Goal: Task Accomplishment & Management: Manage account settings

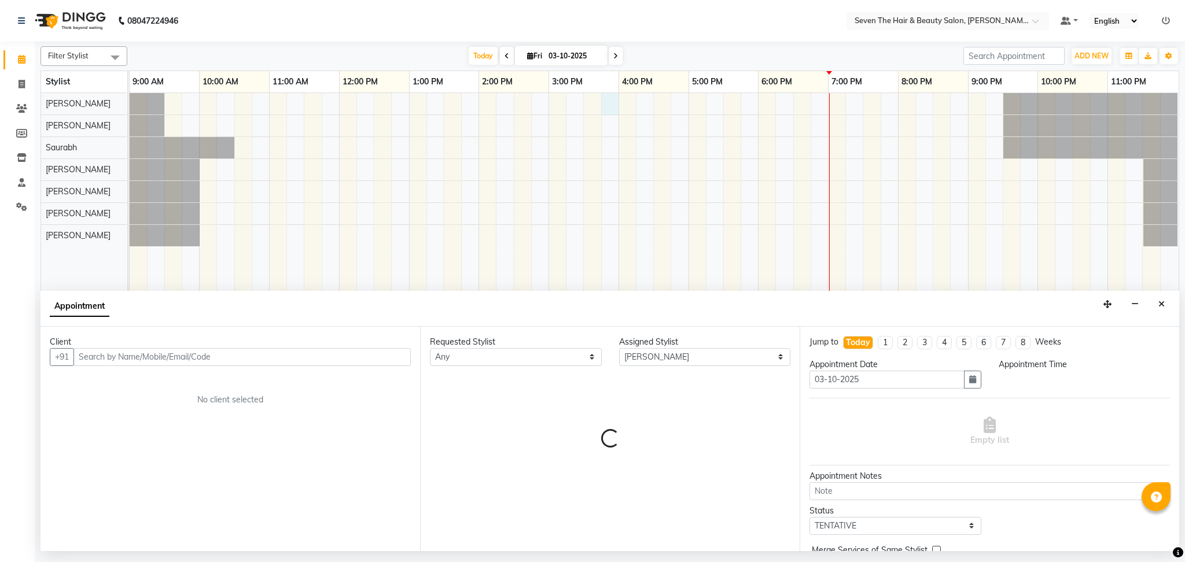
select select "9757"
select select "tentative"
select select "945"
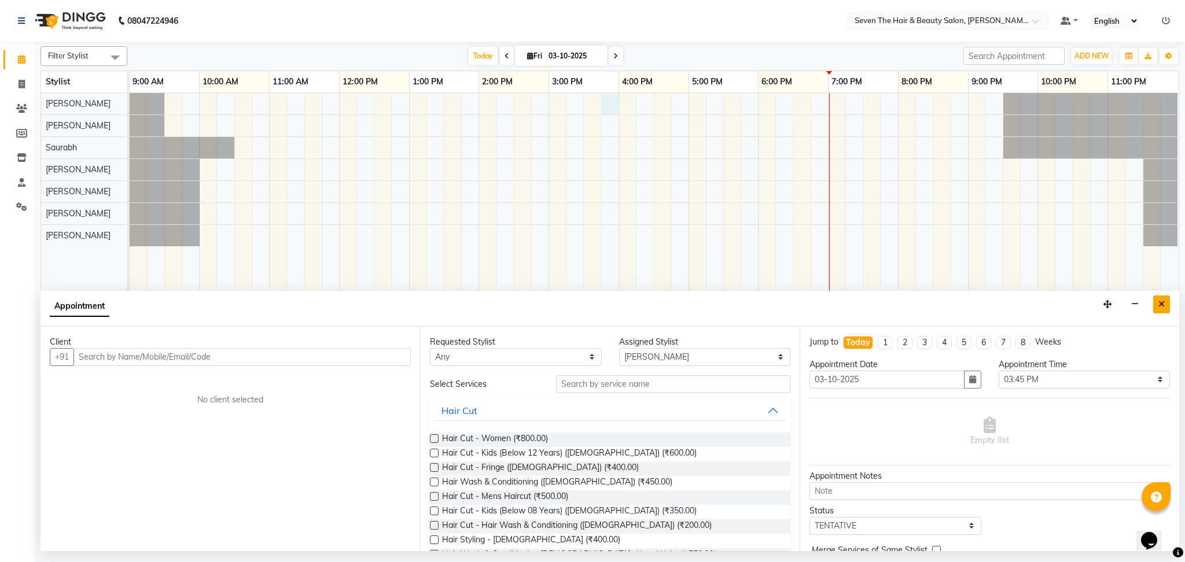
click at [1157, 308] on button "Close" at bounding box center [1161, 305] width 17 height 18
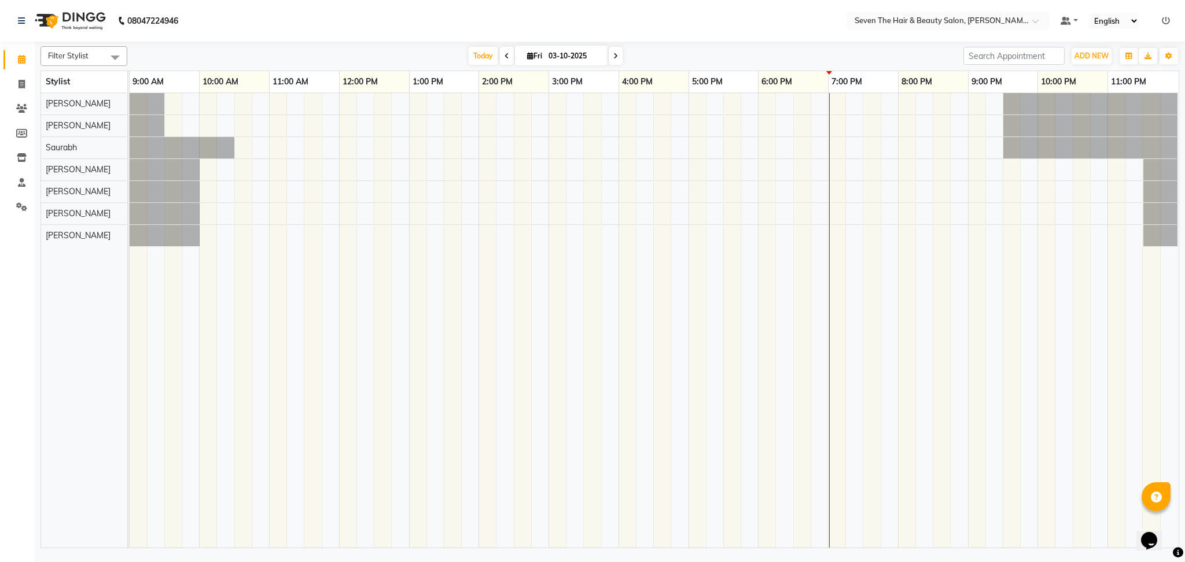
click at [613, 54] on icon at bounding box center [615, 56] width 5 height 7
type input "04-10-2025"
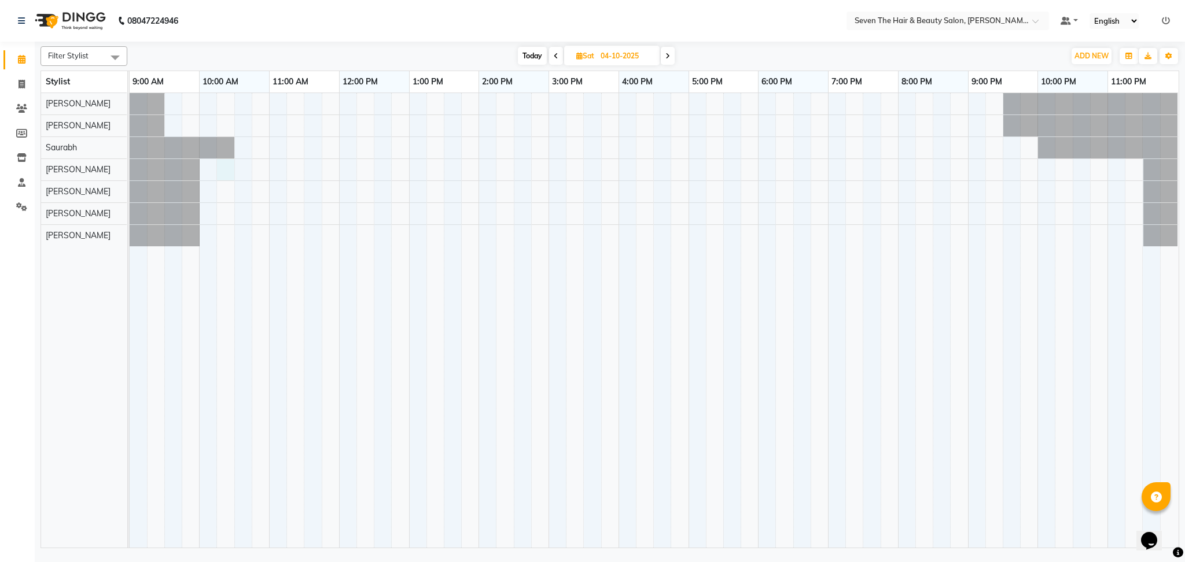
click at [232, 167] on div at bounding box center [654, 320] width 1049 height 455
select select "74172"
select select "615"
select select "tentative"
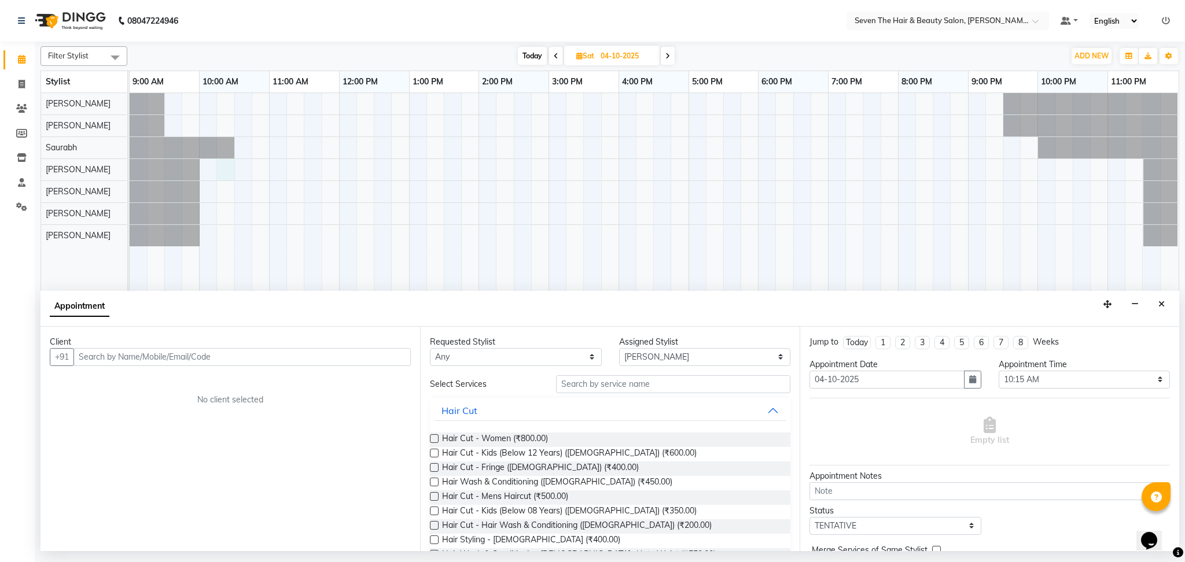
click at [115, 355] on input "text" at bounding box center [241, 357] width 337 height 18
type input "9881899393"
click at [408, 359] on button "Add Client" at bounding box center [387, 357] width 48 height 18
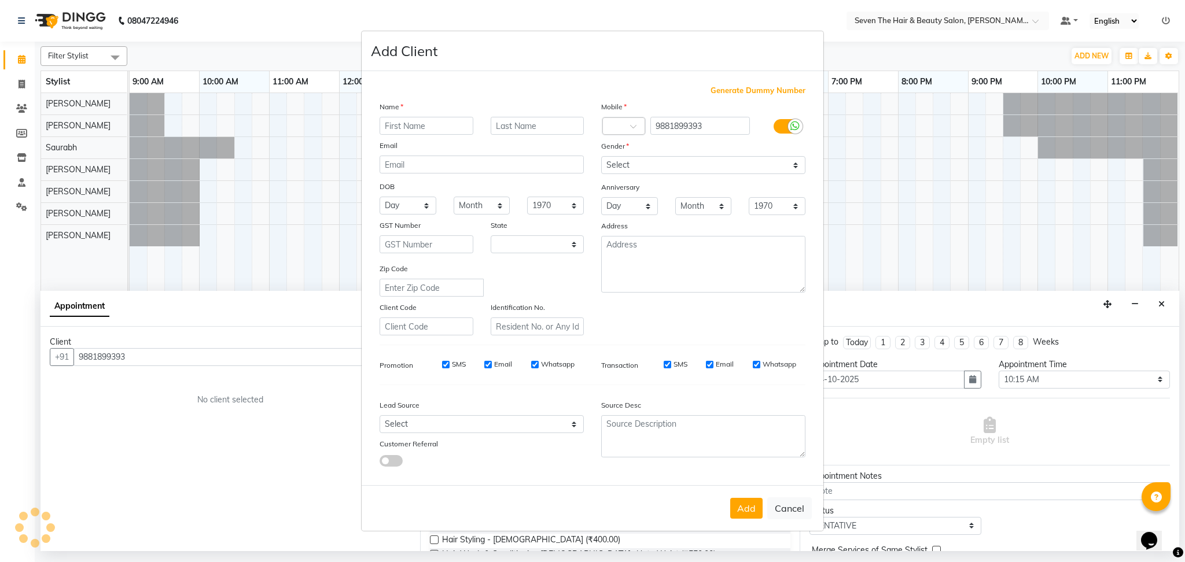
select select "22"
type input "Saurabh"
click at [538, 126] on input "text" at bounding box center [538, 126] width 94 height 18
type input "[PERSON_NAME]"
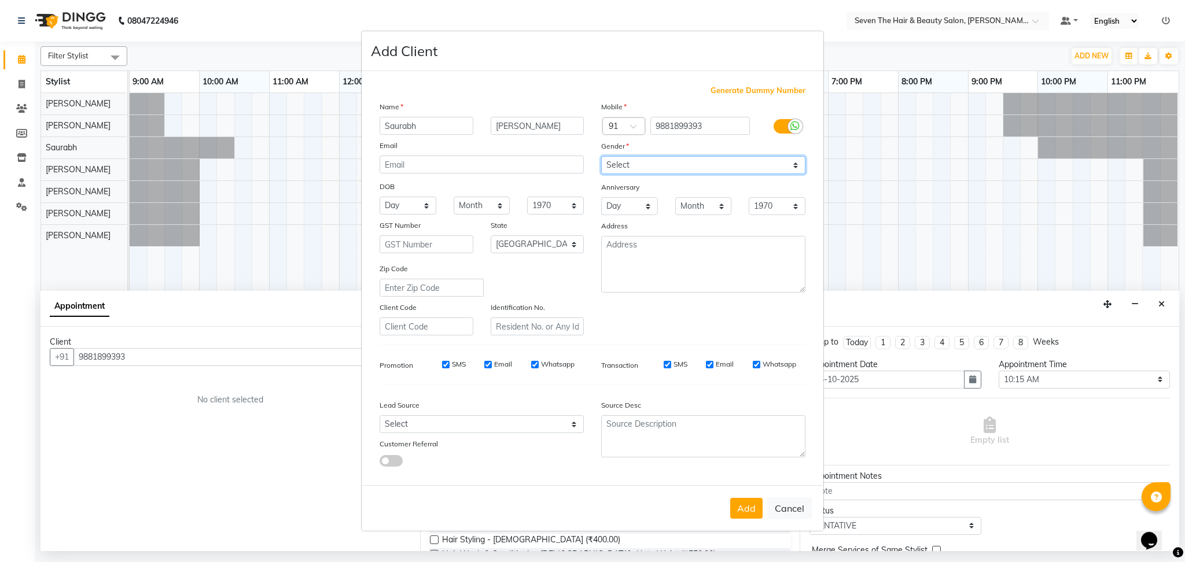
click at [770, 156] on select "Select [DEMOGRAPHIC_DATA] [DEMOGRAPHIC_DATA] Other Prefer Not To Say" at bounding box center [703, 165] width 204 height 18
select select "[DEMOGRAPHIC_DATA]"
click at [601, 156] on select "Select [DEMOGRAPHIC_DATA] [DEMOGRAPHIC_DATA] Other Prefer Not To Say" at bounding box center [703, 165] width 204 height 18
click at [646, 201] on select "Day 01 02 03 04 05 06 07 08 09 10 11 12 13 14 15 16 17 18 19 20 21 22 23 24 25 …" at bounding box center [629, 206] width 57 height 18
click at [756, 508] on button "Add" at bounding box center [746, 508] width 32 height 21
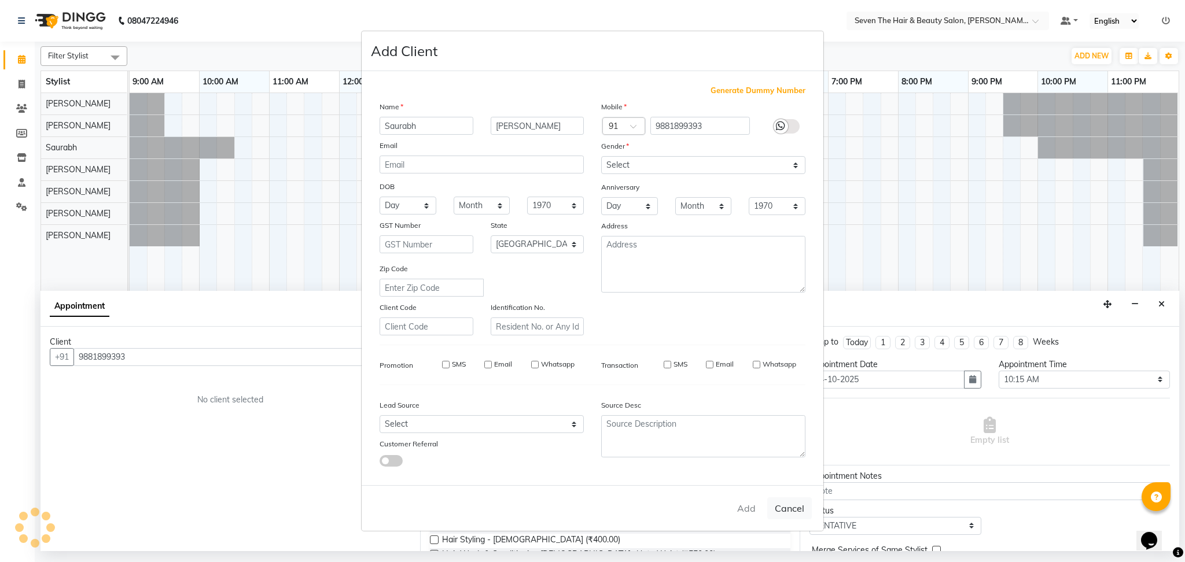
type input "98******93"
select select
select select "null"
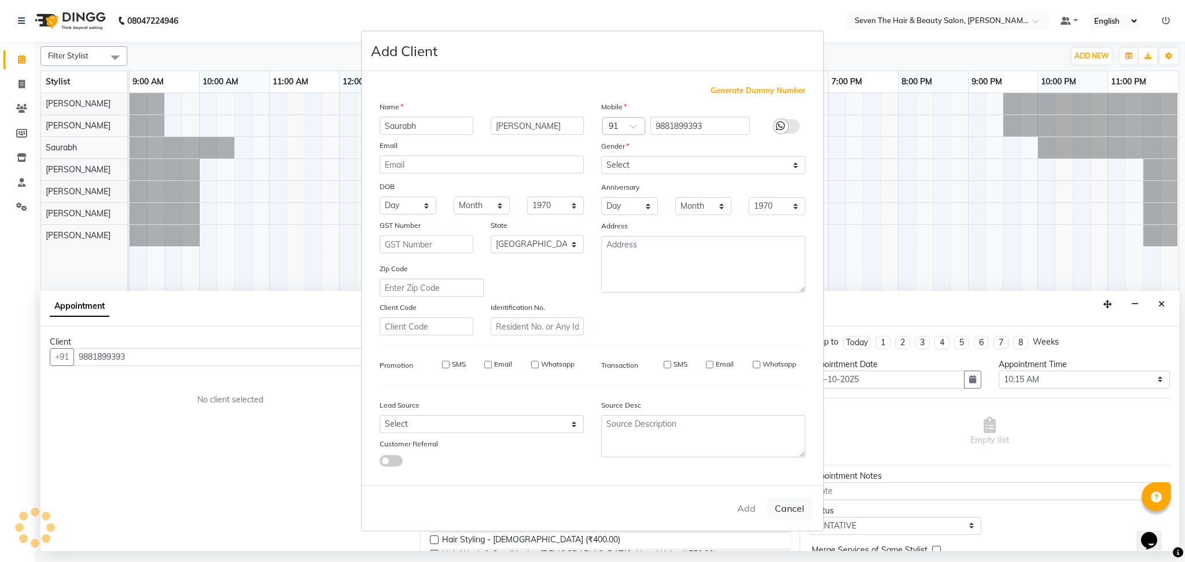
select select
checkbox input "false"
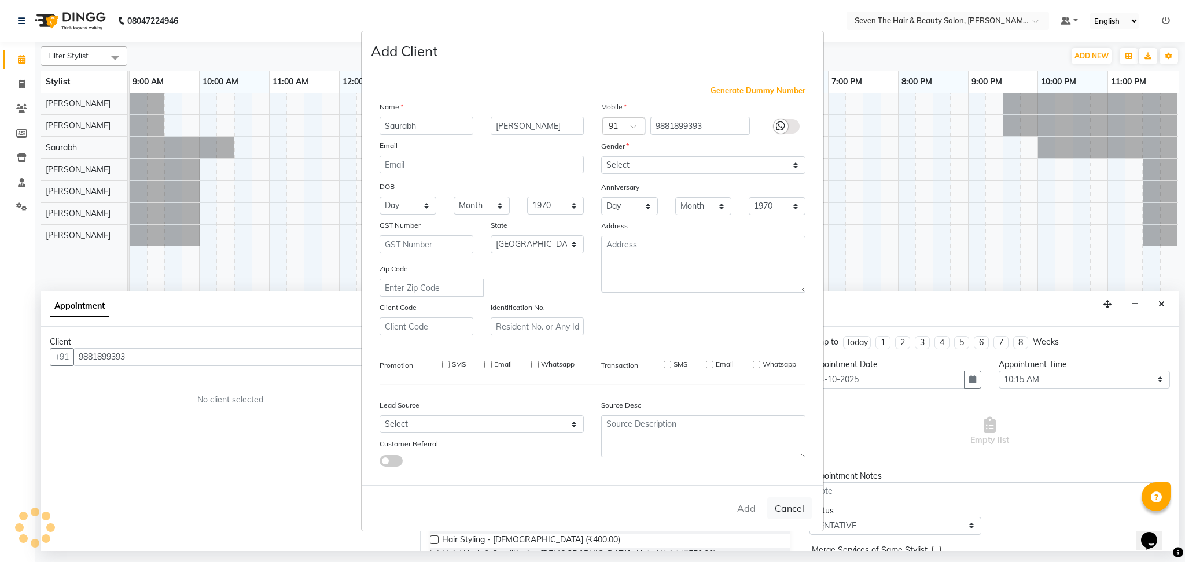
checkbox input "false"
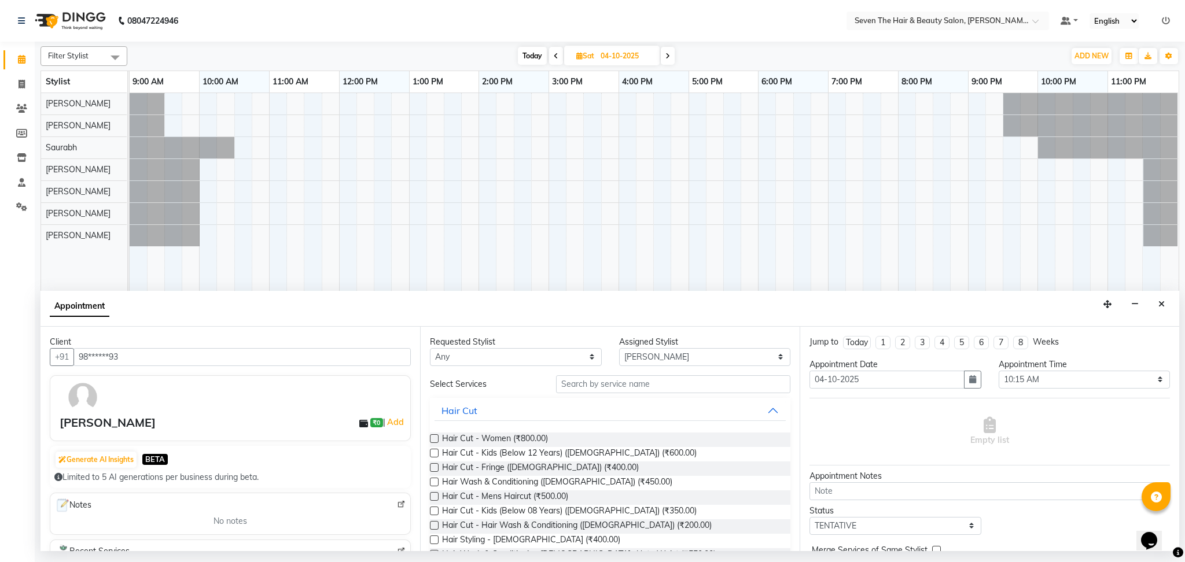
click at [434, 514] on label at bounding box center [434, 511] width 9 height 9
click at [434, 514] on input "checkbox" at bounding box center [434, 512] width 8 height 8
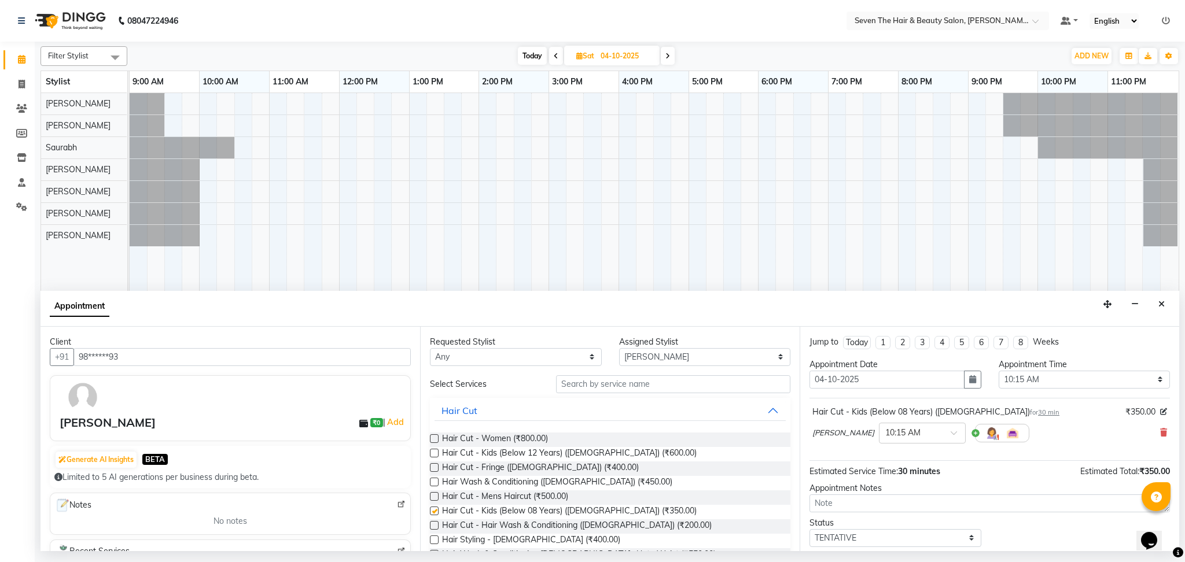
checkbox input "false"
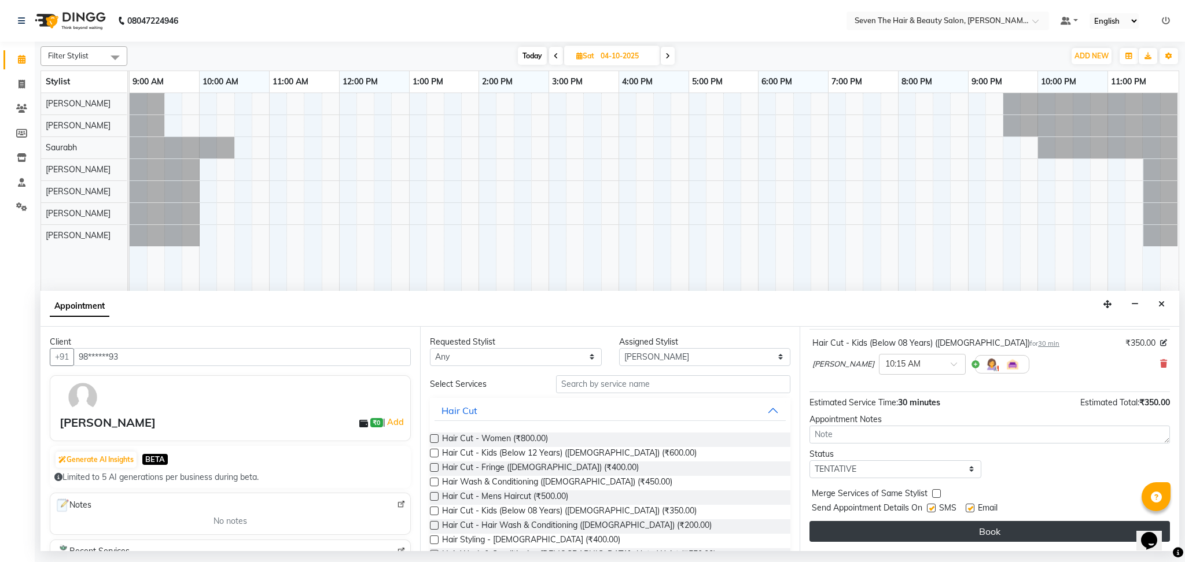
click at [973, 530] on button "Book" at bounding box center [989, 531] width 360 height 21
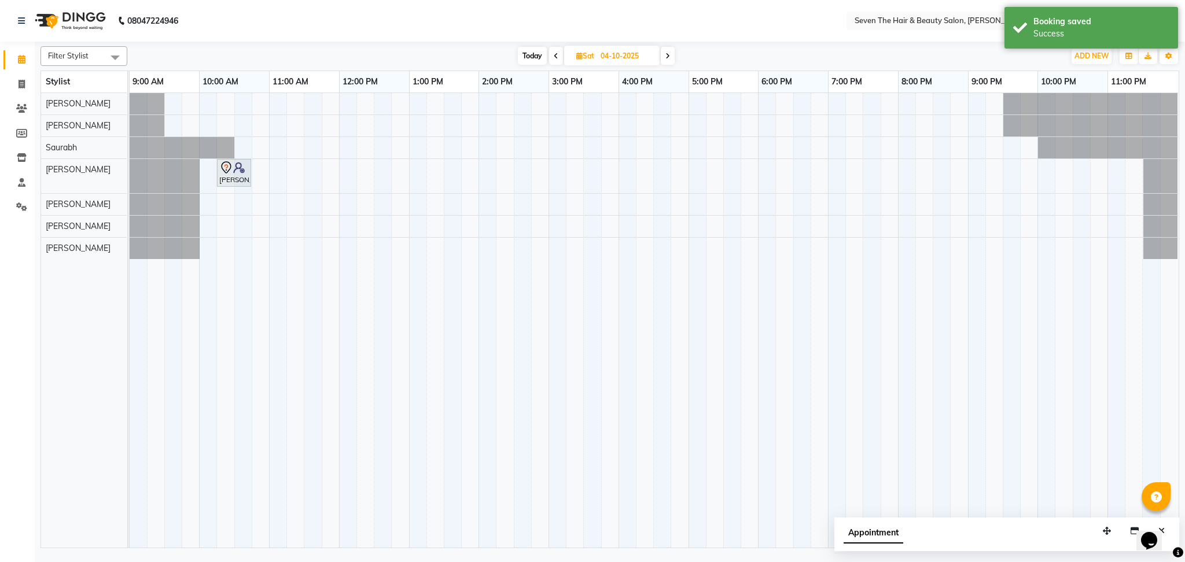
click at [529, 55] on span "Today" at bounding box center [532, 56] width 29 height 18
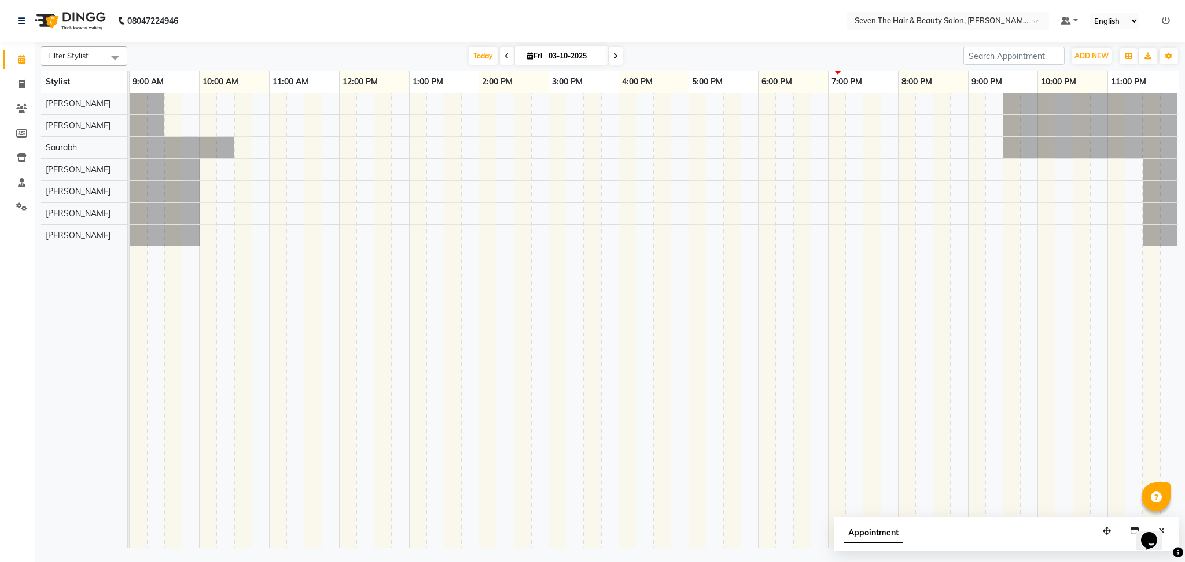
click at [504, 57] on icon at bounding box center [506, 56] width 5 height 7
type input "02-10-2025"
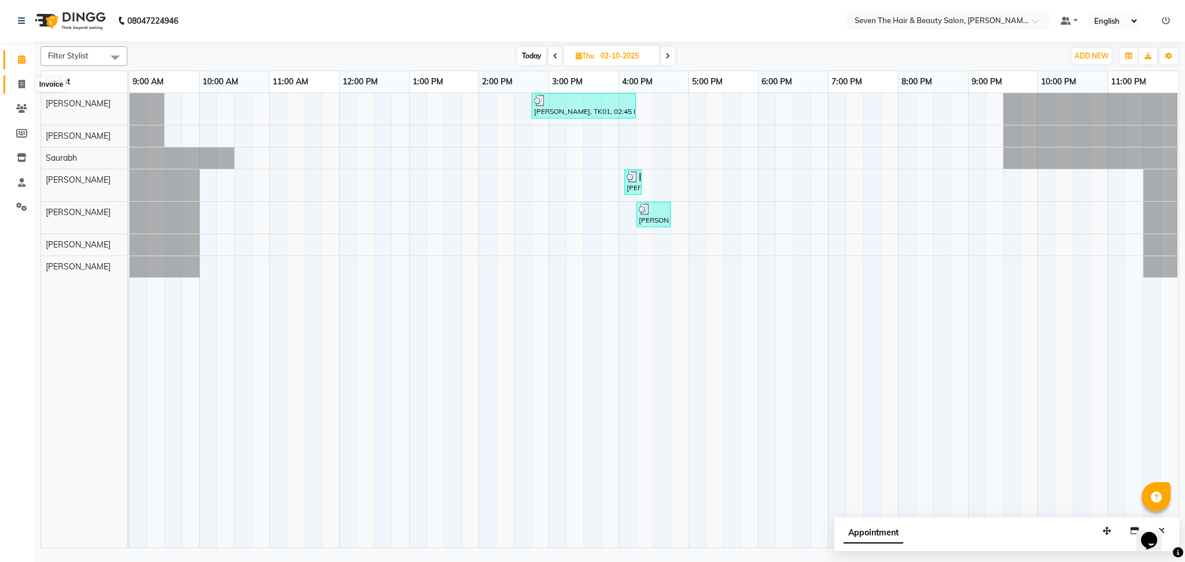
click at [14, 83] on span at bounding box center [22, 84] width 20 height 13
select select "service"
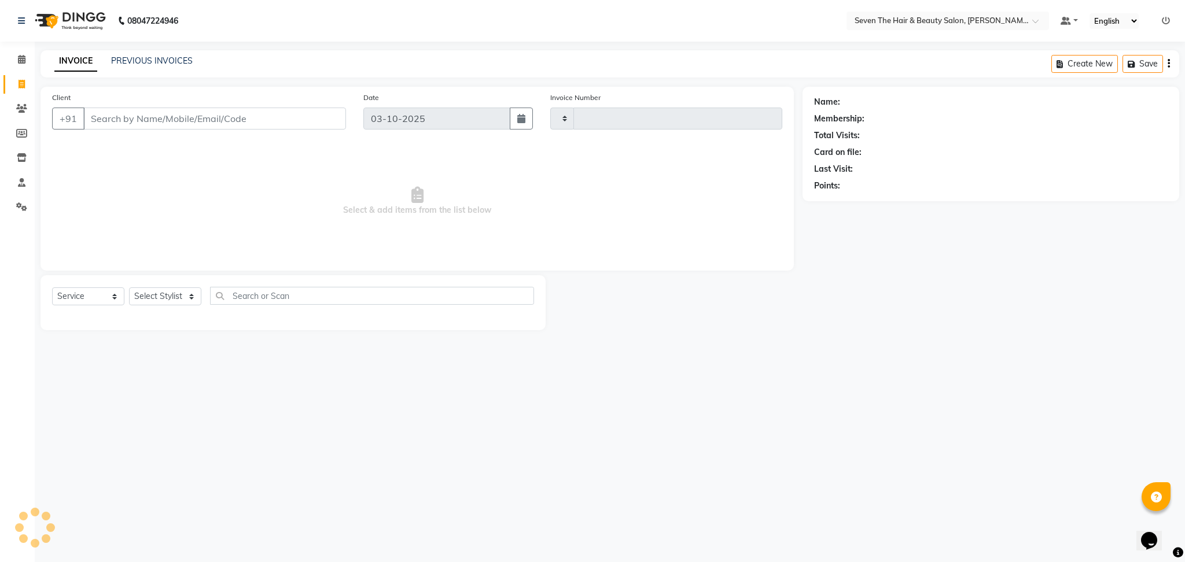
type input "1844"
select select "659"
click at [118, 115] on input "Client" at bounding box center [214, 119] width 263 height 22
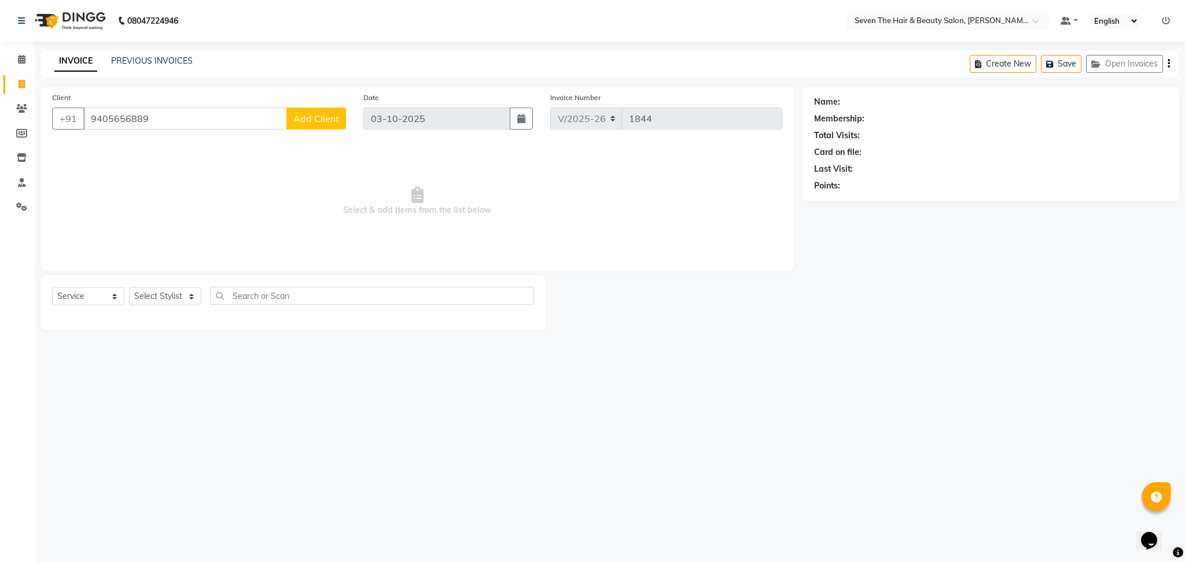
type input "9405656889"
click at [316, 120] on span "Add Client" at bounding box center [316, 119] width 46 height 12
select select "22"
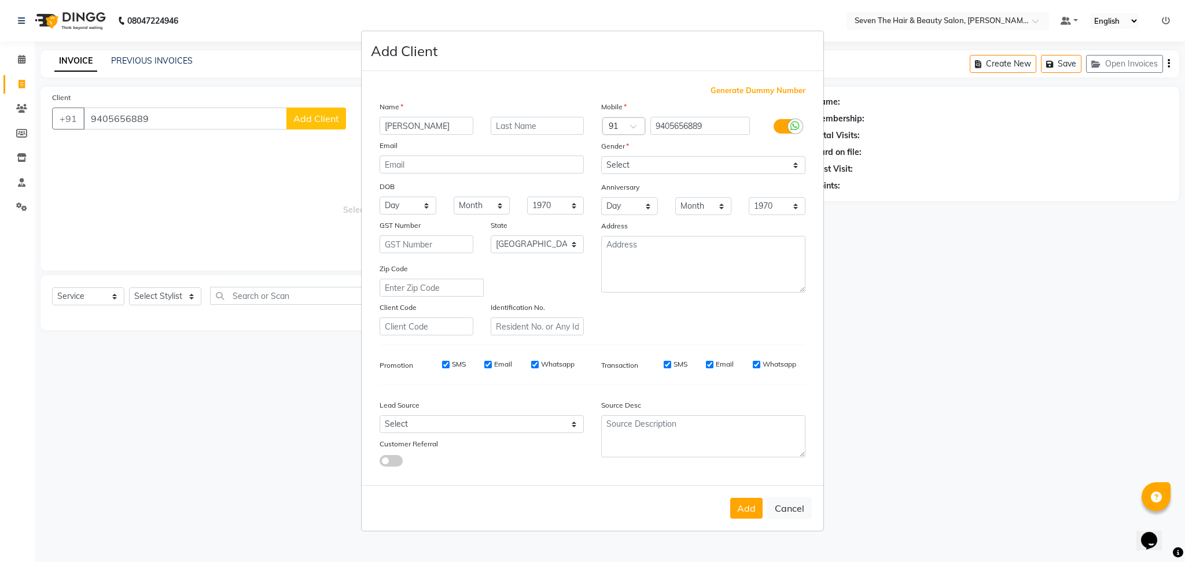
type input "[PERSON_NAME]"
click at [525, 124] on input "text" at bounding box center [538, 126] width 94 height 18
type input "[PERSON_NAME]"
click at [644, 171] on select "Select [DEMOGRAPHIC_DATA] [DEMOGRAPHIC_DATA] Other Prefer Not To Say" at bounding box center [703, 165] width 204 height 18
select select "[DEMOGRAPHIC_DATA]"
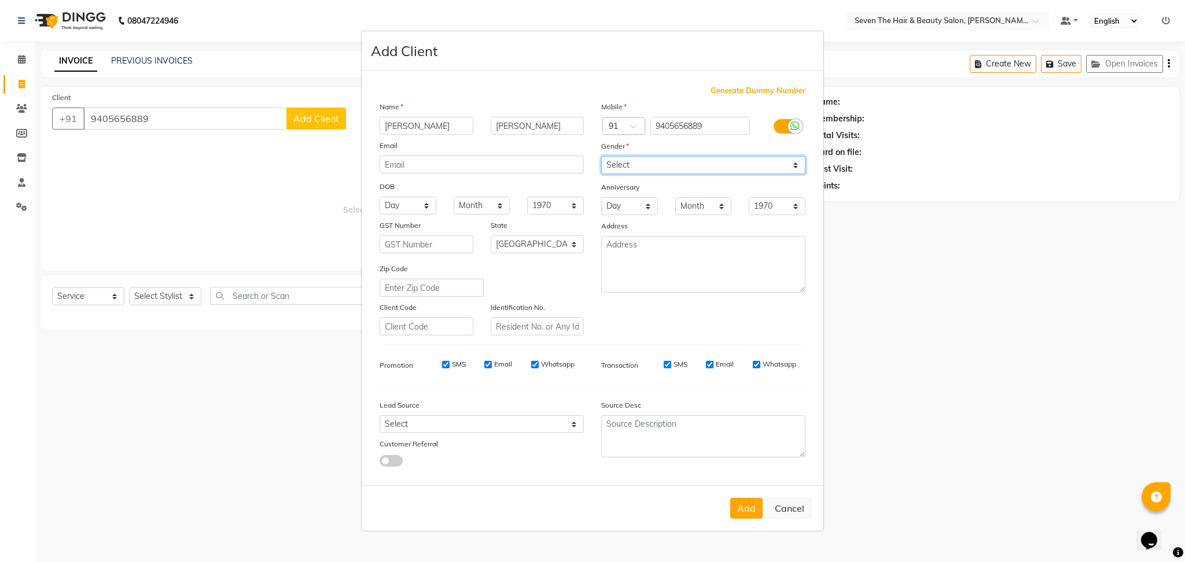
click at [601, 156] on select "Select [DEMOGRAPHIC_DATA] [DEMOGRAPHIC_DATA] Other Prefer Not To Say" at bounding box center [703, 165] width 204 height 18
click at [751, 519] on button "Add" at bounding box center [746, 508] width 32 height 21
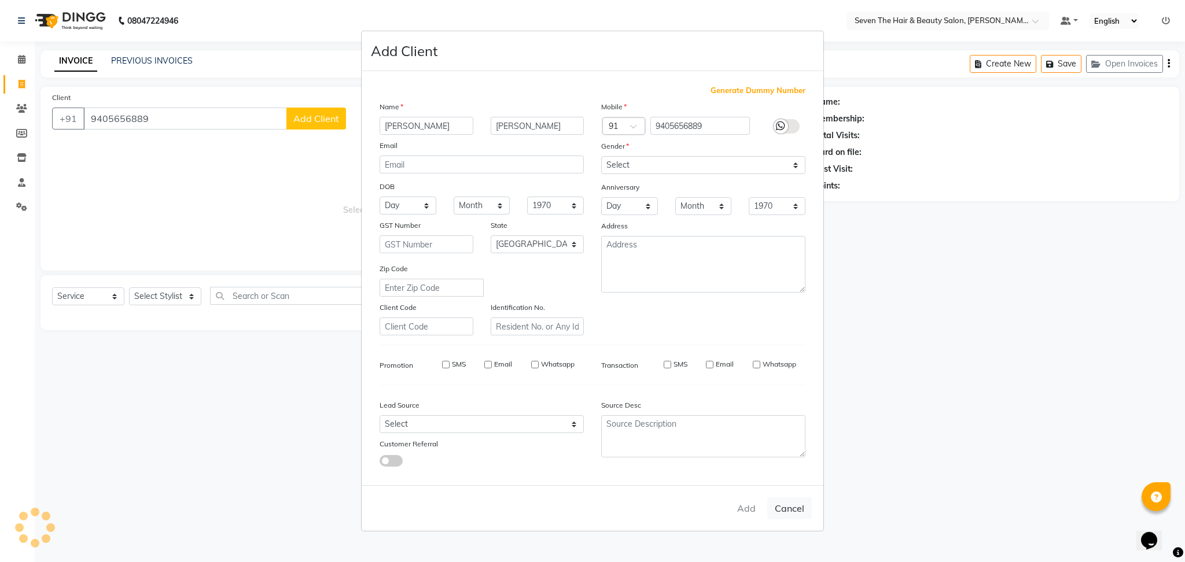
type input "94******89"
select select
select select "null"
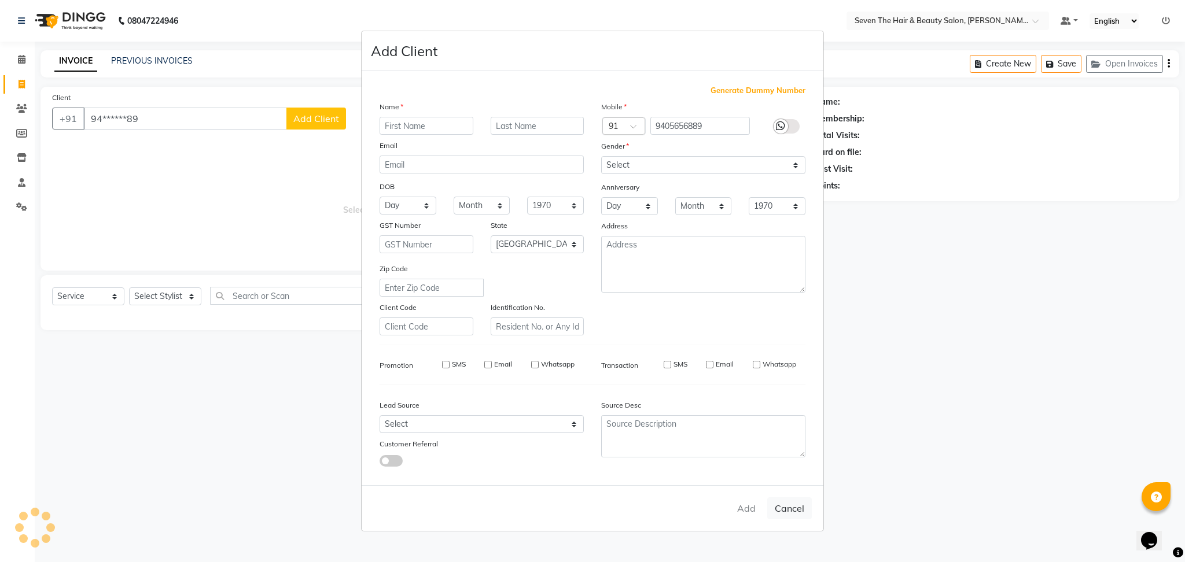
select select
checkbox input "false"
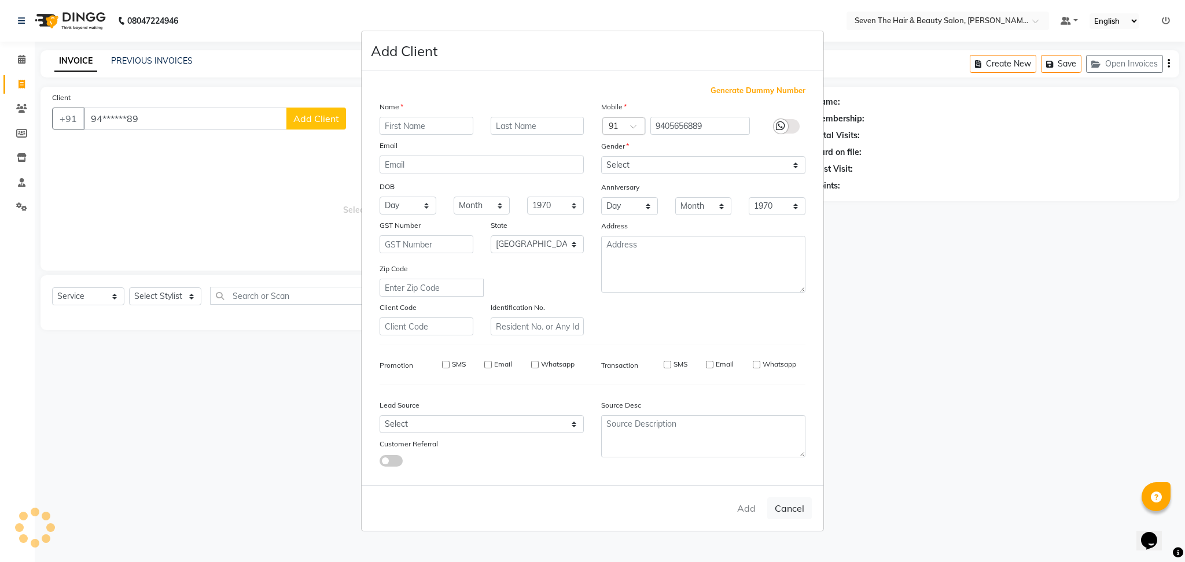
checkbox input "false"
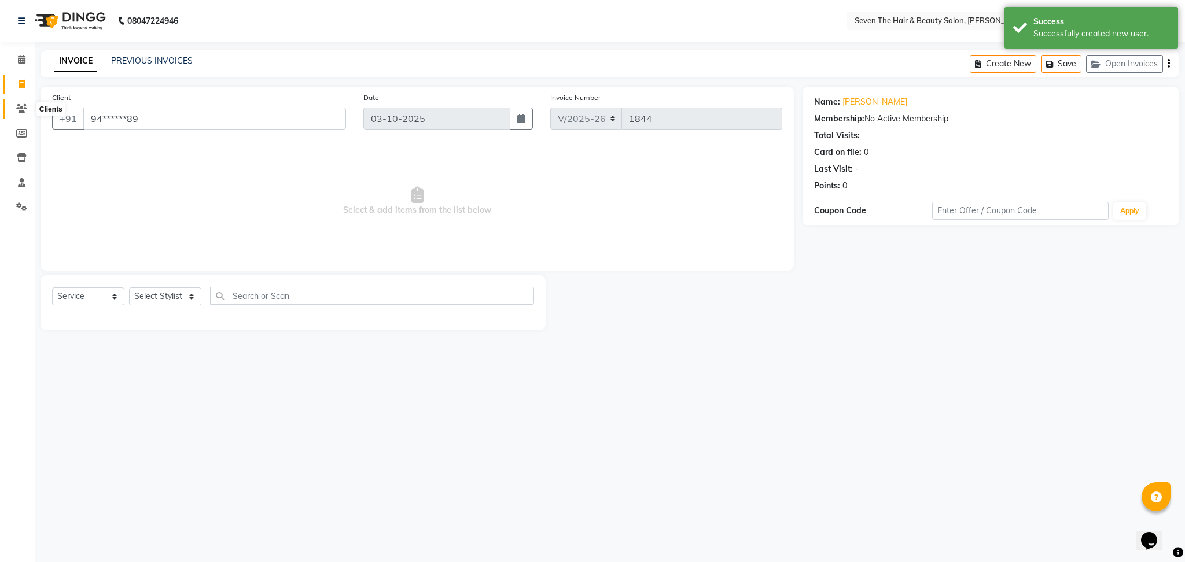
click at [22, 105] on icon at bounding box center [21, 108] width 11 height 9
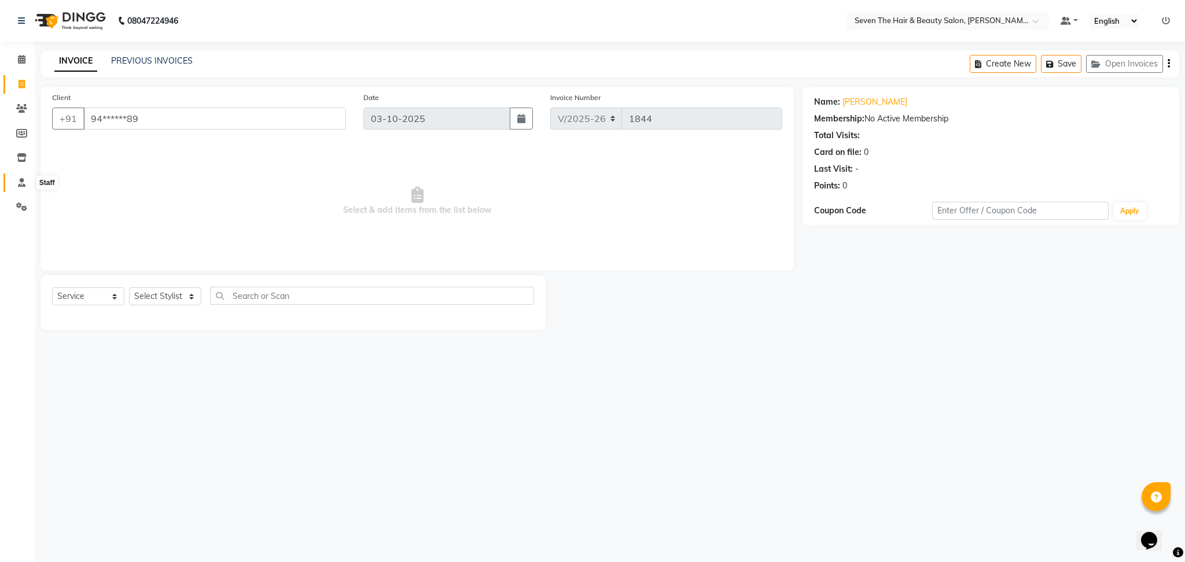
click at [21, 186] on icon at bounding box center [22, 182] width 8 height 9
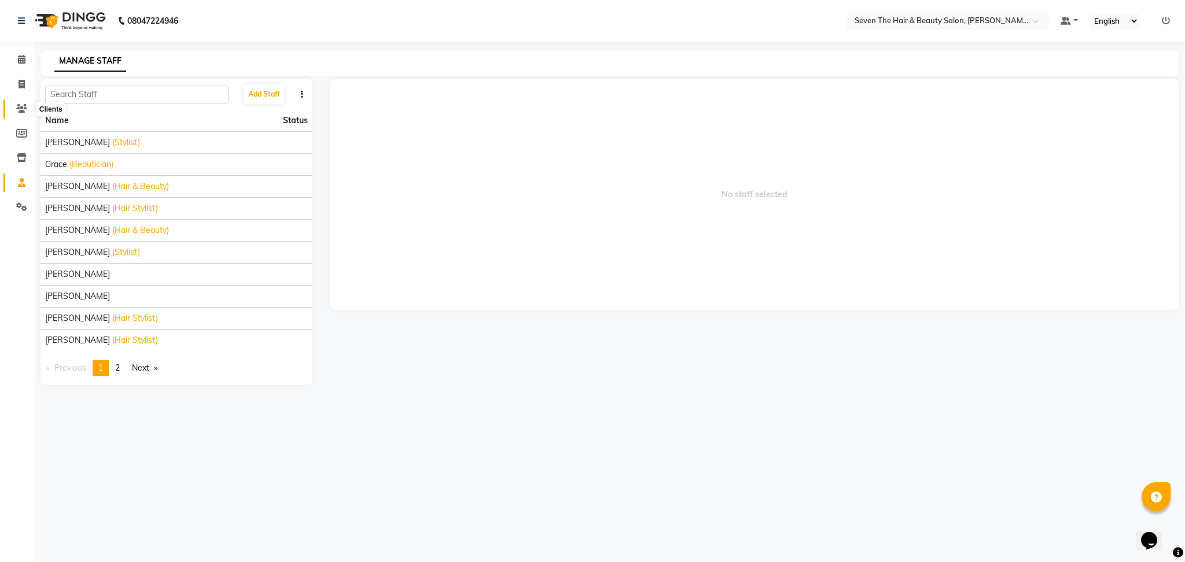
click at [21, 105] on icon at bounding box center [21, 108] width 11 height 9
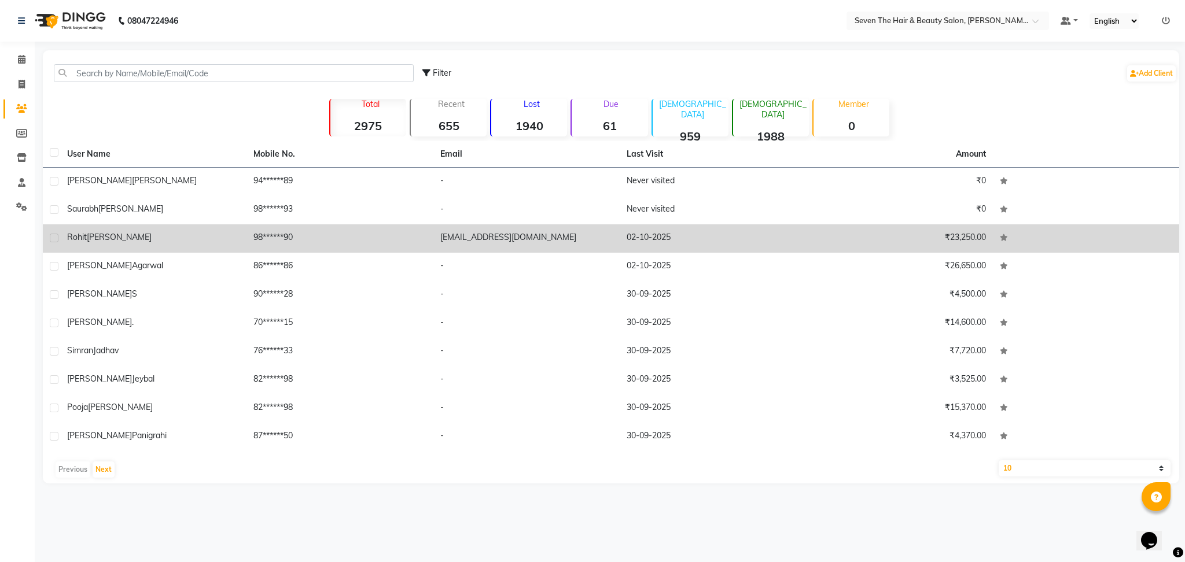
click at [157, 242] on div "[PERSON_NAME]" at bounding box center [153, 237] width 172 height 12
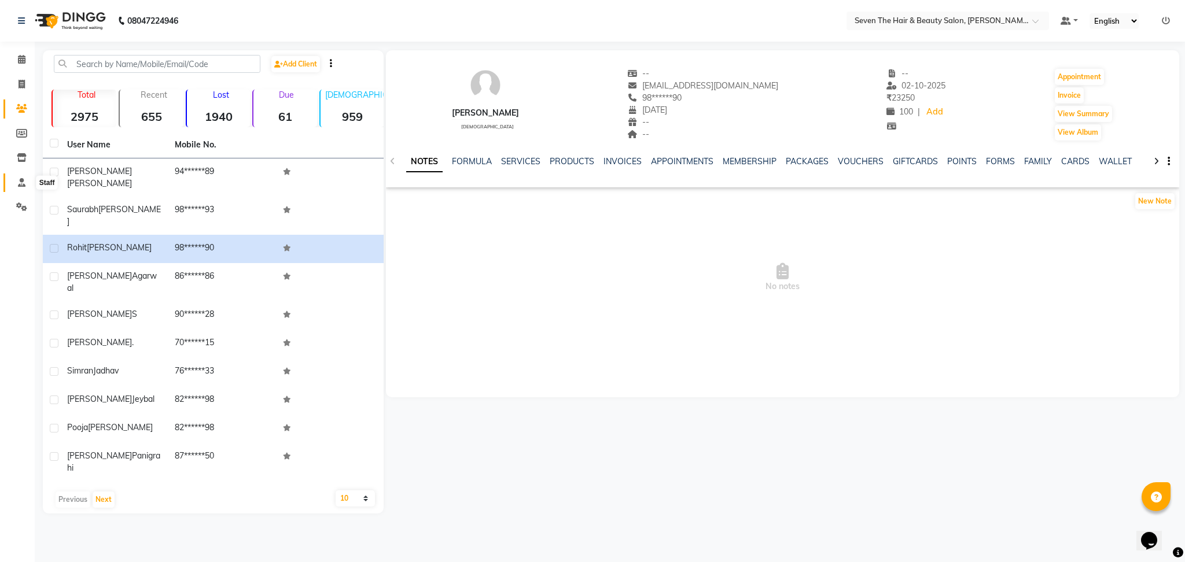
click at [18, 183] on icon at bounding box center [22, 182] width 8 height 9
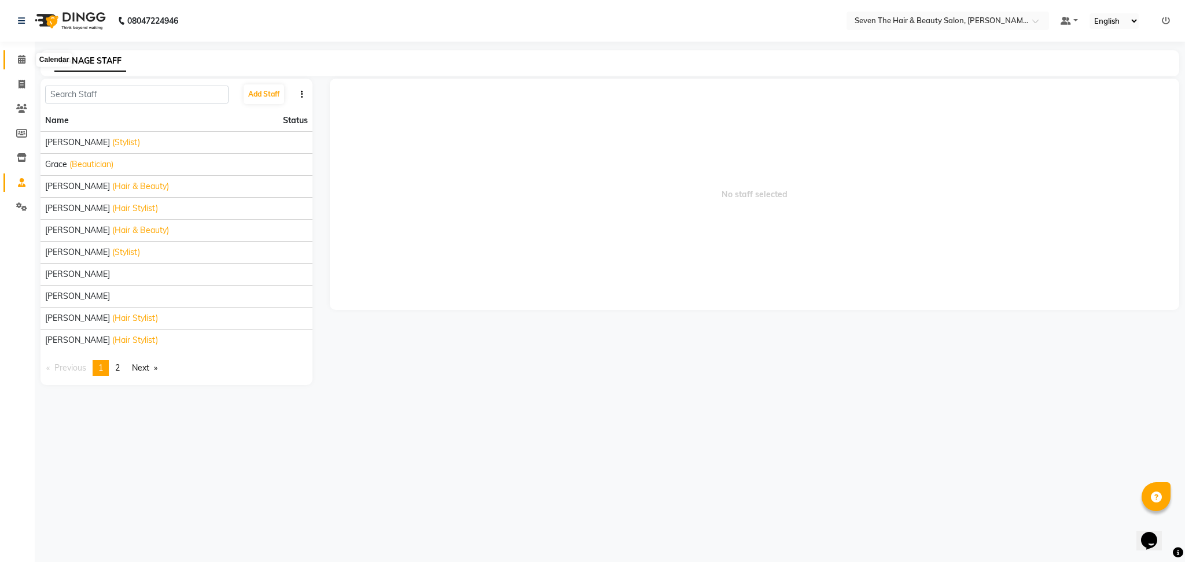
click at [20, 55] on icon at bounding box center [22, 59] width 8 height 9
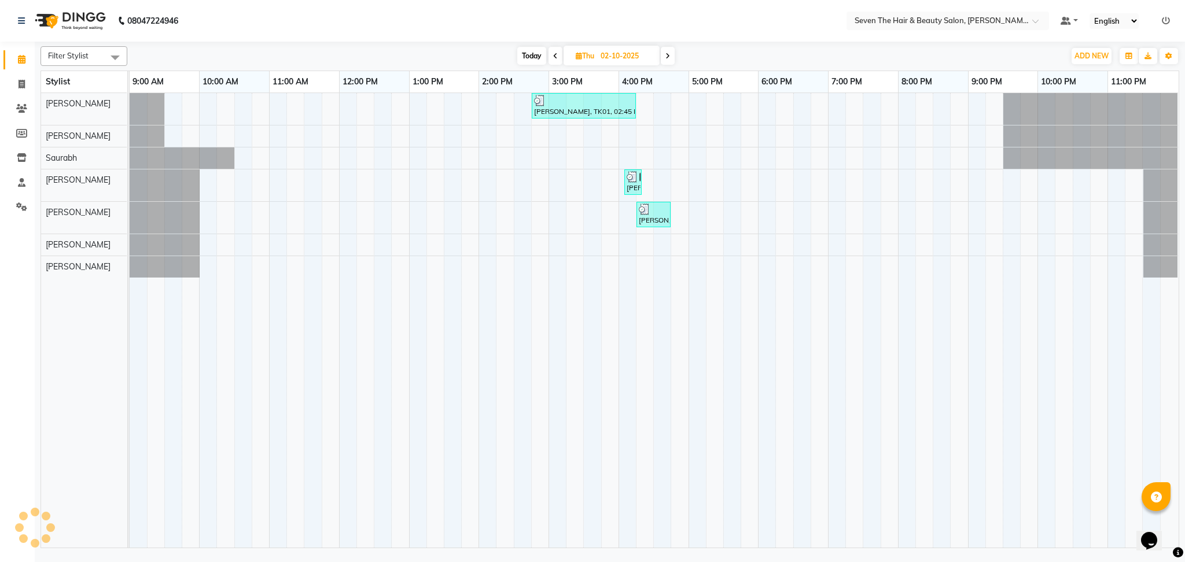
click at [532, 57] on span "Today" at bounding box center [531, 56] width 29 height 18
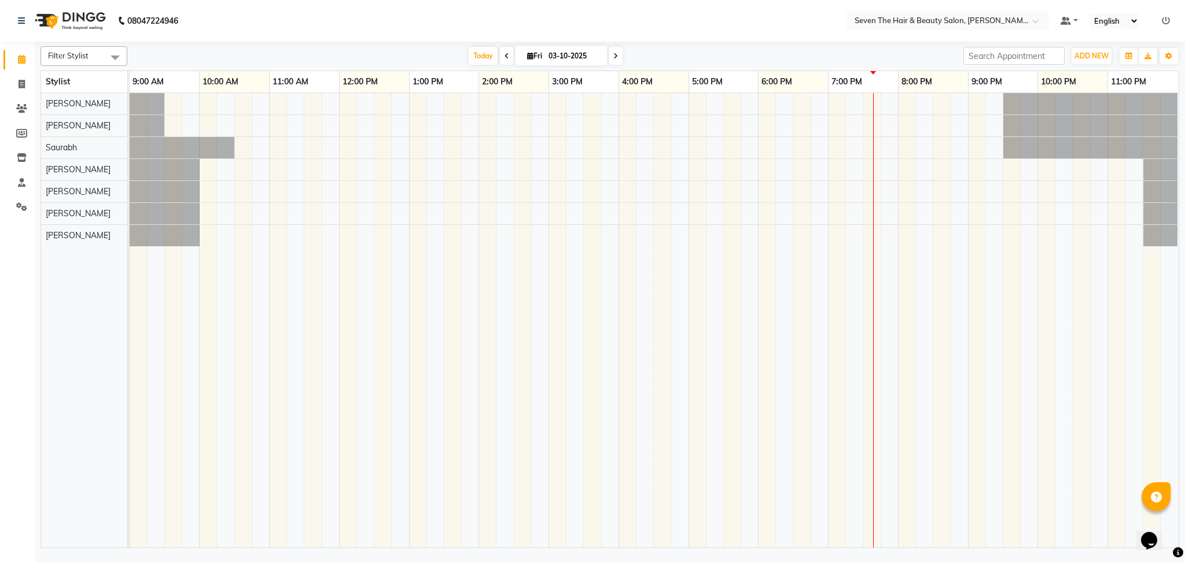
click at [854, 60] on div "[DATE] [DATE]" at bounding box center [545, 55] width 824 height 17
click at [477, 54] on span "Today" at bounding box center [483, 56] width 29 height 18
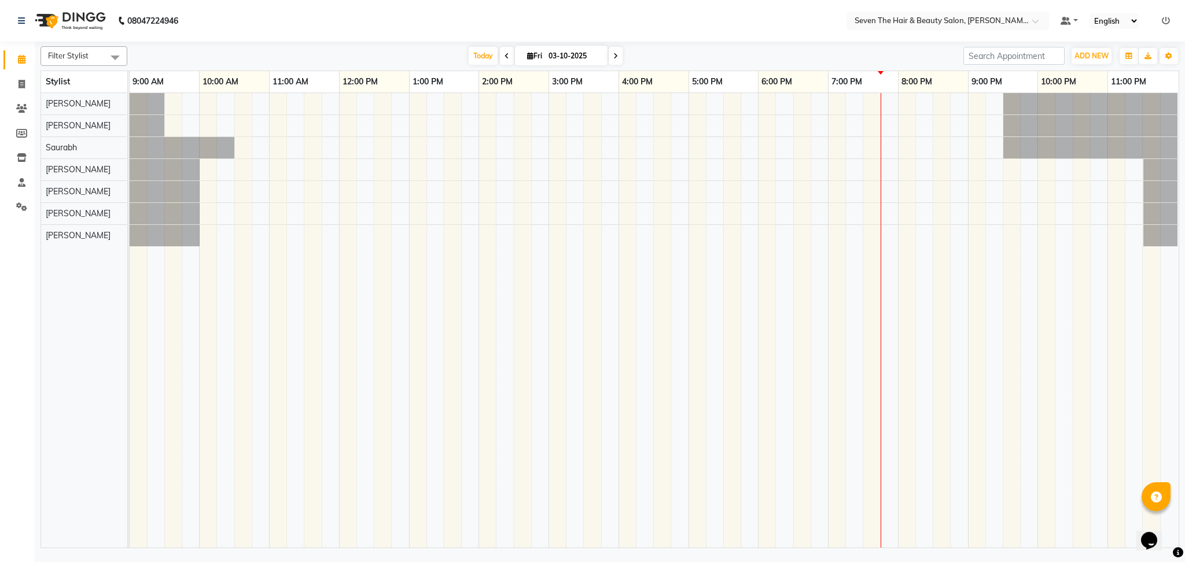
click at [61, 468] on div "[PERSON_NAME] Saurabh [PERSON_NAME] [PERSON_NAME] Mahindra [PERSON_NAME]" at bounding box center [90, 320] width 98 height 455
click at [614, 53] on icon at bounding box center [615, 56] width 5 height 7
type input "04-10-2025"
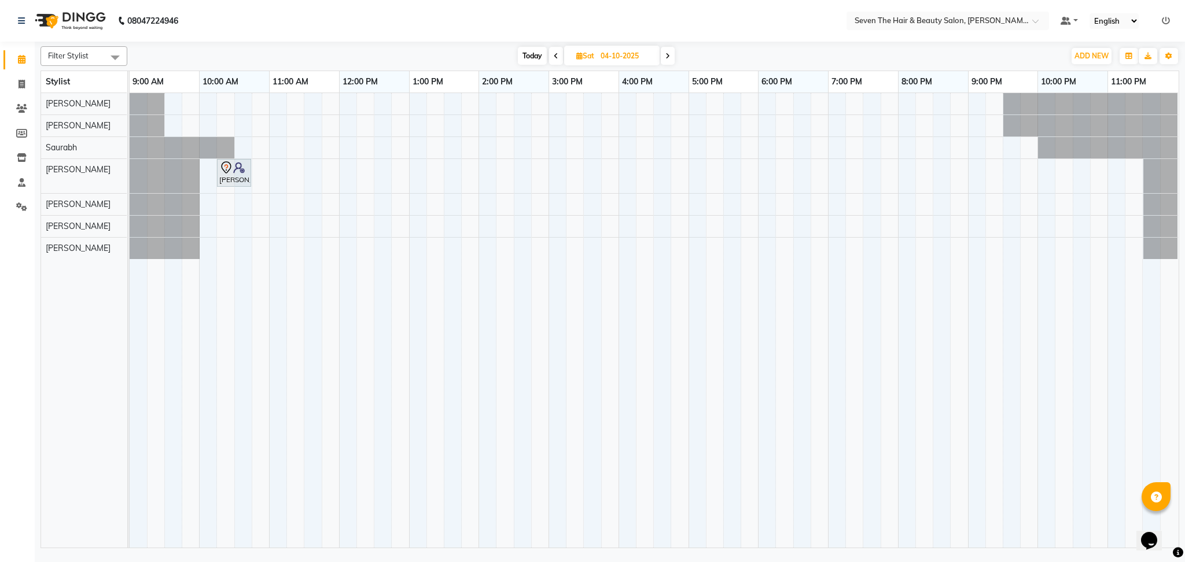
click at [636, 241] on div "[PERSON_NAME], 10:15 AM-10:45 AM, Hair Cut - Kids (Below 08 Years) ([DEMOGRAPHI…" at bounding box center [654, 320] width 1049 height 455
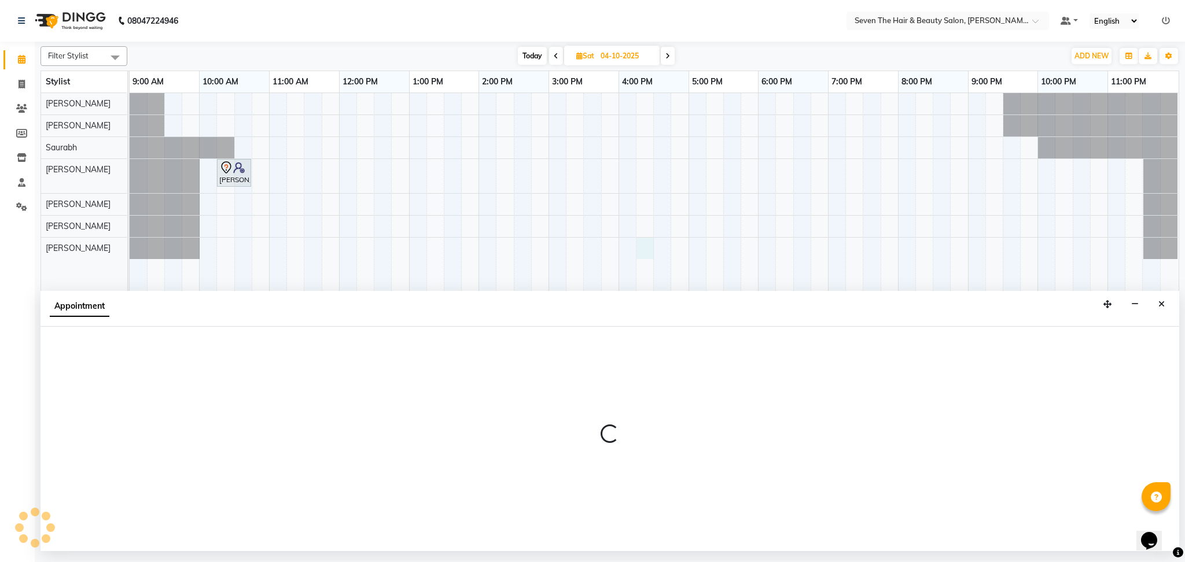
select select "91210"
select select "tentative"
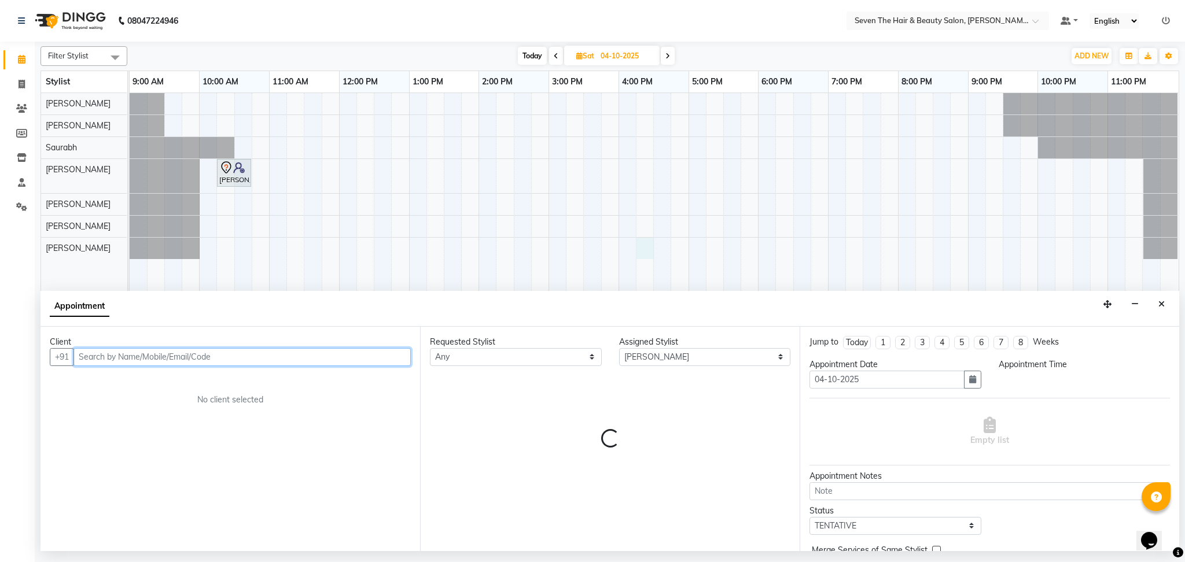
select select "975"
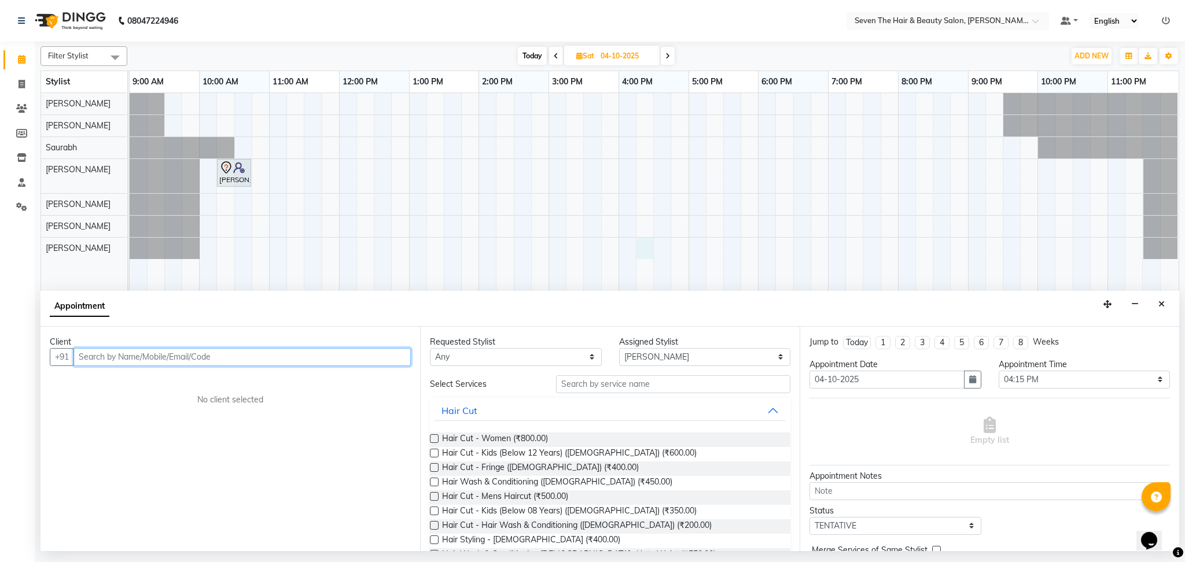
click at [628, 243] on div "[PERSON_NAME], 10:15 AM-10:45 AM, Hair Cut - Kids (Below 08 Years) ([DEMOGRAPHI…" at bounding box center [654, 320] width 1049 height 455
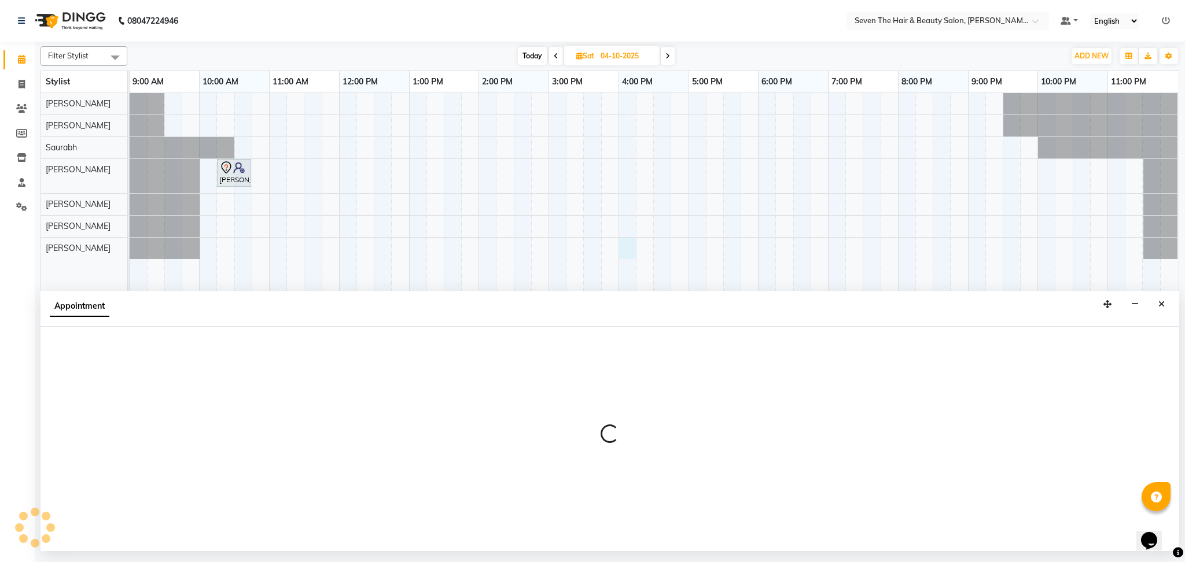
select select "91210"
select select "tentative"
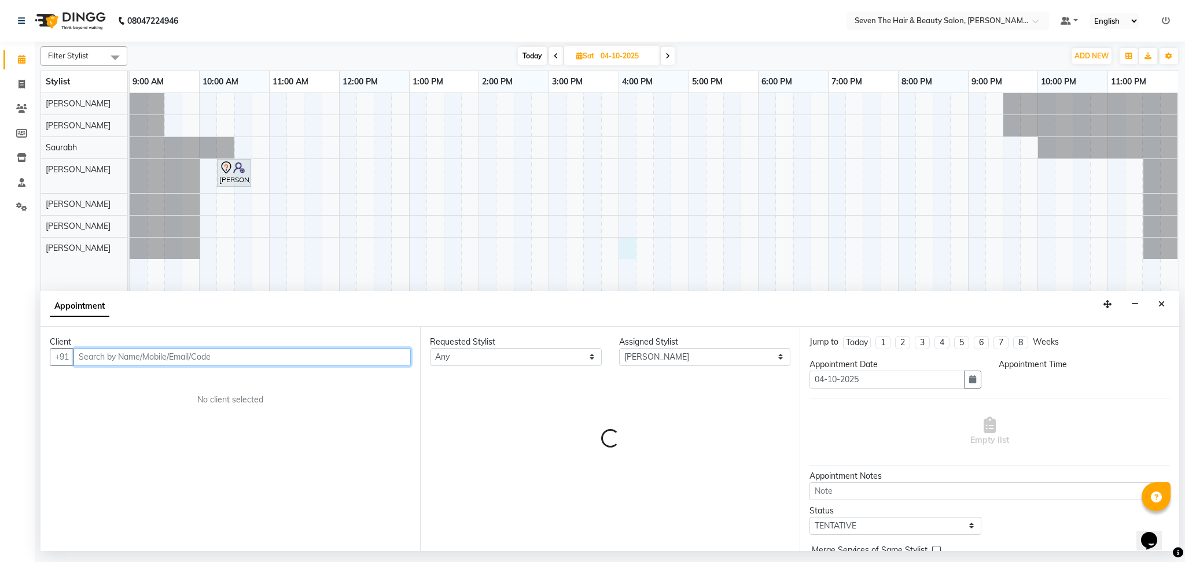
select select "960"
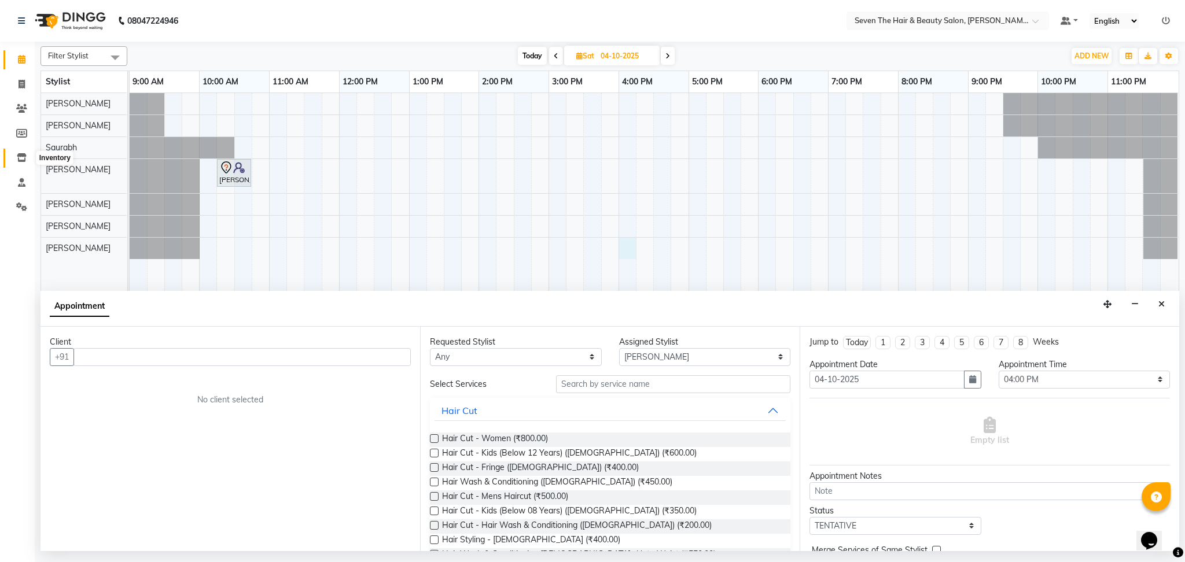
click at [17, 158] on icon at bounding box center [22, 157] width 10 height 9
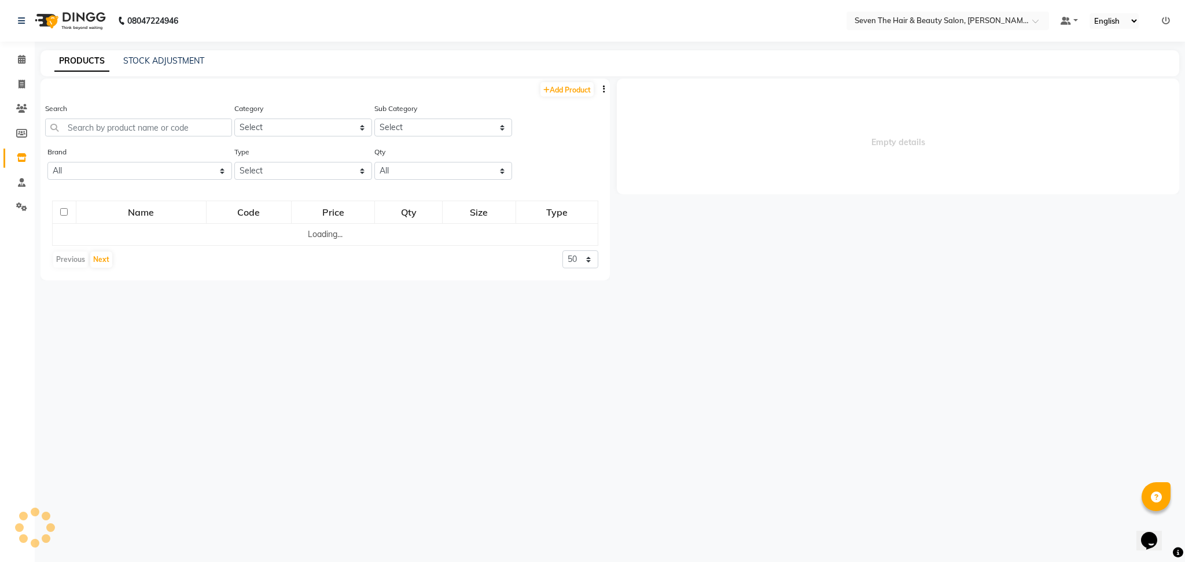
select select
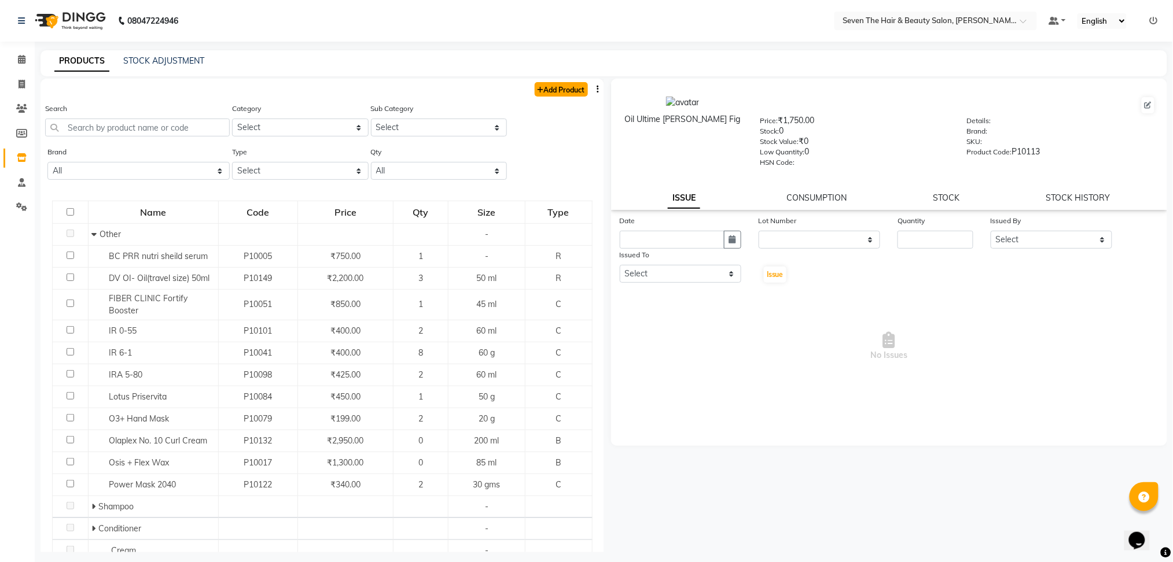
click at [559, 88] on link "Add Product" at bounding box center [560, 89] width 53 height 14
select select "true"
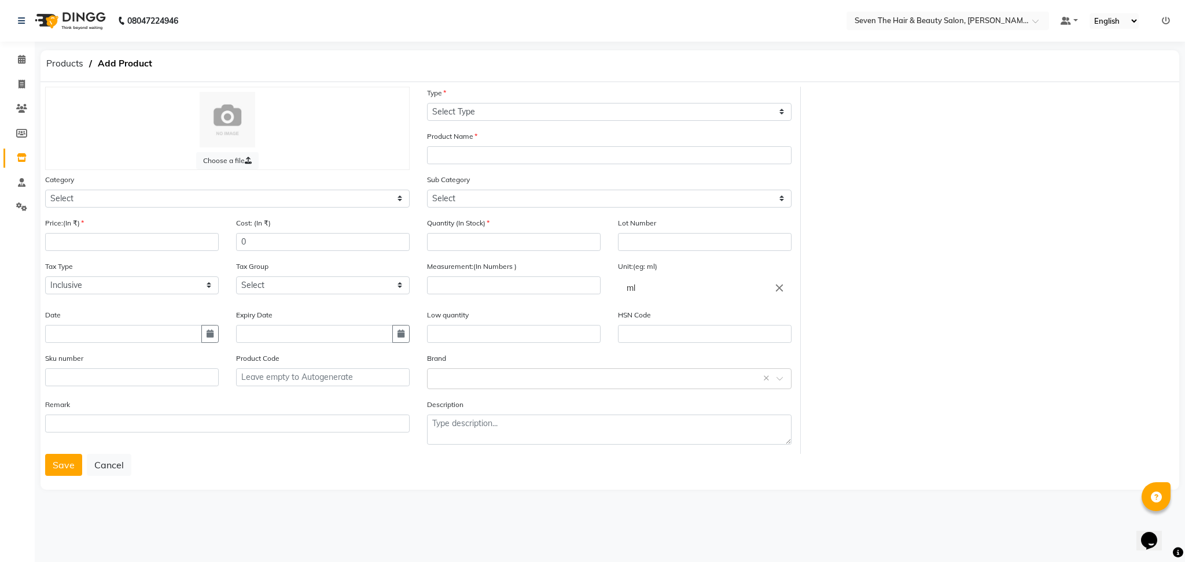
click at [30, 149] on link "Inventory" at bounding box center [17, 158] width 28 height 19
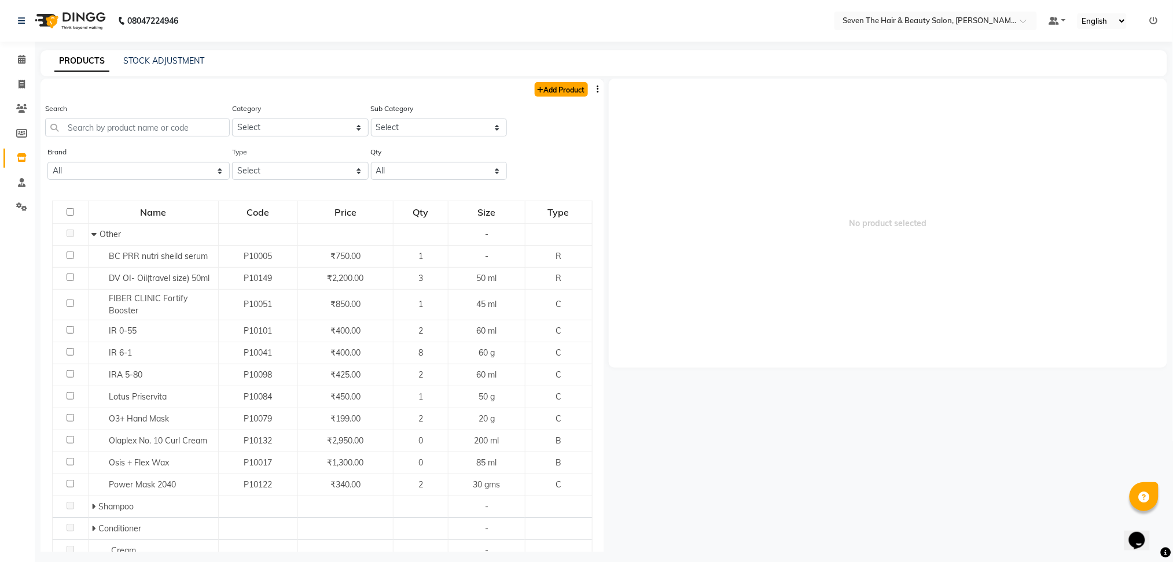
click at [556, 94] on link "Add Product" at bounding box center [560, 89] width 53 height 14
select select "true"
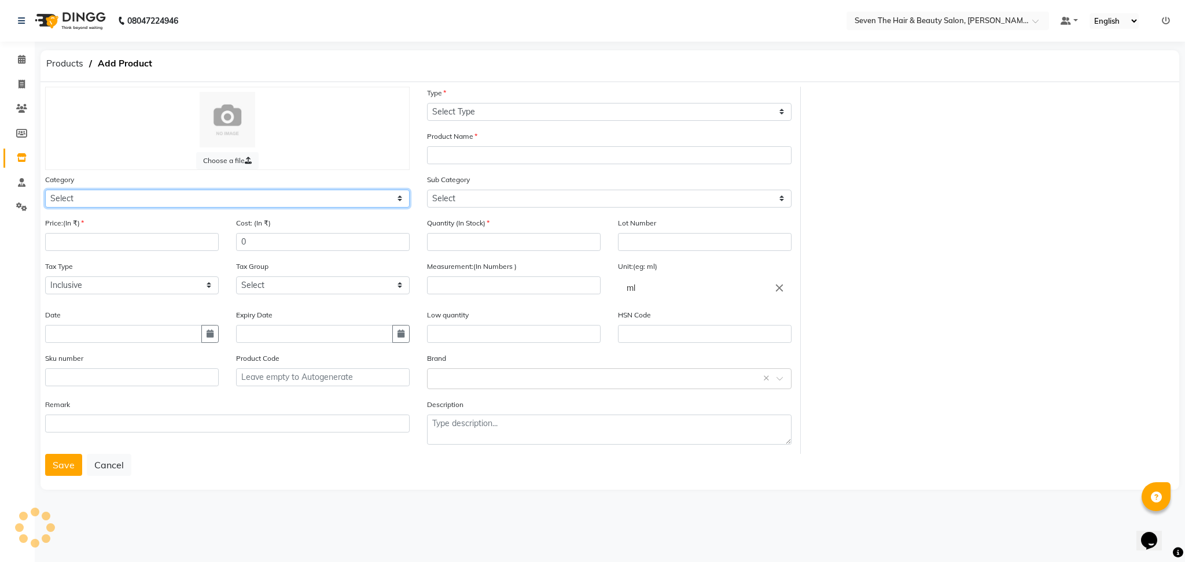
click at [79, 190] on select "Select Hair Skin Makeup Personal Care Appliances [PERSON_NAME] Waxing Disposabl…" at bounding box center [227, 199] width 364 height 18
select select "267601100"
click at [45, 190] on select "Select Hair Skin Makeup Personal Care Appliances [PERSON_NAME] Waxing Disposabl…" at bounding box center [227, 199] width 364 height 18
drag, startPoint x: 125, startPoint y: 232, endPoint x: 127, endPoint y: 242, distance: 10.0
click at [127, 242] on div "Price:(In ₹)" at bounding box center [132, 234] width 174 height 34
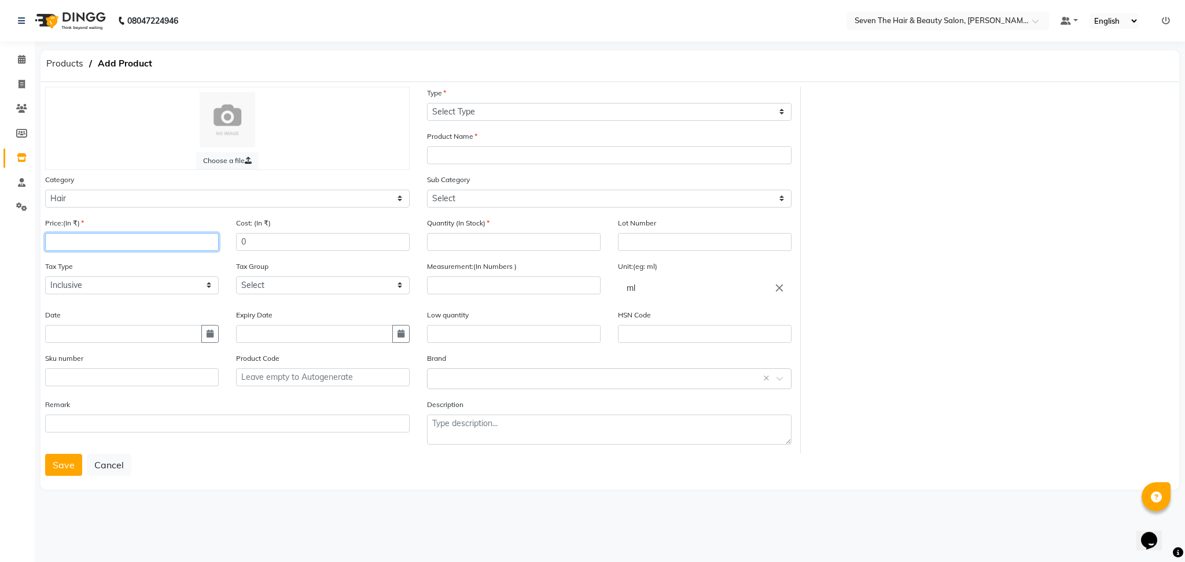
click at [127, 242] on input "number" at bounding box center [132, 242] width 174 height 18
type input "2300"
click at [500, 109] on select "Select Type Both Retail Consumable" at bounding box center [609, 112] width 364 height 18
select select "R"
click at [427, 103] on select "Select Type Both Retail Consumable" at bounding box center [609, 112] width 364 height 18
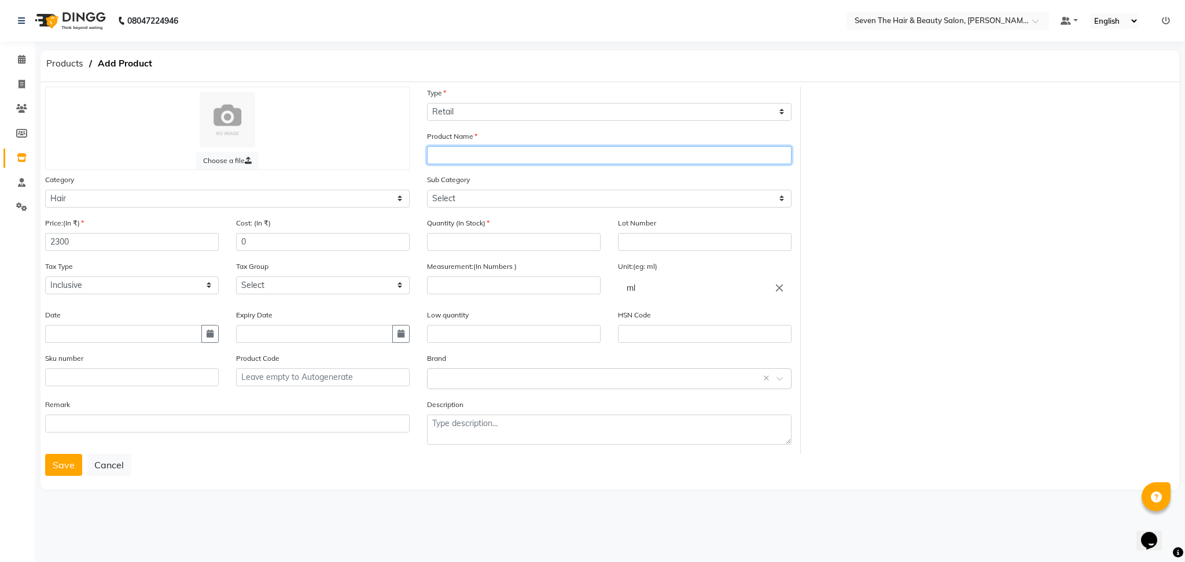
click at [496, 156] on input "text" at bounding box center [609, 155] width 364 height 18
click at [533, 154] on input "DV Solu Sea Salt Scrub Clenser 250ml" at bounding box center [609, 155] width 364 height 18
type input "DV Solu Sea Salt Scrub Cleanser 250ml"
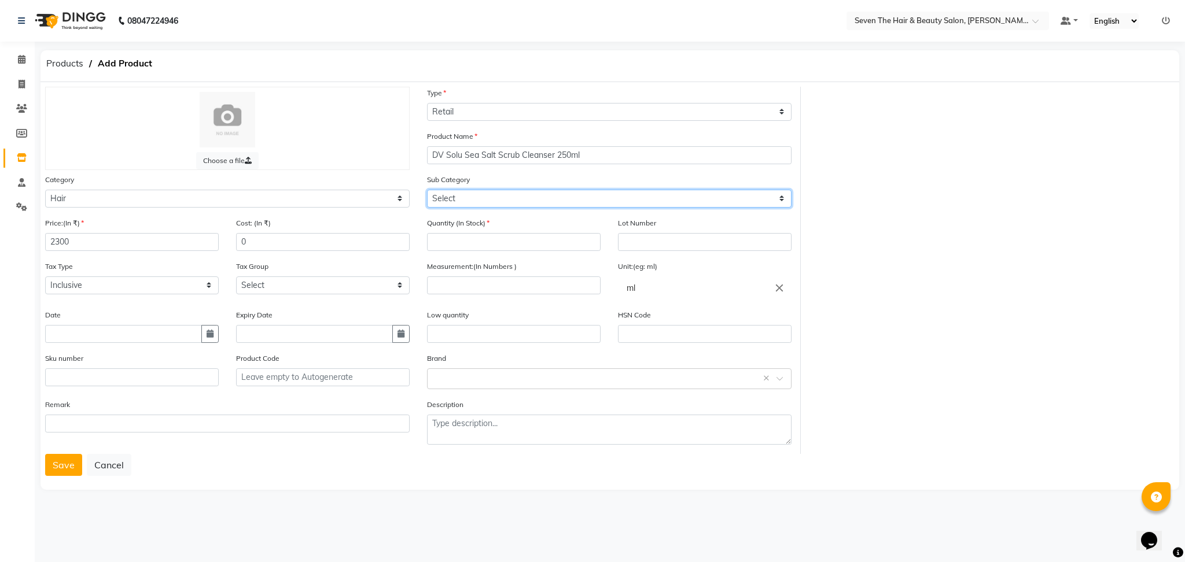
click at [496, 202] on select "Select Shampoo Conditioner Cream Mask Oil Serum Color Appliances Treatment Styl…" at bounding box center [609, 199] width 364 height 18
select select "267601101"
click at [427, 190] on select "Select Shampoo Conditioner Cream Mask Oil Serum Color Appliances Treatment Styl…" at bounding box center [609, 199] width 364 height 18
click at [482, 242] on input "number" at bounding box center [514, 242] width 174 height 18
type input "4"
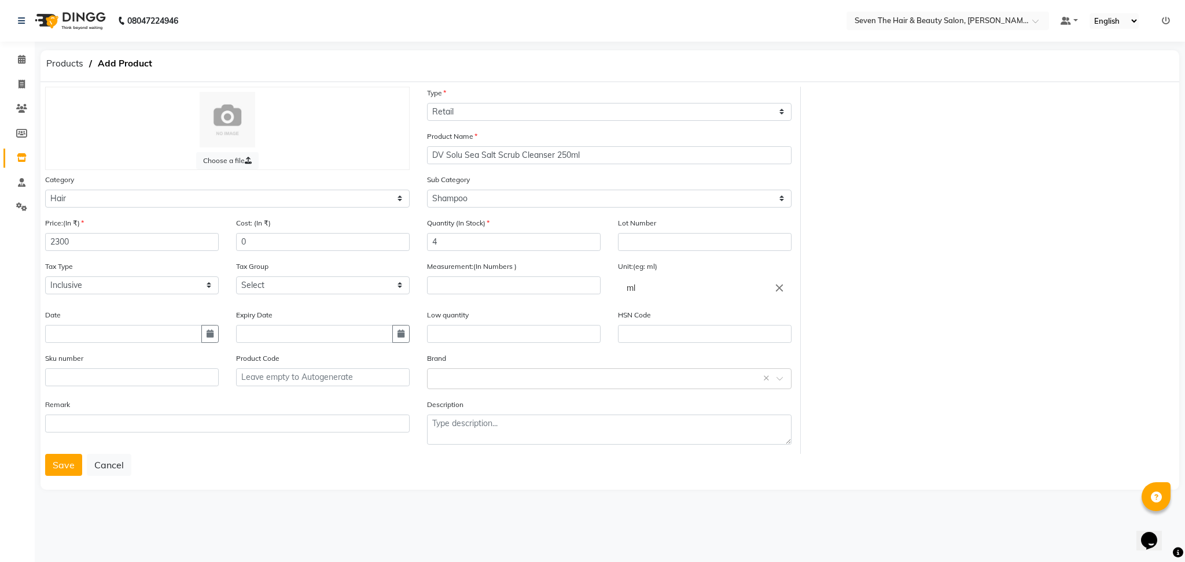
click at [678, 251] on div "Lot Number" at bounding box center [704, 238] width 191 height 43
click at [678, 242] on input "text" at bounding box center [705, 242] width 174 height 18
type input "0289"
click at [458, 291] on input "number" at bounding box center [514, 285] width 174 height 18
type input "250"
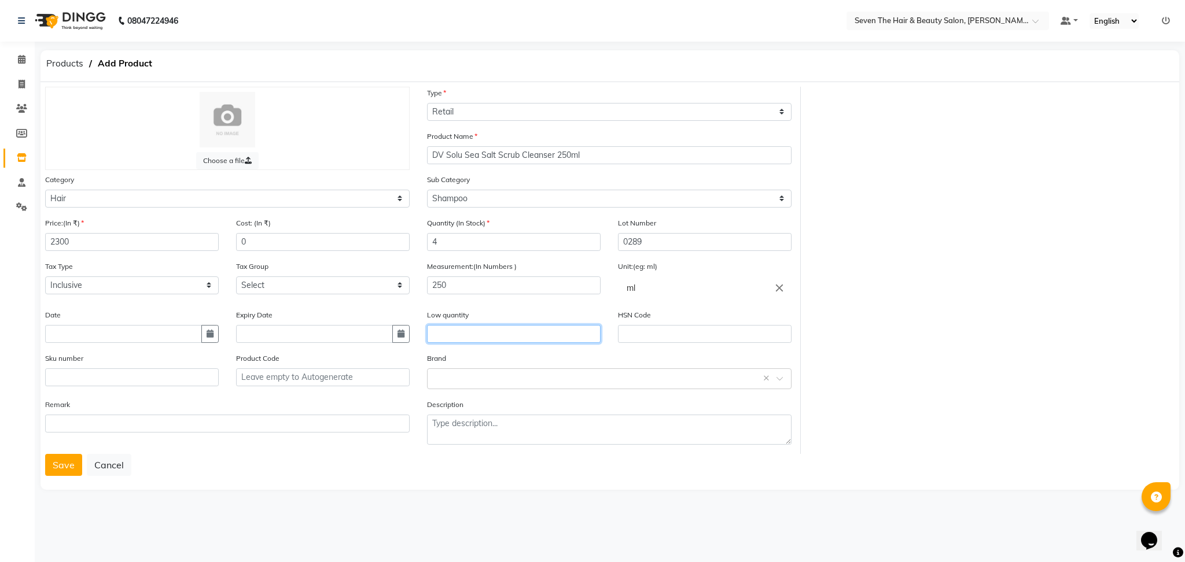
click at [461, 332] on input "text" at bounding box center [514, 334] width 174 height 18
type input "1"
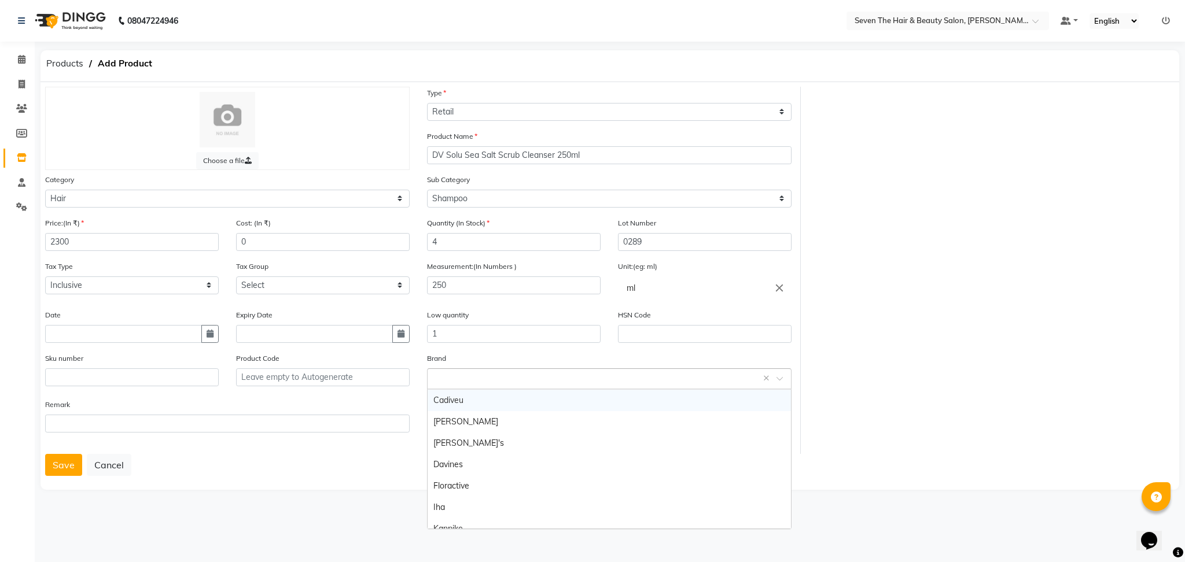
click at [475, 374] on input "text" at bounding box center [597, 378] width 329 height 12
click at [476, 464] on div "Davines" at bounding box center [608, 464] width 363 height 21
click at [60, 467] on button "Save" at bounding box center [63, 465] width 37 height 22
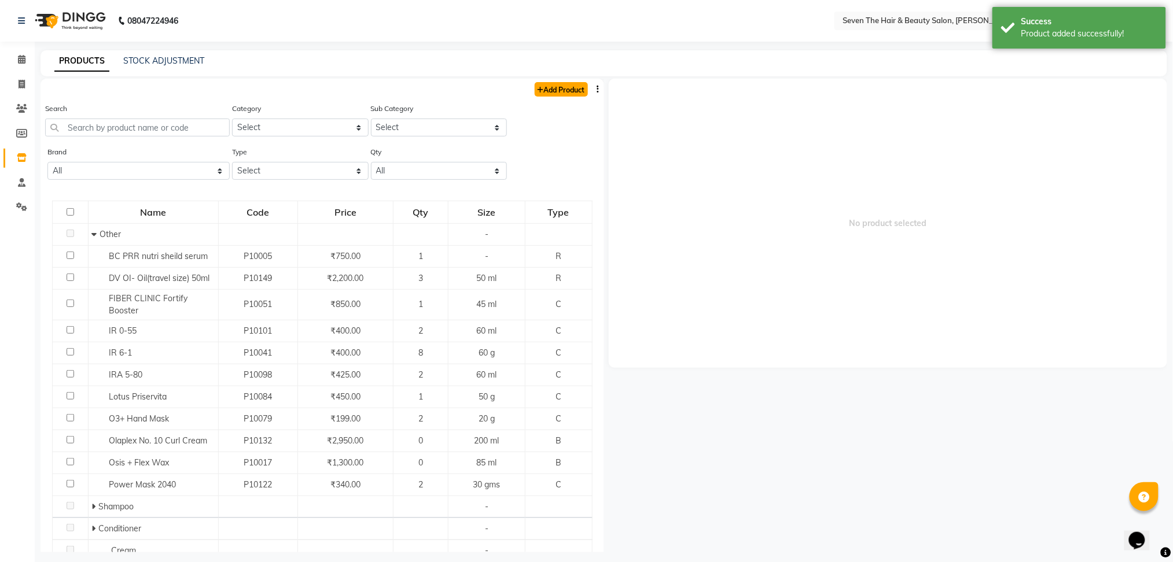
click at [556, 86] on link "Add Product" at bounding box center [560, 89] width 53 height 14
select select "true"
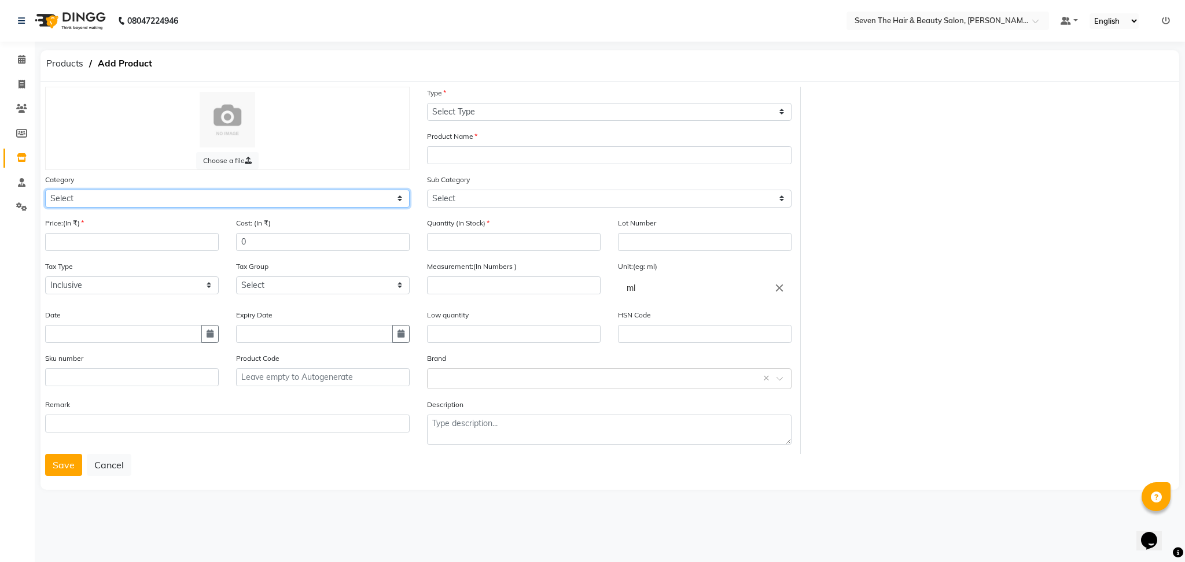
click at [99, 203] on select "Select Hair Skin Makeup Personal Care Appliances [PERSON_NAME] Waxing Disposabl…" at bounding box center [227, 199] width 364 height 18
select select "267601100"
click at [45, 190] on select "Select Hair Skin Makeup Personal Care Appliances [PERSON_NAME] Waxing Disposabl…" at bounding box center [227, 199] width 364 height 18
click at [97, 243] on input "number" at bounding box center [132, 242] width 174 height 18
type input "2000"
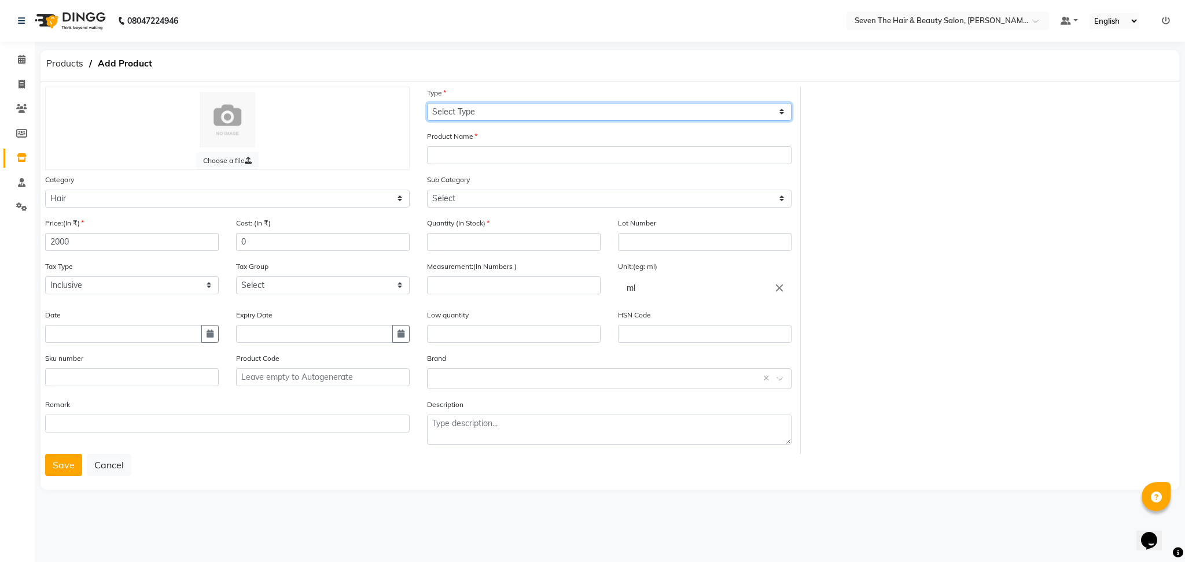
click at [530, 111] on select "Select Type Both Retail Consumable" at bounding box center [609, 112] width 364 height 18
select select "R"
click at [427, 103] on select "Select Type Both Retail Consumable" at bounding box center [609, 112] width 364 height 18
click at [489, 161] on input "text" at bounding box center [609, 155] width 364 height 18
click at [489, 183] on div "Sub Category Select Shampoo Conditioner Cream Mask Oil Serum Color Appliances T…" at bounding box center [609, 191] width 364 height 34
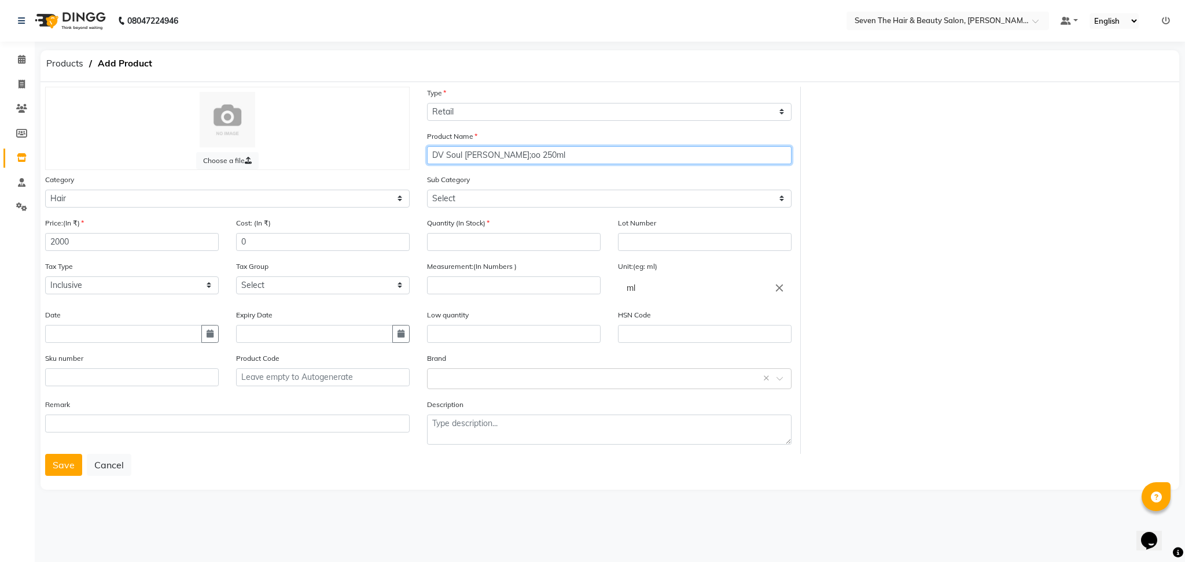
click at [493, 156] on input "DV Soul [PERSON_NAME];oo 250ml" at bounding box center [609, 155] width 364 height 18
type input "DV Soul Shampoo 250ml"
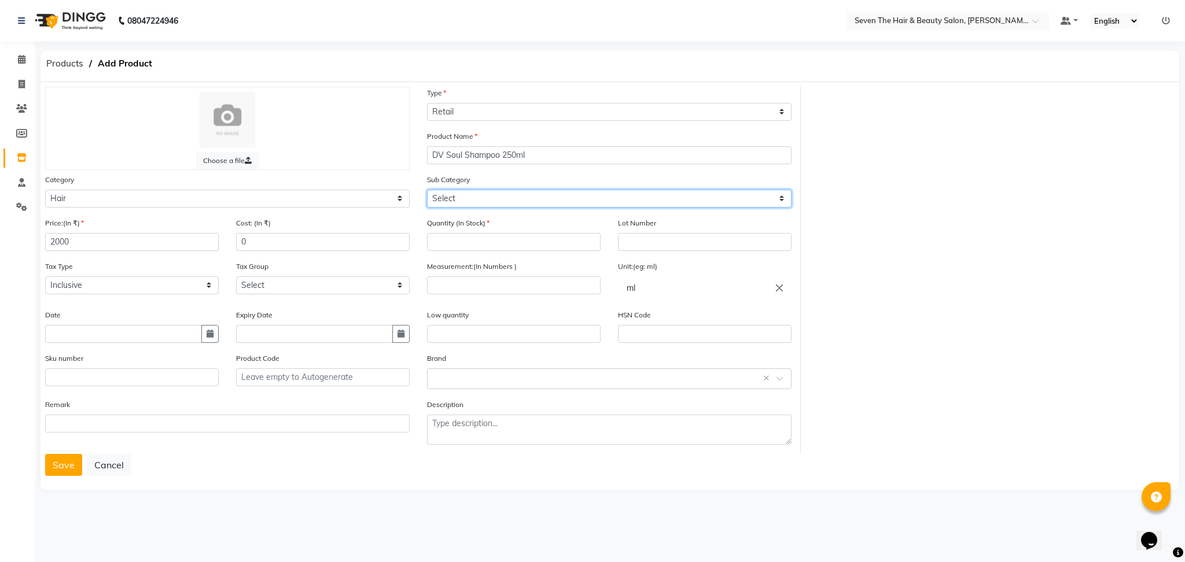
click at [480, 195] on select "Select Shampoo Conditioner Cream Mask Oil Serum Color Appliances Treatment Styl…" at bounding box center [609, 199] width 364 height 18
select select "267601101"
click at [427, 190] on select "Select Shampoo Conditioner Cream Mask Oil Serum Color Appliances Treatment Styl…" at bounding box center [609, 199] width 364 height 18
click at [476, 242] on input "number" at bounding box center [514, 242] width 174 height 18
type input "3"
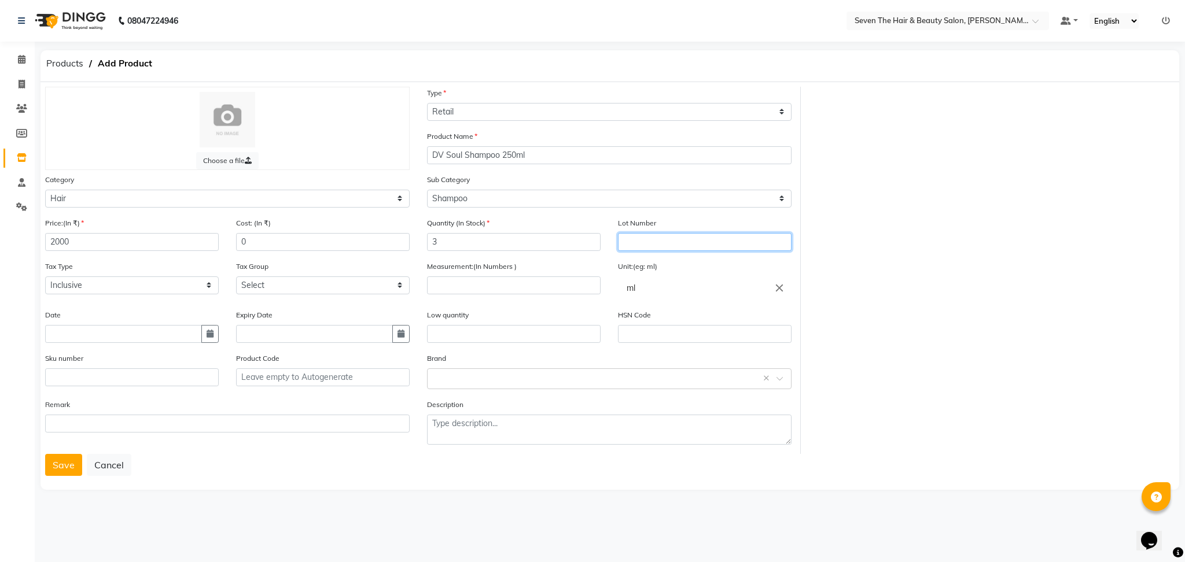
click at [665, 248] on input "text" at bounding box center [705, 242] width 174 height 18
type input "0289"
click at [516, 280] on input "number" at bounding box center [514, 285] width 174 height 18
type input "250"
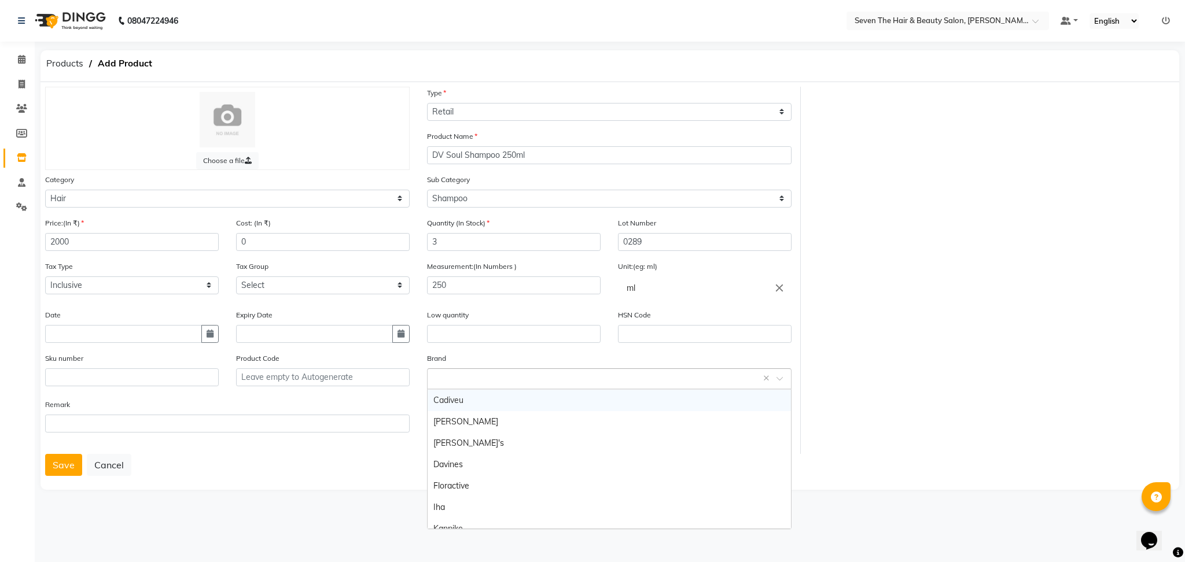
click at [497, 377] on input "text" at bounding box center [597, 378] width 329 height 12
click at [496, 457] on div "Davines" at bounding box center [608, 464] width 363 height 21
click at [58, 469] on button "Save" at bounding box center [63, 465] width 37 height 22
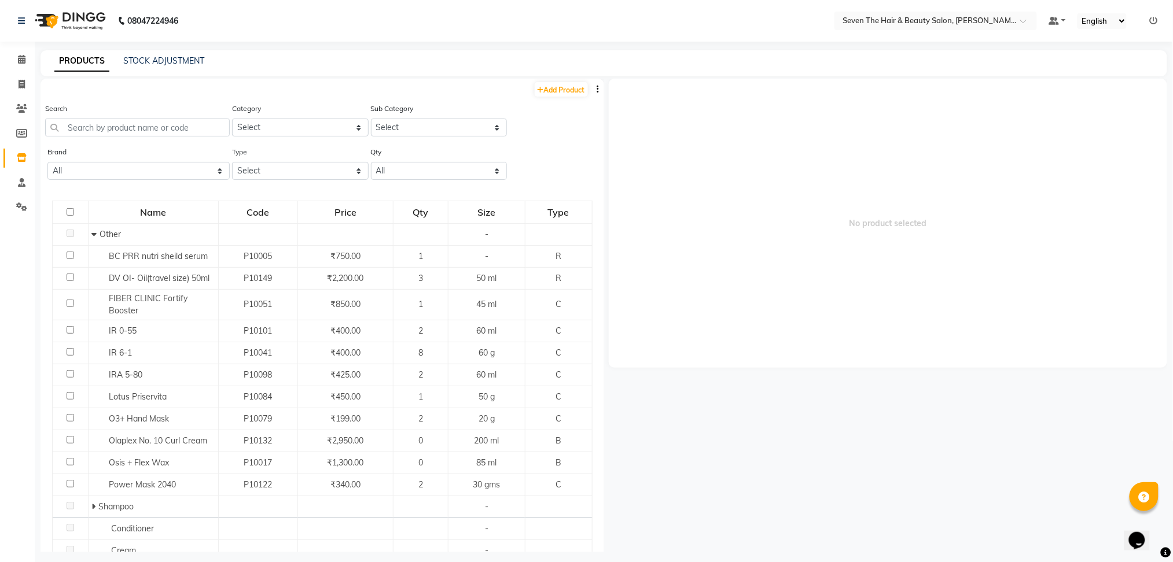
click at [558, 81] on div "Add Product" at bounding box center [321, 88] width 563 height 19
click at [554, 92] on link "Add Product" at bounding box center [560, 89] width 53 height 14
select select "true"
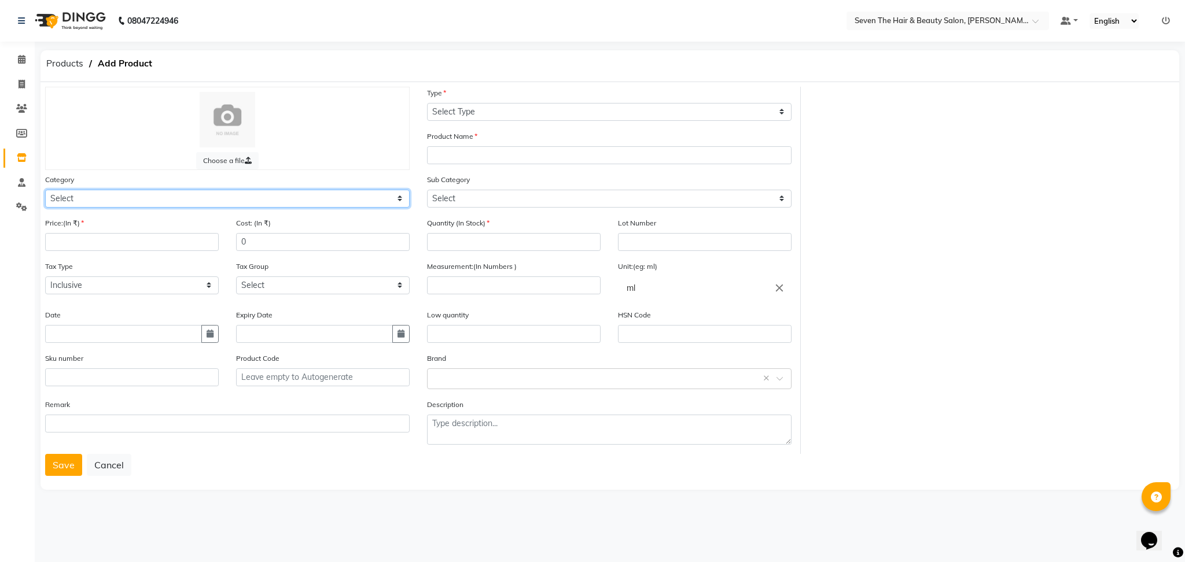
click at [111, 202] on select "Select Hair Skin Makeup Personal Care Appliances [PERSON_NAME] Waxing Disposabl…" at bounding box center [227, 199] width 364 height 18
select select "267601100"
click at [45, 190] on select "Select Hair Skin Makeup Personal Care Appliances [PERSON_NAME] Waxing Disposabl…" at bounding box center [227, 199] width 364 height 18
click at [123, 233] on input "number" at bounding box center [132, 242] width 174 height 18
type input "30"
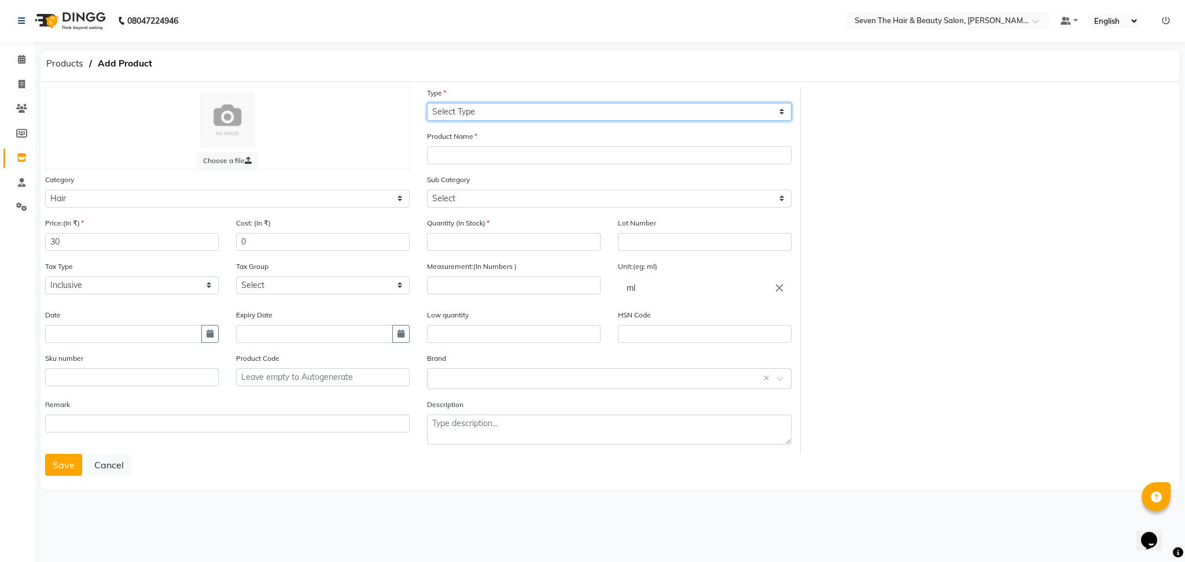
click at [509, 119] on select "Select Type Both Retail Consumable" at bounding box center [609, 112] width 364 height 18
select select "R"
click at [427, 103] on select "Select Type Both Retail Consumable" at bounding box center [609, 112] width 364 height 18
click at [503, 163] on input "text" at bounding box center [609, 155] width 364 height 18
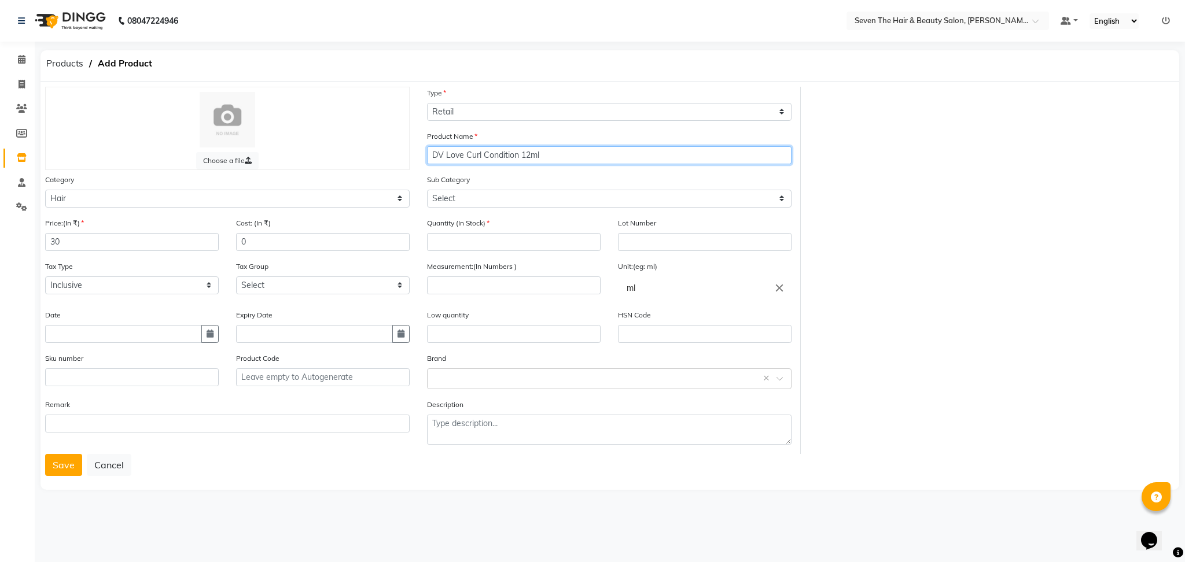
type input "DV Love Curl Condition 12ml"
click at [498, 193] on select "Select Shampoo Conditioner Cream Mask Oil Serum Color Appliances Treatment Styl…" at bounding box center [609, 199] width 364 height 18
select select "267601102"
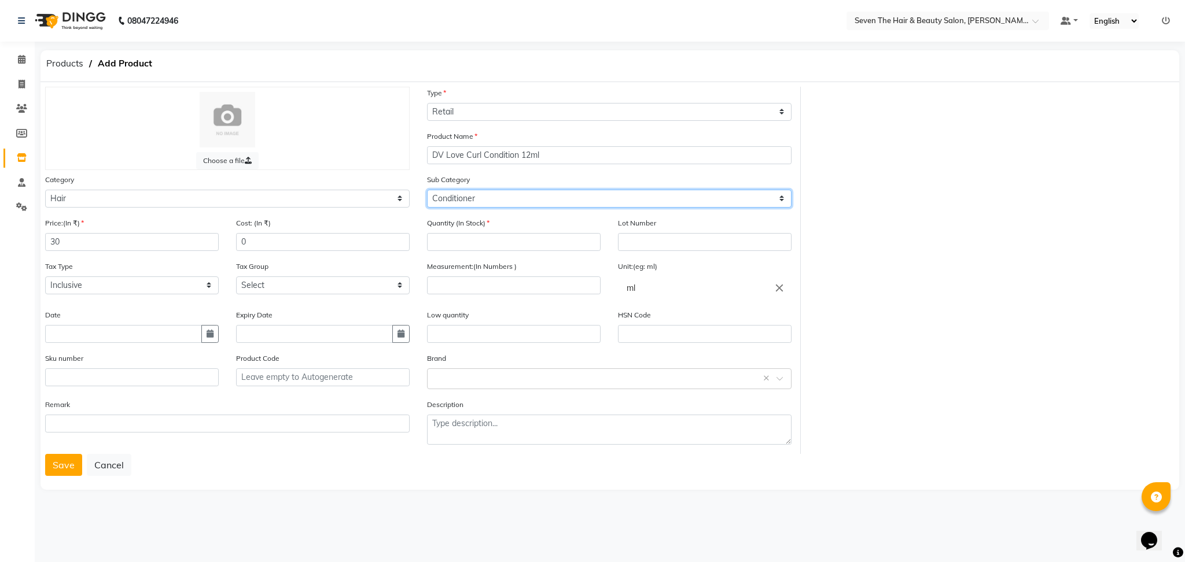
click at [427, 190] on select "Select Shampoo Conditioner Cream Mask Oil Serum Color Appliances Treatment Styl…" at bounding box center [609, 199] width 364 height 18
click at [516, 156] on input "DV Love Curl Condition 12ml" at bounding box center [609, 155] width 364 height 18
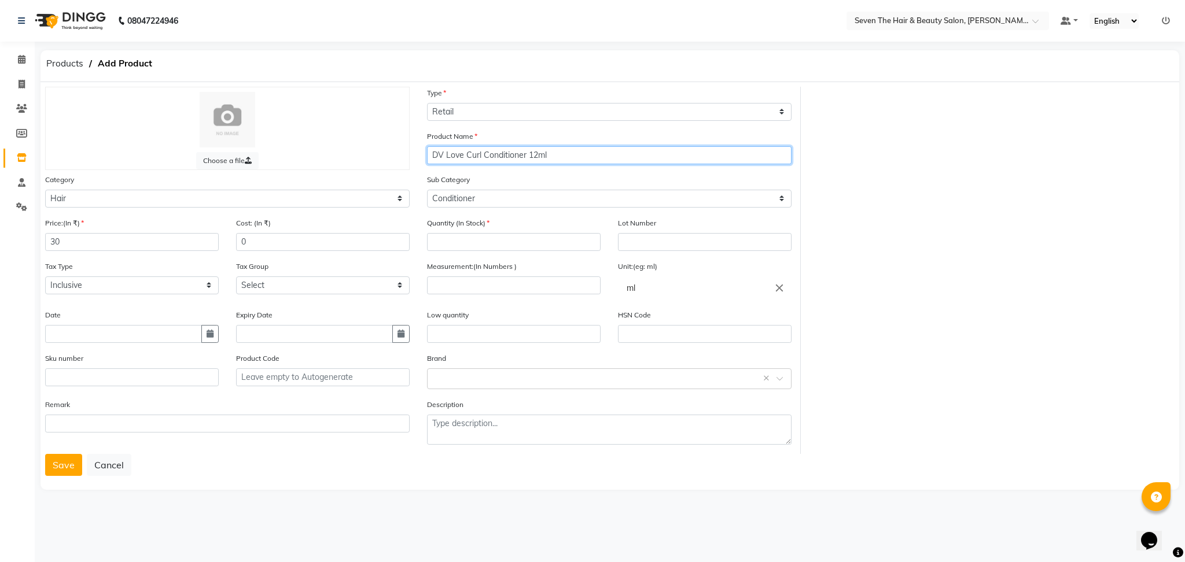
type input "DV Love Curl Conditioner 12ml"
click at [503, 234] on input "number" at bounding box center [514, 242] width 174 height 18
type input "2"
click at [641, 244] on input "text" at bounding box center [705, 242] width 174 height 18
type input "0"
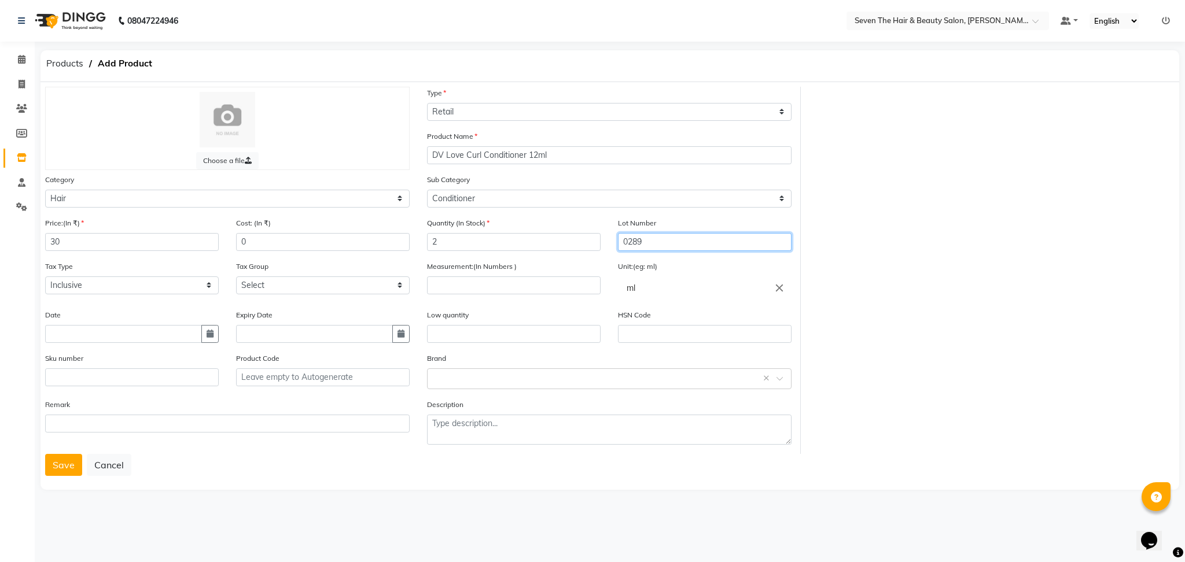
type input "0289"
click at [461, 286] on input "number" at bounding box center [514, 285] width 174 height 18
type input "12"
click at [492, 335] on input "text" at bounding box center [514, 334] width 174 height 18
type input "1"
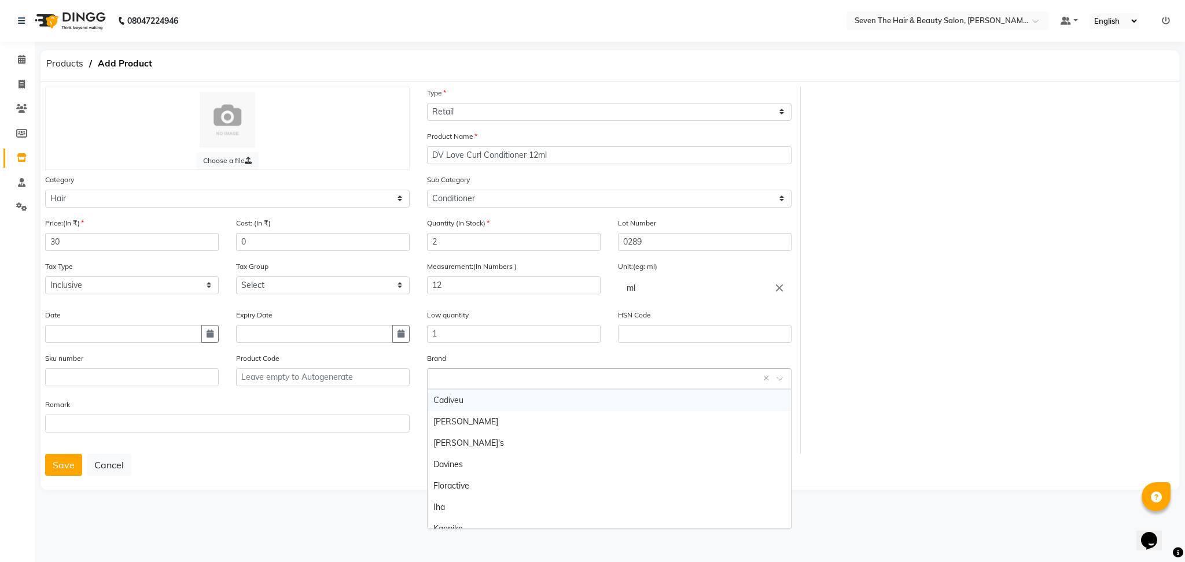
click at [506, 375] on input "text" at bounding box center [597, 378] width 329 height 12
click at [491, 465] on div "Davines" at bounding box center [608, 464] width 363 height 21
click at [52, 471] on button "Save" at bounding box center [63, 465] width 37 height 22
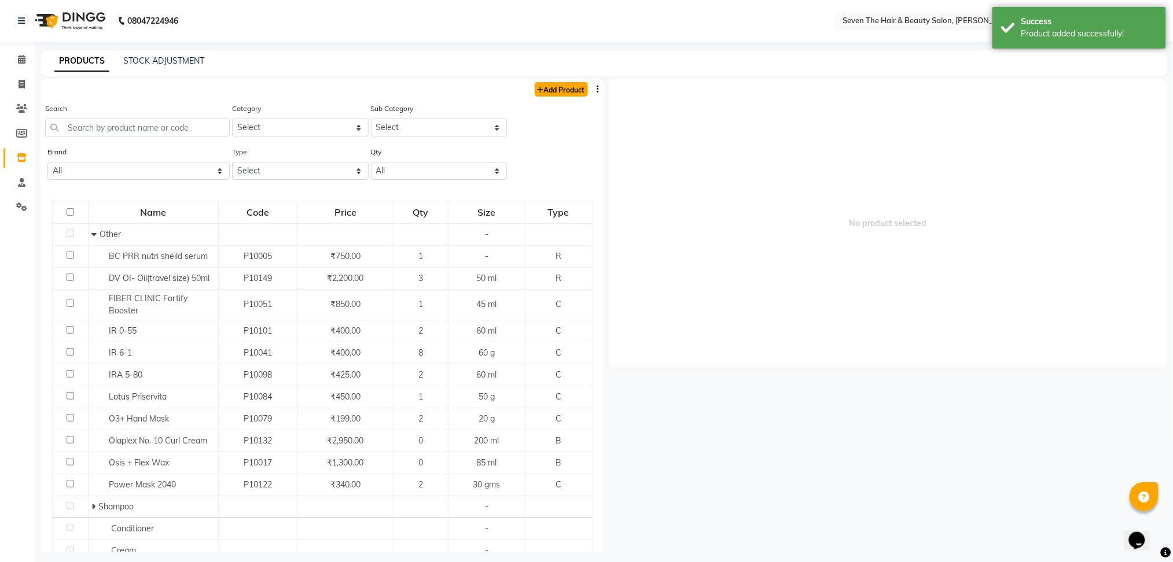
click at [541, 94] on link "Add Product" at bounding box center [560, 89] width 53 height 14
select select "true"
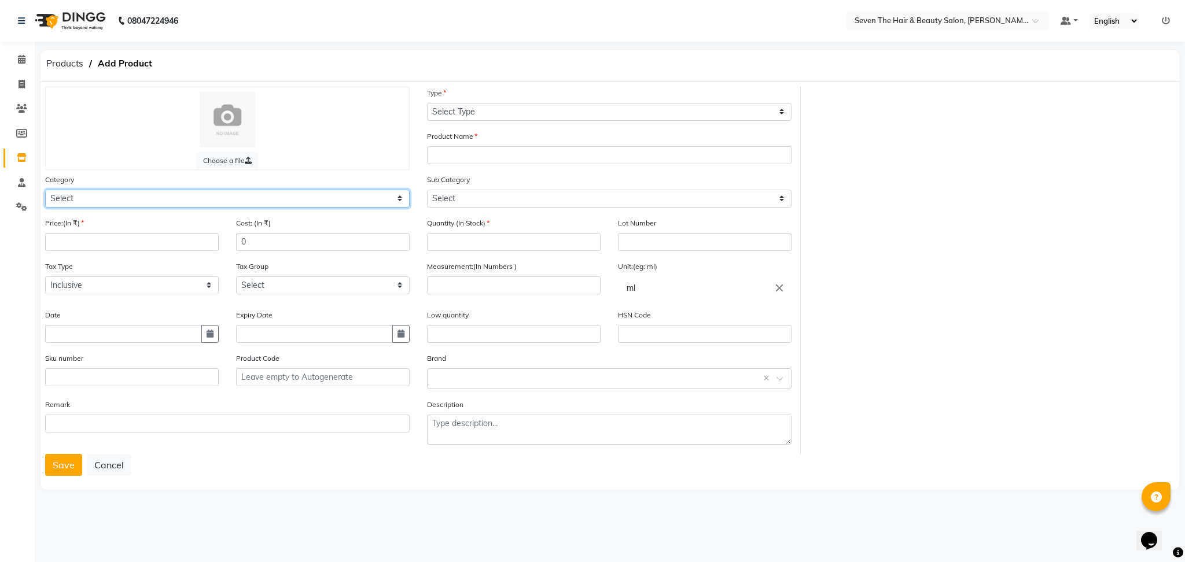
click at [205, 202] on select "Select Hair Skin Makeup Personal Care Appliances [PERSON_NAME] Waxing Disposabl…" at bounding box center [227, 199] width 364 height 18
select select "267601100"
click at [45, 190] on select "Select Hair Skin Makeup Personal Care Appliances [PERSON_NAME] Waxing Disposabl…" at bounding box center [227, 199] width 364 height 18
click at [125, 236] on input "number" at bounding box center [132, 242] width 174 height 18
type input "30"
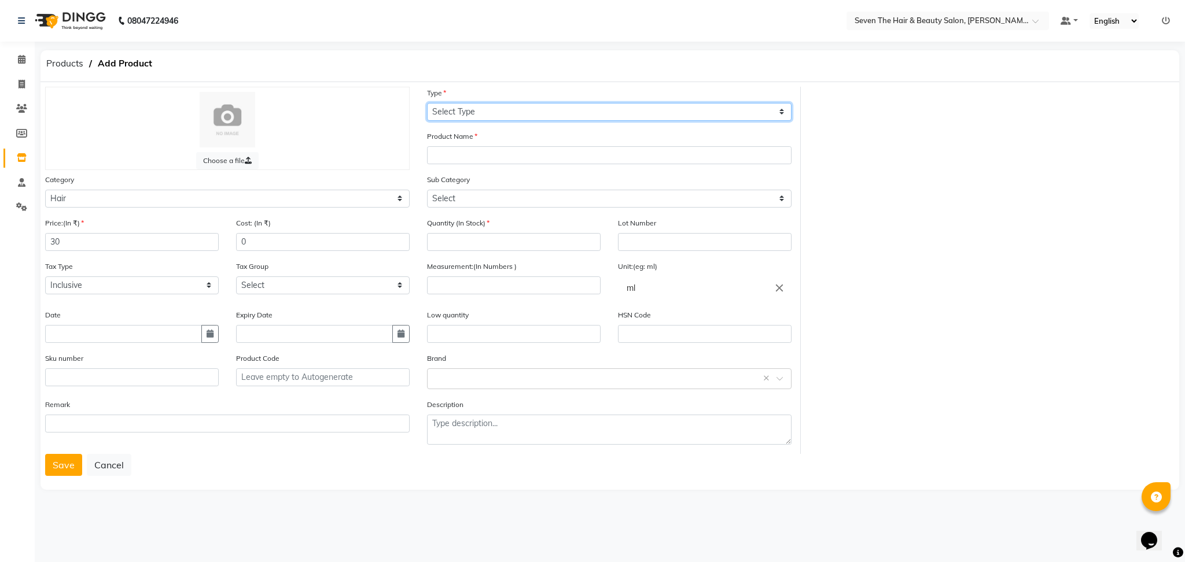
click at [463, 119] on select "Select Type Both Retail Consumable" at bounding box center [609, 112] width 364 height 18
select select "R"
click at [427, 103] on select "Select Type Both Retail Consumable" at bounding box center [609, 112] width 364 height 18
click at [476, 156] on input "text" at bounding box center [609, 155] width 364 height 18
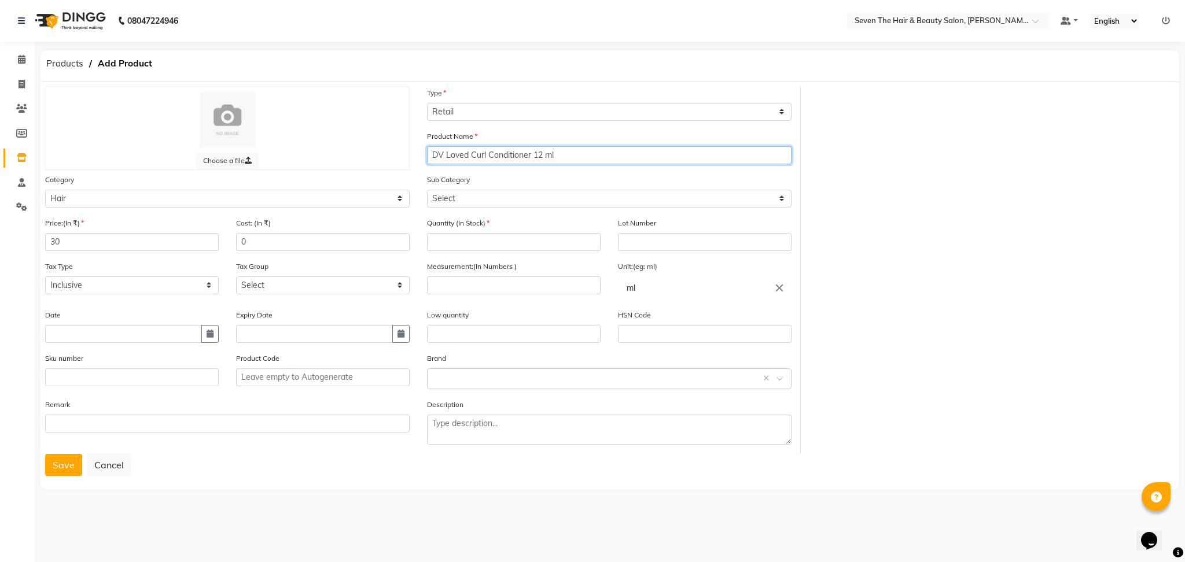
type input "DV Loved Curl Conditioner 12 ml"
click at [475, 200] on select "Select Shampoo Conditioner Cream Mask Oil Serum Color Appliances Treatment Styl…" at bounding box center [609, 199] width 364 height 18
select select "267601102"
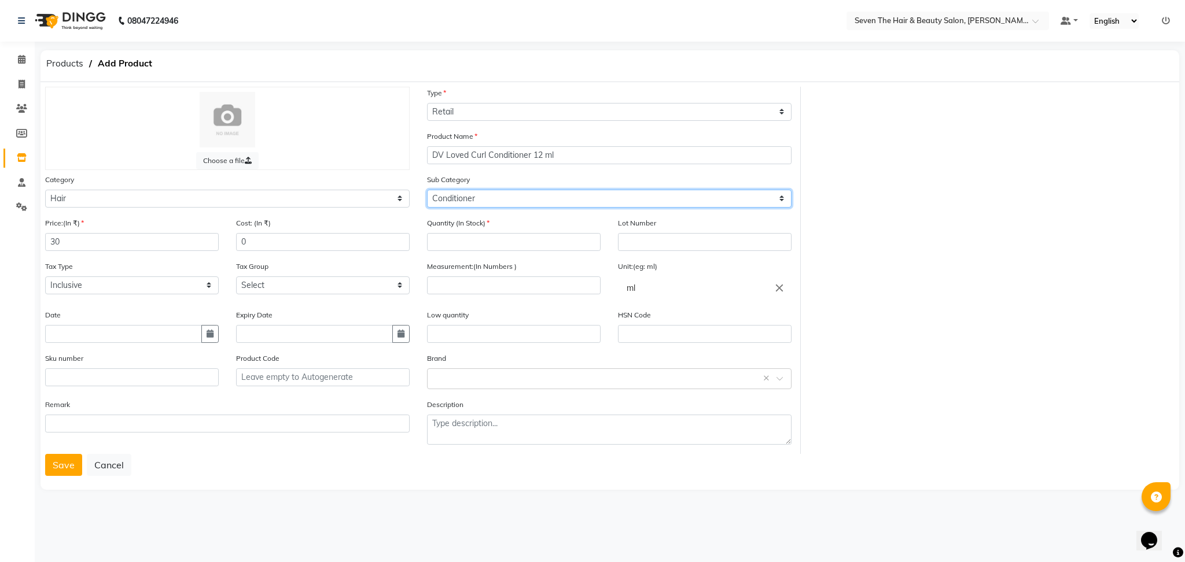
click at [427, 190] on select "Select Shampoo Conditioner Cream Mask Oil Serum Color Appliances Treatment Styl…" at bounding box center [609, 199] width 364 height 18
click at [525, 156] on input "DV Loved Curl Conditioner 12 ml" at bounding box center [609, 155] width 364 height 18
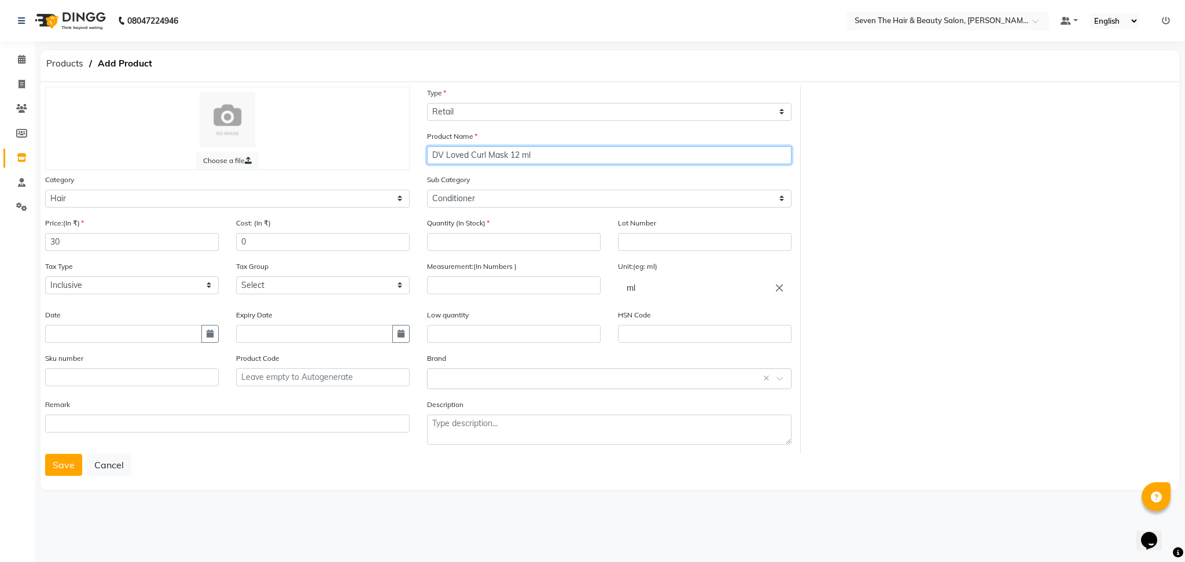
type input "DV Loved Curl Mask 12 ml"
click at [480, 237] on input "number" at bounding box center [514, 242] width 174 height 18
type input "2"
click at [656, 234] on input "text" at bounding box center [705, 242] width 174 height 18
type input "0289"
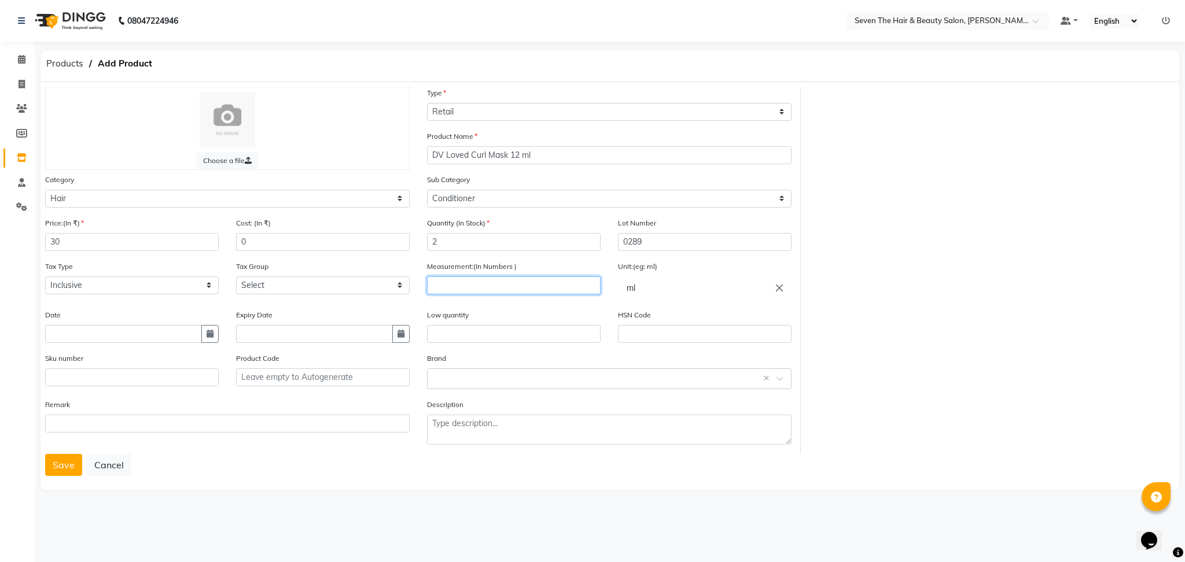
click at [516, 286] on input "number" at bounding box center [514, 285] width 174 height 18
type input "12"
click at [501, 333] on input "text" at bounding box center [514, 334] width 174 height 18
type input "1"
click at [71, 474] on button "Save" at bounding box center [63, 465] width 37 height 22
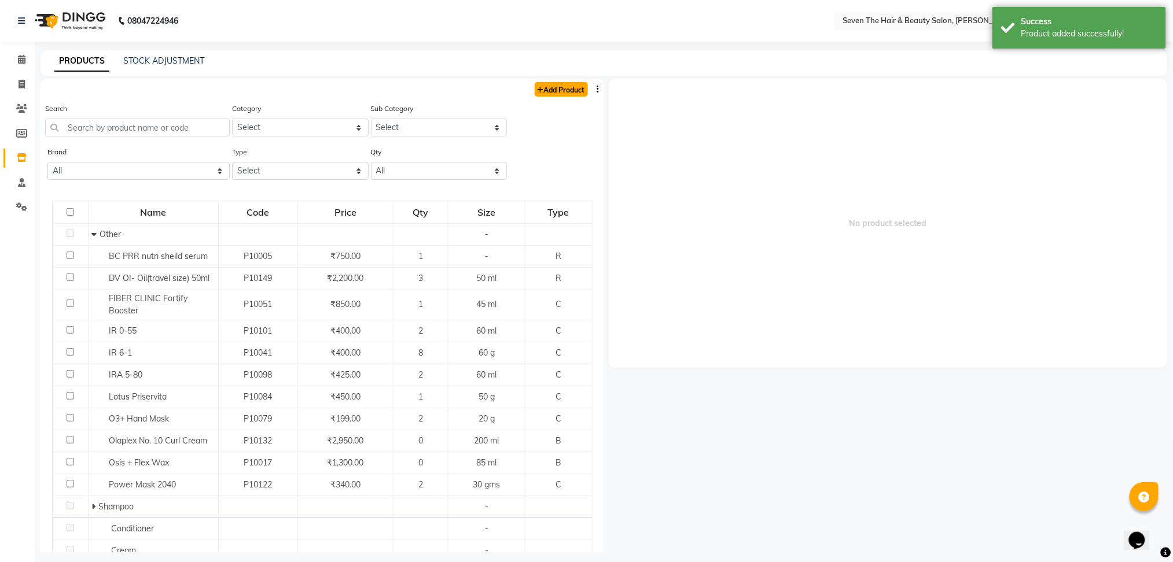
click at [548, 91] on link "Add Product" at bounding box center [560, 89] width 53 height 14
select select "true"
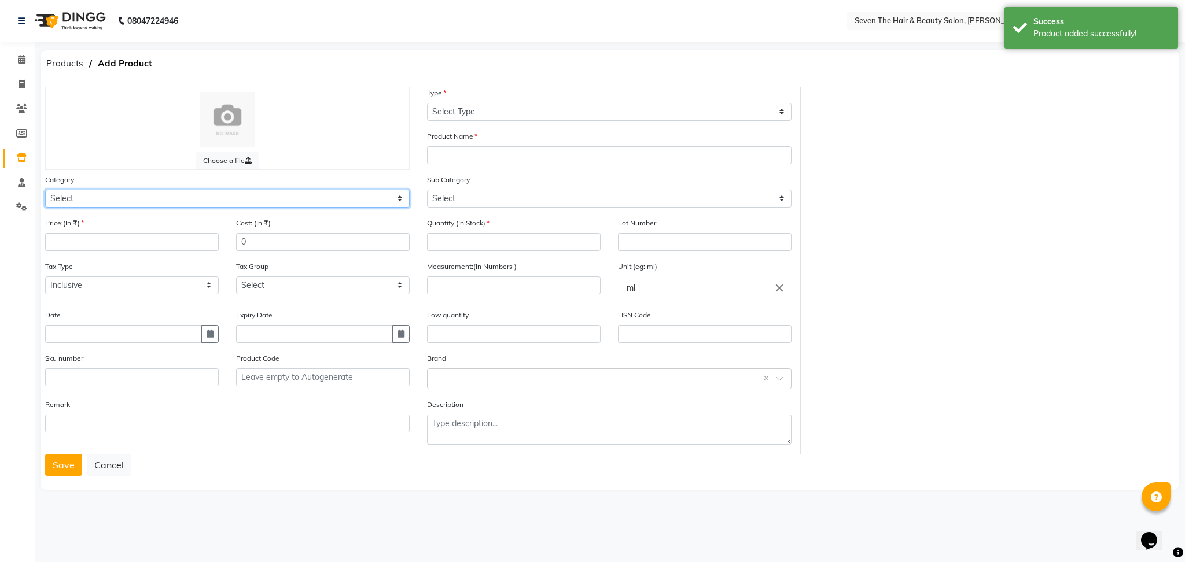
click at [297, 202] on select "Select Hair Skin Makeup Personal Care Appliances [PERSON_NAME] Waxing Disposabl…" at bounding box center [227, 199] width 364 height 18
select select "267601100"
click at [45, 190] on select "Select Hair Skin Makeup Personal Care Appliances [PERSON_NAME] Waxing Disposabl…" at bounding box center [227, 199] width 364 height 18
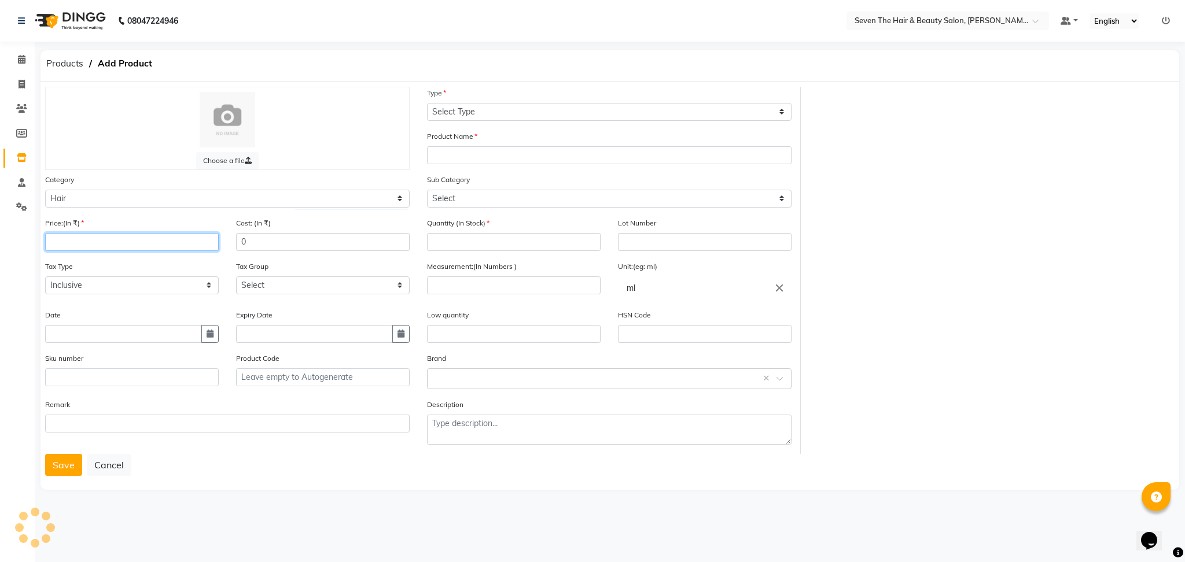
click at [126, 237] on input "number" at bounding box center [132, 242] width 174 height 18
type input "30"
click at [456, 111] on select "Select Type Both Retail Consumable" at bounding box center [609, 112] width 364 height 18
select select "R"
click at [427, 103] on select "Select Type Both Retail Consumable" at bounding box center [609, 112] width 364 height 18
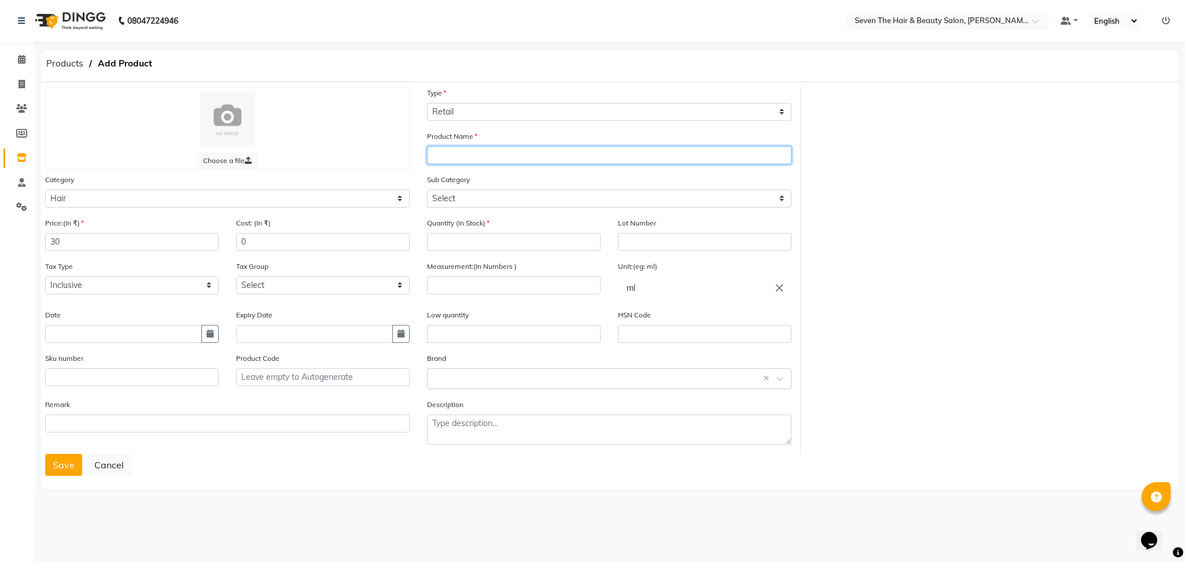
click at [450, 153] on input "text" at bounding box center [609, 155] width 364 height 18
type input "DV Love Curl Shampoo 12ml"
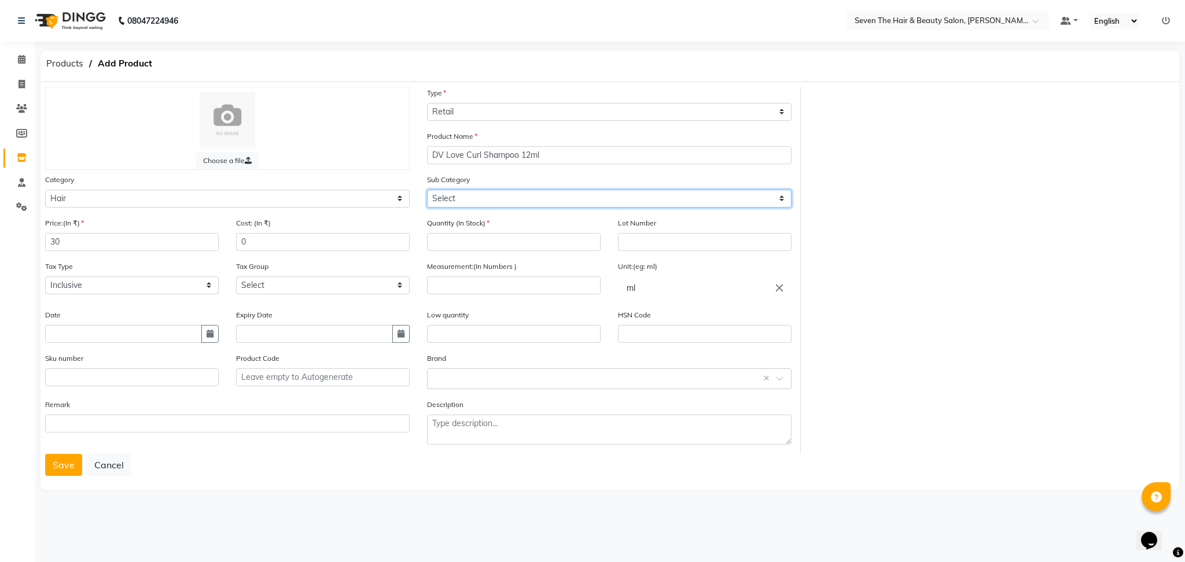
click at [476, 196] on select "Select Shampoo Conditioner Cream Mask Oil Serum Color Appliances Treatment Styl…" at bounding box center [609, 199] width 364 height 18
select select "267601101"
click at [427, 190] on select "Select Shampoo Conditioner Cream Mask Oil Serum Color Appliances Treatment Styl…" at bounding box center [609, 199] width 364 height 18
click at [469, 238] on input "number" at bounding box center [514, 242] width 174 height 18
type input "12"
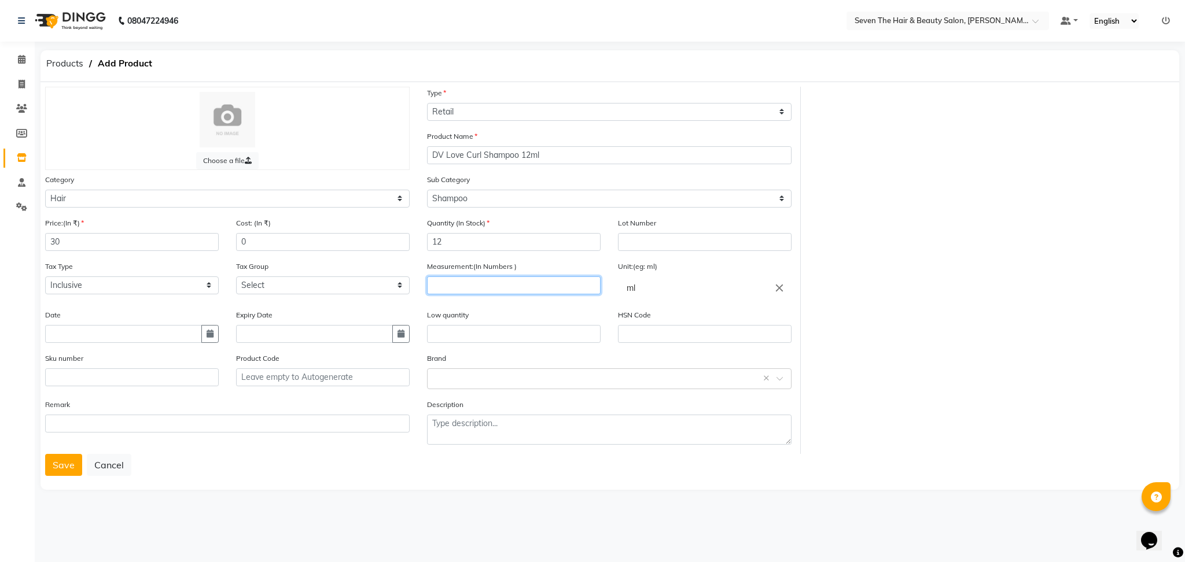
click at [469, 293] on input "number" at bounding box center [514, 285] width 174 height 18
type input "2"
click at [498, 333] on input "text" at bounding box center [514, 334] width 174 height 18
type input "1"
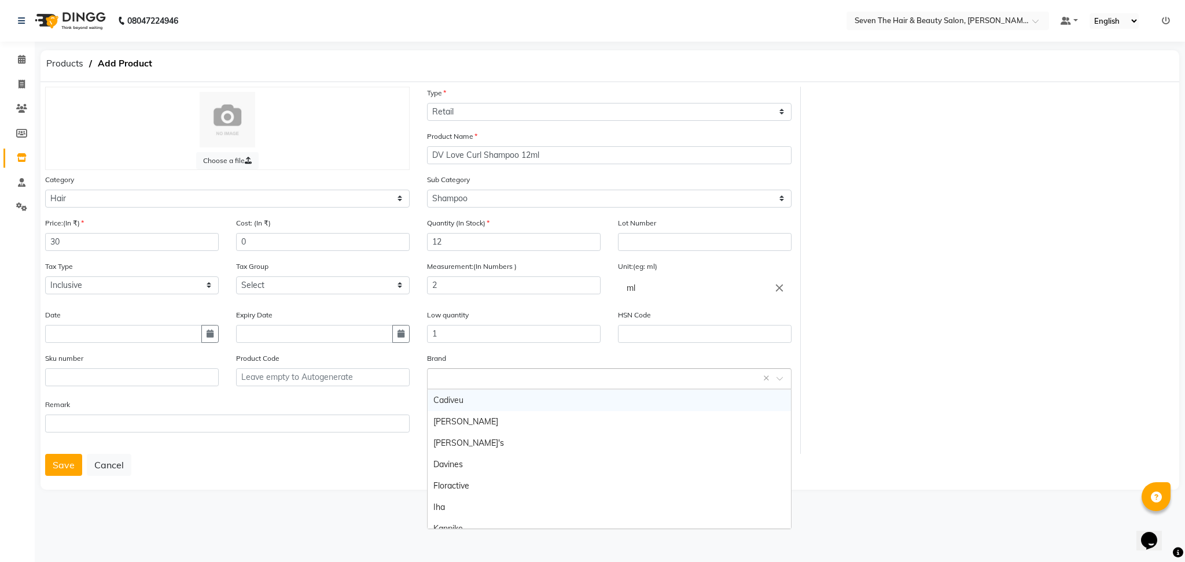
click at [509, 378] on input "text" at bounding box center [597, 378] width 329 height 12
click at [495, 471] on div "Davines" at bounding box center [608, 464] width 363 height 21
click at [61, 470] on button "Save" at bounding box center [63, 465] width 37 height 22
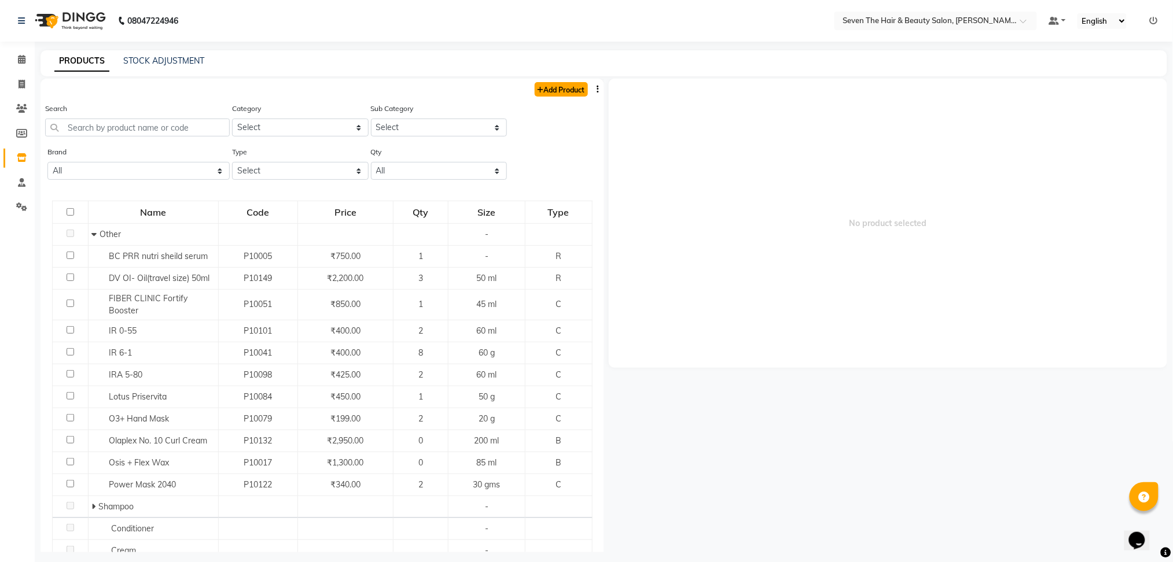
click at [550, 93] on link "Add Product" at bounding box center [560, 89] width 53 height 14
select select "true"
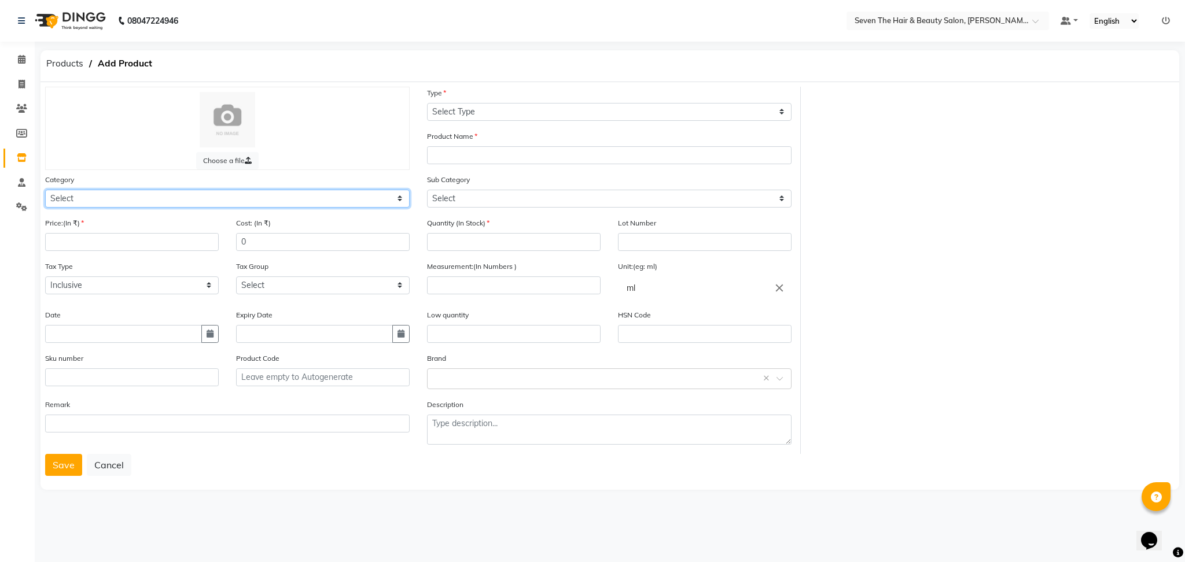
click at [160, 197] on select "Select Hair Skin Makeup Personal Care Appliances [PERSON_NAME] Waxing Disposabl…" at bounding box center [227, 199] width 364 height 18
select select "267601100"
click at [45, 190] on select "Select Hair Skin Makeup Personal Care Appliances [PERSON_NAME] Waxing Disposabl…" at bounding box center [227, 199] width 364 height 18
click at [142, 239] on input "number" at bounding box center [132, 242] width 174 height 18
type input "30"
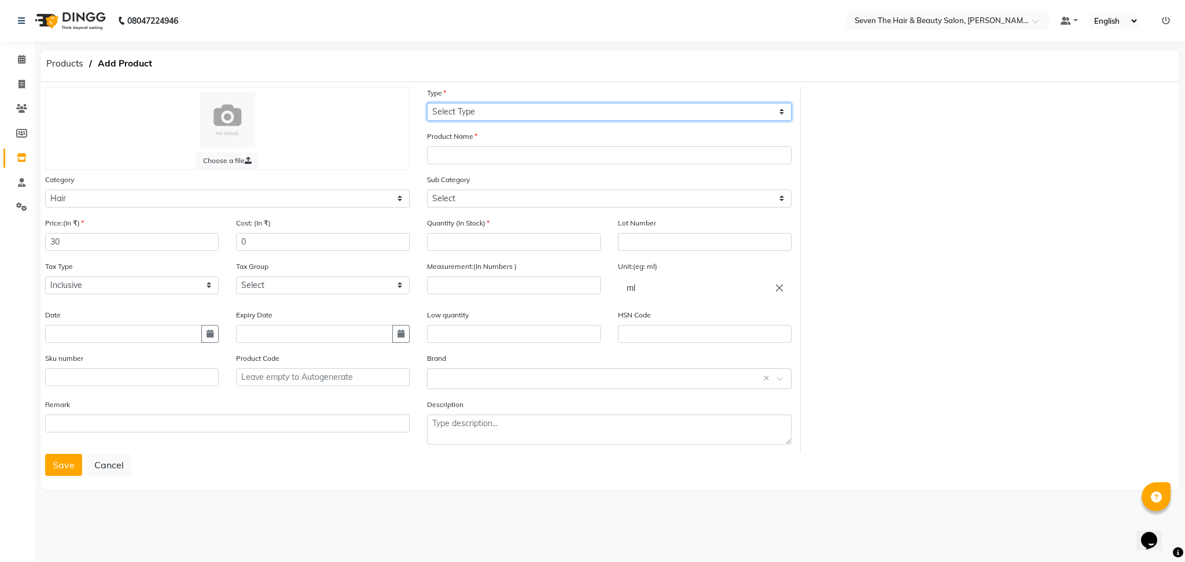
click at [514, 106] on select "Select Type Both Retail Consumable" at bounding box center [609, 112] width 364 height 18
select select "R"
click at [427, 103] on select "Select Type Both Retail Consumable" at bounding box center [609, 112] width 364 height 18
click at [484, 197] on select "Select Shampoo Conditioner Cream Mask Oil Serum Color Appliances Treatment Styl…" at bounding box center [609, 199] width 364 height 18
select select "267601102"
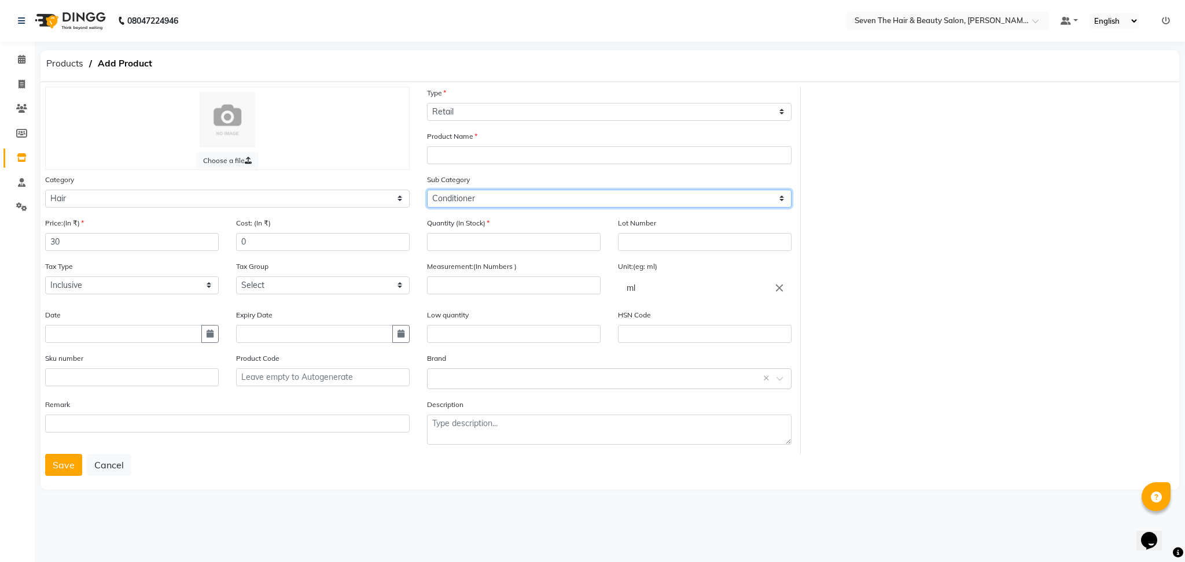
click at [427, 190] on select "Select Shampoo Conditioner Cream Mask Oil Serum Color Appliances Treatment Styl…" at bounding box center [609, 199] width 364 height 18
click at [499, 156] on input "text" at bounding box center [609, 155] width 364 height 18
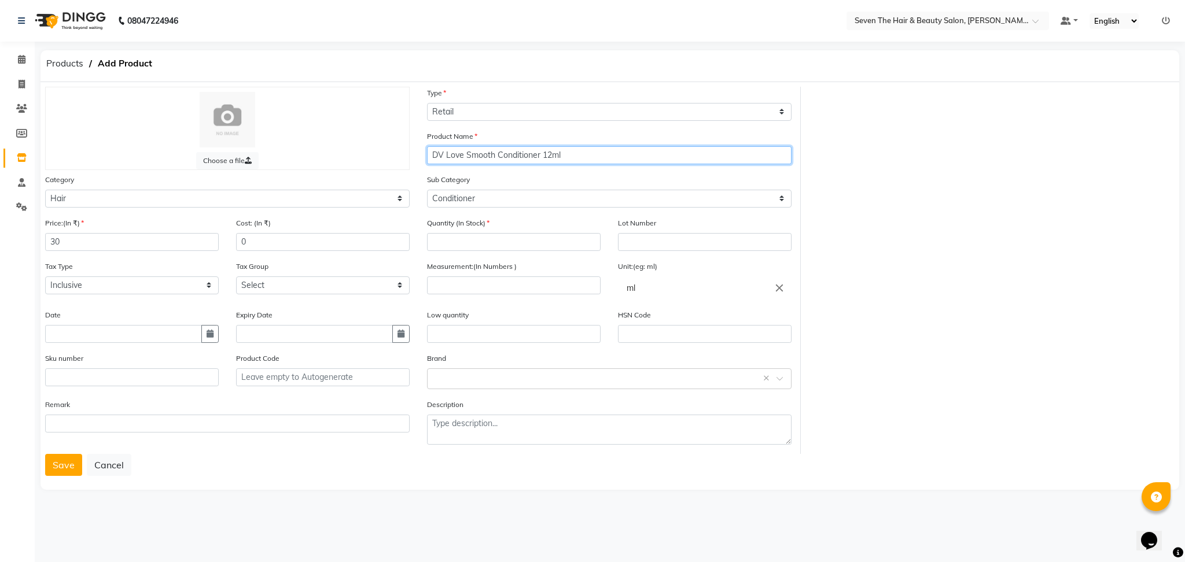
type input "DV Love Smooth Conditioner 12ml"
click at [500, 196] on select "Select Shampoo Conditioner Cream Mask Oil Serum Color Appliances Treatment Styl…" at bounding box center [609, 199] width 364 height 18
click at [473, 241] on input "number" at bounding box center [514, 242] width 174 height 18
type input "1"
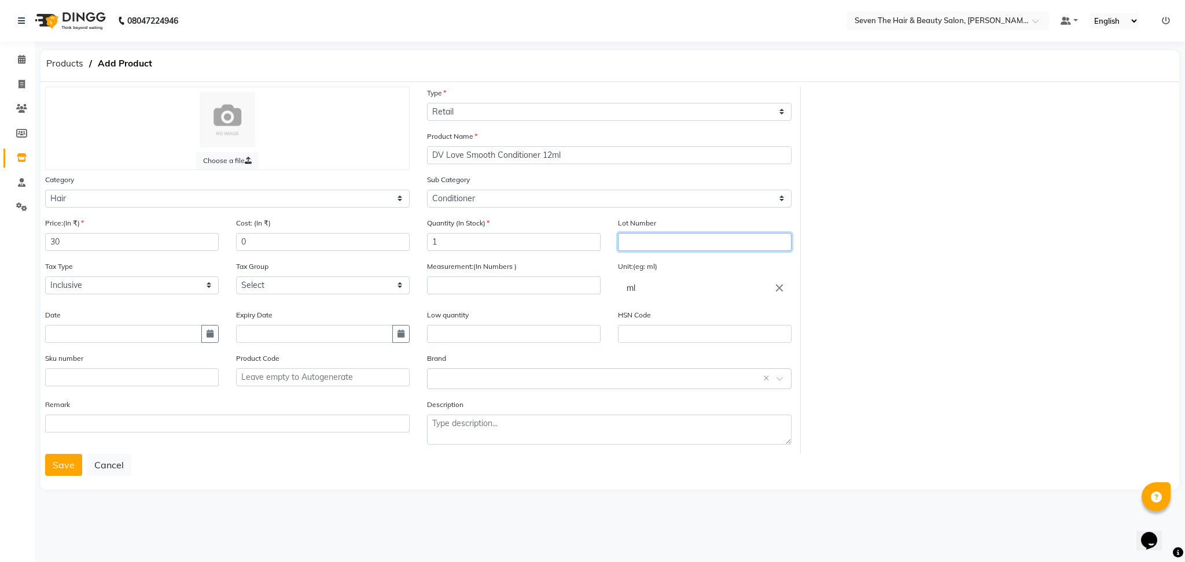
click at [627, 237] on input "text" at bounding box center [705, 242] width 174 height 18
type input "0289"
click at [515, 286] on input "number" at bounding box center [514, 285] width 174 height 18
type input "12"
click at [489, 331] on input "text" at bounding box center [514, 334] width 174 height 18
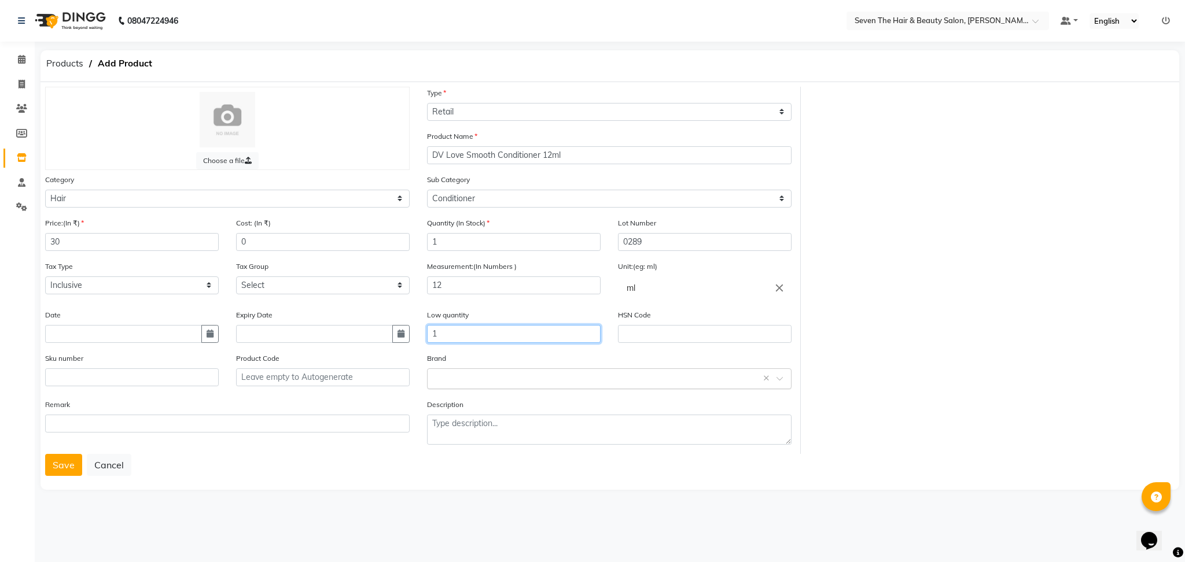
type input "1"
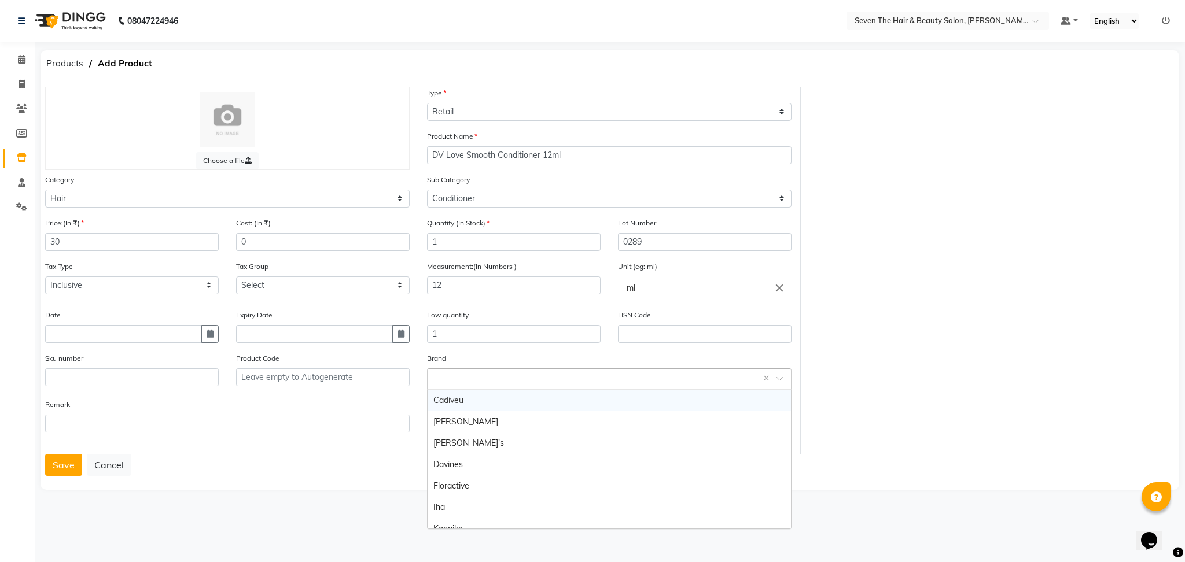
click at [475, 385] on div "Select brand or add custom brand ×" at bounding box center [609, 378] width 364 height 21
click at [461, 469] on div "Davines" at bounding box center [608, 464] width 363 height 21
click at [60, 464] on button "Save" at bounding box center [63, 465] width 37 height 22
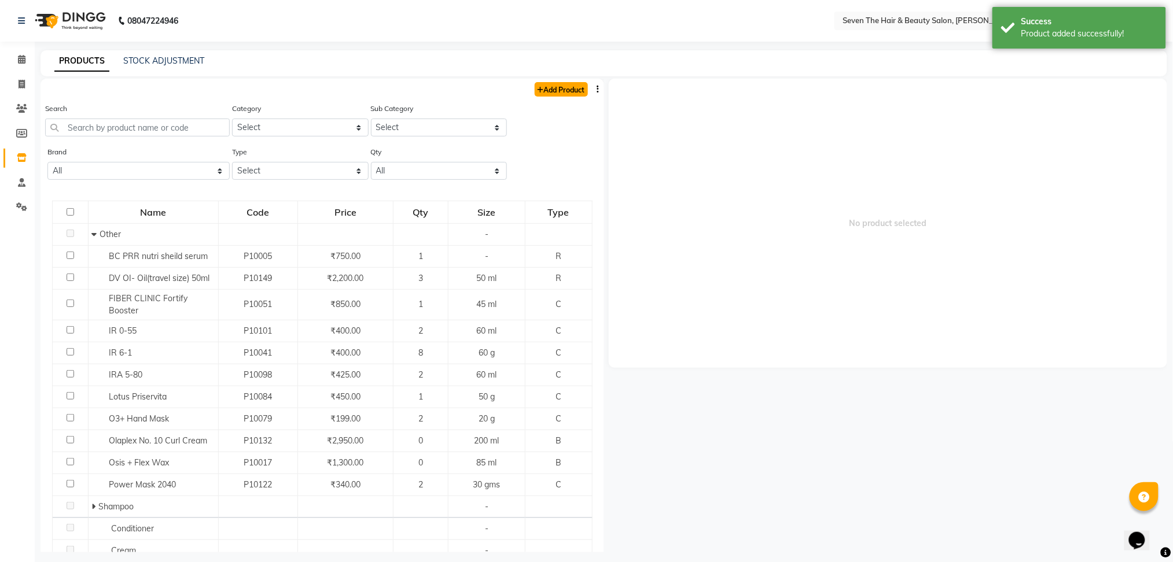
click at [550, 83] on link "Add Product" at bounding box center [560, 89] width 53 height 14
select select "true"
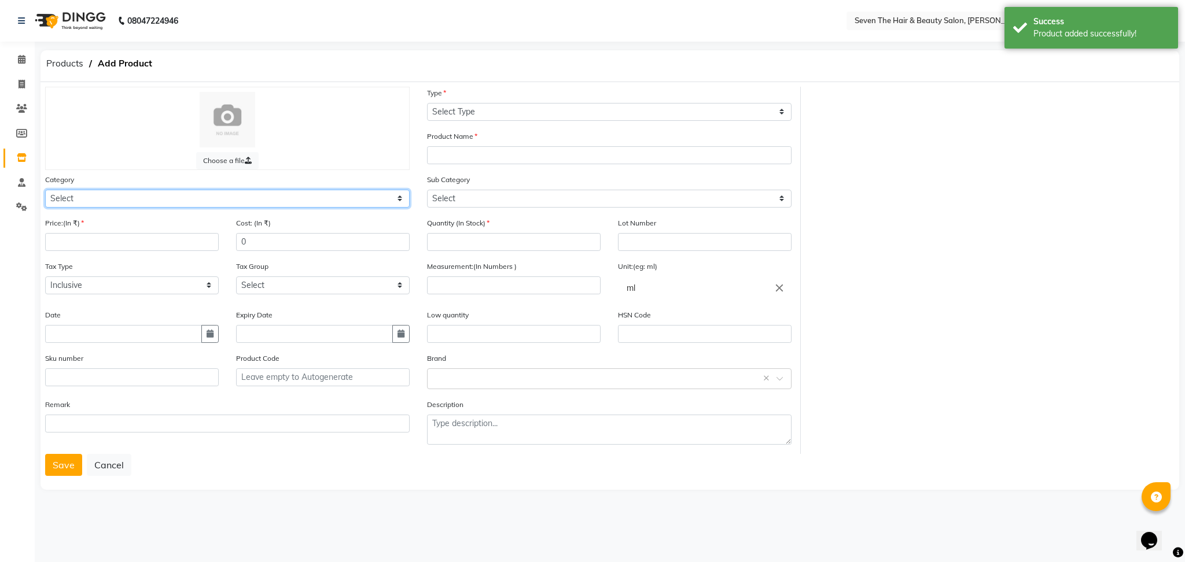
click at [137, 203] on select "Select Hair Skin Makeup Personal Care Appliances [PERSON_NAME] Waxing Disposabl…" at bounding box center [227, 199] width 364 height 18
select select "267601100"
click at [45, 190] on select "Select Hair Skin Makeup Personal Care Appliances [PERSON_NAME] Waxing Disposabl…" at bounding box center [227, 199] width 364 height 18
click at [122, 243] on input "number" at bounding box center [132, 242] width 174 height 18
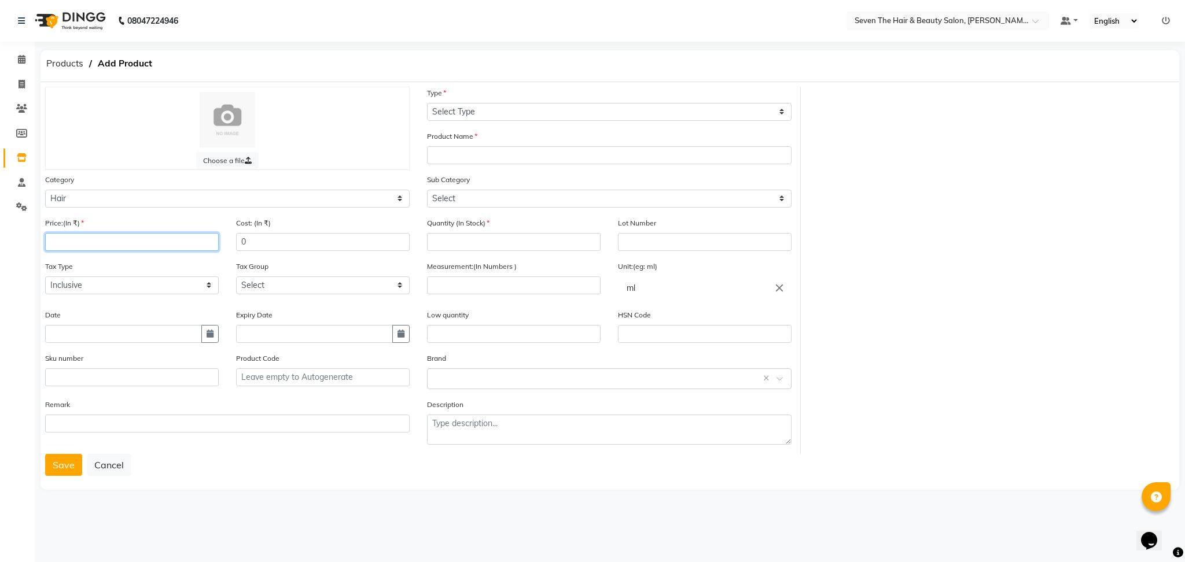
click at [122, 243] on input "number" at bounding box center [132, 242] width 174 height 18
type input "30"
click at [479, 106] on select "Select Type Both Retail Consumable" at bounding box center [609, 112] width 364 height 18
select select "R"
click at [427, 103] on select "Select Type Both Retail Consumable" at bounding box center [609, 112] width 364 height 18
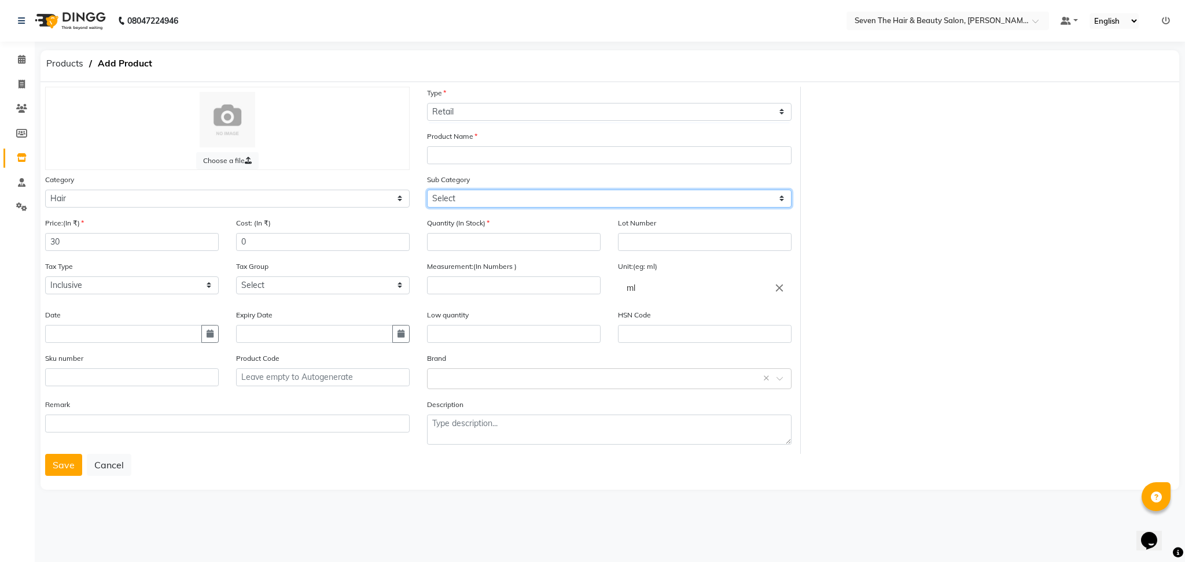
click at [470, 196] on select "Select Shampoo Conditioner Cream Mask Oil Serum Color Appliances Treatment Styl…" at bounding box center [609, 199] width 364 height 18
select select "267601101"
click at [427, 190] on select "Select Shampoo Conditioner Cream Mask Oil Serum Color Appliances Treatment Styl…" at bounding box center [609, 199] width 364 height 18
click at [473, 245] on input "number" at bounding box center [514, 242] width 174 height 18
type input "2"
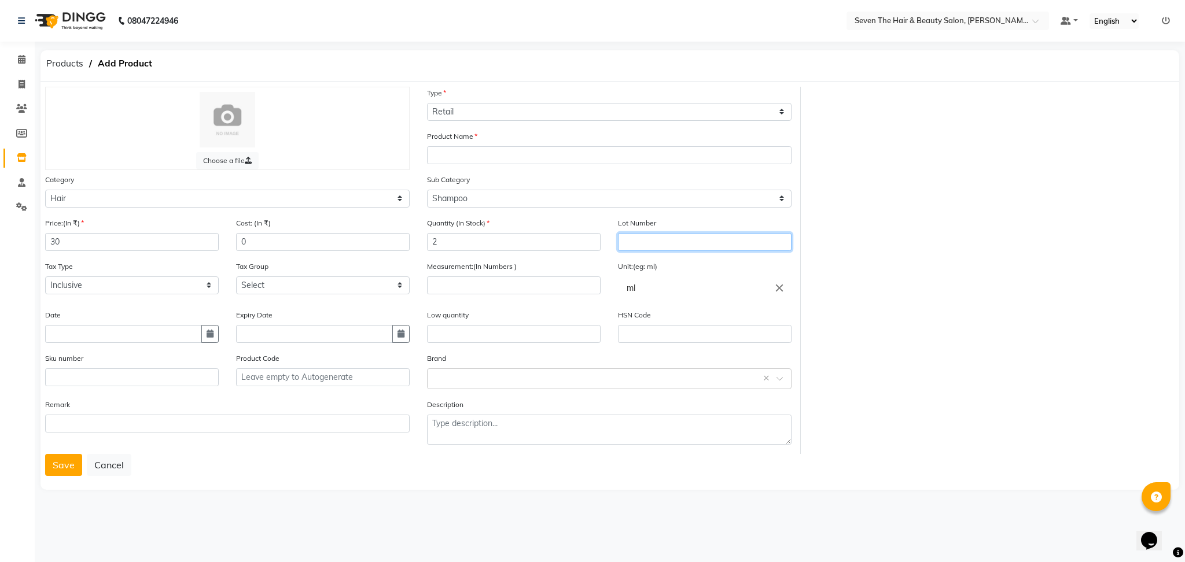
click at [655, 245] on input "text" at bounding box center [705, 242] width 174 height 18
type input "0289"
click at [532, 289] on input "number" at bounding box center [514, 285] width 174 height 18
type input "12"
click at [515, 325] on div "Low quantity" at bounding box center [514, 326] width 174 height 34
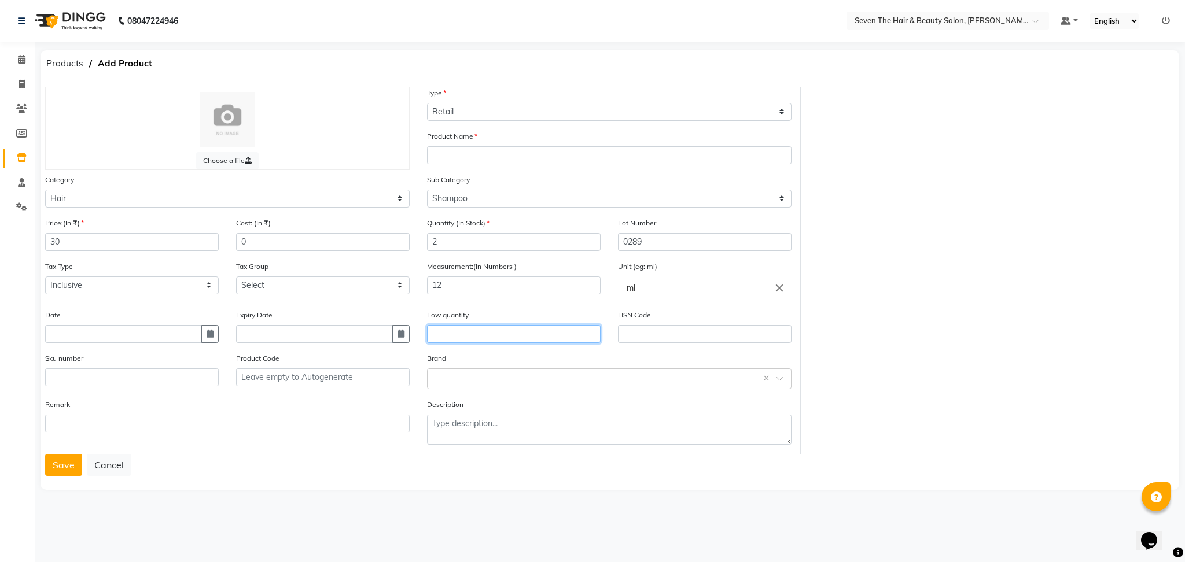
click at [514, 335] on input "text" at bounding box center [514, 334] width 174 height 18
type input "1"
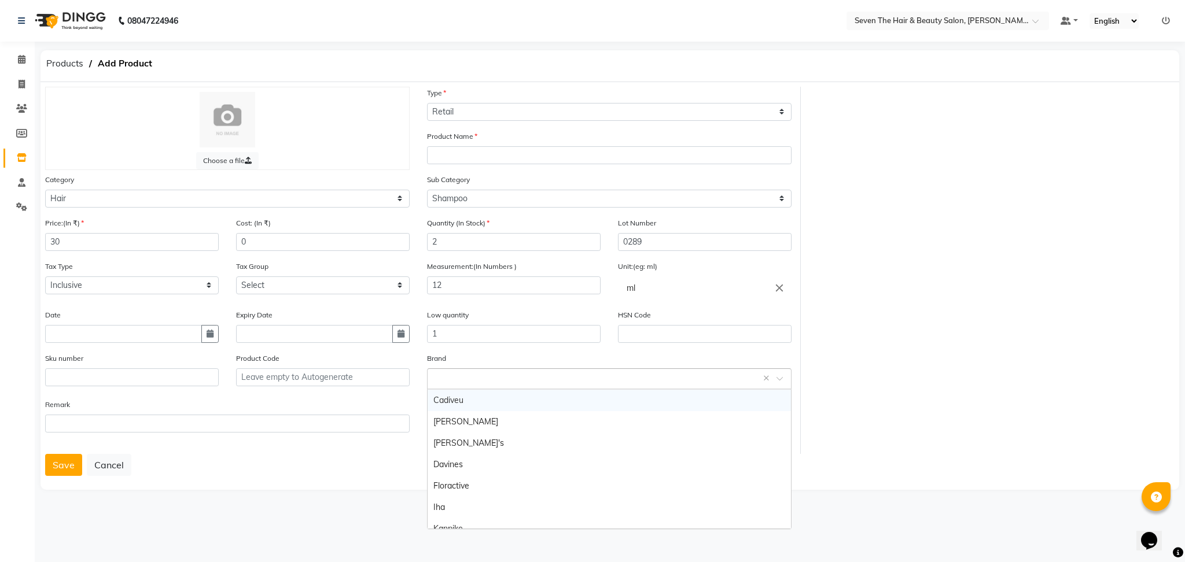
click at [500, 378] on input "text" at bounding box center [597, 378] width 329 height 12
click at [491, 465] on div "Davines" at bounding box center [608, 464] width 363 height 21
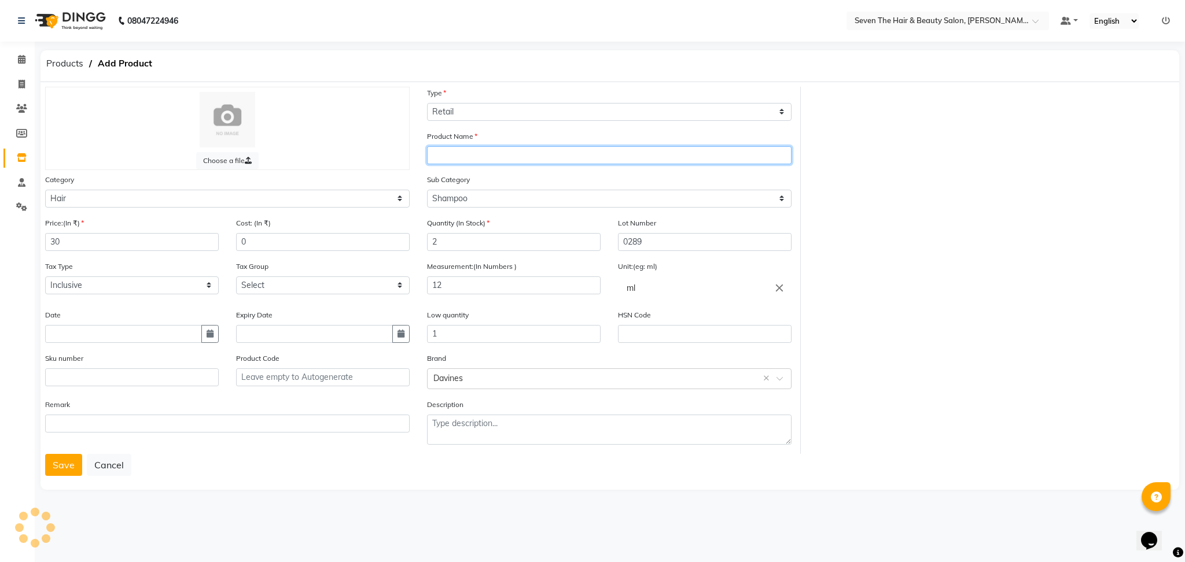
click at [589, 156] on input "text" at bounding box center [609, 155] width 364 height 18
drag, startPoint x: 534, startPoint y: 157, endPoint x: 430, endPoint y: 167, distance: 104.6
click at [430, 167] on div "Product Name DV Love Smooth Shampoo 12ml" at bounding box center [609, 151] width 382 height 43
type input "DV Love Smooth Shampoo 12ml"
click at [79, 464] on button "Save" at bounding box center [63, 465] width 37 height 22
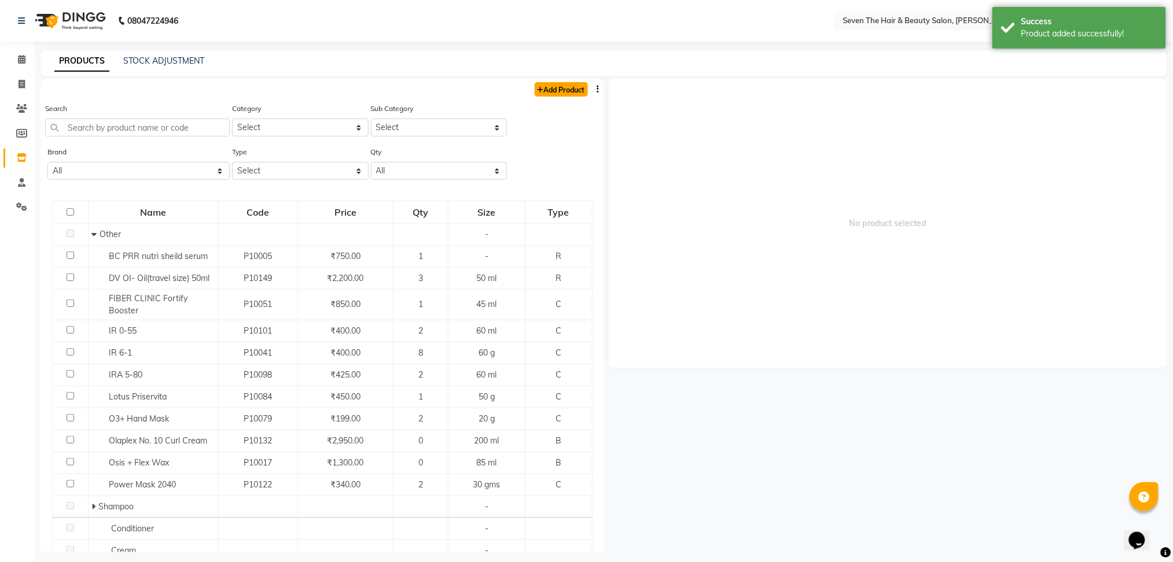
click at [568, 93] on link "Add Product" at bounding box center [560, 89] width 53 height 14
select select "true"
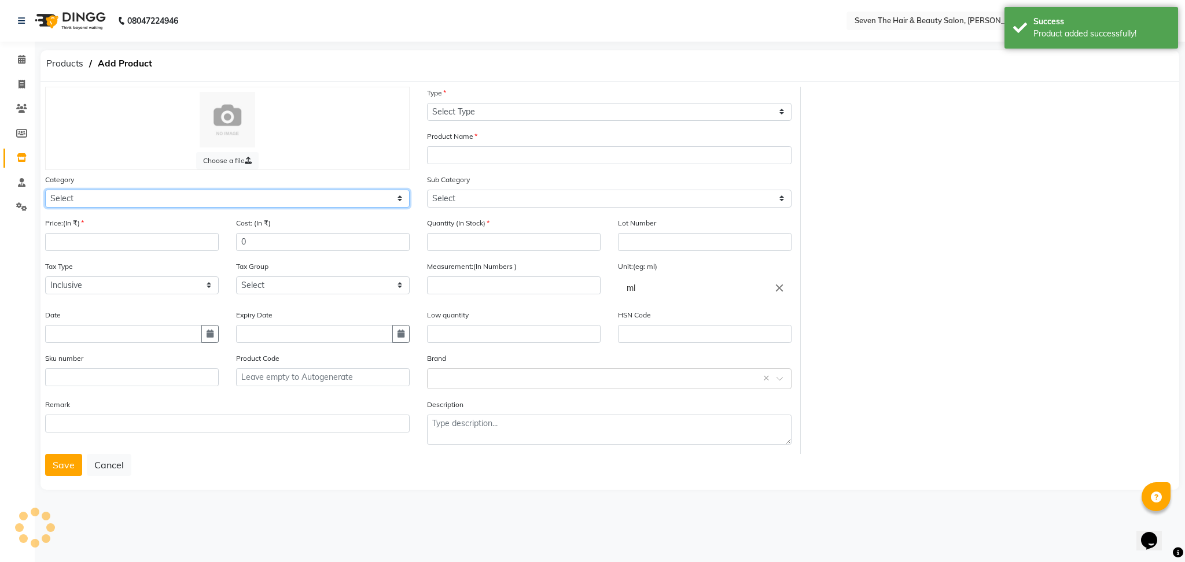
click at [135, 205] on select "Select Hair Skin Makeup Personal Care Appliances [PERSON_NAME] Waxing Disposabl…" at bounding box center [227, 199] width 364 height 18
select select "267601100"
click at [45, 190] on select "Select Hair Skin Makeup Personal Care Appliances [PERSON_NAME] Waxing Disposabl…" at bounding box center [227, 199] width 364 height 18
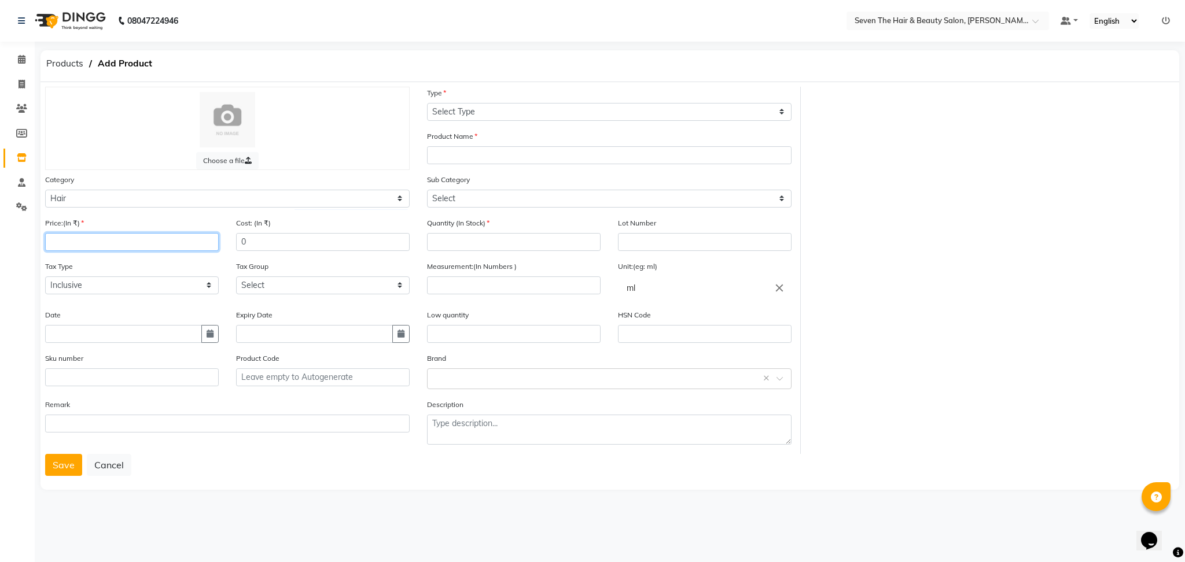
click at [167, 239] on input "number" at bounding box center [132, 242] width 174 height 18
type input "30"
click at [495, 112] on select "Select Type Both Retail Consumable" at bounding box center [609, 112] width 364 height 18
select select "R"
click at [427, 103] on select "Select Type Both Retail Consumable" at bounding box center [609, 112] width 364 height 18
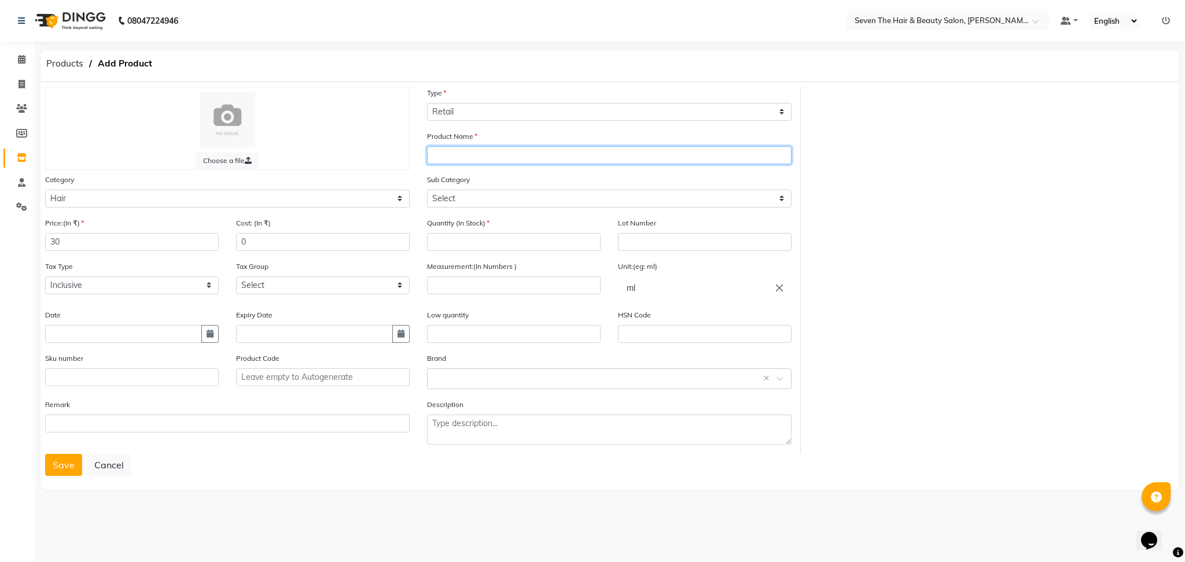
click at [494, 154] on input "text" at bounding box center [609, 155] width 364 height 18
paste input "DV Love Smooth Shampoo"
click at [507, 156] on input "DV Love Smooth Instat Mask" at bounding box center [609, 155] width 364 height 18
click at [514, 155] on input "DV Love Smooth Instat Mask" at bounding box center [609, 155] width 364 height 18
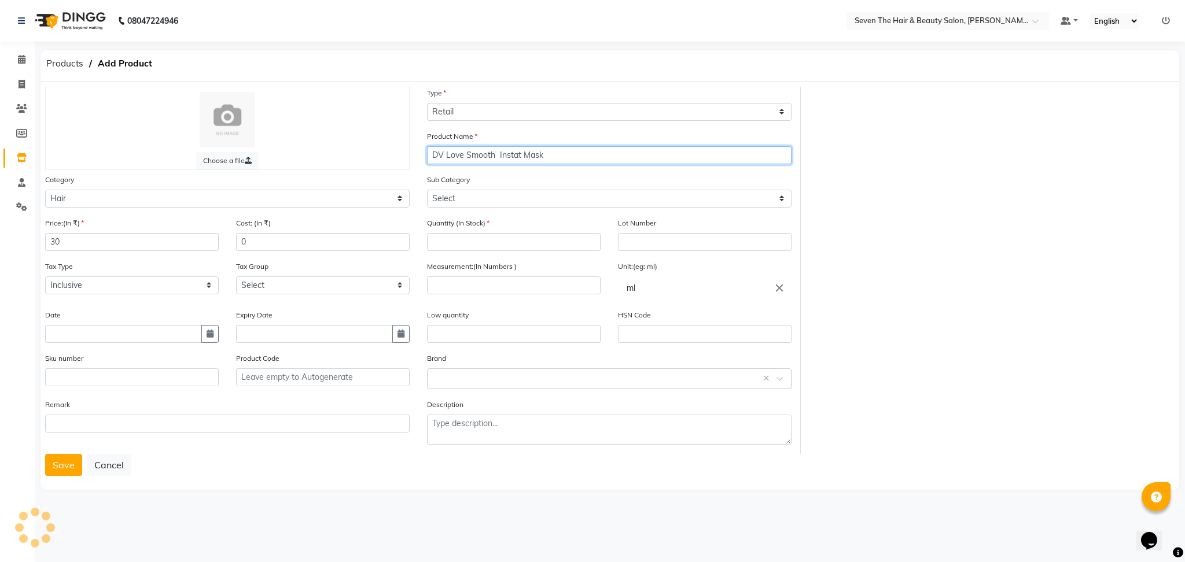
click at [514, 155] on input "DV Love Smooth Instat Mask" at bounding box center [609, 155] width 364 height 18
click at [571, 160] on input "DV Love Smooth Instant Mask" at bounding box center [609, 155] width 364 height 18
type input "DV Love Smooth Instant Mask 12ml"
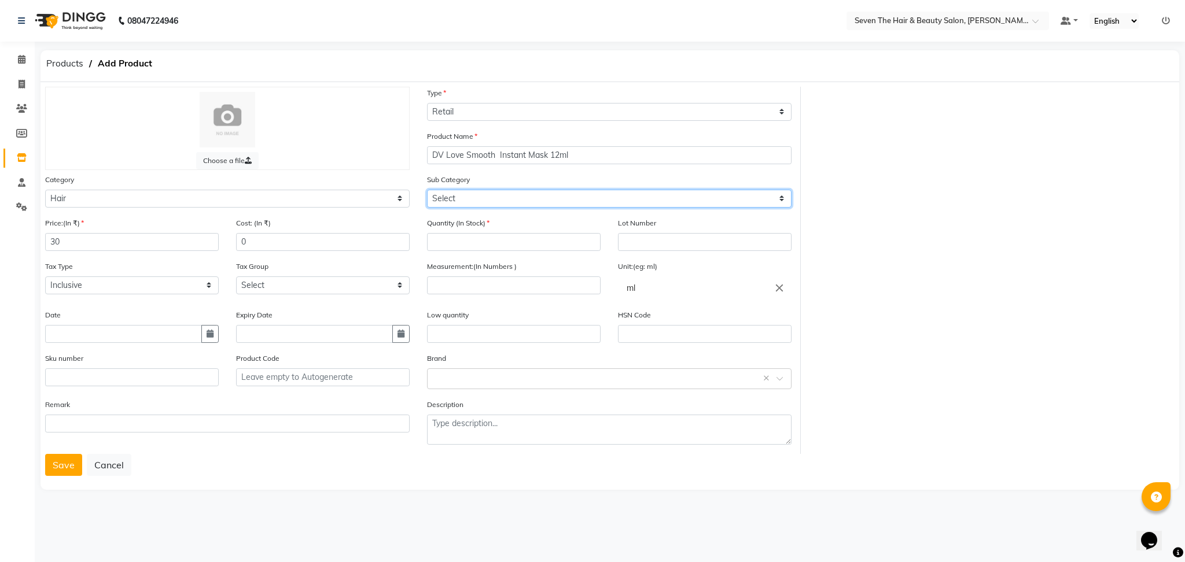
click at [466, 196] on select "Select Shampoo Conditioner Cream Mask Oil Serum Color Appliances Treatment Styl…" at bounding box center [609, 199] width 364 height 18
select select "267601104"
click at [427, 190] on select "Select Shampoo Conditioner Cream Mask Oil Serum Color Appliances Treatment Styl…" at bounding box center [609, 199] width 364 height 18
click at [522, 237] on input "number" at bounding box center [514, 242] width 174 height 18
type input "1"
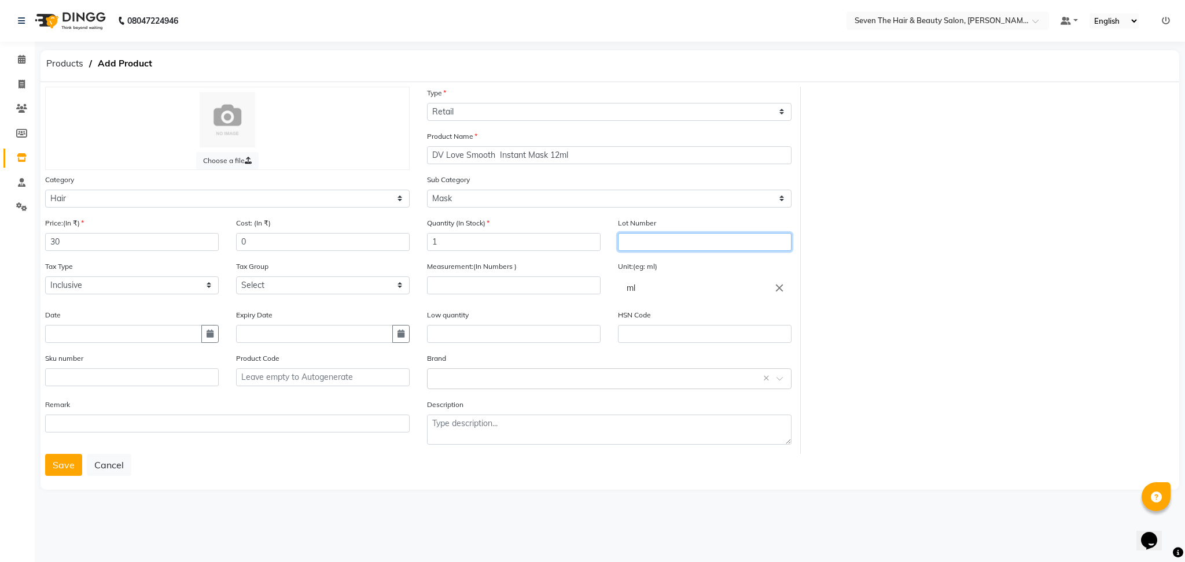
click at [640, 238] on input "text" at bounding box center [705, 242] width 174 height 18
type input "0289"
click at [532, 279] on input "number" at bounding box center [514, 285] width 174 height 18
type input "12"
click at [517, 331] on input "text" at bounding box center [514, 334] width 174 height 18
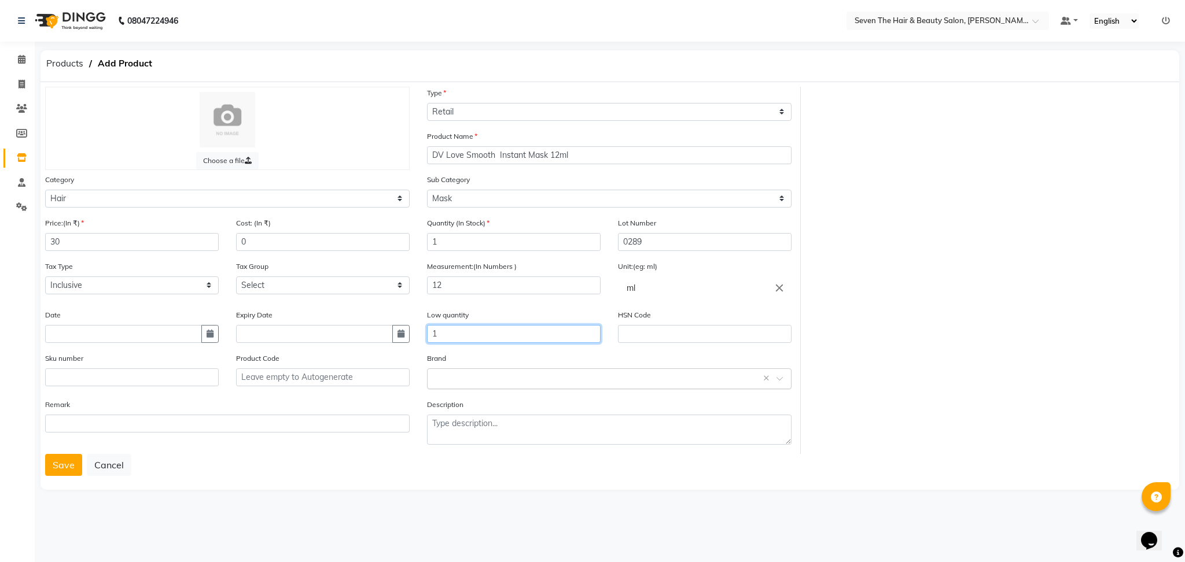
type input "1"
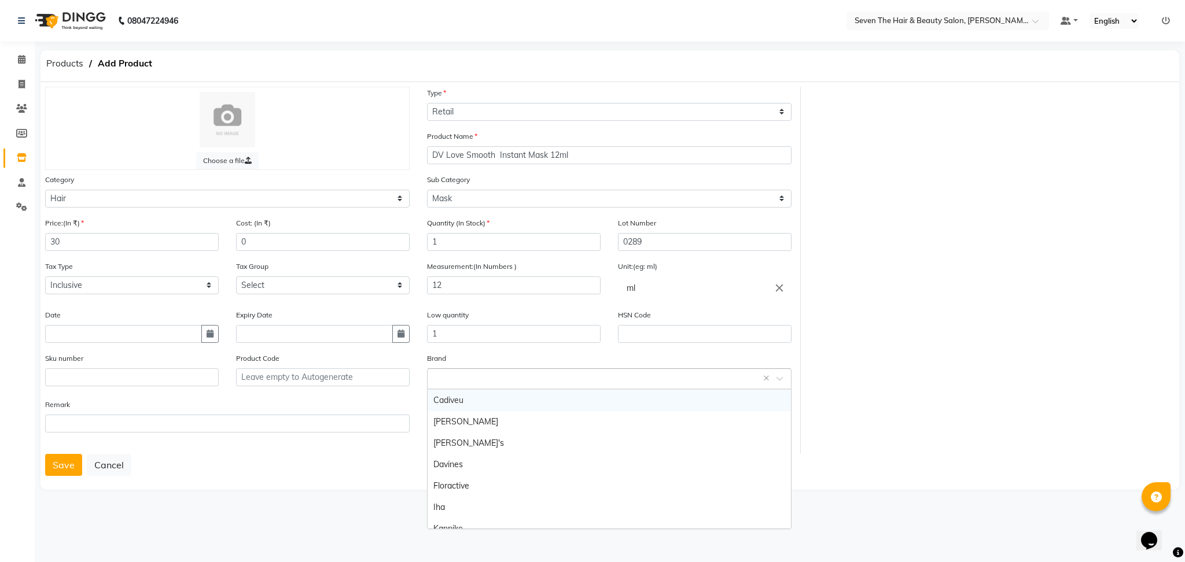
click at [495, 385] on div "Select brand or add custom brand ×" at bounding box center [609, 378] width 364 height 21
click at [486, 463] on div "Davines" at bounding box center [608, 464] width 363 height 21
click at [68, 470] on button "Save" at bounding box center [63, 465] width 37 height 22
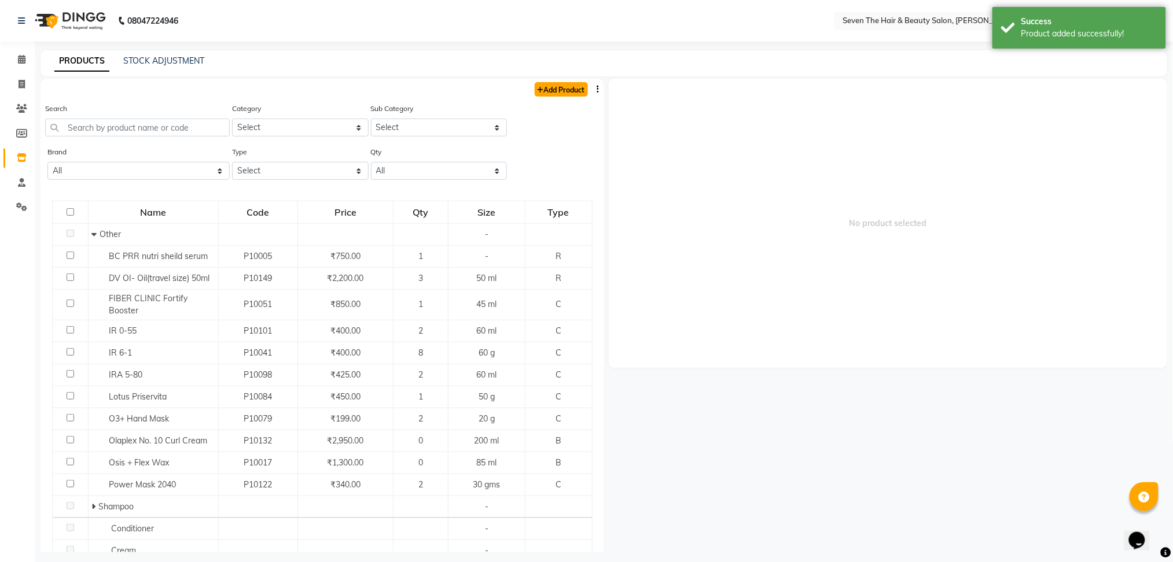
click at [563, 86] on link "Add Product" at bounding box center [560, 89] width 53 height 14
select select "true"
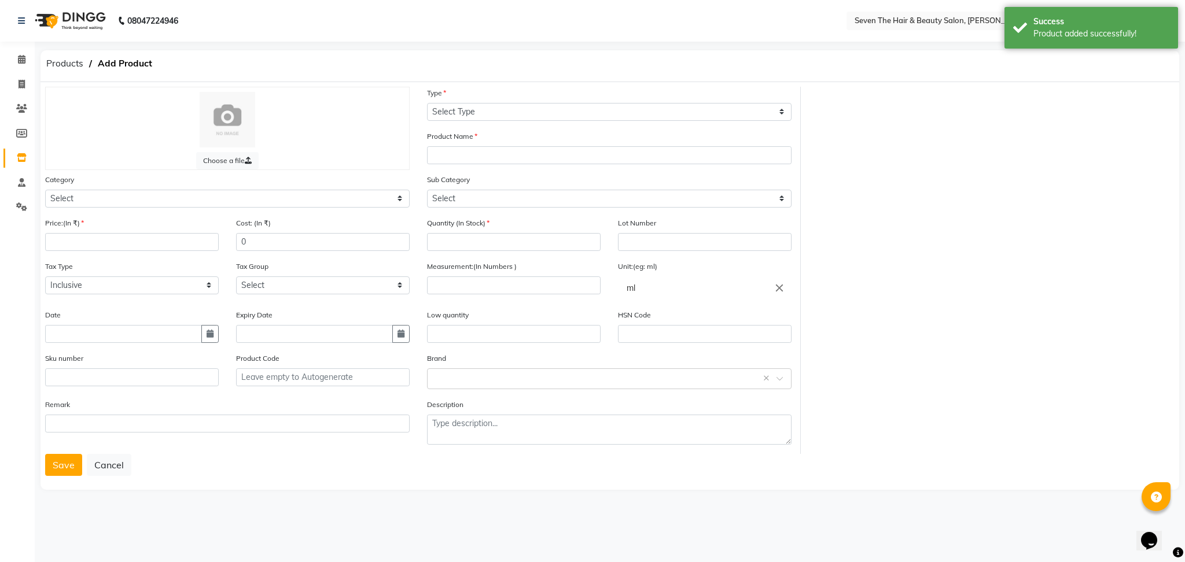
click at [563, 87] on div "Type Select Type Both Retail Consumable" at bounding box center [609, 104] width 364 height 34
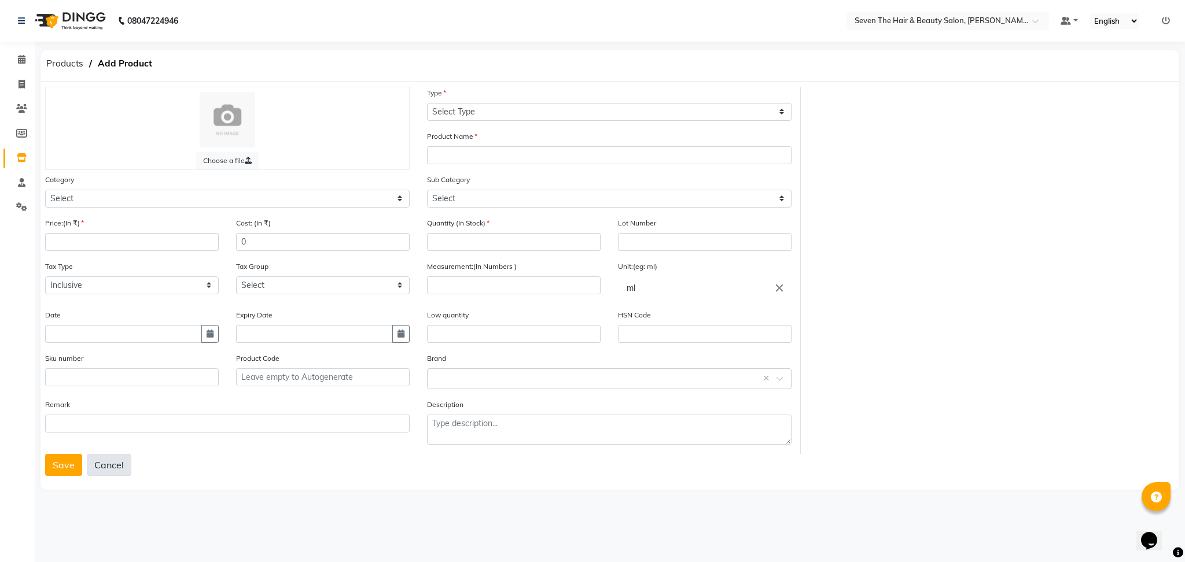
click at [112, 470] on button "Cancel" at bounding box center [109, 465] width 45 height 22
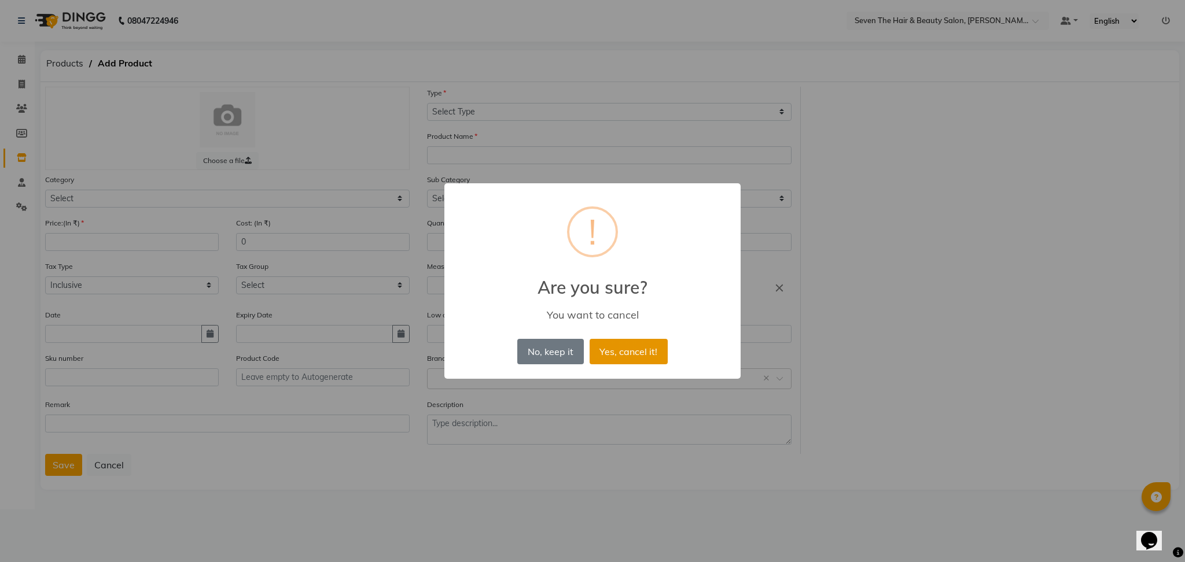
click at [609, 342] on button "Yes, cancel it!" at bounding box center [628, 351] width 78 height 25
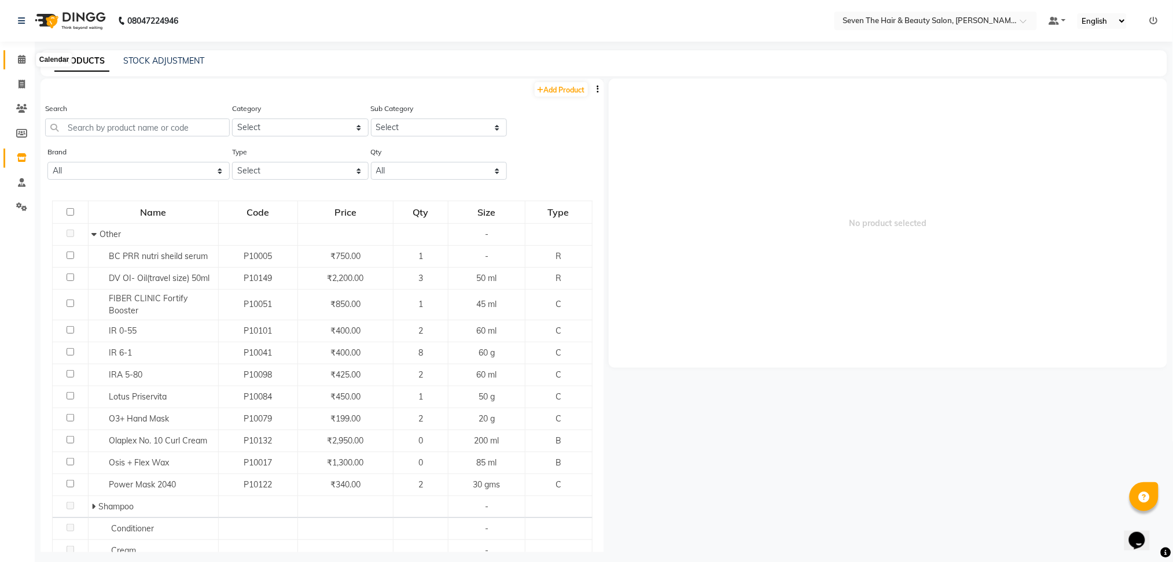
click at [24, 62] on icon at bounding box center [22, 59] width 8 height 9
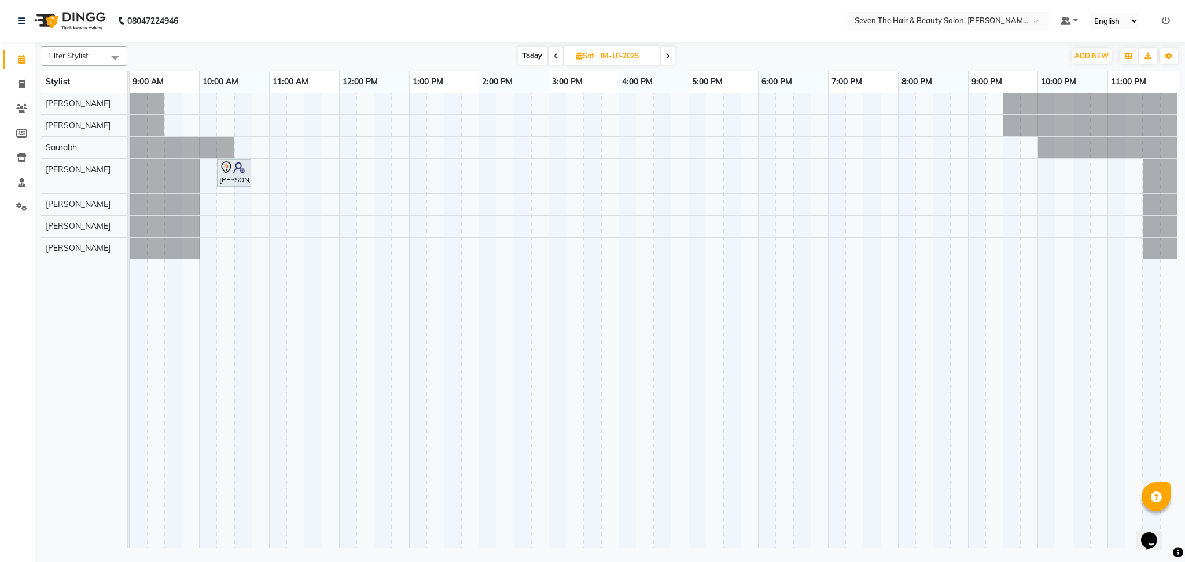
click at [322, 252] on div "[PERSON_NAME], 10:15 AM-10:45 AM, Hair Cut - Kids (Below 08 Years) ([DEMOGRAPHI…" at bounding box center [654, 320] width 1049 height 455
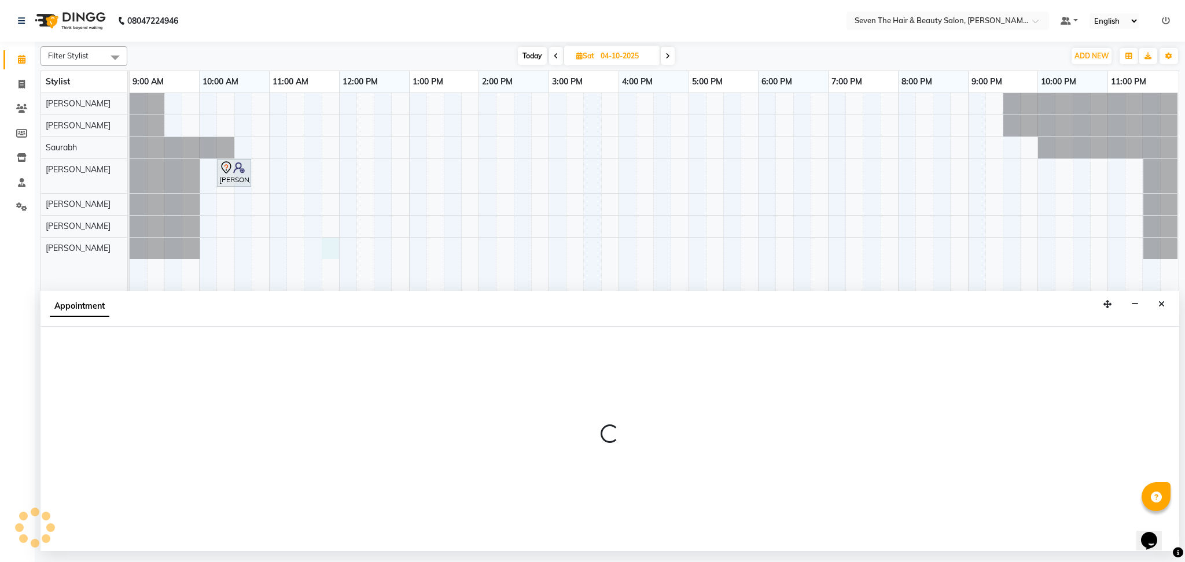
select select "91210"
select select "705"
select select "tentative"
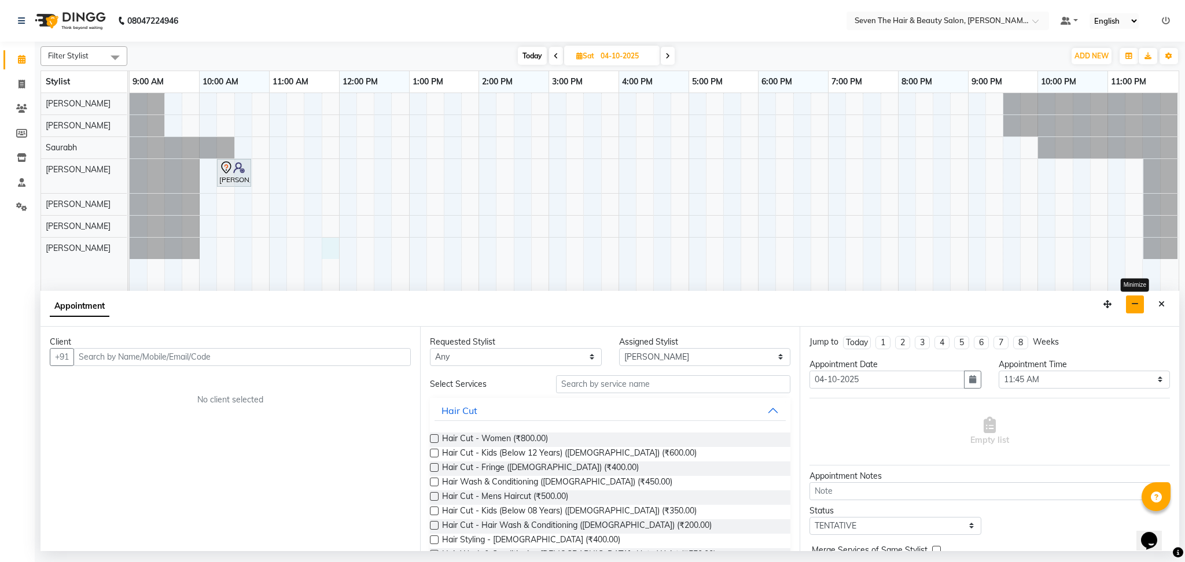
click at [1134, 305] on icon "button" at bounding box center [1135, 304] width 8 height 8
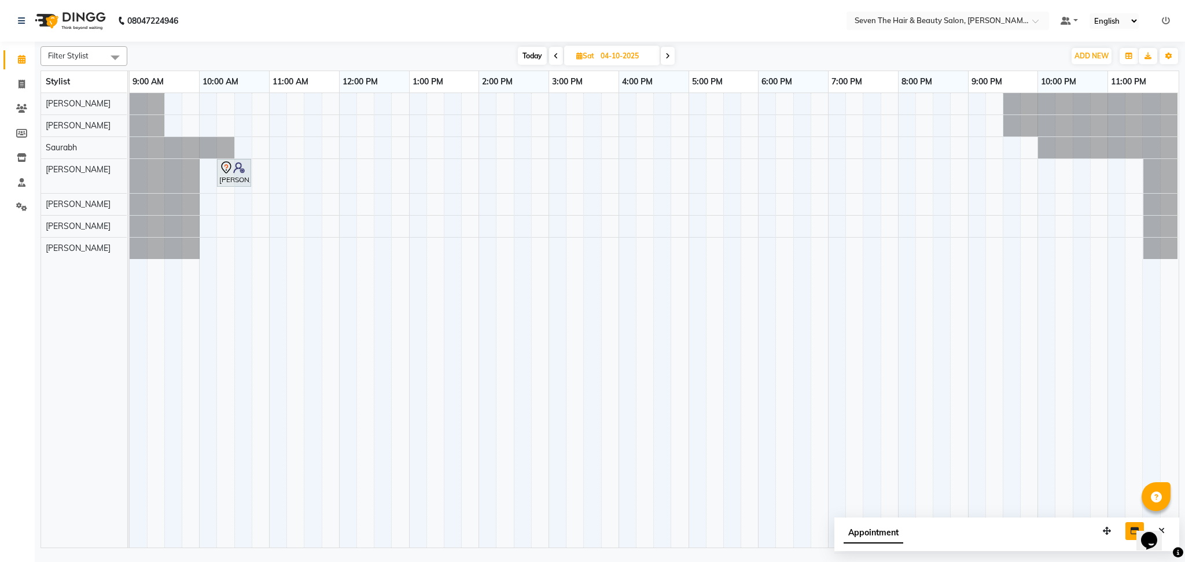
click at [532, 53] on span "Today" at bounding box center [532, 56] width 29 height 18
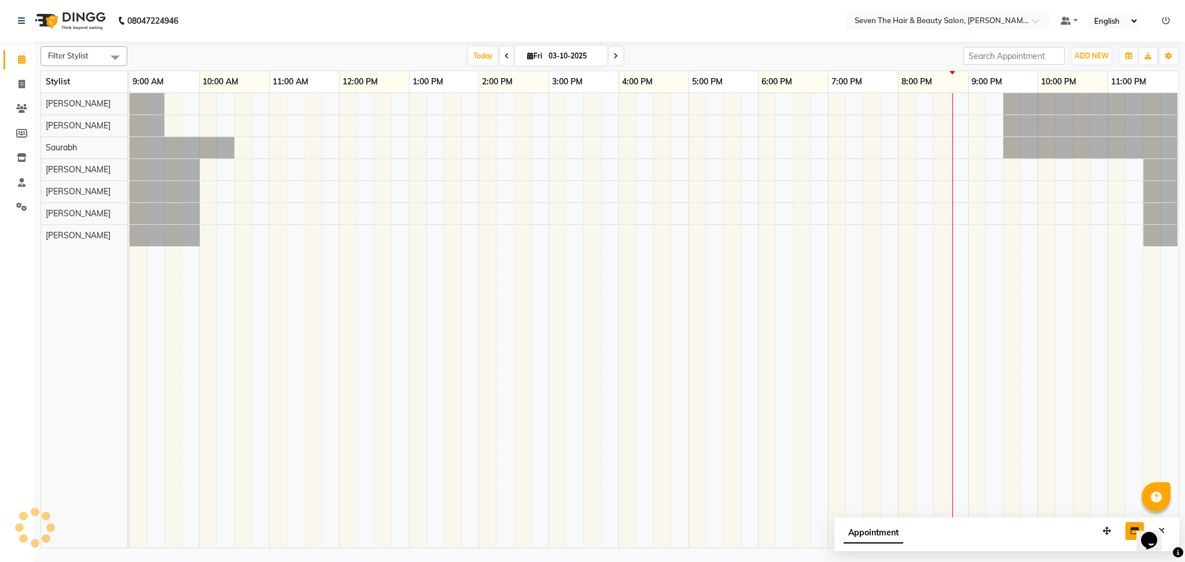
click at [613, 59] on icon at bounding box center [615, 56] width 5 height 7
type input "04-10-2025"
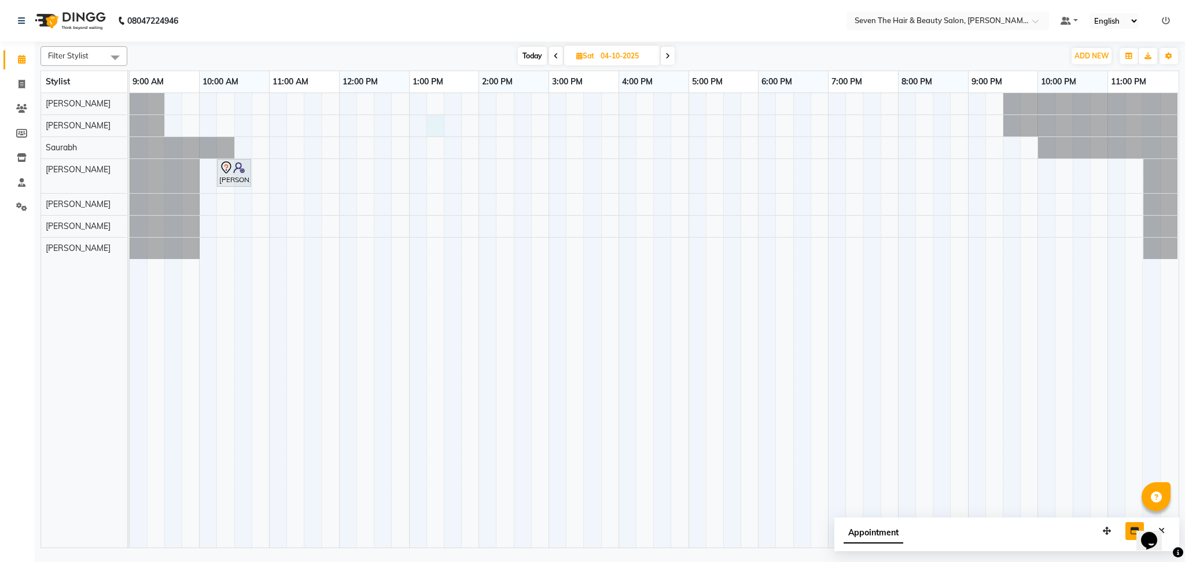
click at [438, 119] on div "[PERSON_NAME], 10:15 AM-10:45 AM, Hair Cut - Kids (Below 08 Years) ([DEMOGRAPHI…" at bounding box center [654, 320] width 1049 height 455
select select "9758"
select select "tentative"
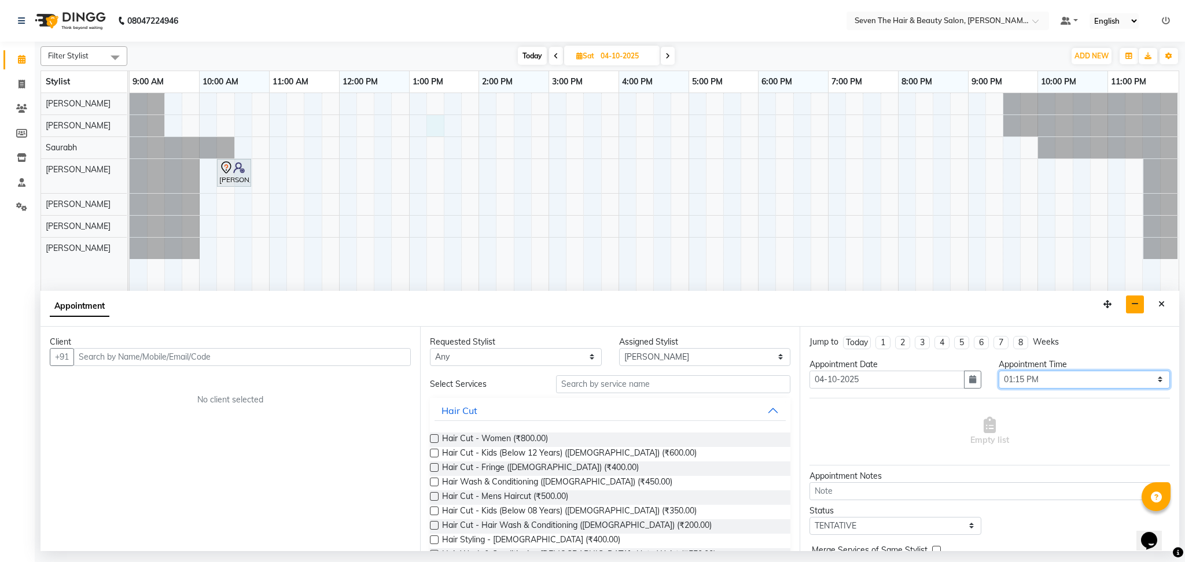
click at [1109, 381] on select "Select 10:00 AM 10:15 AM 10:30 AM 10:45 AM 11:00 AM 11:15 AM 11:30 AM 11:45 AM …" at bounding box center [1084, 380] width 172 height 18
select select "810"
click at [998, 371] on select "Select 10:00 AM 10:15 AM 10:30 AM 10:45 AM 11:00 AM 11:15 AM 11:30 AM 11:45 AM …" at bounding box center [1084, 380] width 172 height 18
click at [198, 360] on input "text" at bounding box center [241, 357] width 337 height 18
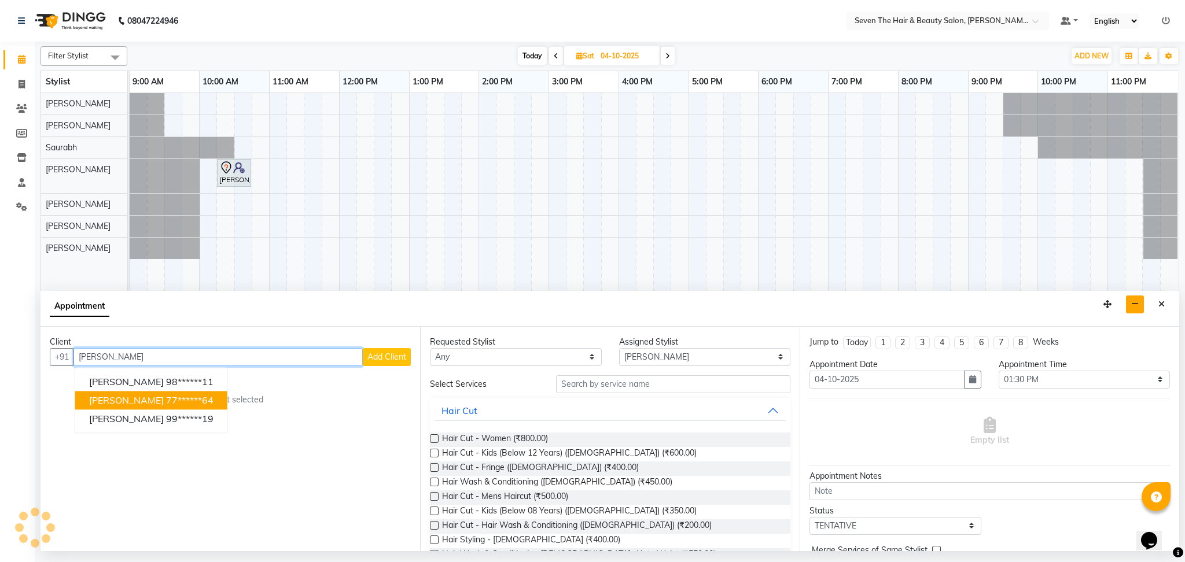
click at [164, 401] on span "[PERSON_NAME]" at bounding box center [126, 400] width 75 height 12
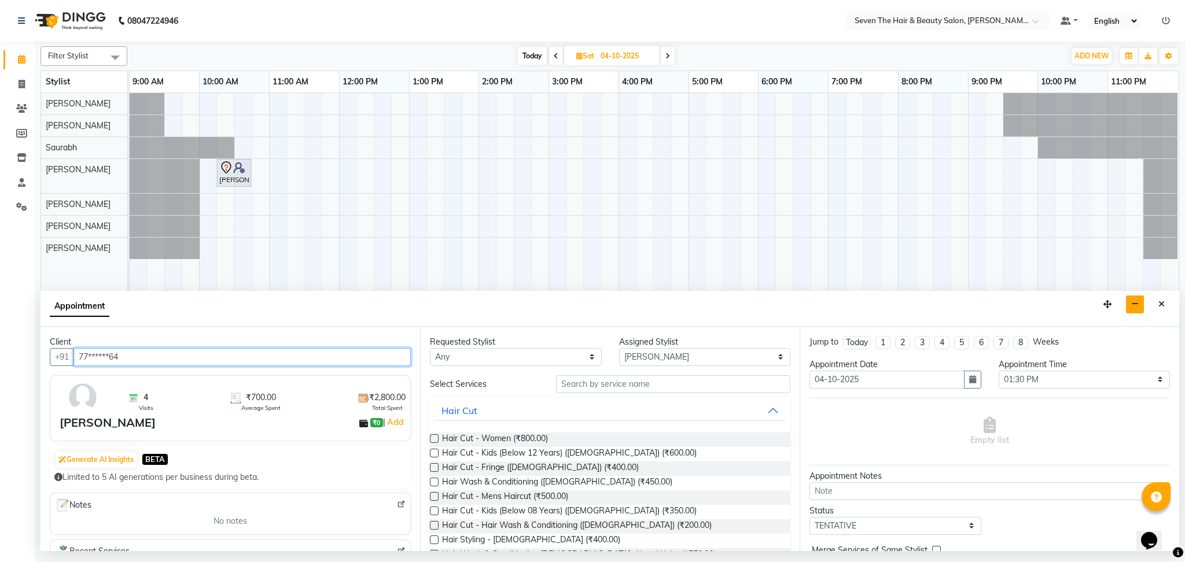
type input "77******64"
click at [435, 498] on label at bounding box center [434, 496] width 9 height 9
click at [435, 498] on input "checkbox" at bounding box center [434, 498] width 8 height 8
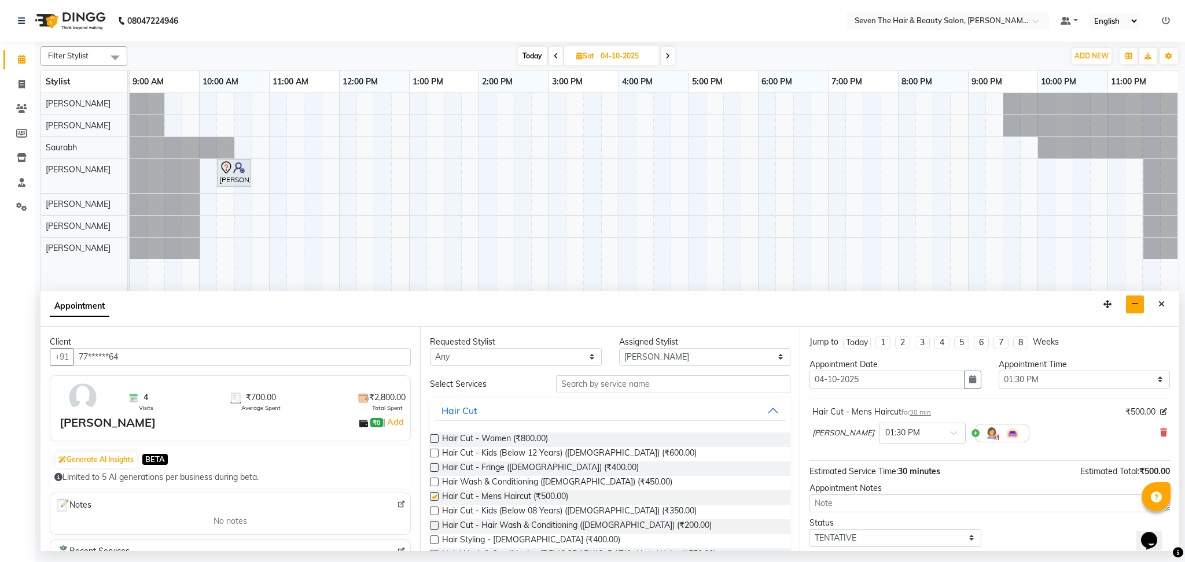
checkbox input "false"
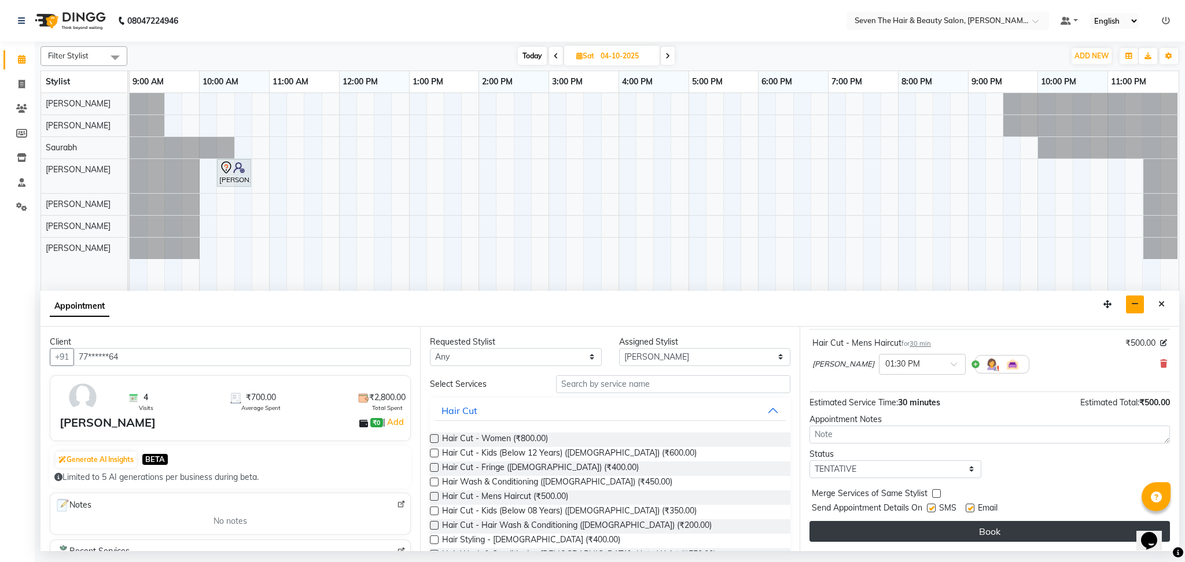
click at [959, 531] on button "Book" at bounding box center [989, 531] width 360 height 21
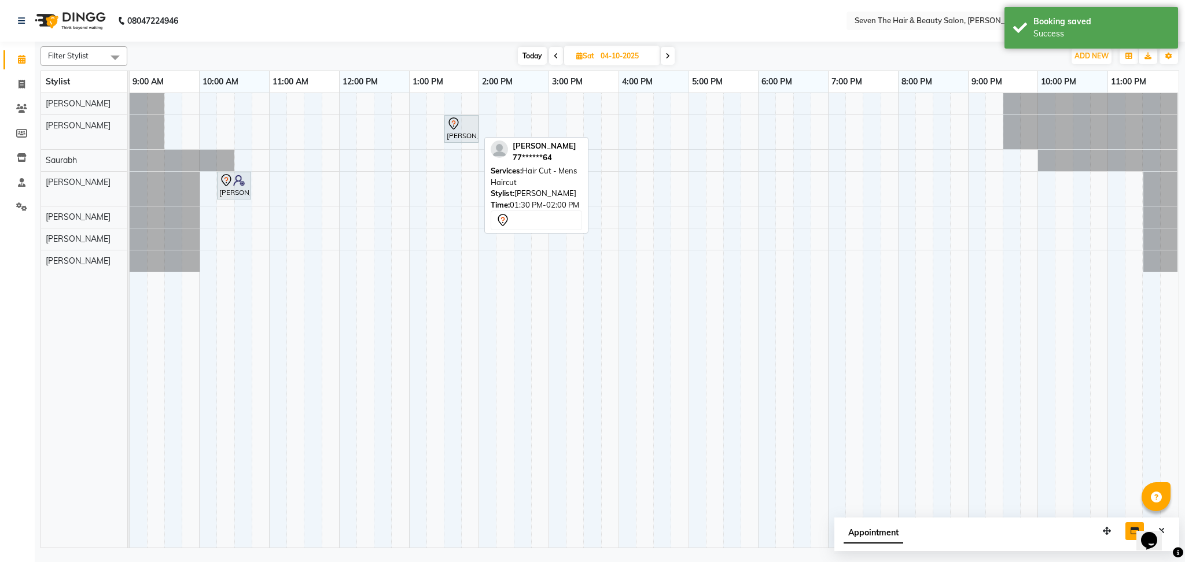
click at [466, 137] on div "[PERSON_NAME], 01:30 PM-02:00 PM, Hair Cut - Mens Haircut" at bounding box center [461, 129] width 32 height 24
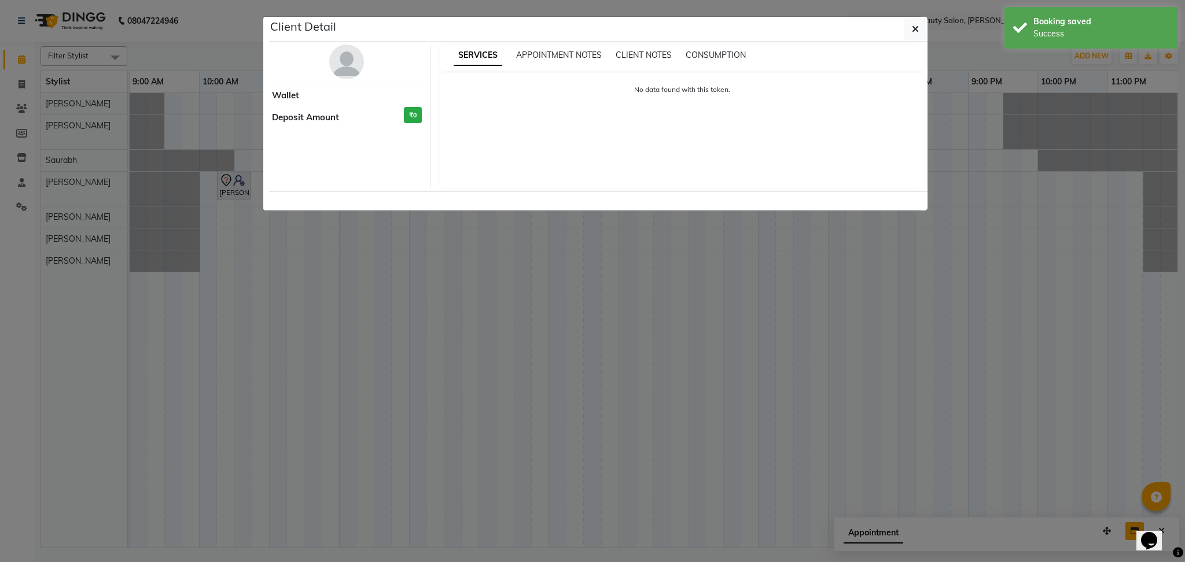
select select "7"
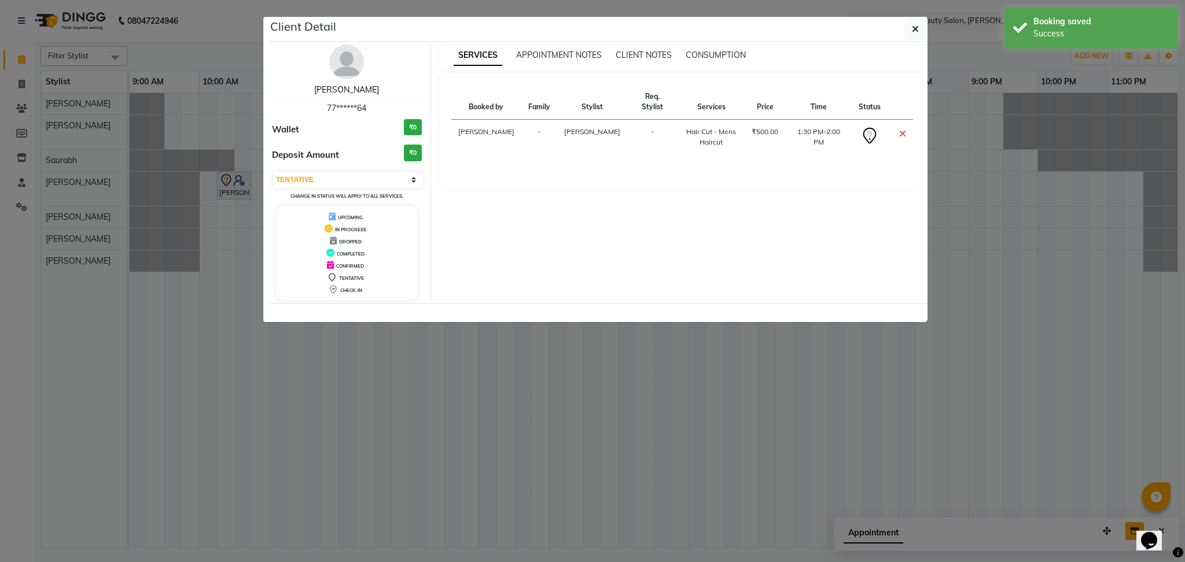
click at [376, 87] on link "[PERSON_NAME]" at bounding box center [346, 89] width 65 height 10
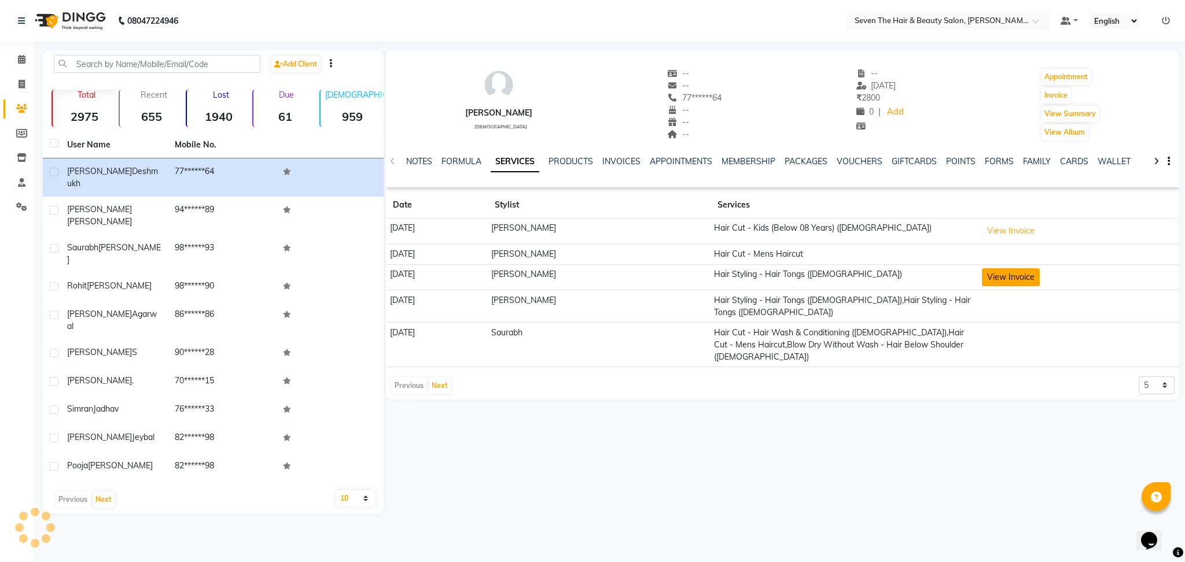
click at [1012, 280] on button "View Invoice" at bounding box center [1011, 277] width 58 height 18
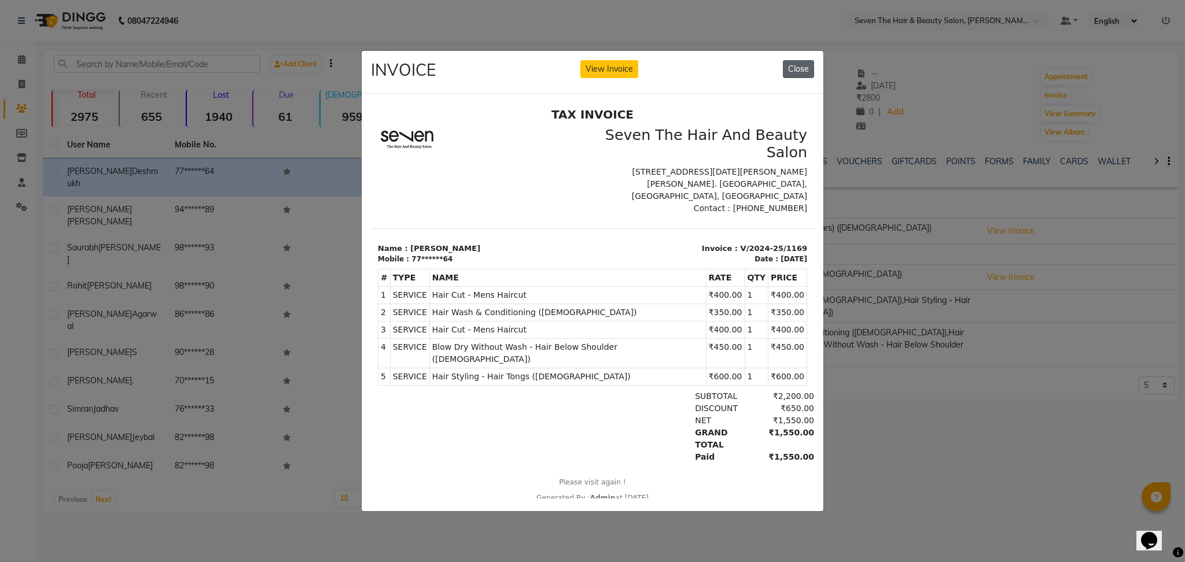
click at [803, 68] on button "Close" at bounding box center [798, 69] width 31 height 18
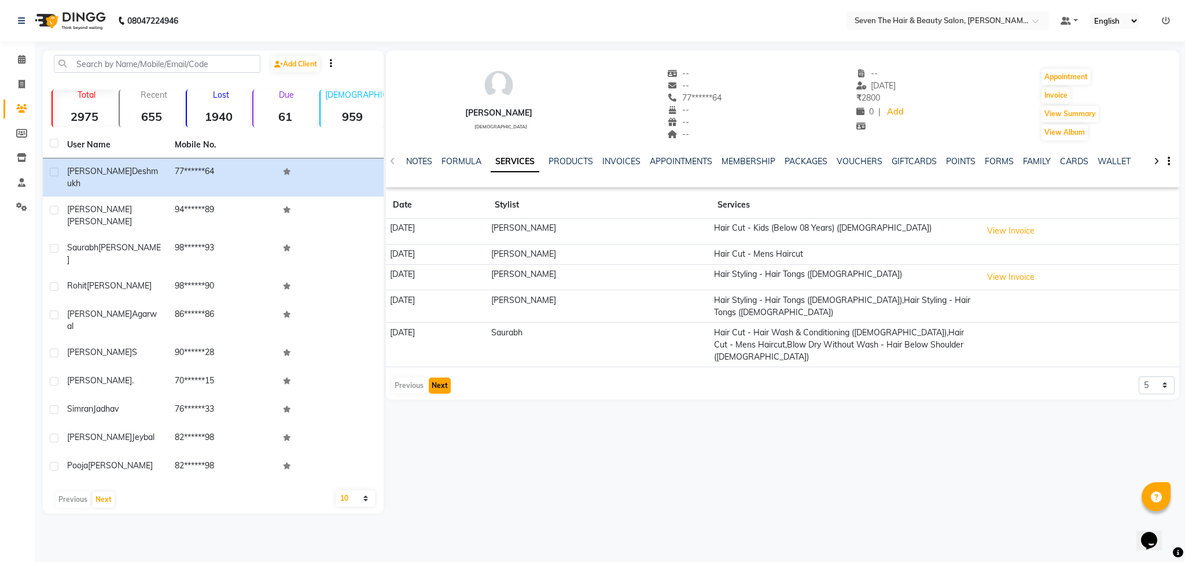
click at [441, 378] on button "Next" at bounding box center [440, 386] width 22 height 16
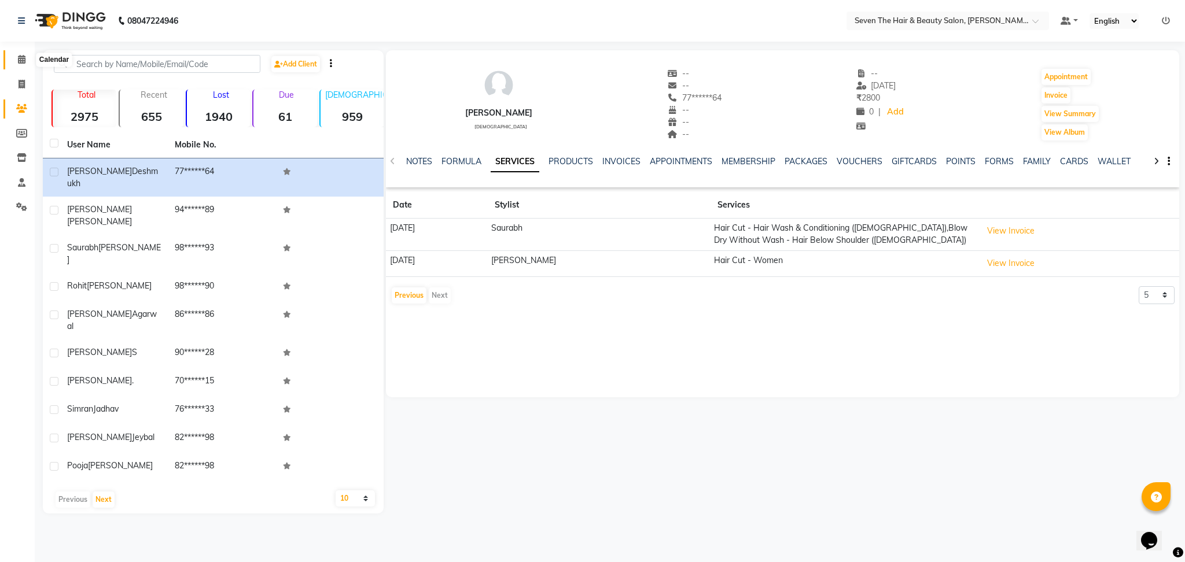
click at [20, 60] on icon at bounding box center [22, 59] width 8 height 9
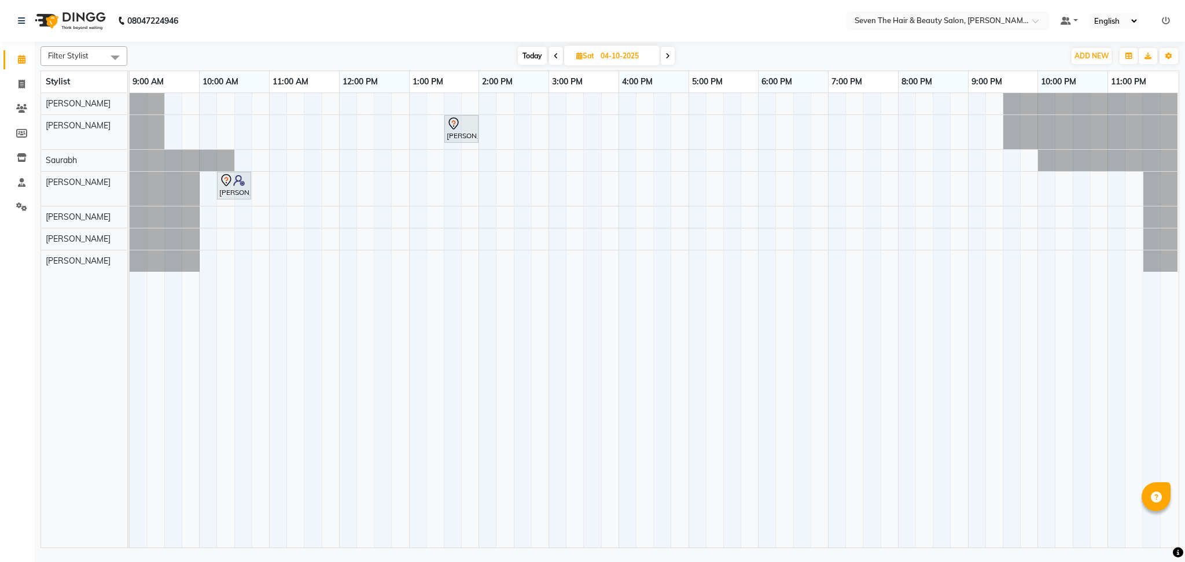
click at [530, 60] on span "Today" at bounding box center [532, 56] width 29 height 18
type input "03-10-2025"
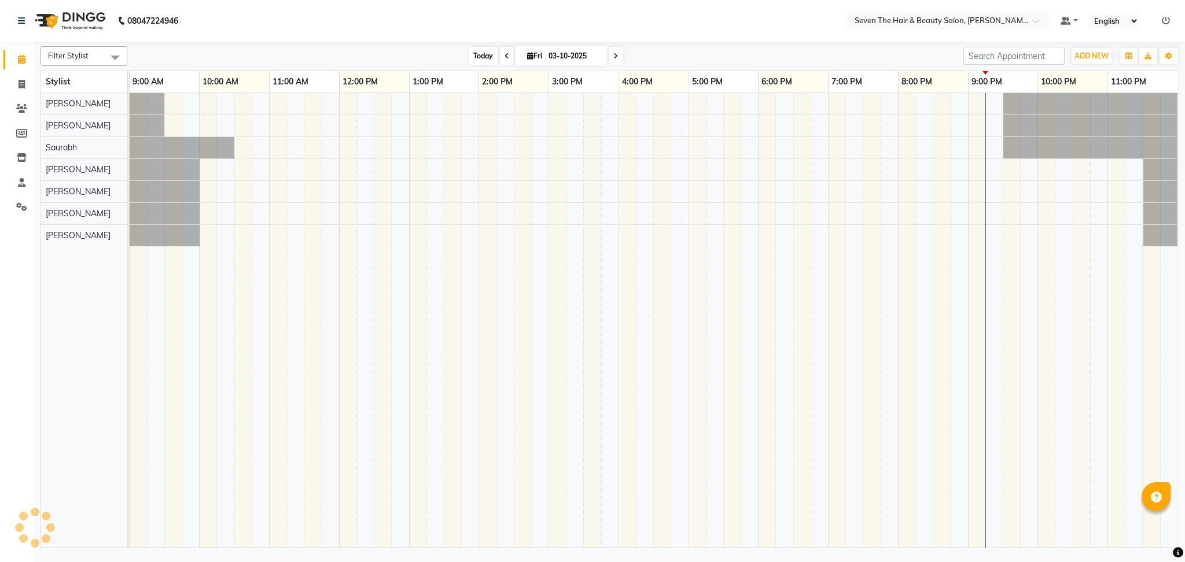
click at [486, 55] on span "Today" at bounding box center [483, 56] width 29 height 18
click at [21, 83] on icon at bounding box center [22, 84] width 6 height 9
select select "service"
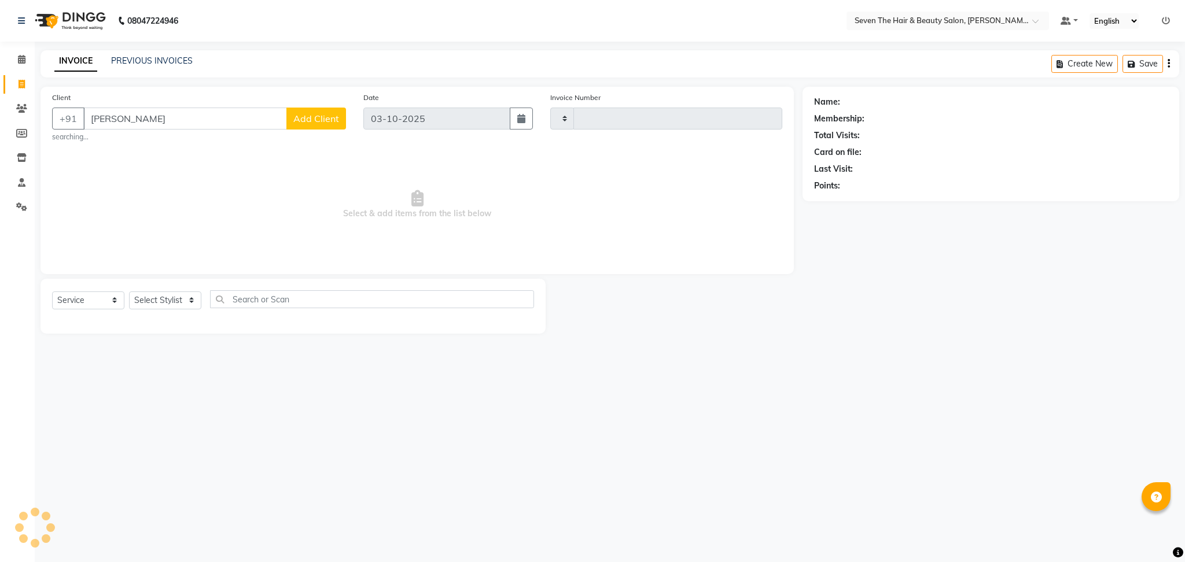
type input "shashika"
type input "1844"
type input "shashikan"
select select "659"
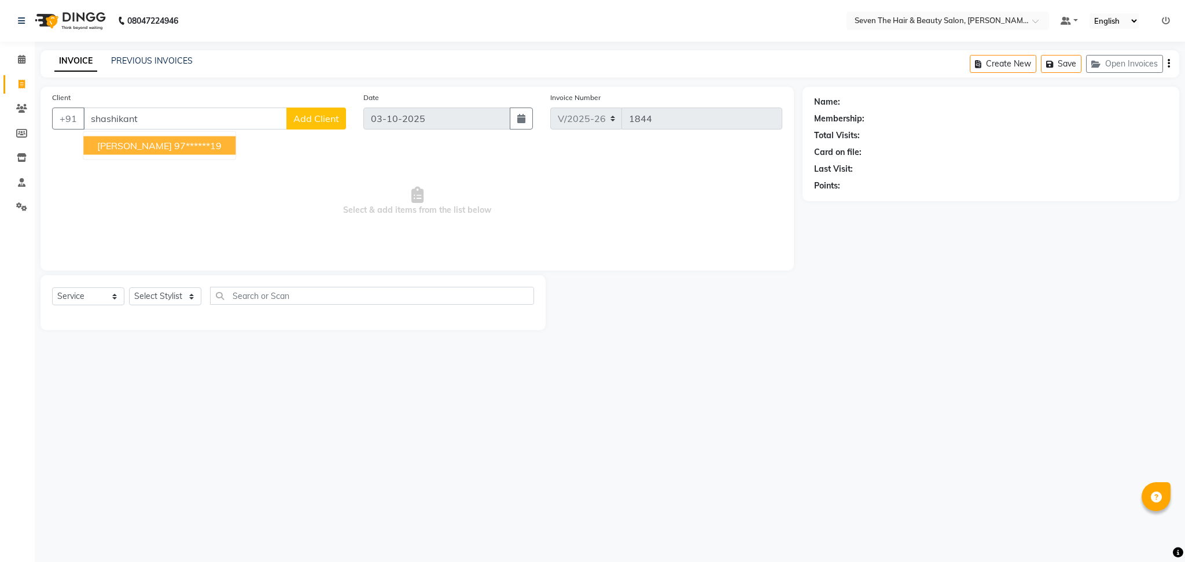
click at [217, 152] on button "[PERSON_NAME] 97******19" at bounding box center [159, 146] width 152 height 19
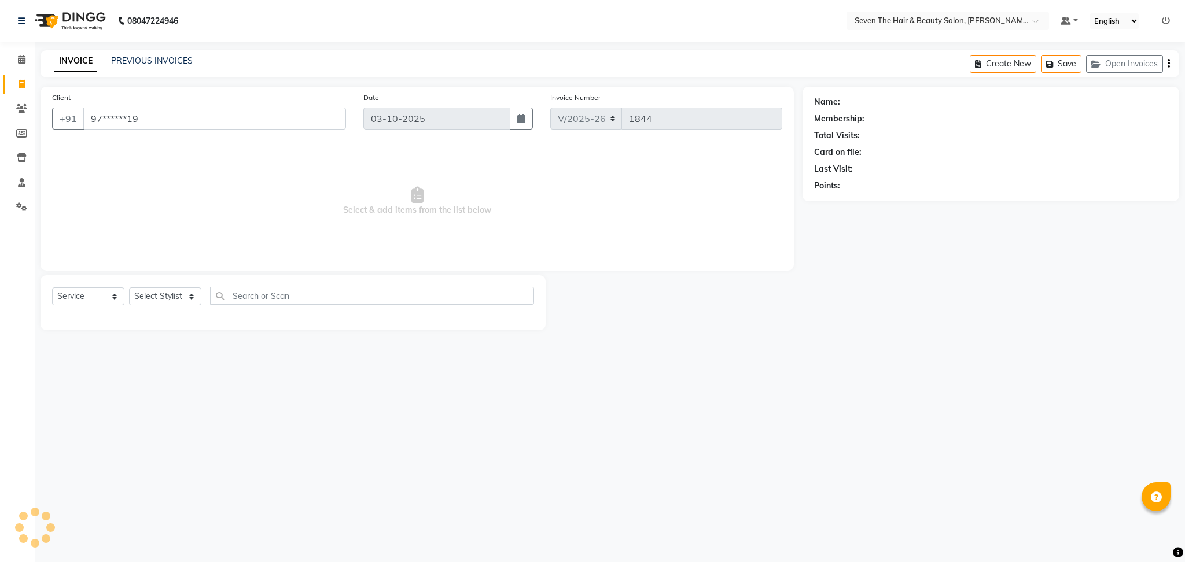
type input "97******19"
click at [158, 289] on select "Select Stylist [PERSON_NAME] [PERSON_NAME] [PERSON_NAME] [PERSON_NAME] [PERSON_…" at bounding box center [165, 296] width 72 height 18
select select "9758"
click at [129, 288] on select "Select Stylist [PERSON_NAME] [PERSON_NAME] [PERSON_NAME] [PERSON_NAME] [PERSON_…" at bounding box center [165, 296] width 72 height 18
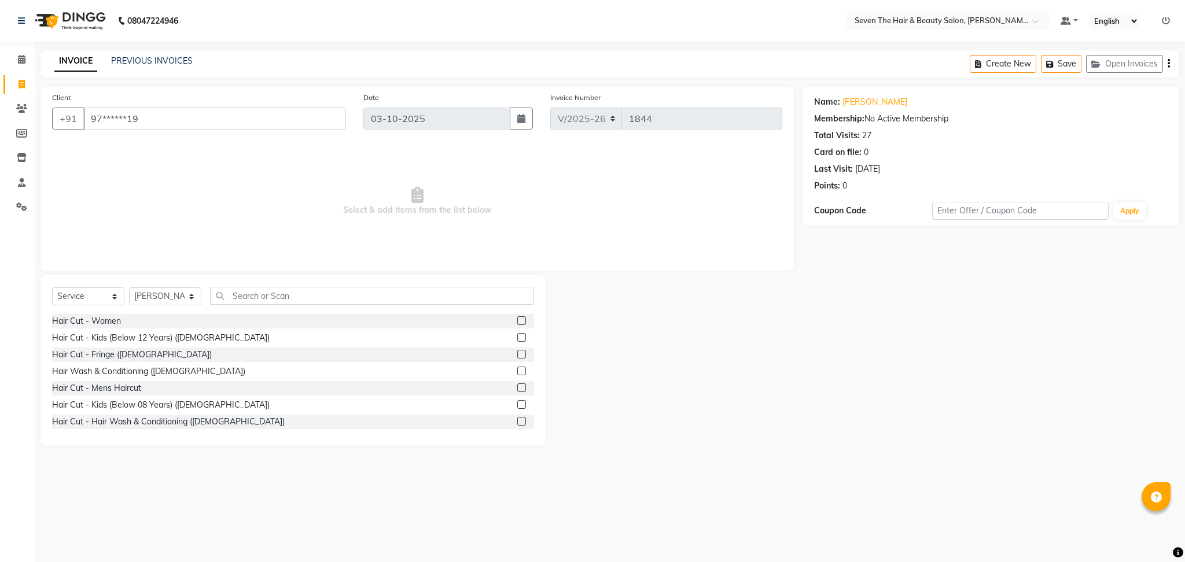
click at [517, 387] on label at bounding box center [521, 388] width 9 height 9
click at [517, 387] on input "checkbox" at bounding box center [521, 389] width 8 height 8
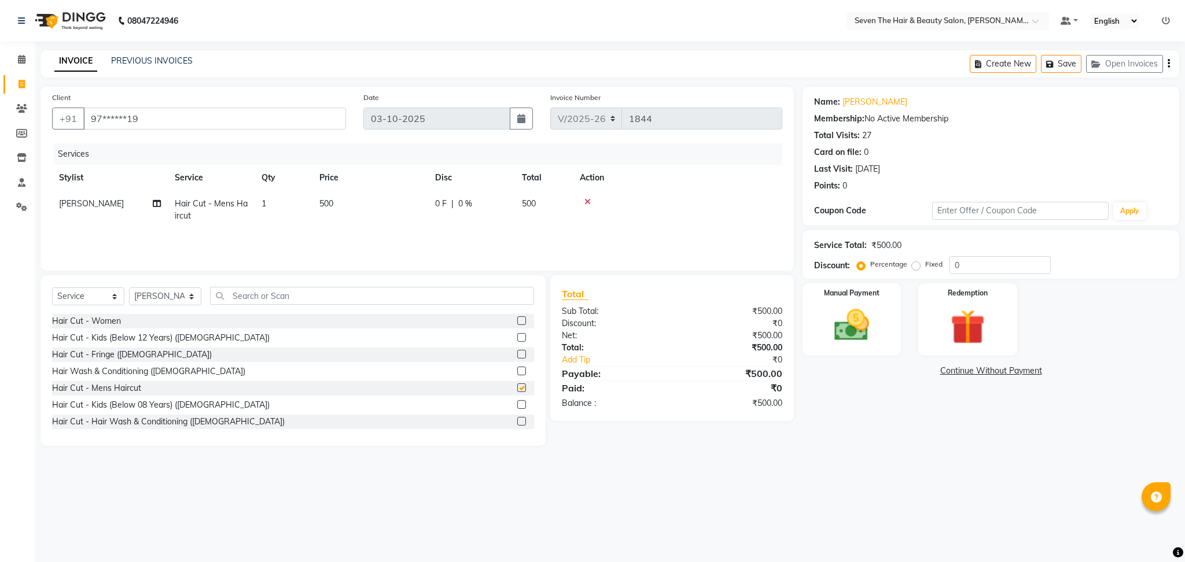
checkbox input "false"
click at [337, 295] on input "text" at bounding box center [372, 296] width 324 height 18
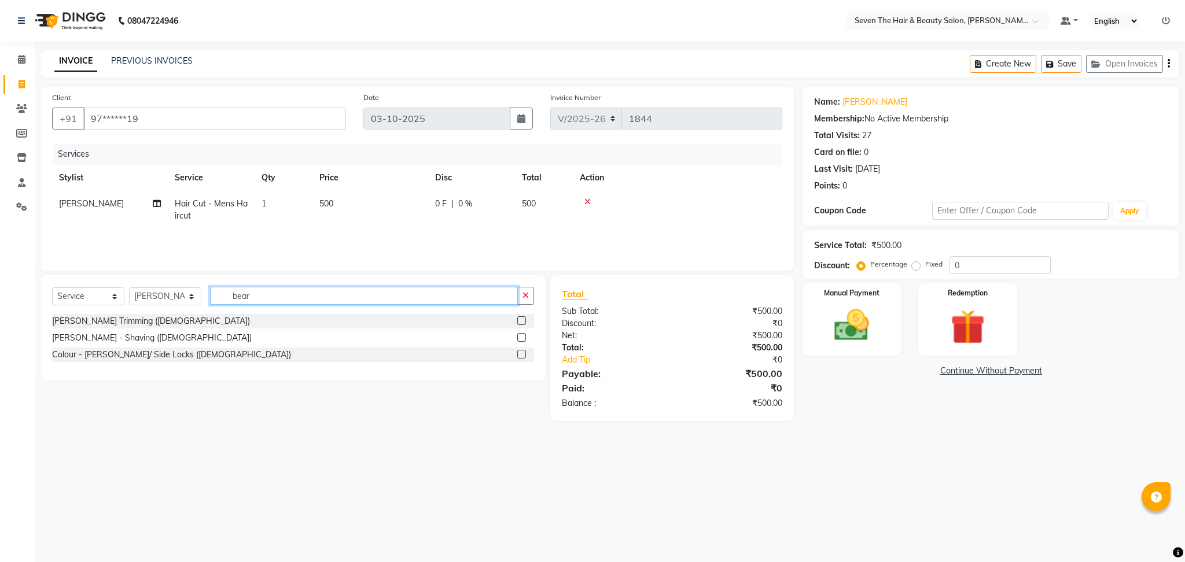
type input "bear"
click at [518, 322] on label at bounding box center [521, 320] width 9 height 9
click at [518, 322] on input "checkbox" at bounding box center [521, 322] width 8 height 8
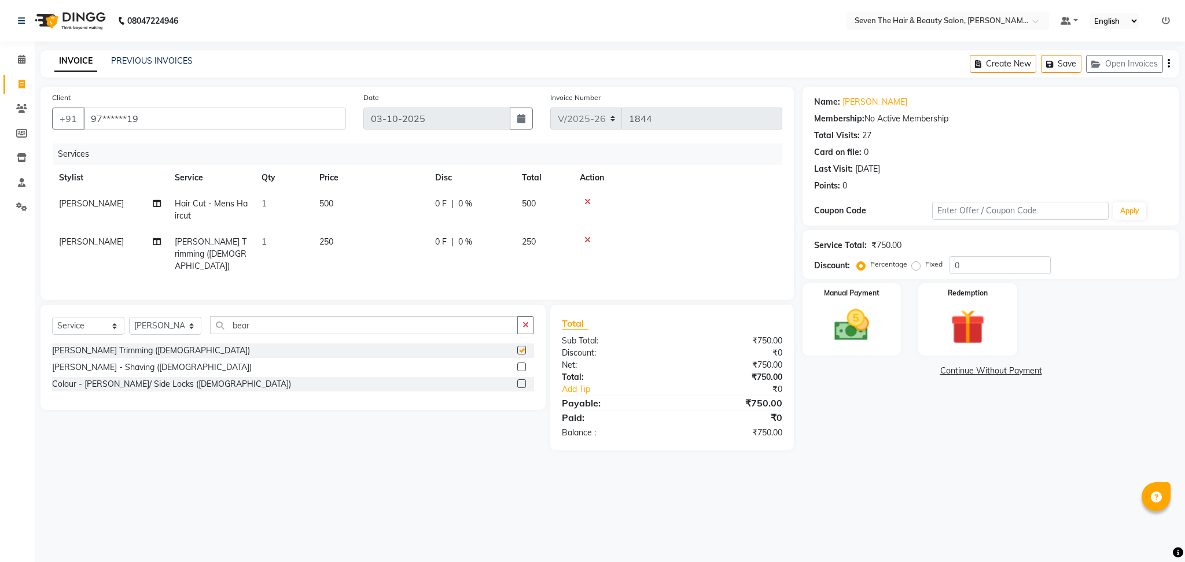
checkbox input "false"
click at [161, 324] on select "Select Stylist [PERSON_NAME] [PERSON_NAME] [PERSON_NAME] [PERSON_NAME] [PERSON_…" at bounding box center [165, 326] width 72 height 18
select select "88673"
click at [129, 317] on select "Select Stylist [PERSON_NAME] [PERSON_NAME] [PERSON_NAME] [PERSON_NAME] [PERSON_…" at bounding box center [165, 326] width 72 height 18
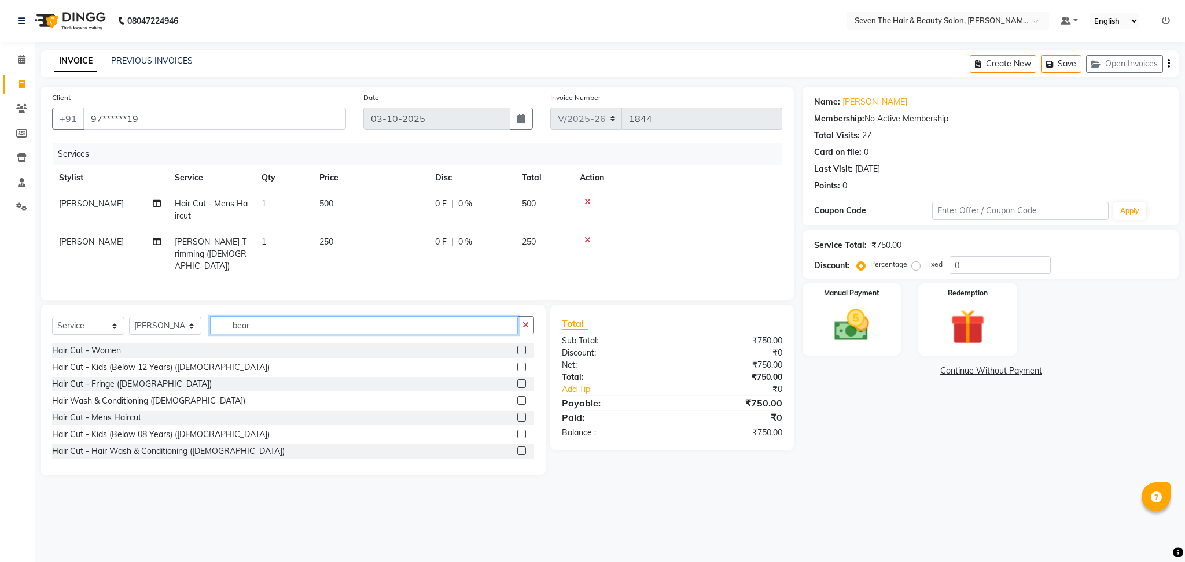
drag, startPoint x: 257, startPoint y: 318, endPoint x: 211, endPoint y: 332, distance: 47.8
click at [211, 332] on input "bear" at bounding box center [364, 325] width 308 height 18
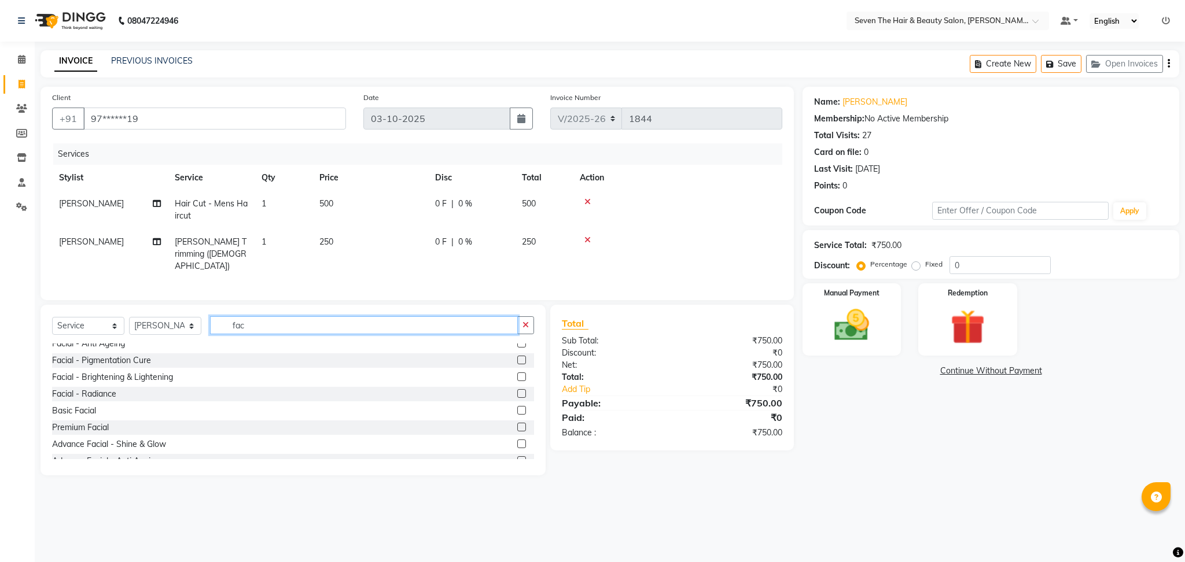
scroll to position [93, 0]
type input "fac"
click at [517, 407] on label at bounding box center [521, 408] width 9 height 9
click at [517, 407] on input "checkbox" at bounding box center [521, 409] width 8 height 8
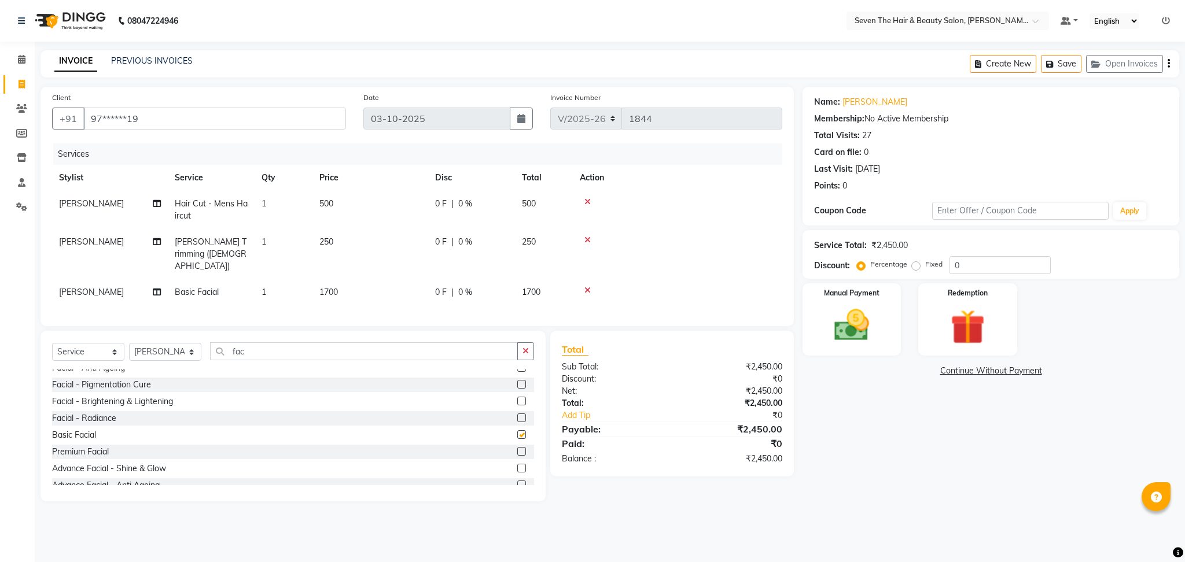
checkbox input "false"
click at [237, 355] on input "fac" at bounding box center [364, 351] width 308 height 18
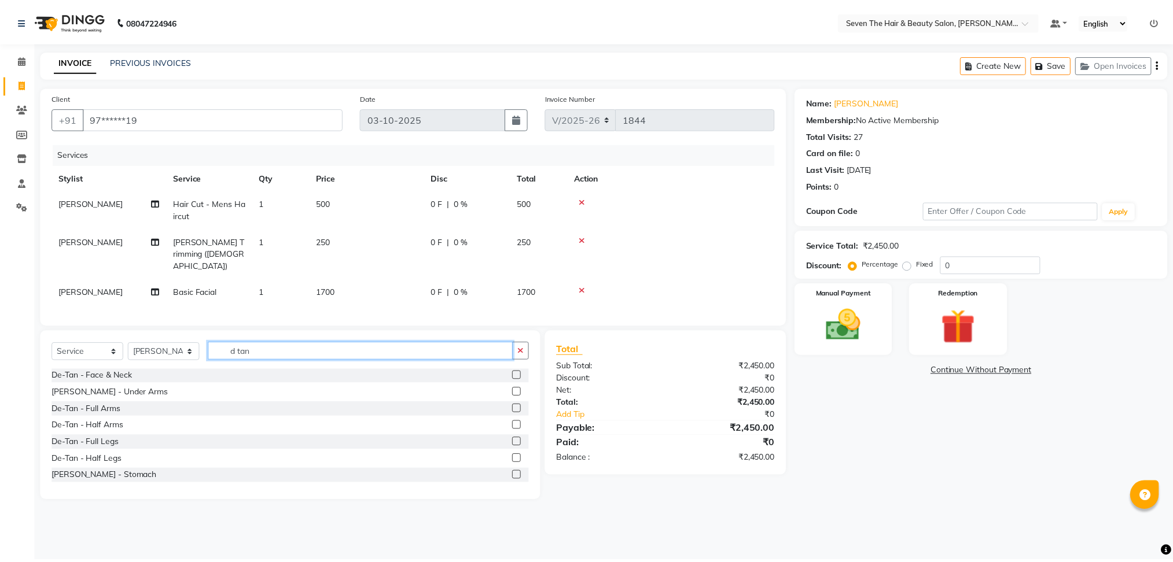
scroll to position [0, 0]
type input "d tan"
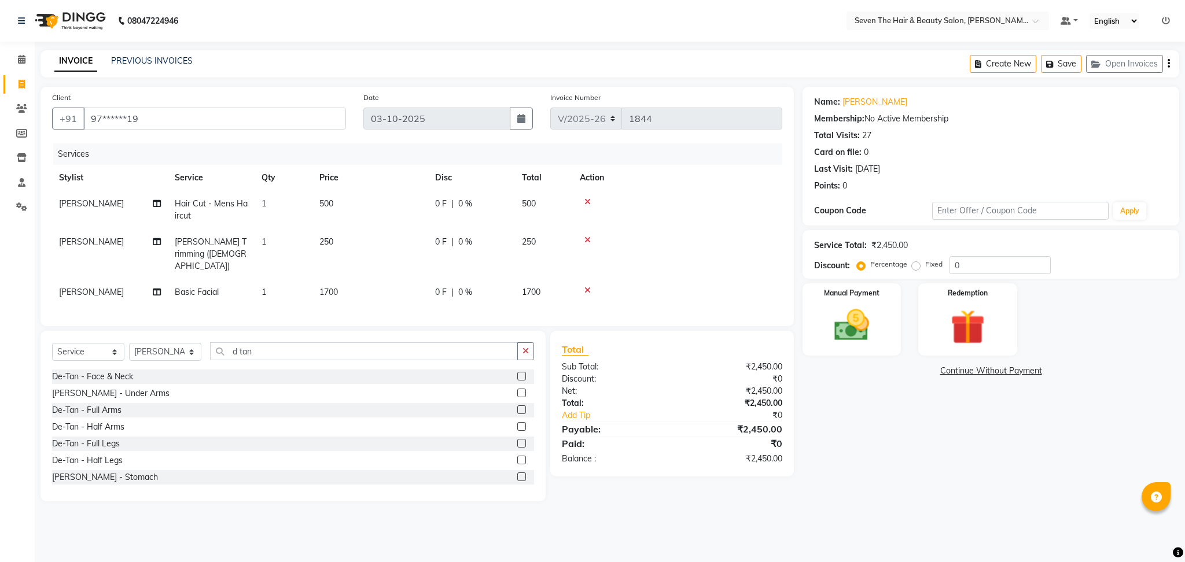
click at [517, 375] on label at bounding box center [521, 376] width 9 height 9
click at [517, 375] on input "checkbox" at bounding box center [521, 377] width 8 height 8
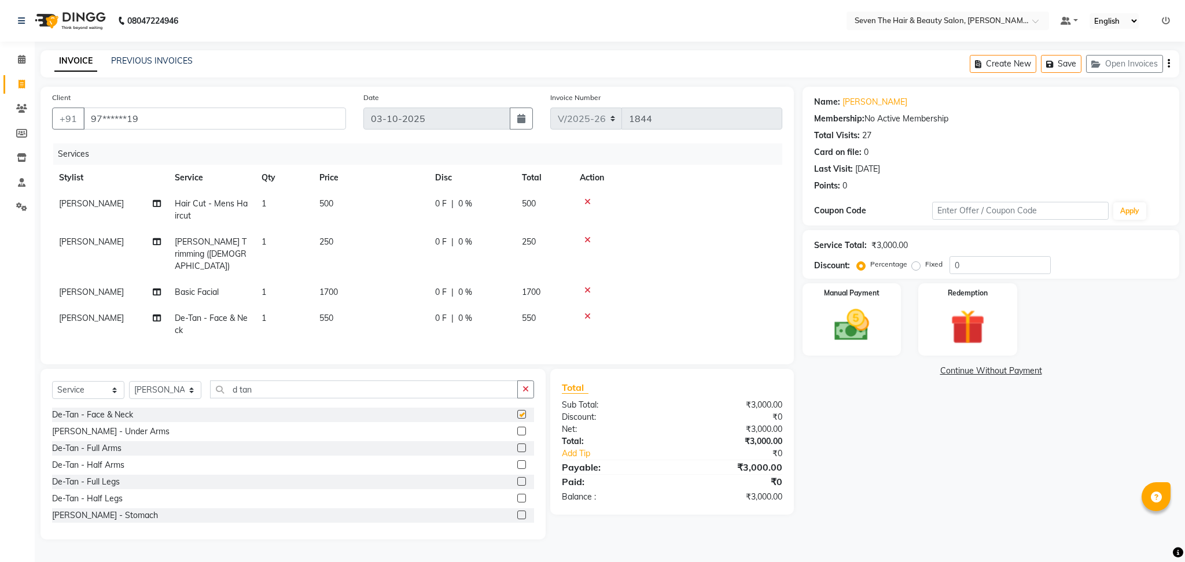
checkbox input "false"
click at [455, 189] on th "Disc" at bounding box center [471, 178] width 87 height 26
click at [437, 202] on span "0 F" at bounding box center [441, 204] width 12 height 12
select select "9758"
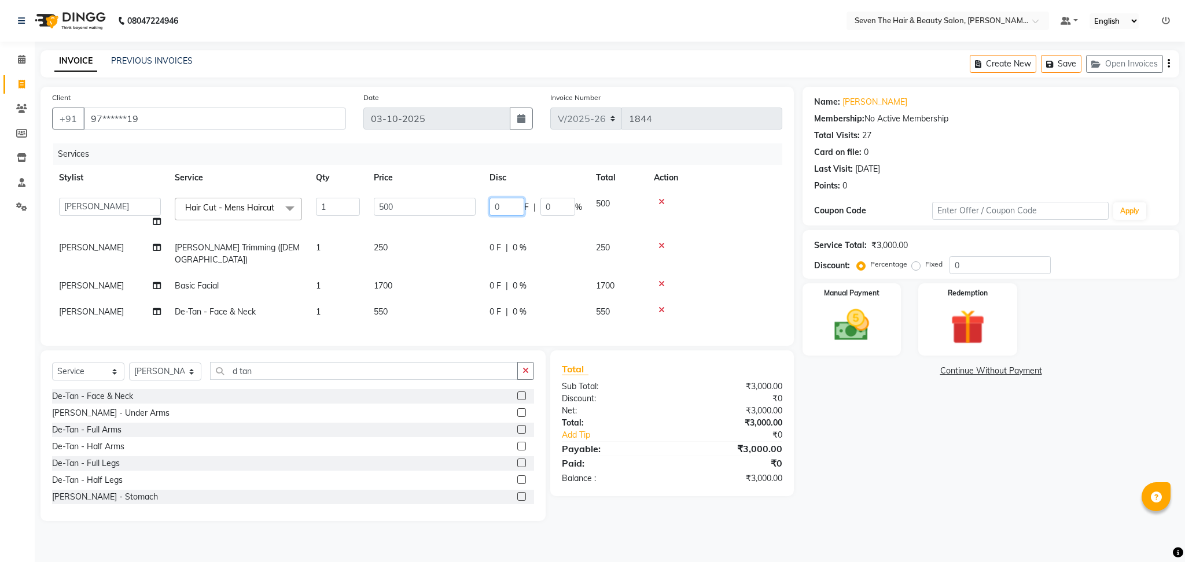
click at [491, 205] on input "0" at bounding box center [506, 207] width 35 height 18
type input "100"
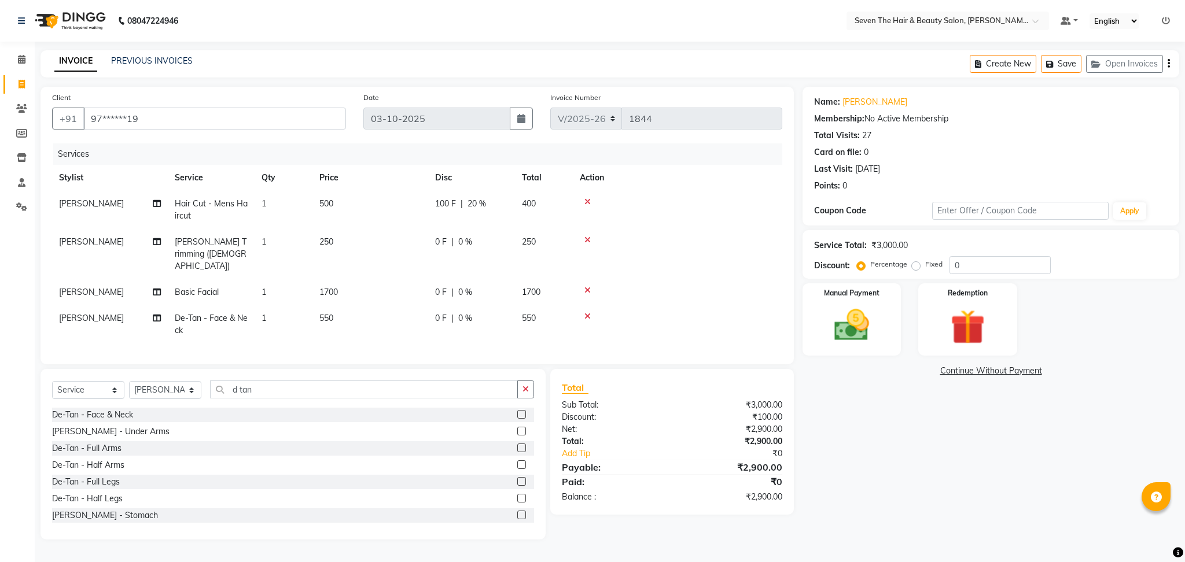
click at [488, 239] on td "0 F | 0 %" at bounding box center [471, 254] width 87 height 50
select select "9758"
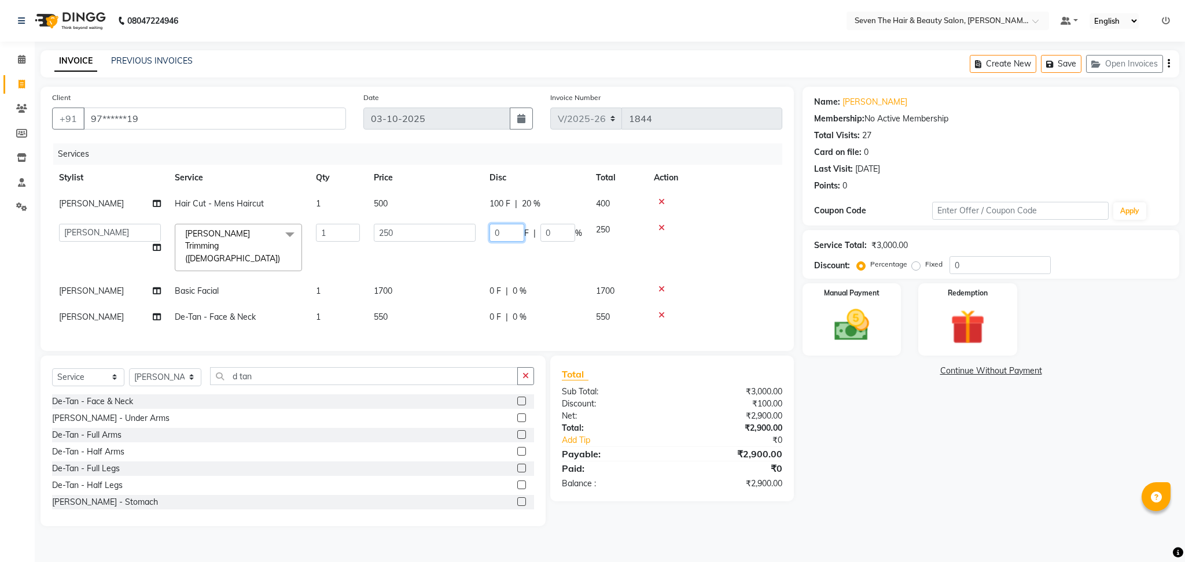
click at [492, 236] on input "0" at bounding box center [506, 233] width 35 height 18
type input "100"
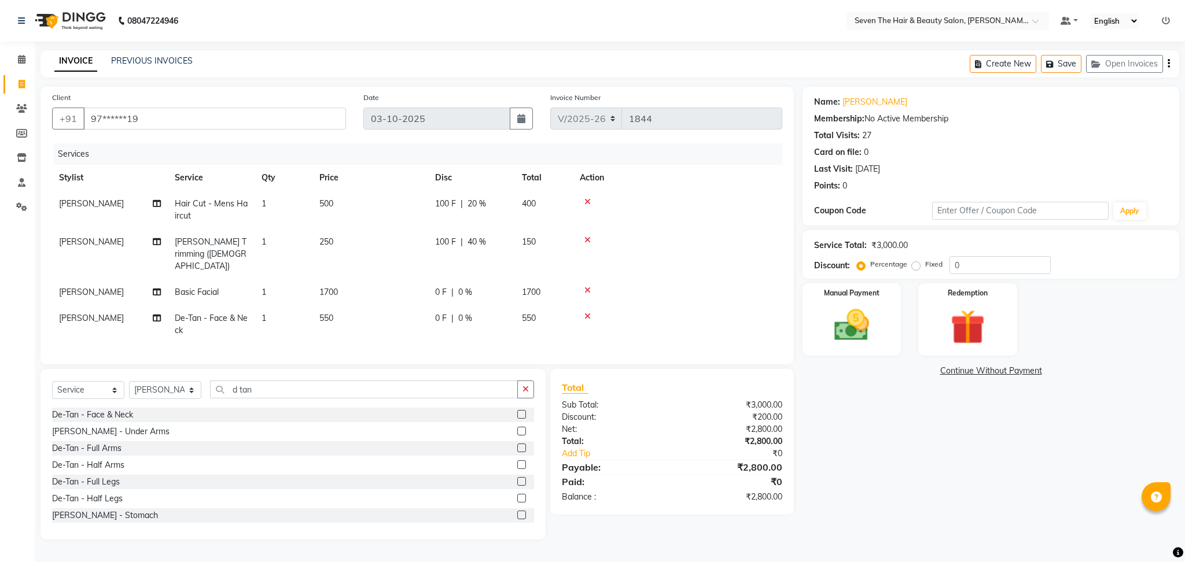
click at [736, 233] on td at bounding box center [677, 254] width 209 height 50
click at [877, 339] on img at bounding box center [851, 326] width 59 height 42
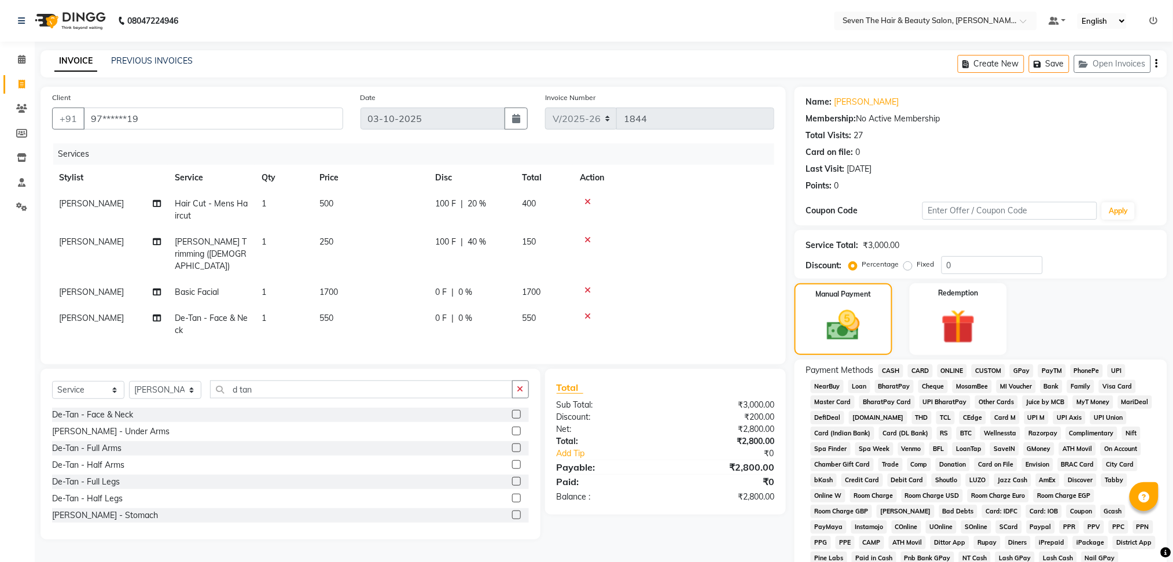
click at [952, 373] on span "ONLINE" at bounding box center [952, 370] width 30 height 13
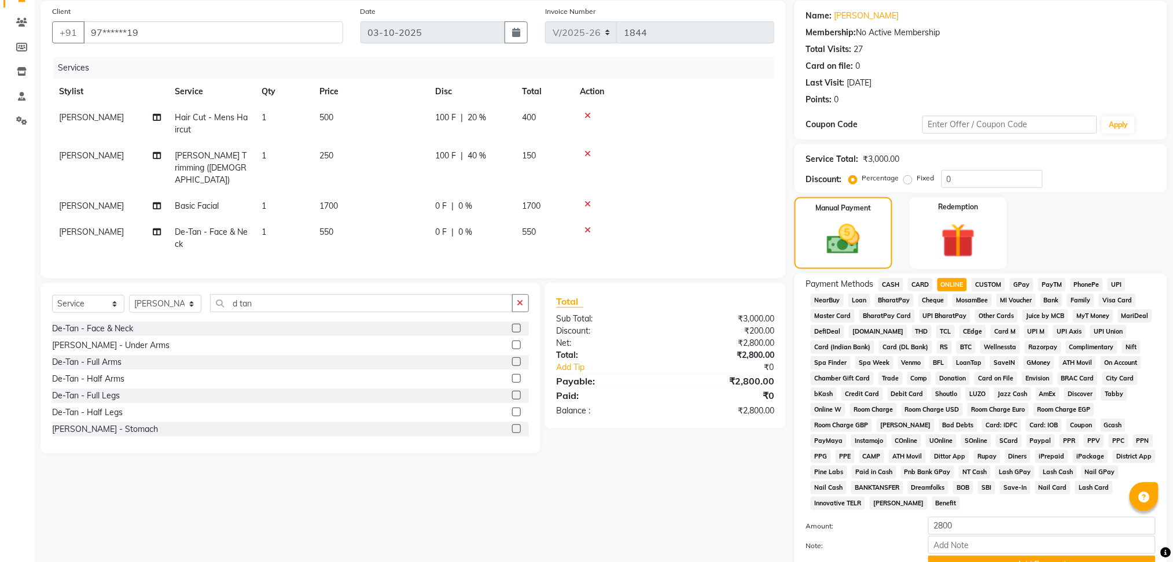
scroll to position [143, 0]
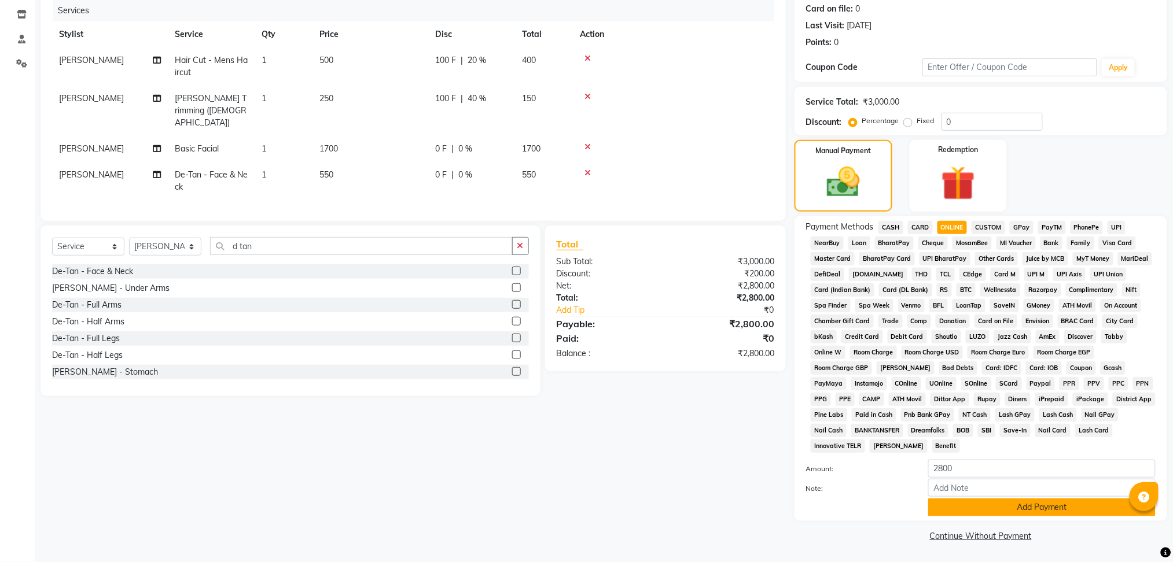
click at [1034, 504] on button "Add Payment" at bounding box center [1041, 508] width 227 height 18
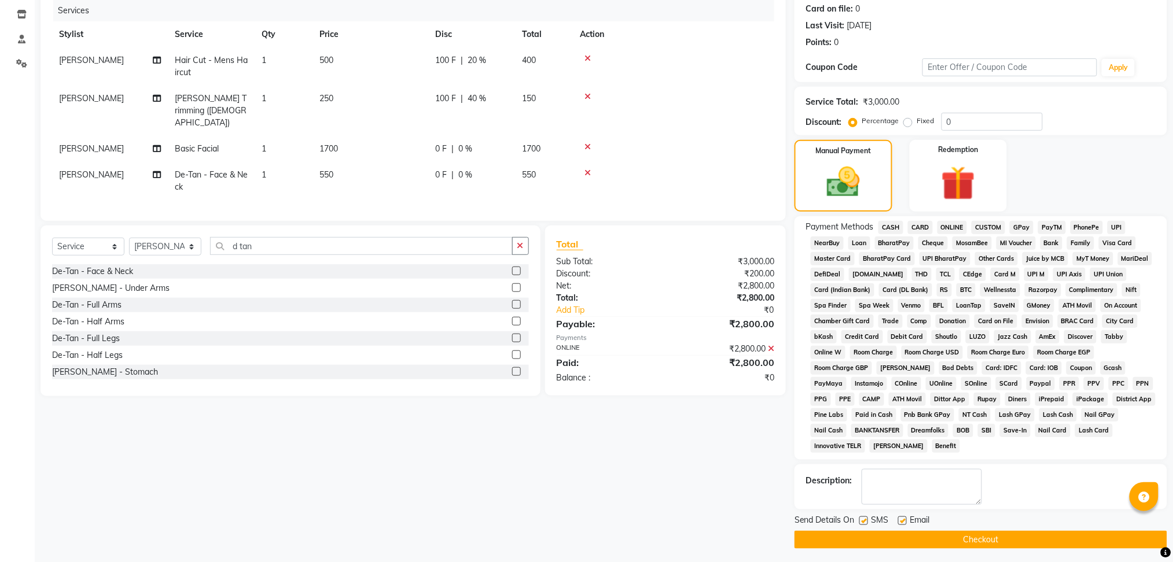
click at [899, 522] on label at bounding box center [902, 521] width 9 height 9
click at [899, 522] on input "checkbox" at bounding box center [902, 522] width 8 height 8
checkbox input "false"
click at [863, 521] on label at bounding box center [863, 521] width 9 height 9
click at [863, 521] on input "checkbox" at bounding box center [863, 522] width 8 height 8
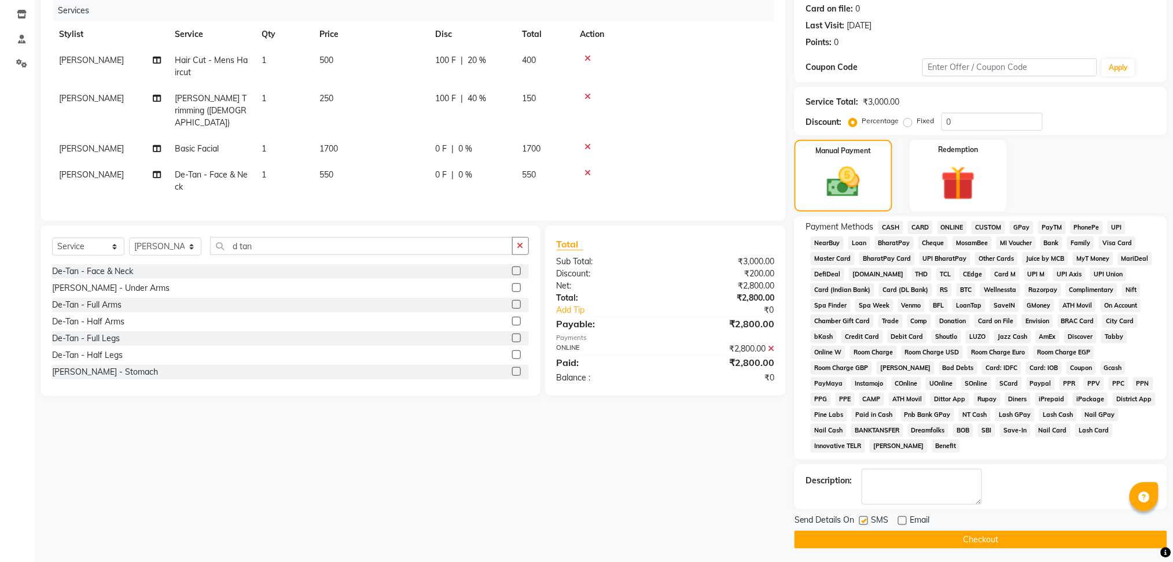
checkbox input "false"
click at [867, 535] on button "Checkout" at bounding box center [980, 540] width 373 height 18
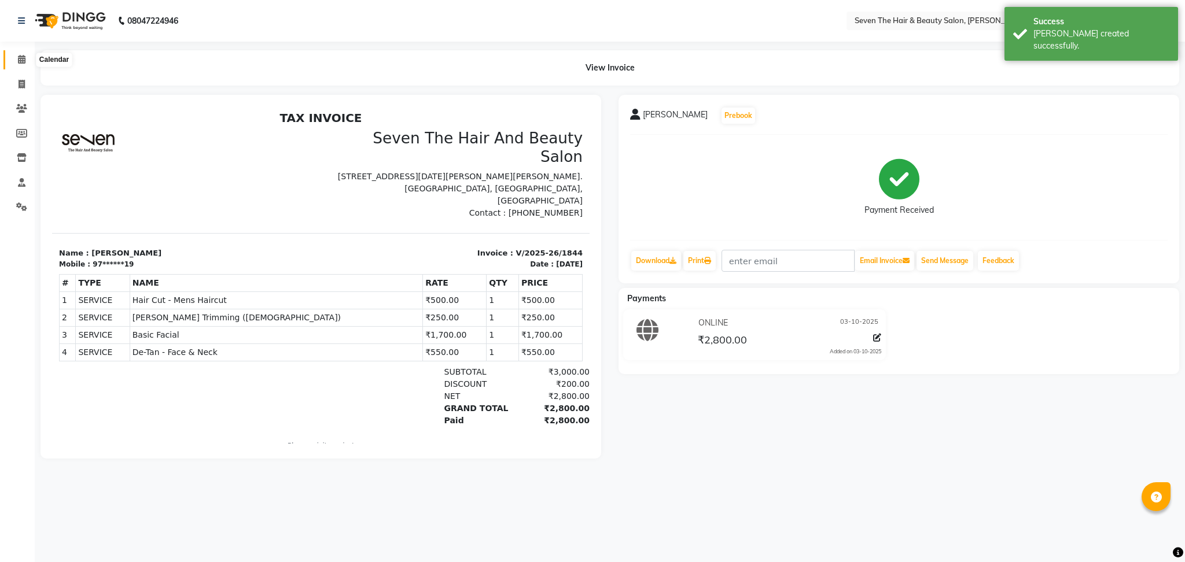
click at [21, 62] on icon at bounding box center [22, 59] width 8 height 9
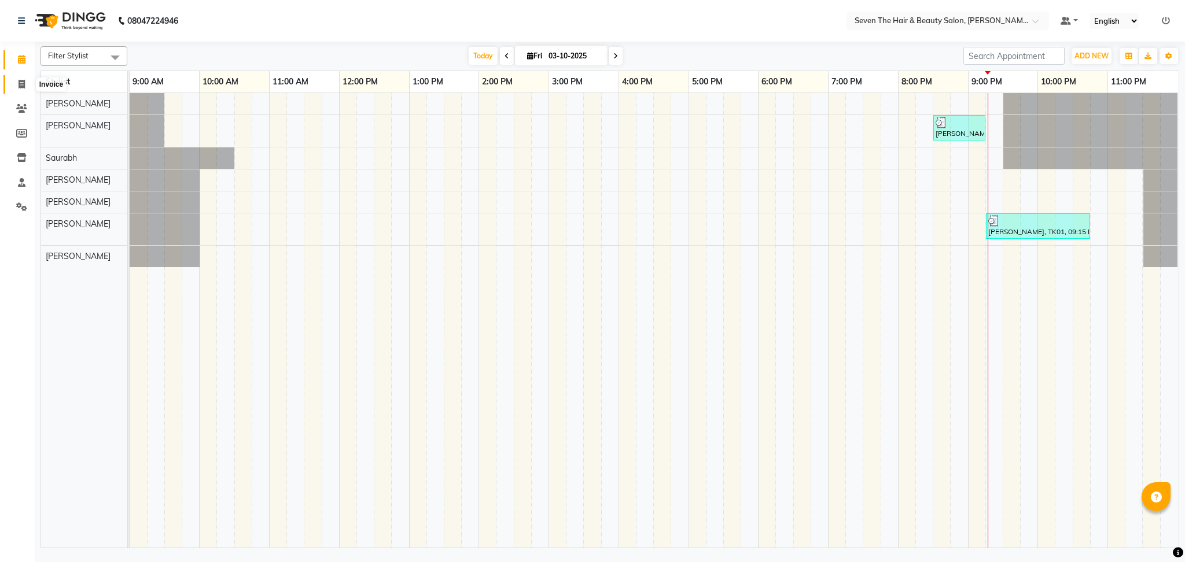
click at [21, 87] on icon at bounding box center [22, 84] width 6 height 9
select select "service"
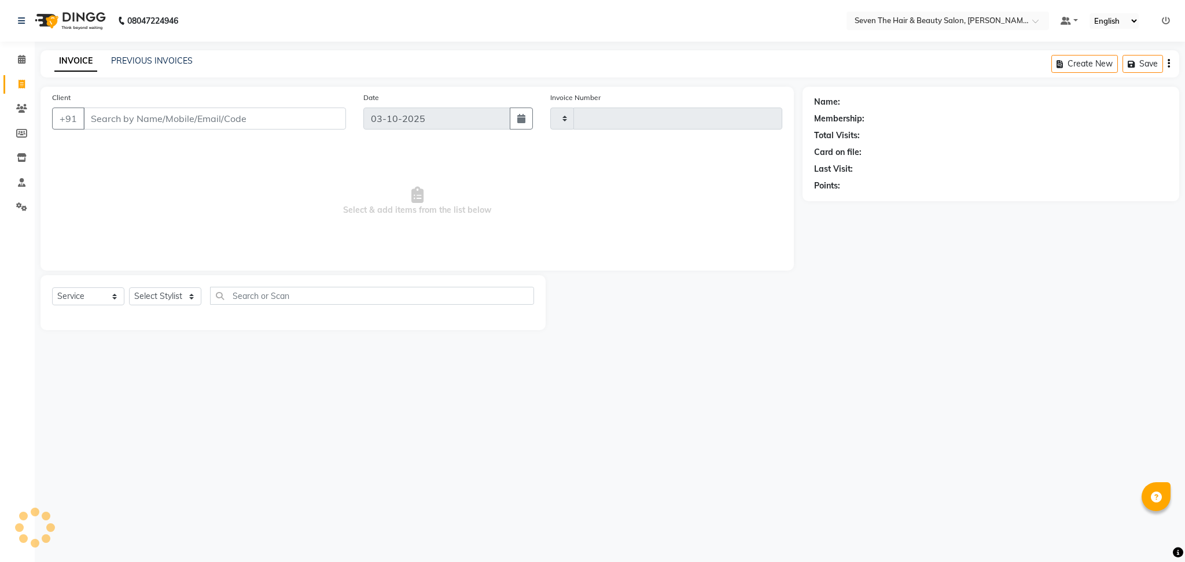
type input "1845"
select select "659"
drag, startPoint x: 255, startPoint y: 176, endPoint x: 266, endPoint y: 158, distance: 20.5
click at [266, 158] on span "Select & add items from the list below" at bounding box center [417, 205] width 730 height 116
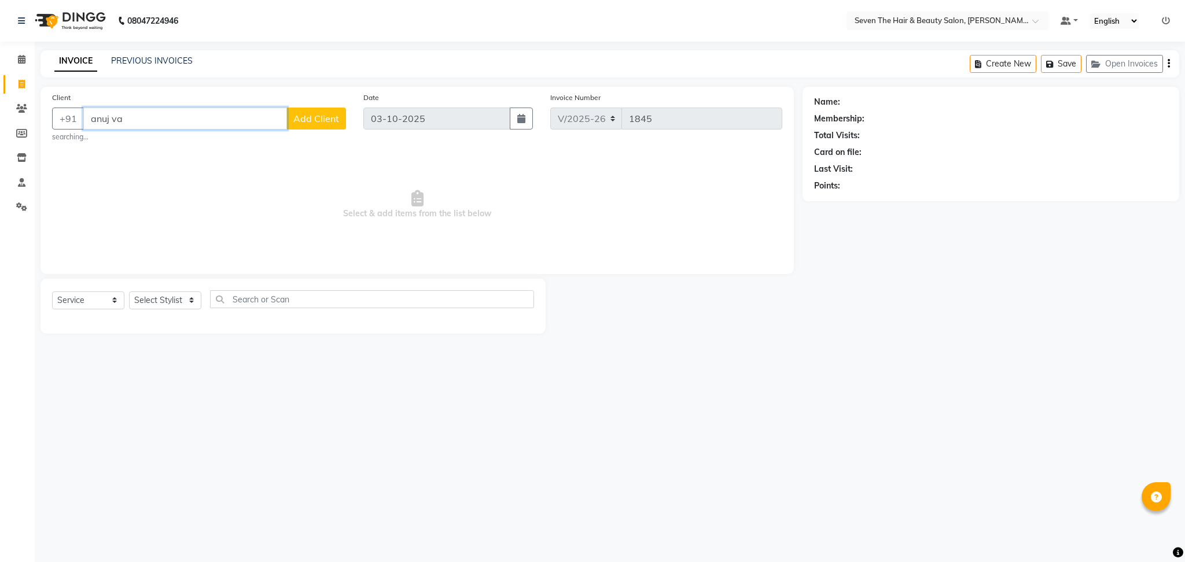
click at [176, 109] on input "anuj va" at bounding box center [185, 119] width 204 height 22
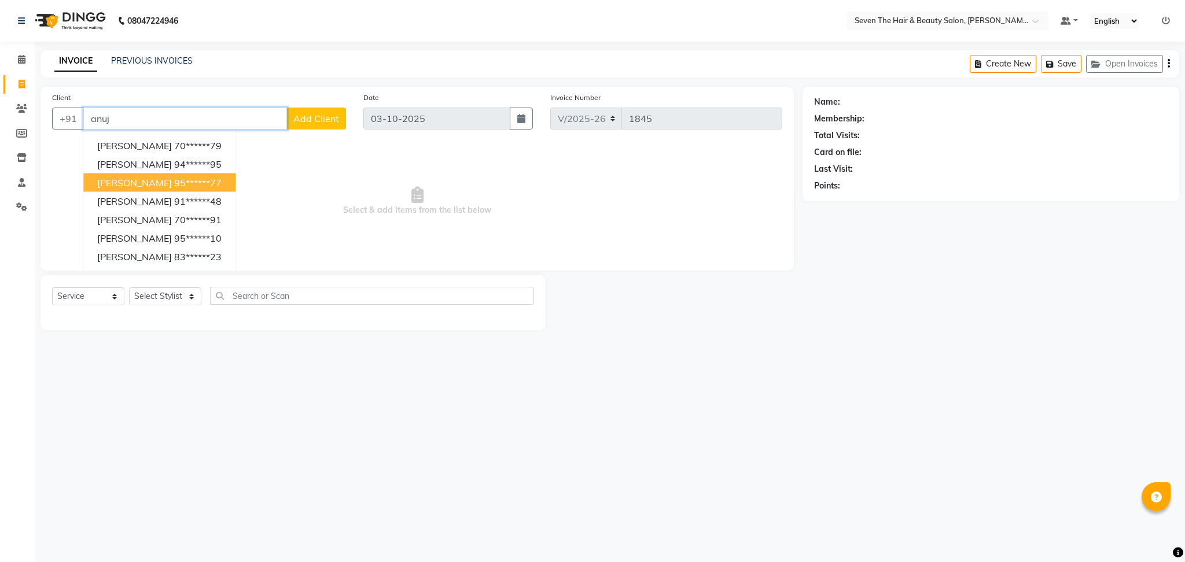
click at [174, 179] on ngb-highlight "95******77" at bounding box center [197, 183] width 47 height 12
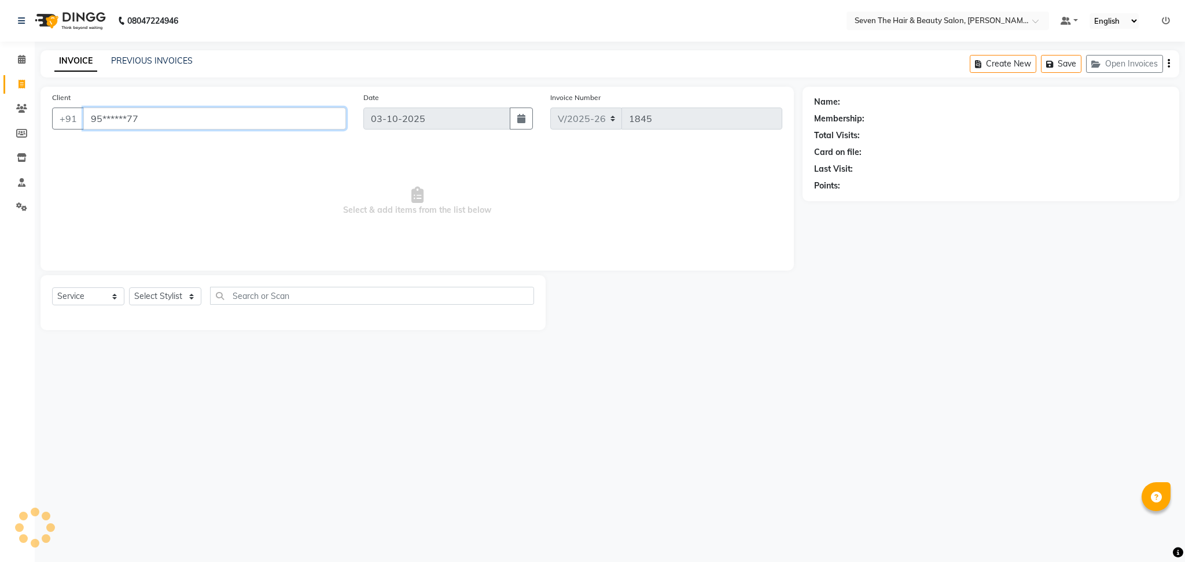
type input "95******77"
click at [167, 301] on select "Select Stylist [PERSON_NAME] [PERSON_NAME] [PERSON_NAME] [PERSON_NAME] [PERSON_…" at bounding box center [165, 296] width 72 height 18
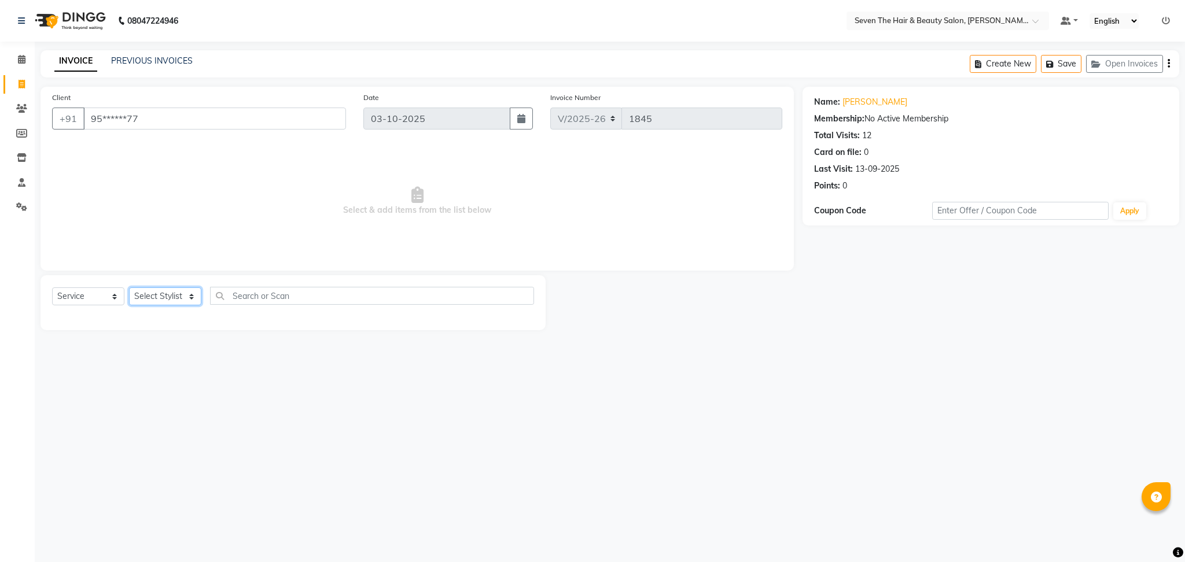
select select "23728"
click at [129, 288] on select "Select Stylist [PERSON_NAME] [PERSON_NAME] [PERSON_NAME] [PERSON_NAME] [PERSON_…" at bounding box center [165, 296] width 72 height 18
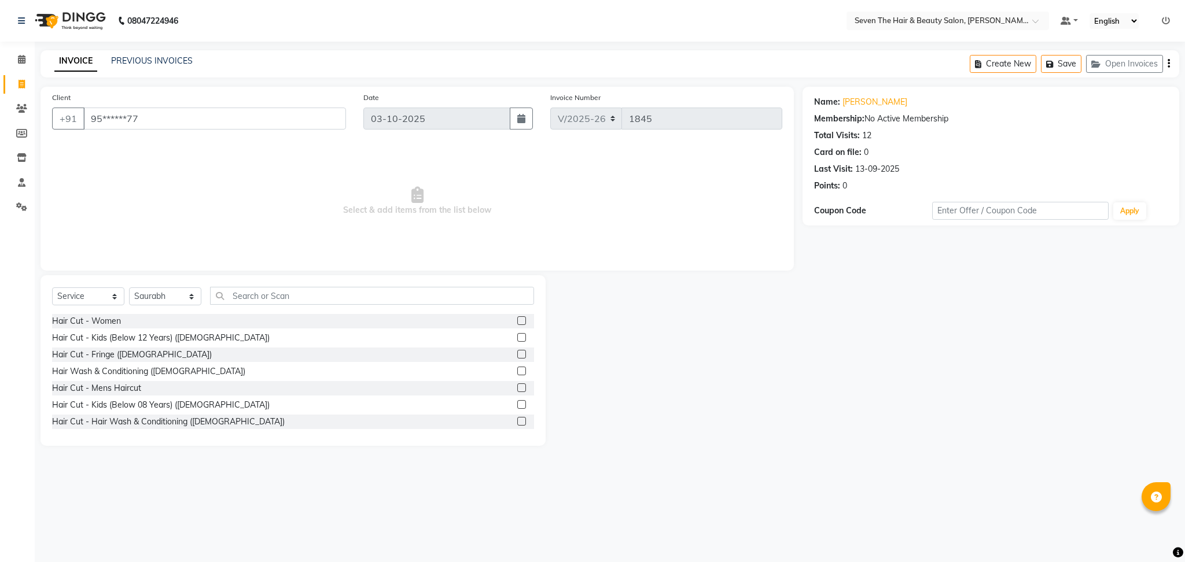
click at [517, 388] on label at bounding box center [521, 388] width 9 height 9
click at [517, 388] on input "checkbox" at bounding box center [521, 389] width 8 height 8
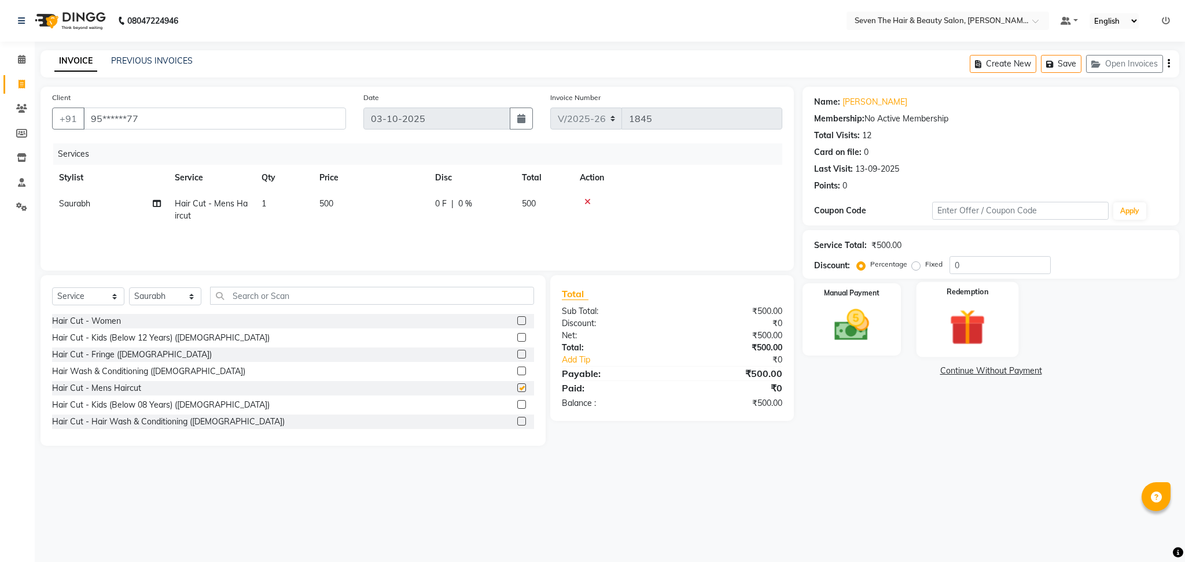
checkbox input "false"
click at [926, 262] on label "Fixed" at bounding box center [933, 264] width 17 height 10
click at [922, 262] on input "Fixed" at bounding box center [918, 264] width 8 height 8
radio input "true"
click at [975, 264] on input "0" at bounding box center [999, 265] width 101 height 18
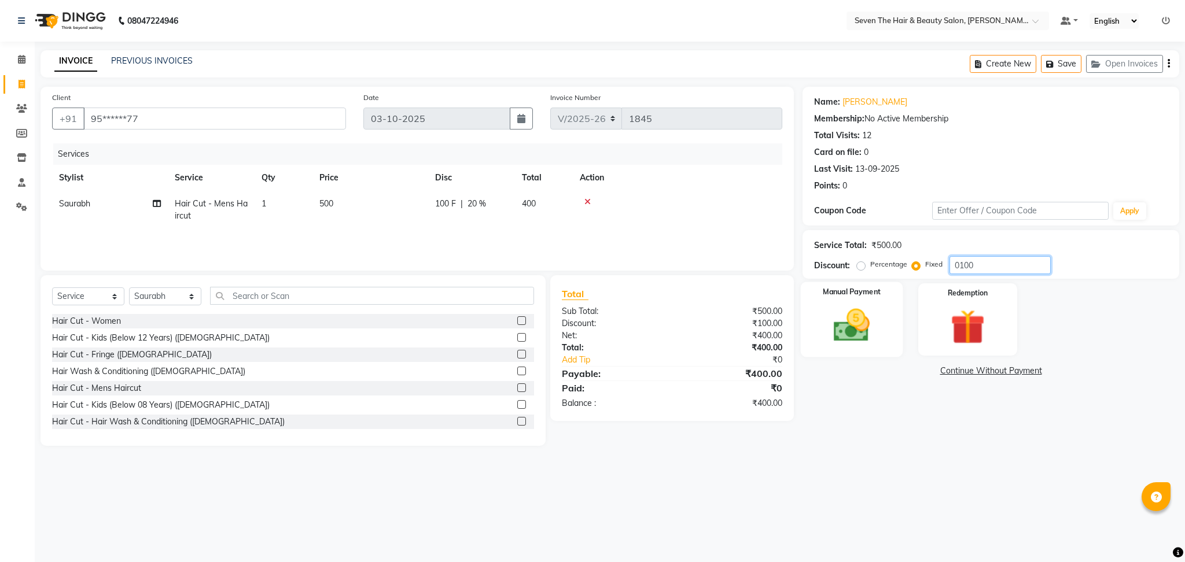
type input "0100"
click at [871, 319] on img at bounding box center [851, 326] width 59 height 42
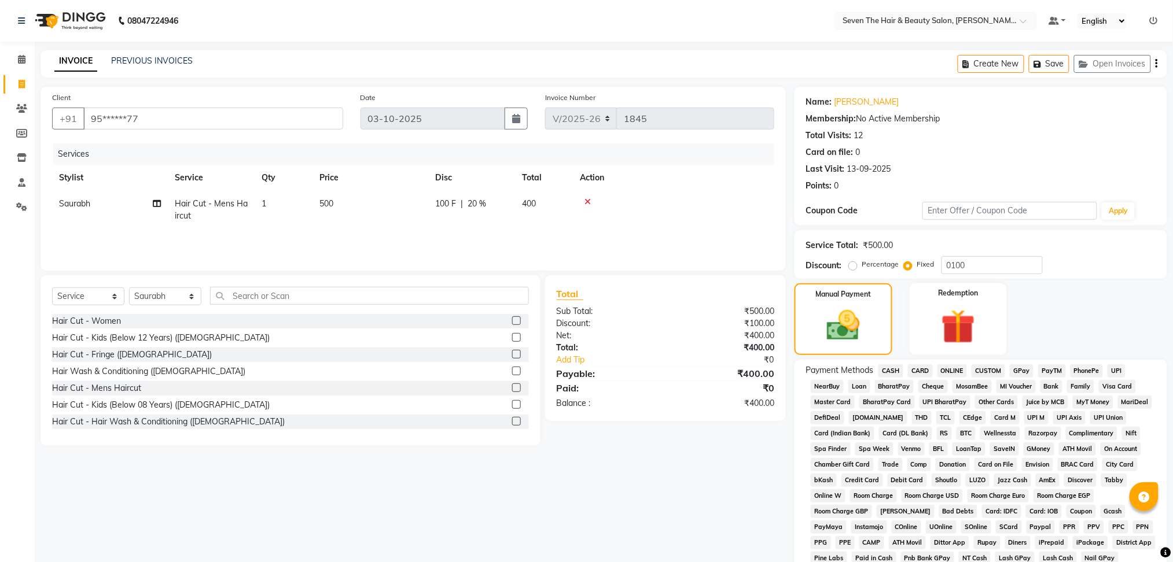
click at [954, 370] on span "ONLINE" at bounding box center [952, 370] width 30 height 13
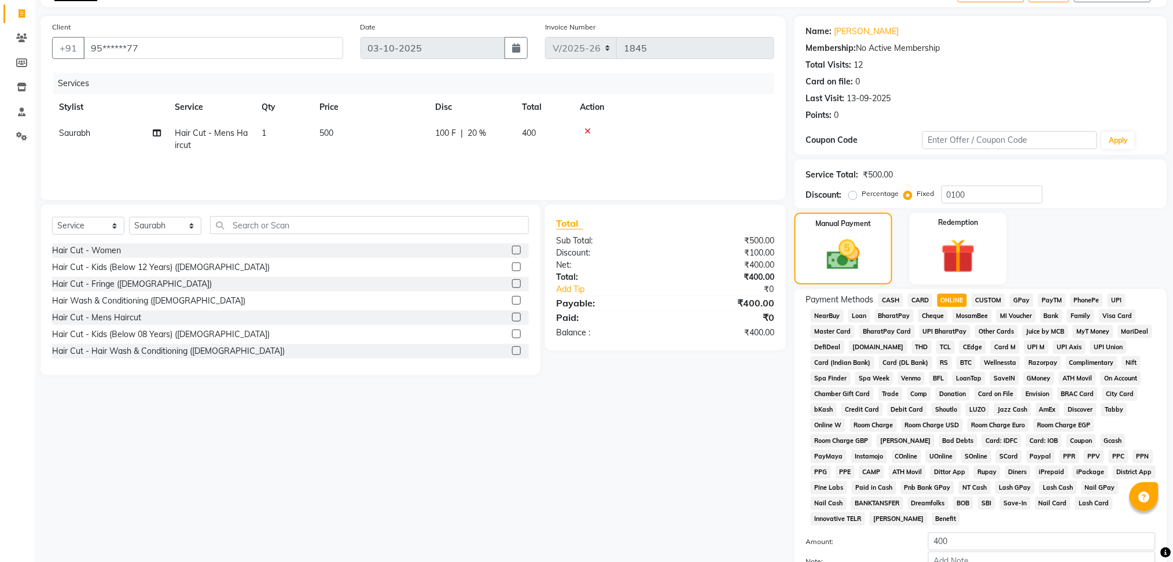
scroll to position [143, 0]
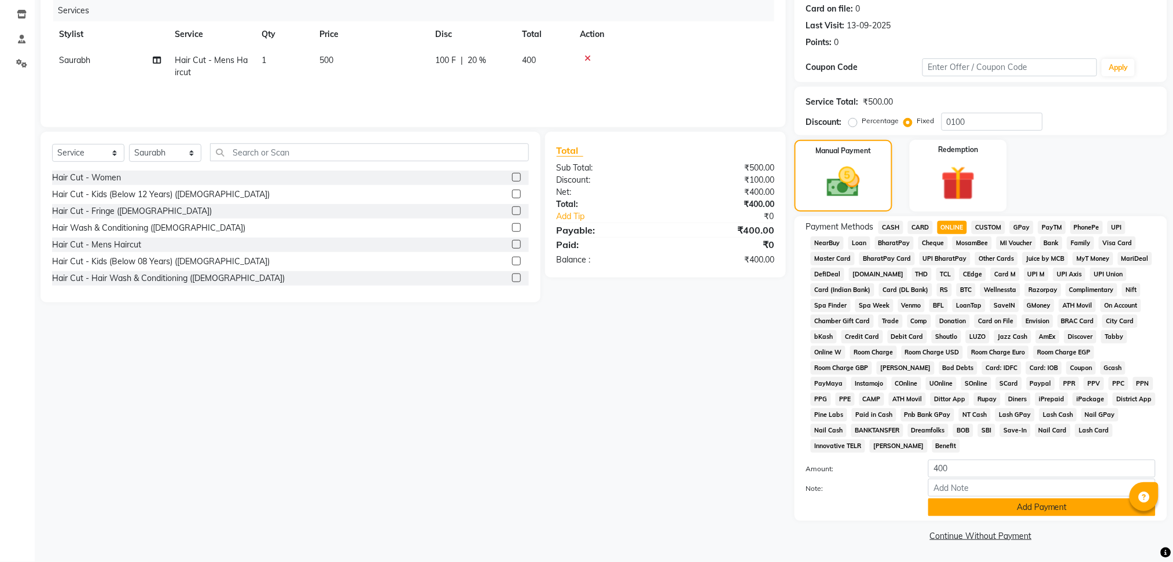
click at [975, 510] on button "Add Payment" at bounding box center [1041, 508] width 227 height 18
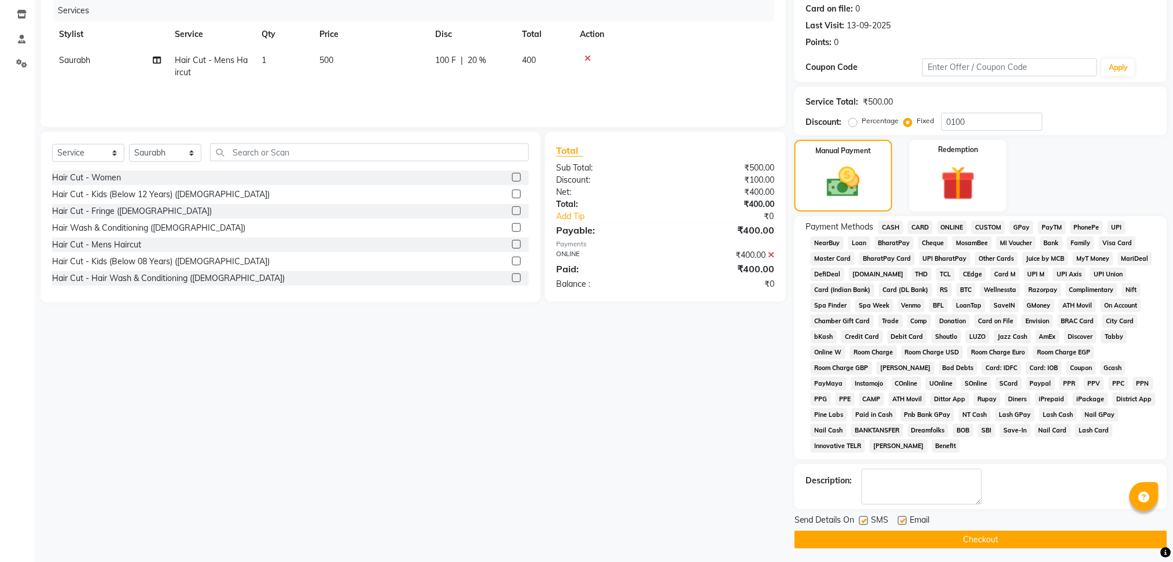
click at [902, 519] on label at bounding box center [902, 521] width 9 height 9
click at [902, 519] on input "checkbox" at bounding box center [902, 522] width 8 height 8
checkbox input "false"
click at [863, 519] on label at bounding box center [863, 521] width 9 height 9
click at [863, 519] on input "checkbox" at bounding box center [863, 522] width 8 height 8
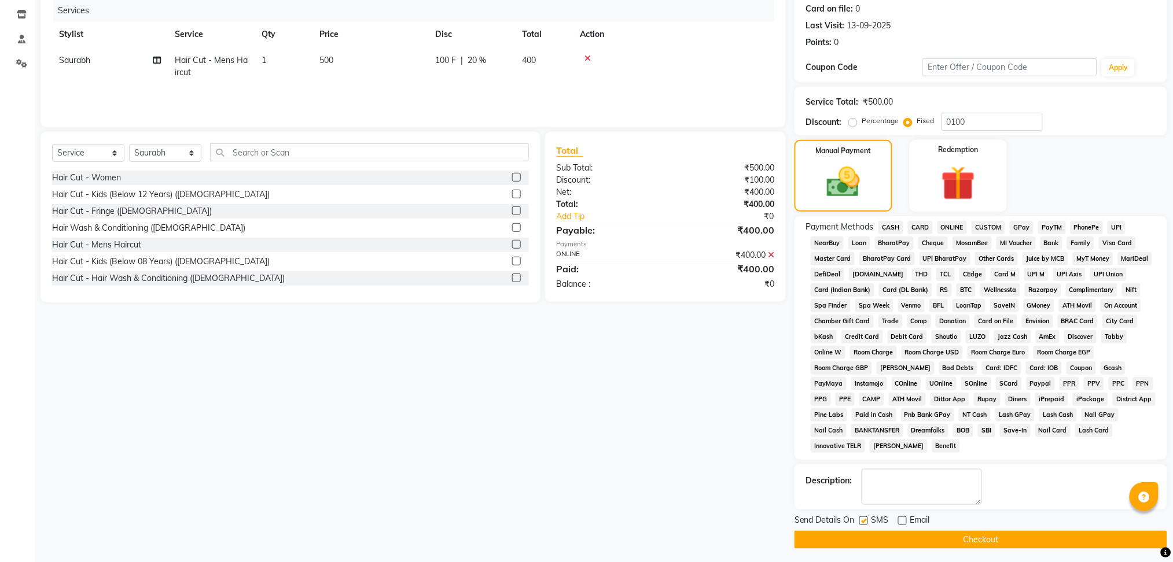
checkbox input "false"
click at [854, 540] on button "Checkout" at bounding box center [980, 540] width 373 height 18
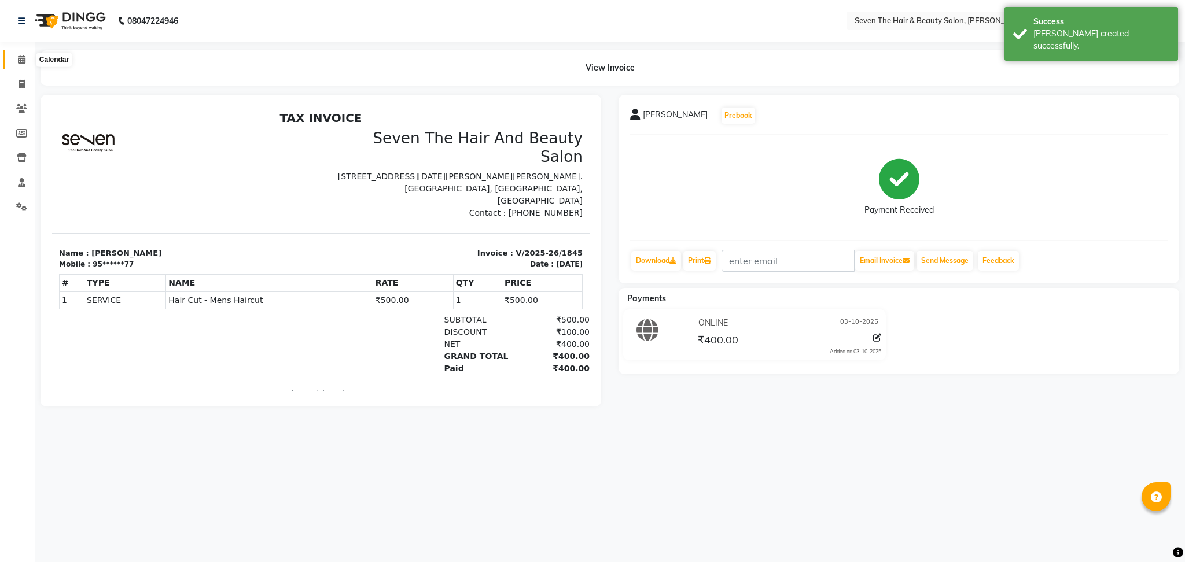
click at [18, 59] on icon at bounding box center [22, 59] width 8 height 9
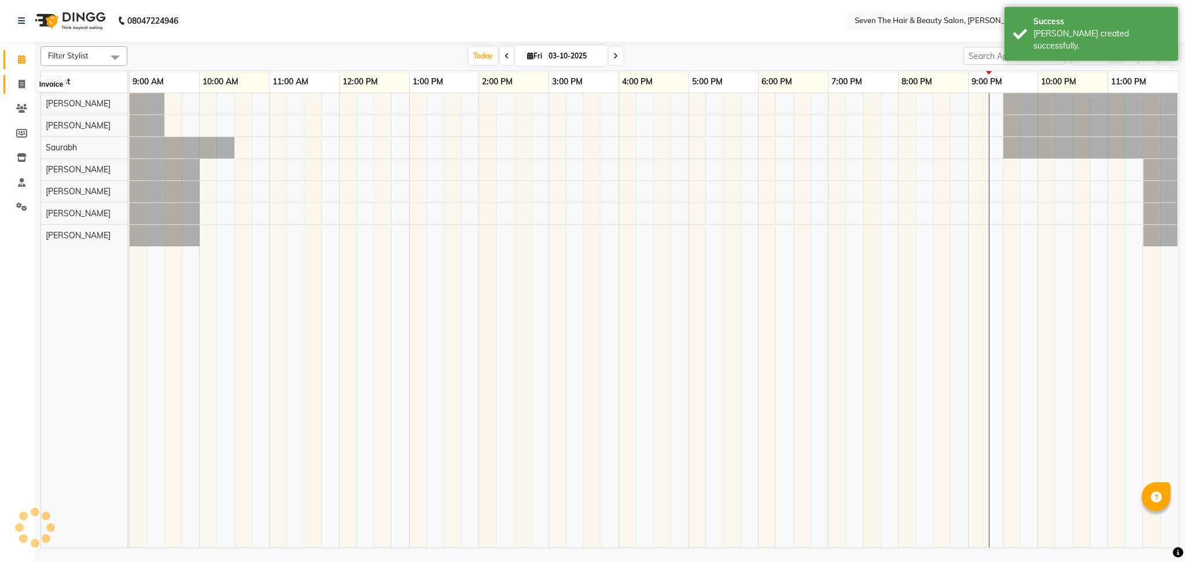
click at [22, 82] on icon at bounding box center [22, 84] width 6 height 9
select select "service"
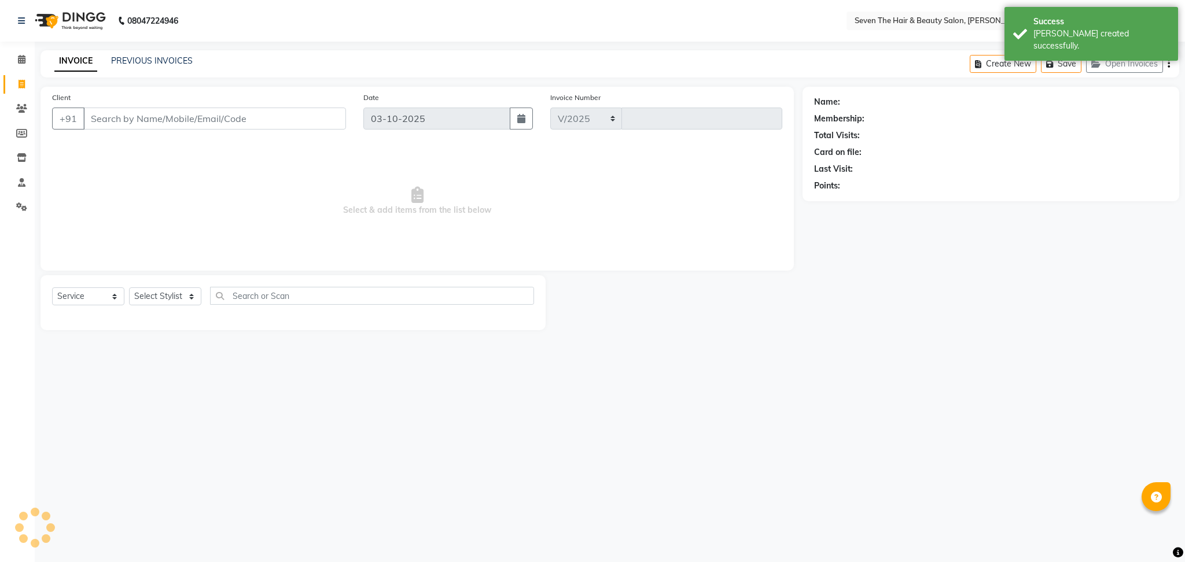
select select "659"
type input "1846"
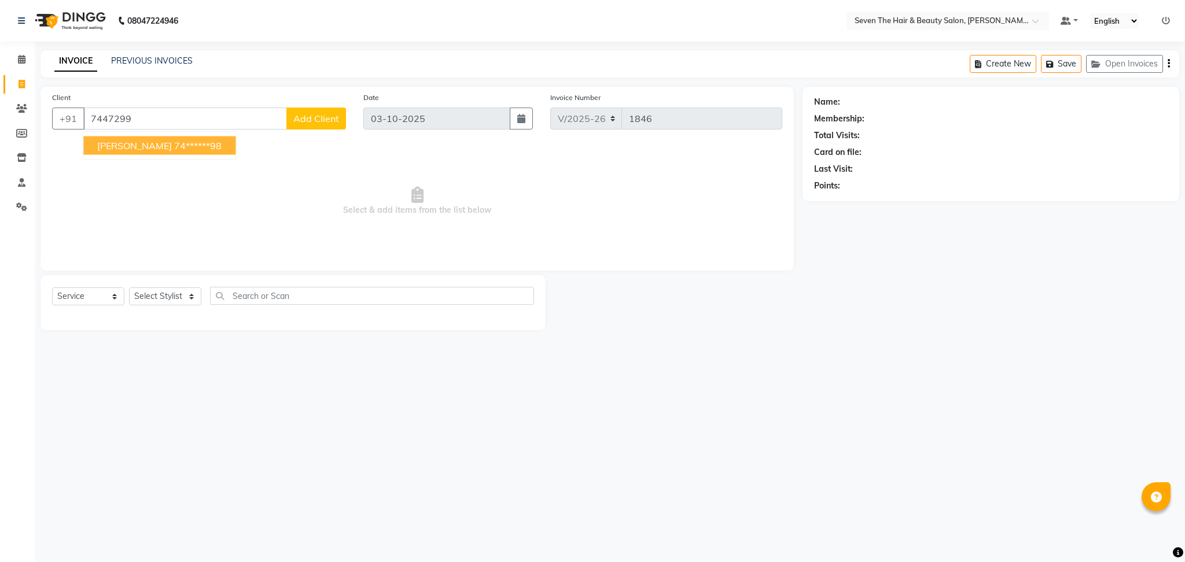
click at [123, 141] on span "[PERSON_NAME]" at bounding box center [134, 146] width 75 height 12
type input "74******98"
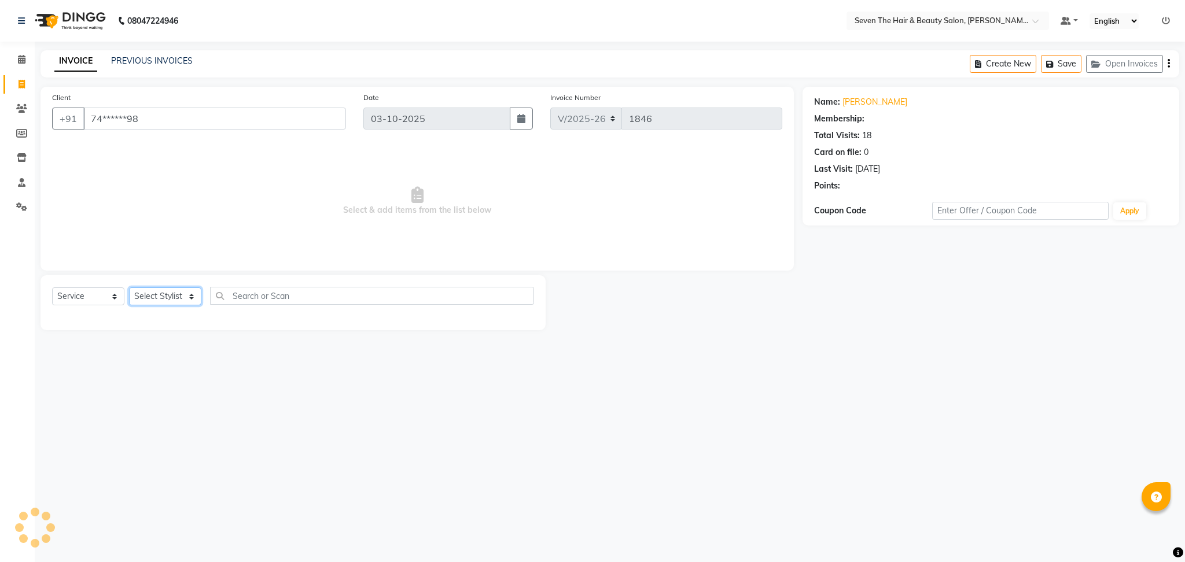
click at [171, 297] on select "Select Stylist [PERSON_NAME] [PERSON_NAME] [PERSON_NAME] [PERSON_NAME] [PERSON_…" at bounding box center [165, 296] width 72 height 18
select select "9757"
click at [129, 288] on select "Select Stylist [PERSON_NAME] [PERSON_NAME] [PERSON_NAME] [PERSON_NAME] [PERSON_…" at bounding box center [165, 296] width 72 height 18
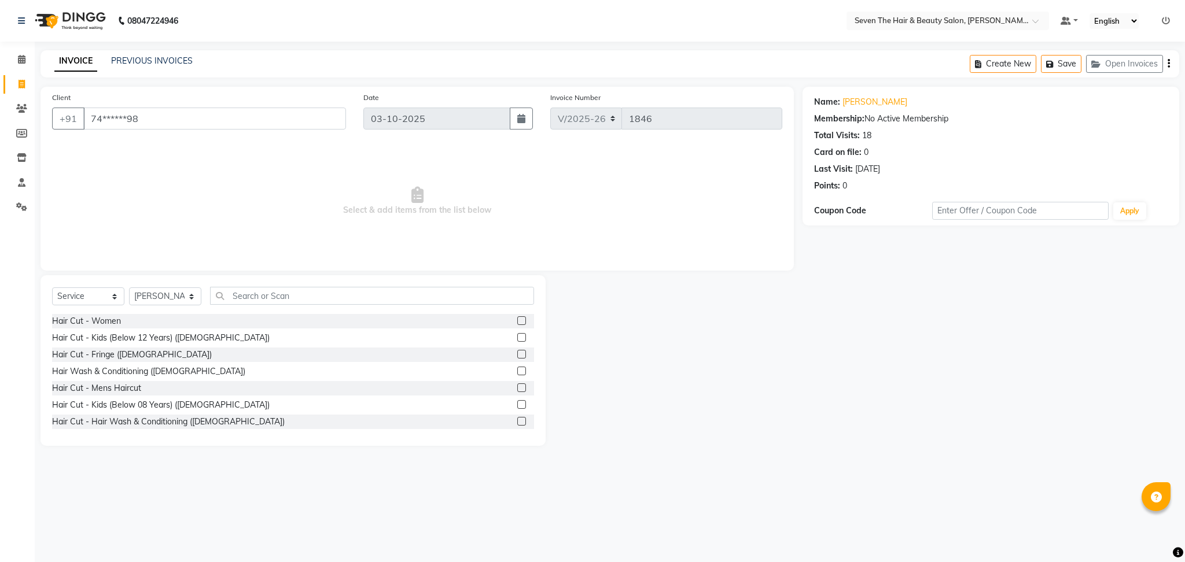
click at [517, 390] on label at bounding box center [521, 388] width 9 height 9
click at [517, 390] on input "checkbox" at bounding box center [521, 389] width 8 height 8
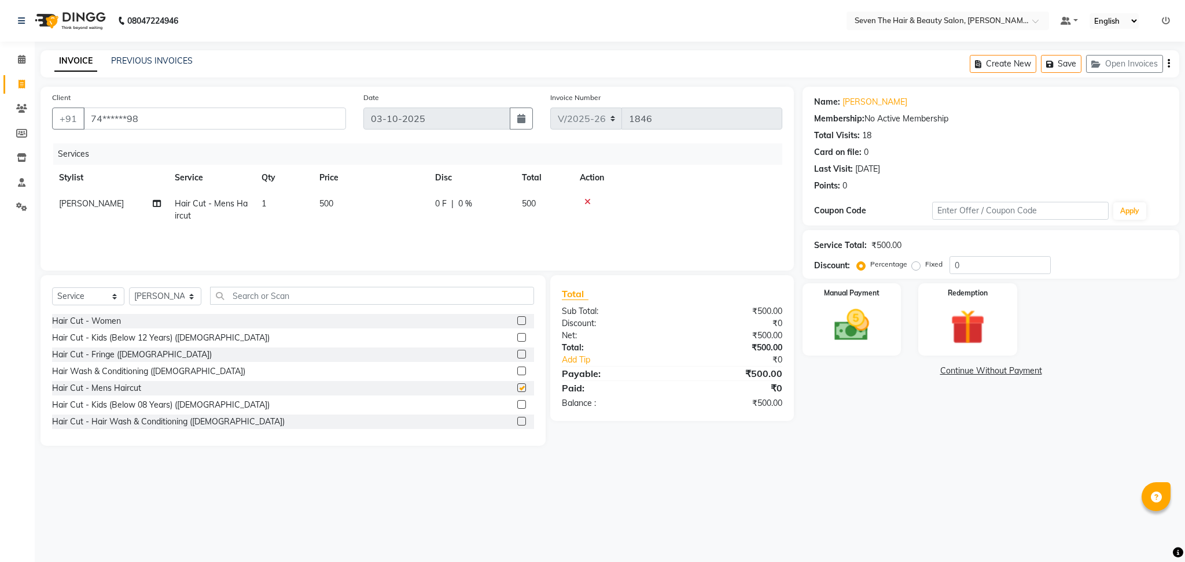
checkbox input "false"
click at [347, 295] on input "text" at bounding box center [372, 296] width 324 height 18
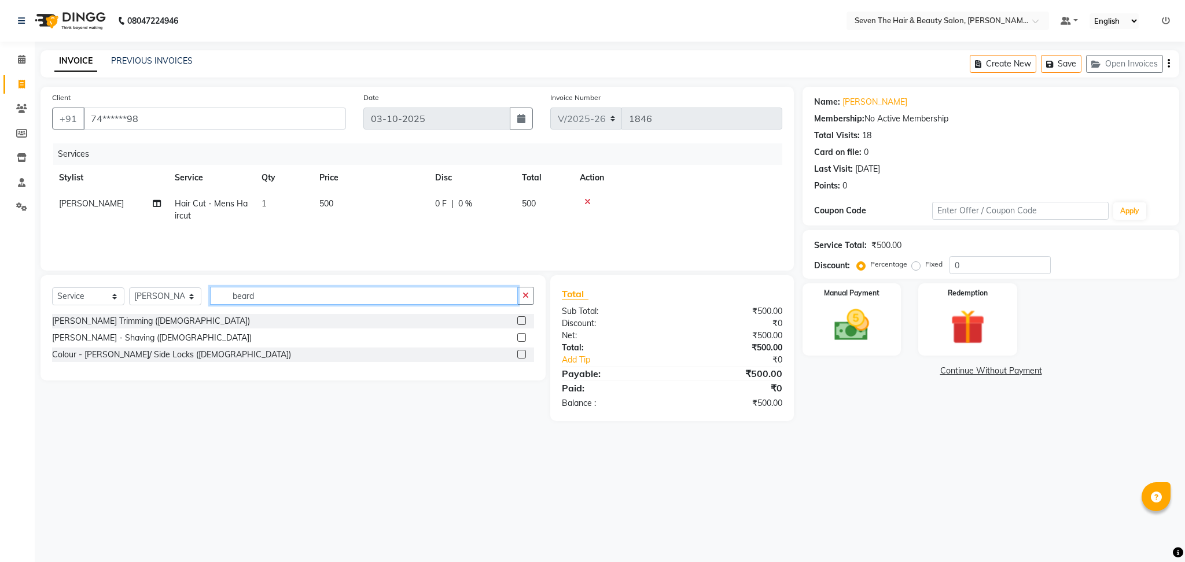
type input "beard"
click at [521, 326] on div at bounding box center [521, 322] width 8 height 12
click at [521, 323] on label at bounding box center [521, 320] width 9 height 9
click at [521, 323] on input "checkbox" at bounding box center [521, 322] width 8 height 8
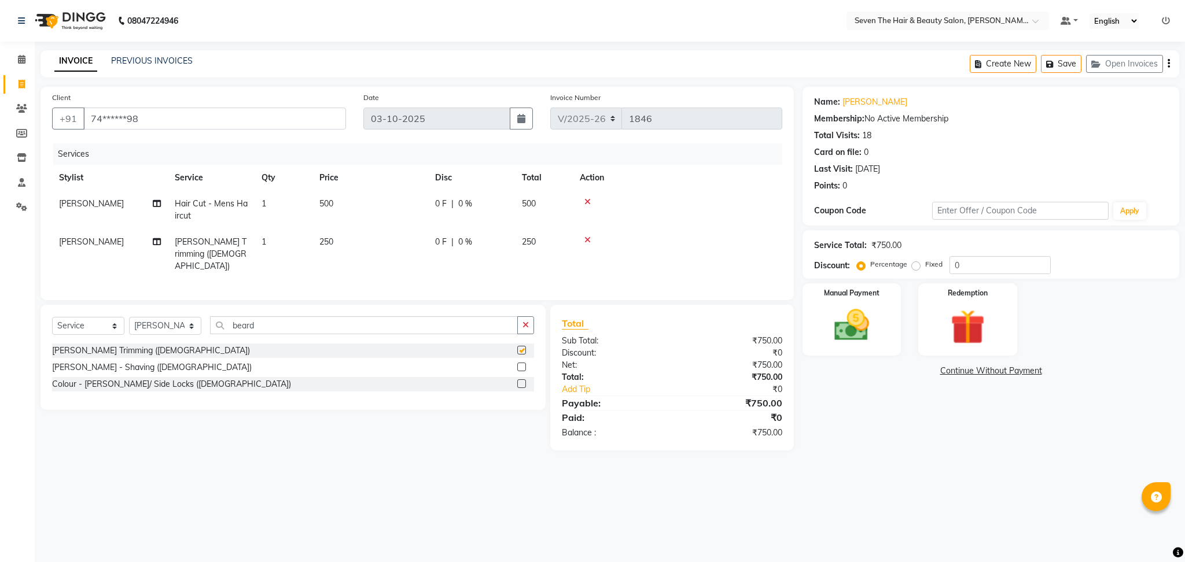
checkbox input "false"
click at [925, 267] on label "Fixed" at bounding box center [933, 264] width 17 height 10
click at [914, 267] on input "Fixed" at bounding box center [918, 264] width 8 height 8
radio input "true"
click at [952, 265] on input "0" at bounding box center [999, 265] width 101 height 18
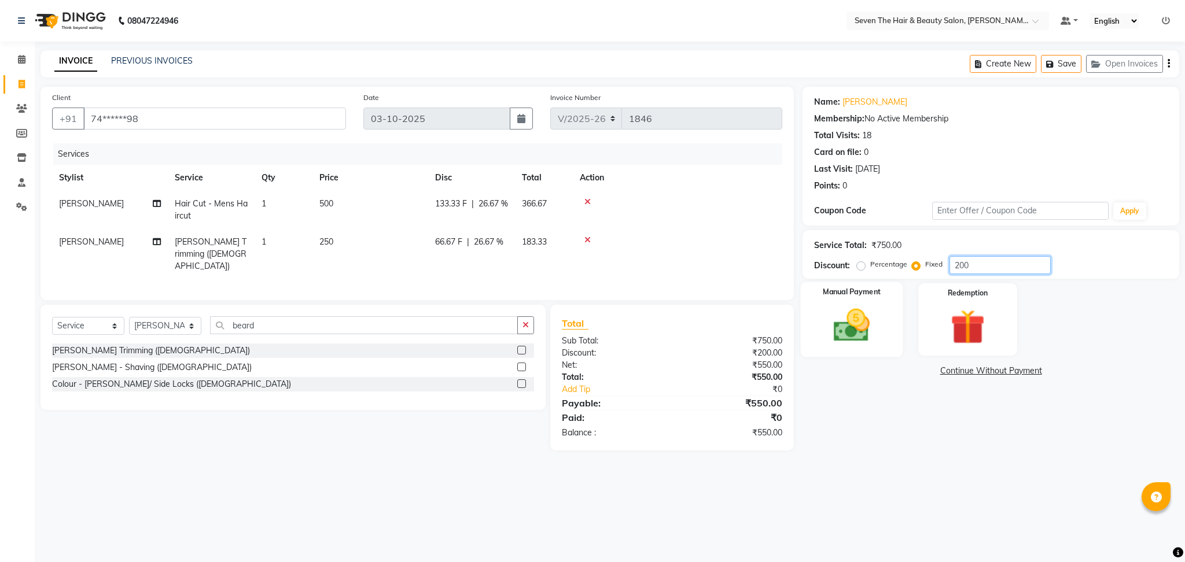
type input "200"
click at [849, 327] on img at bounding box center [851, 326] width 59 height 42
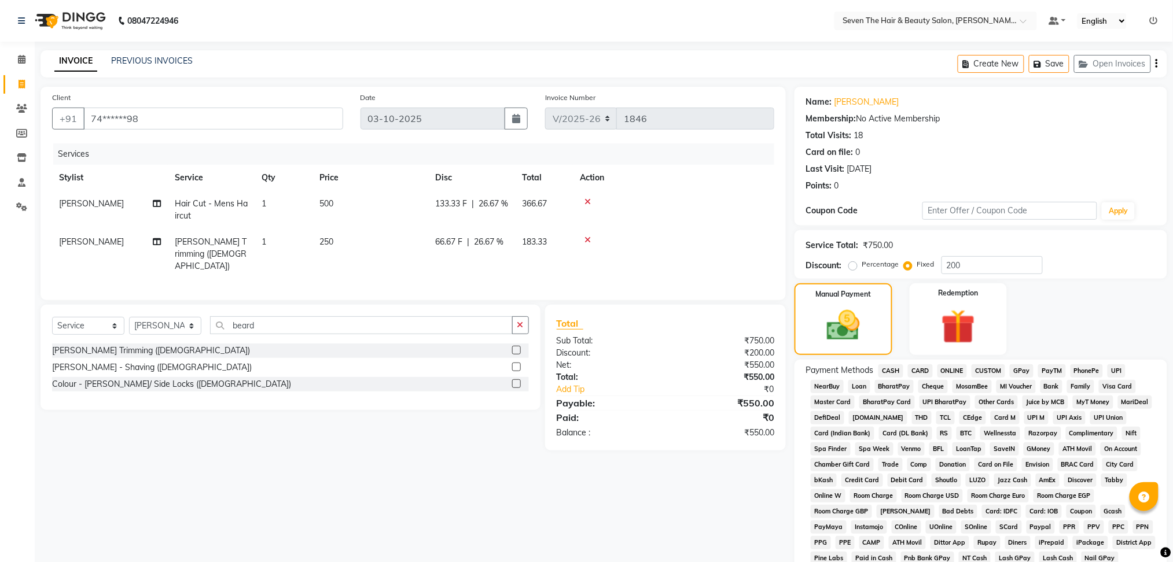
click at [955, 377] on span "ONLINE" at bounding box center [952, 370] width 30 height 13
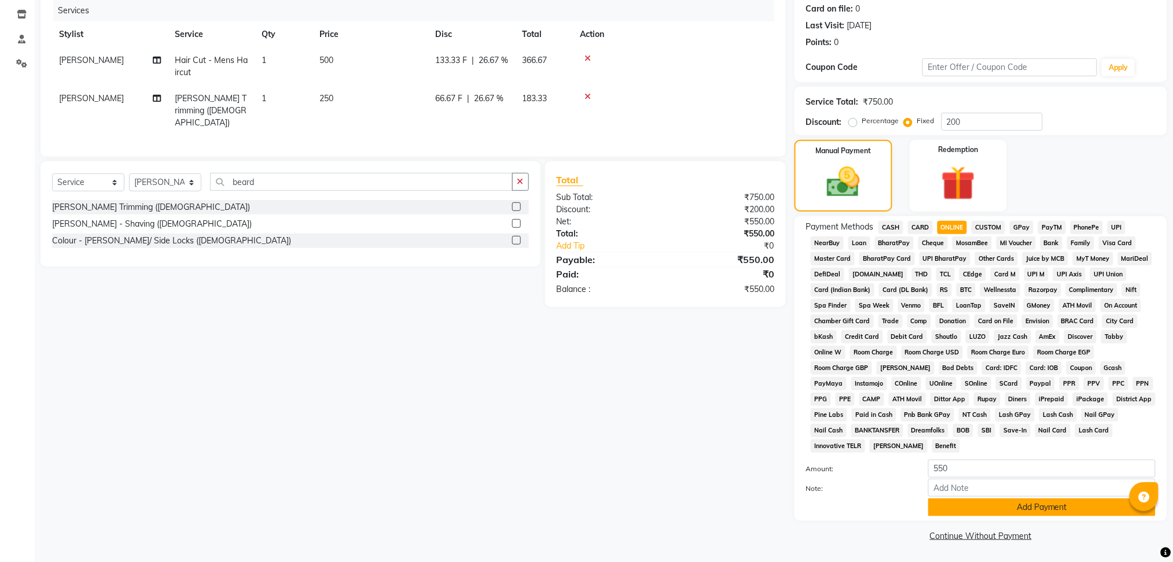
click at [1029, 504] on button "Add Payment" at bounding box center [1041, 508] width 227 height 18
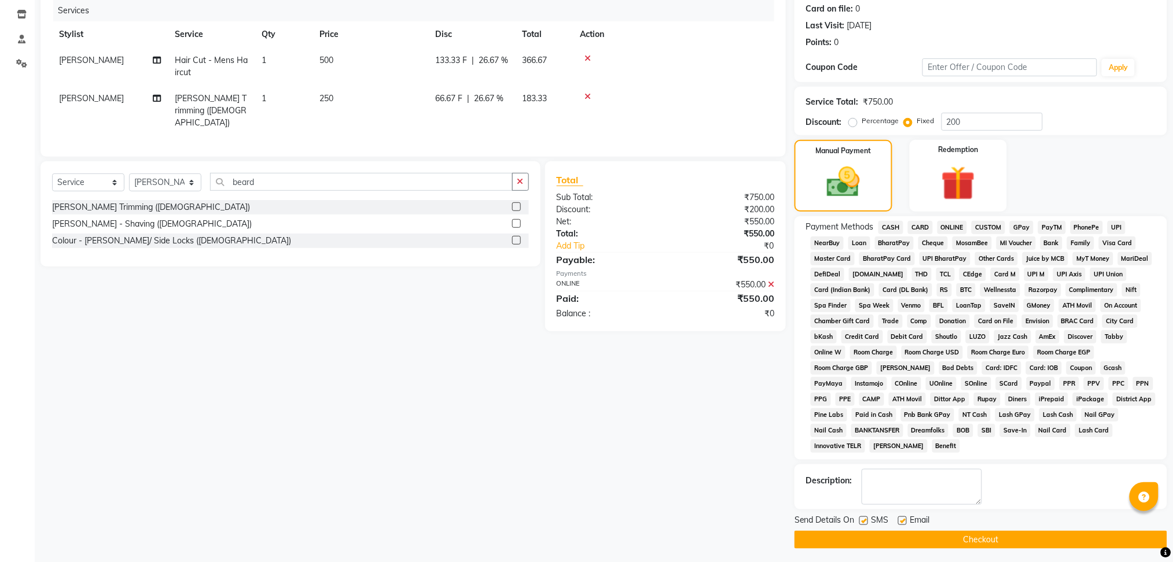
click at [902, 521] on label at bounding box center [902, 521] width 9 height 9
click at [902, 521] on input "checkbox" at bounding box center [902, 522] width 8 height 8
checkbox input "false"
click at [862, 519] on label at bounding box center [863, 521] width 9 height 9
click at [862, 519] on input "checkbox" at bounding box center [863, 522] width 8 height 8
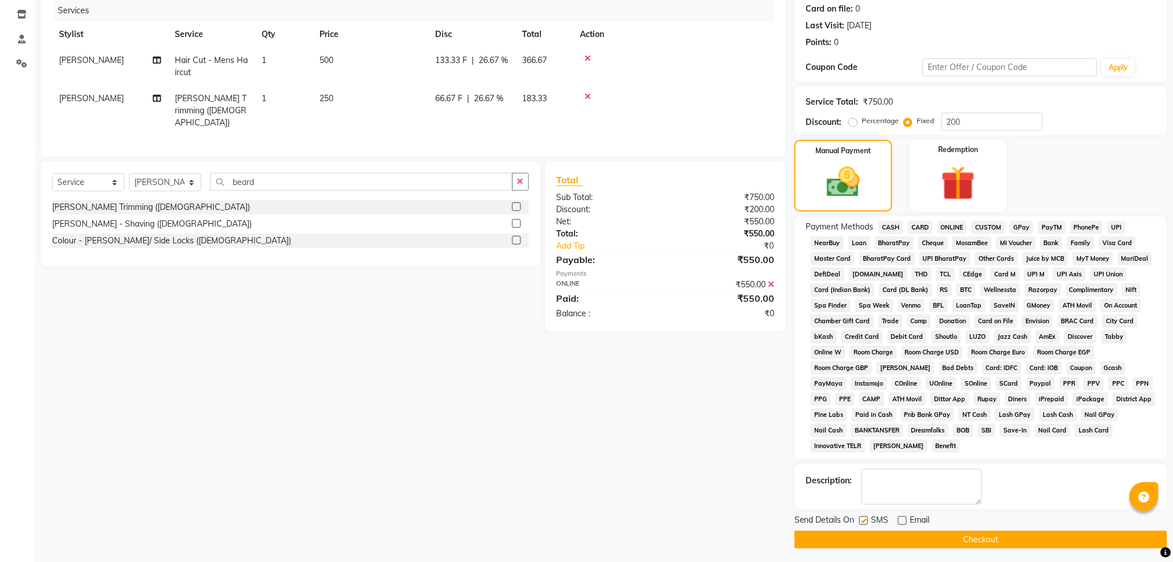
checkbox input "false"
click at [865, 531] on button "Checkout" at bounding box center [980, 540] width 373 height 18
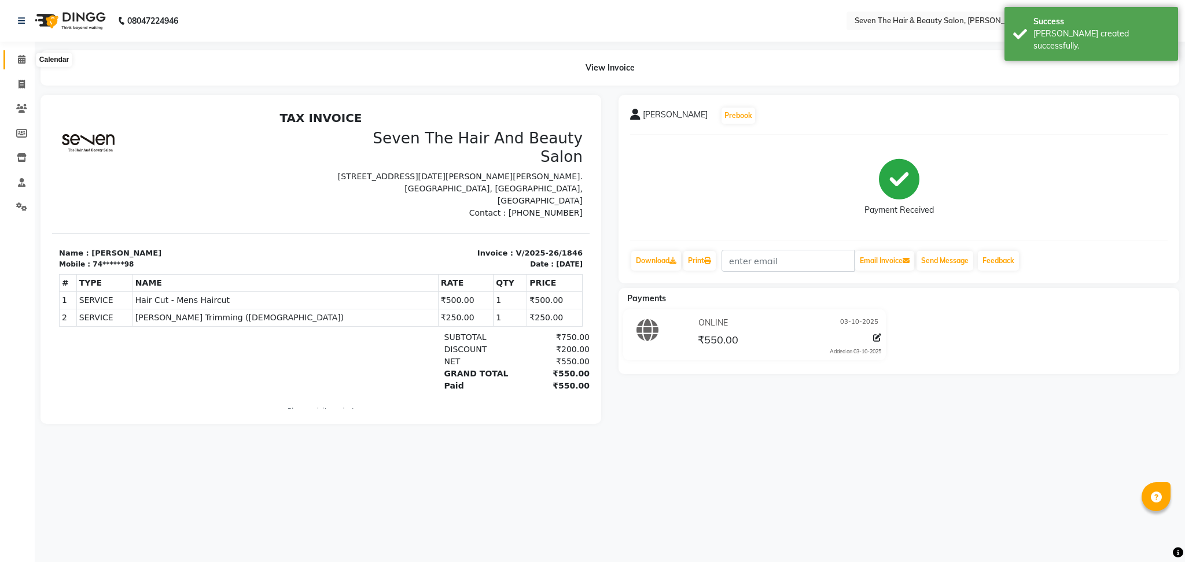
click at [21, 63] on icon at bounding box center [22, 59] width 8 height 9
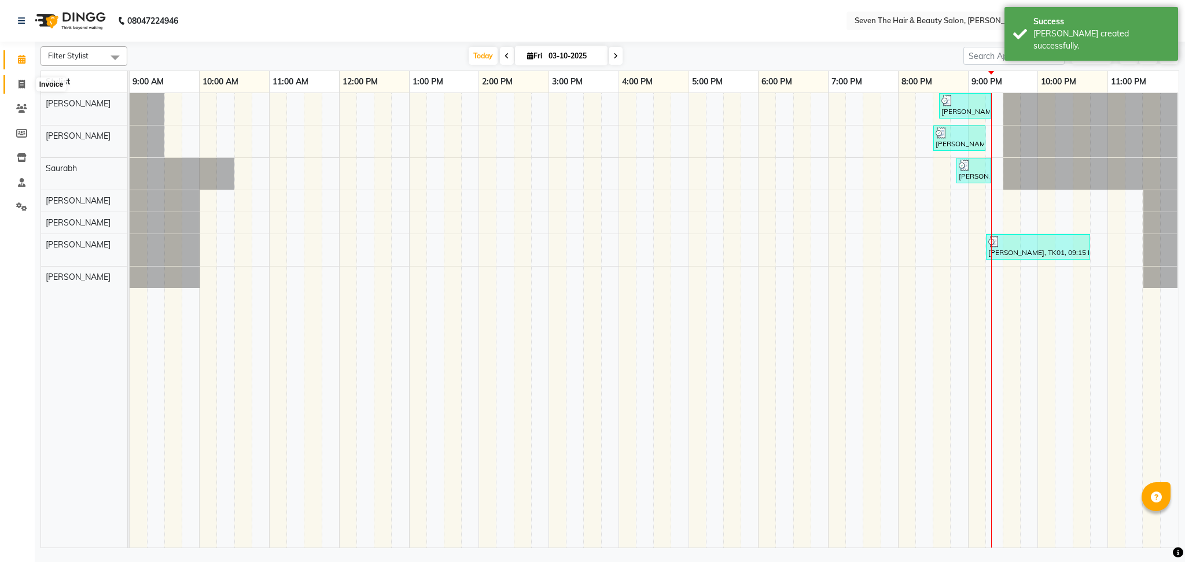
click at [26, 82] on span at bounding box center [22, 84] width 20 height 13
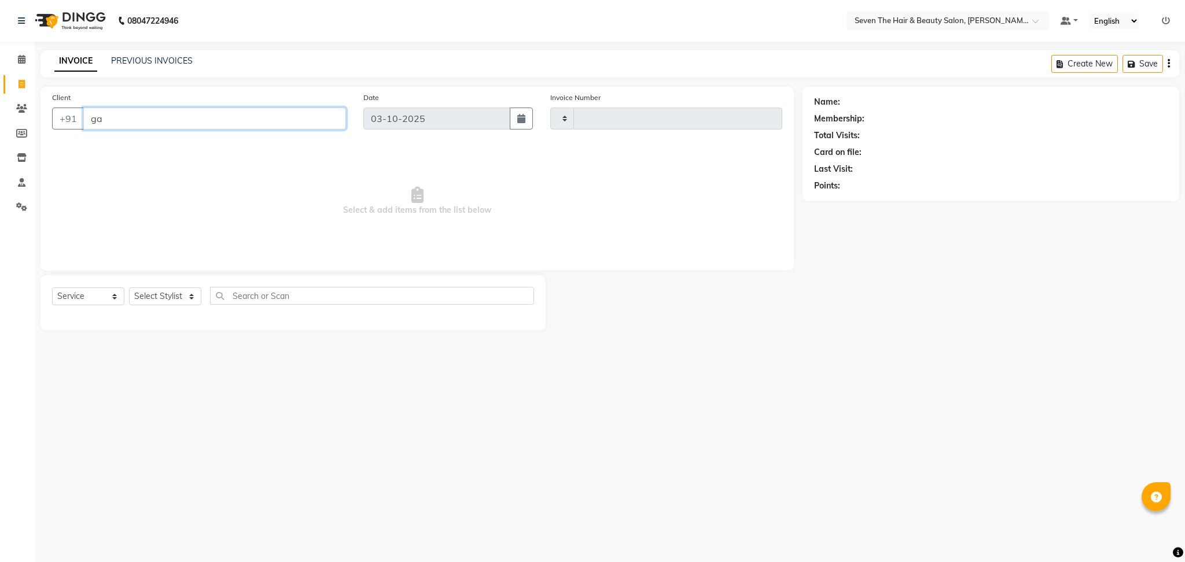
click at [201, 123] on input "ga" at bounding box center [214, 119] width 263 height 22
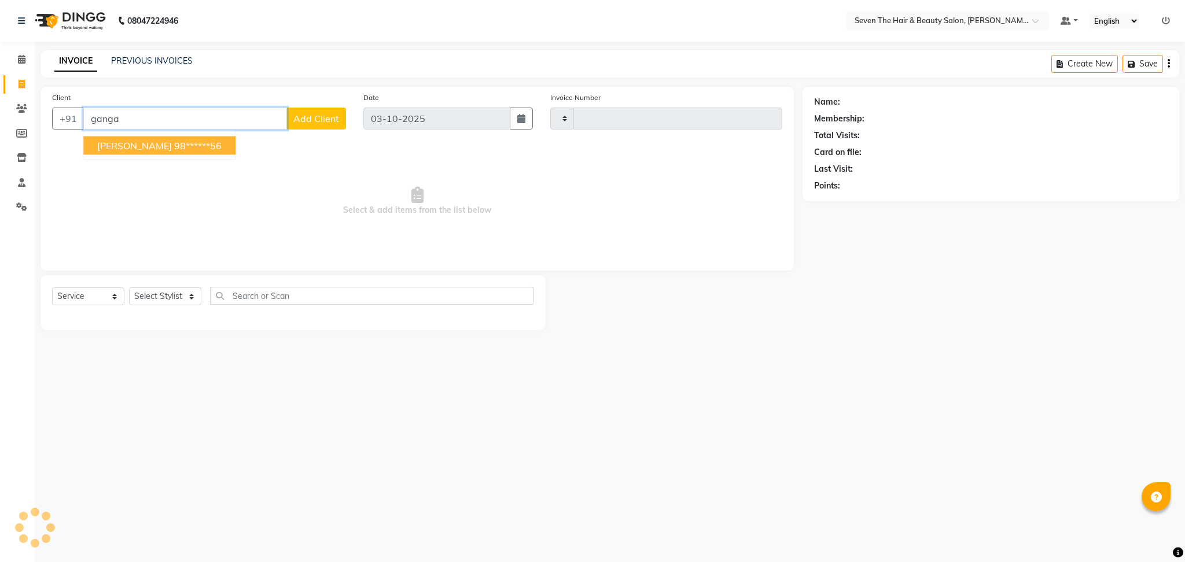
click at [187, 147] on ngb-highlight "98******56" at bounding box center [197, 146] width 47 height 12
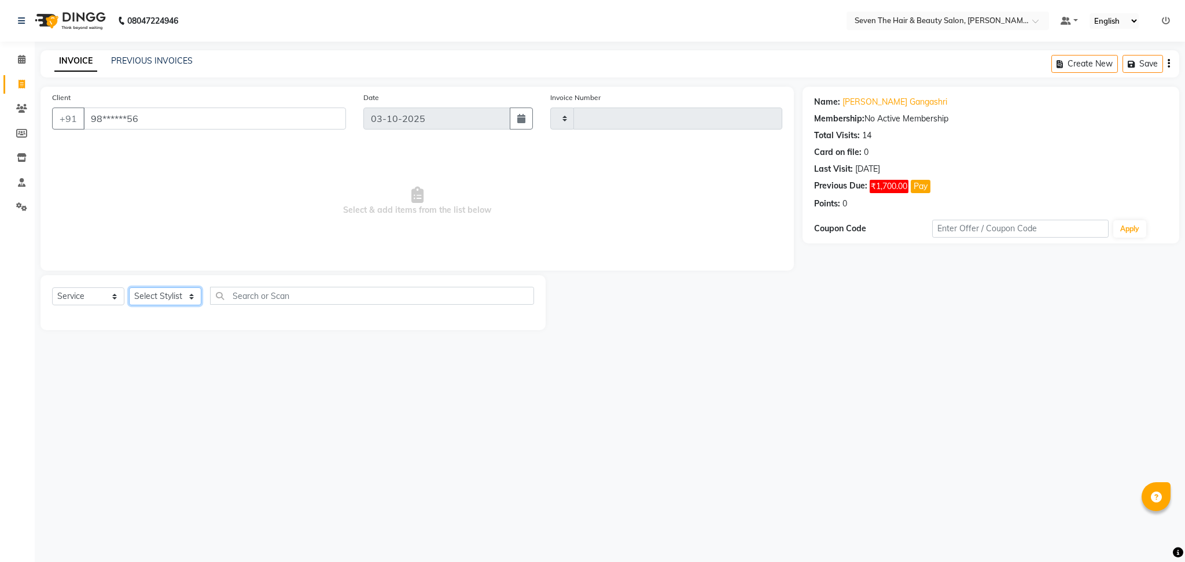
click at [158, 303] on select "Select Stylist" at bounding box center [165, 296] width 72 height 18
click at [175, 292] on select "Select Stylist" at bounding box center [165, 296] width 72 height 18
click at [99, 304] on select "Select Service Product Membership Package Voucher Prepaid Gift Card" at bounding box center [88, 296] width 72 height 18
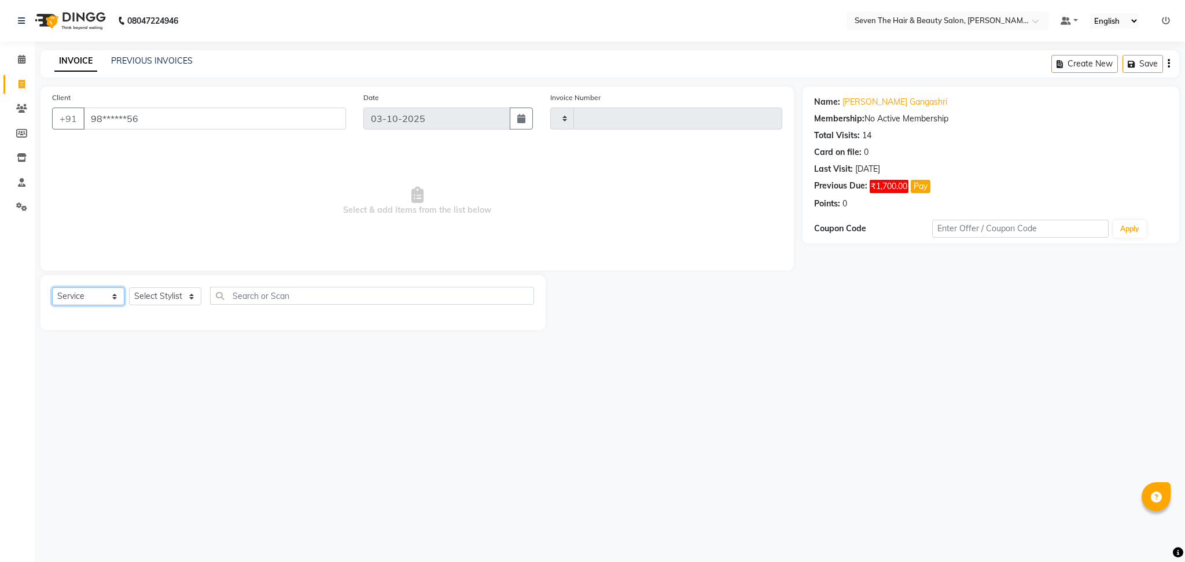
click at [99, 304] on select "Select Service Product Membership Package Voucher Prepaid Gift Card" at bounding box center [88, 296] width 72 height 18
click at [178, 297] on select "Select Stylist" at bounding box center [165, 296] width 72 height 18
click at [200, 118] on input "98******56" at bounding box center [214, 119] width 263 height 22
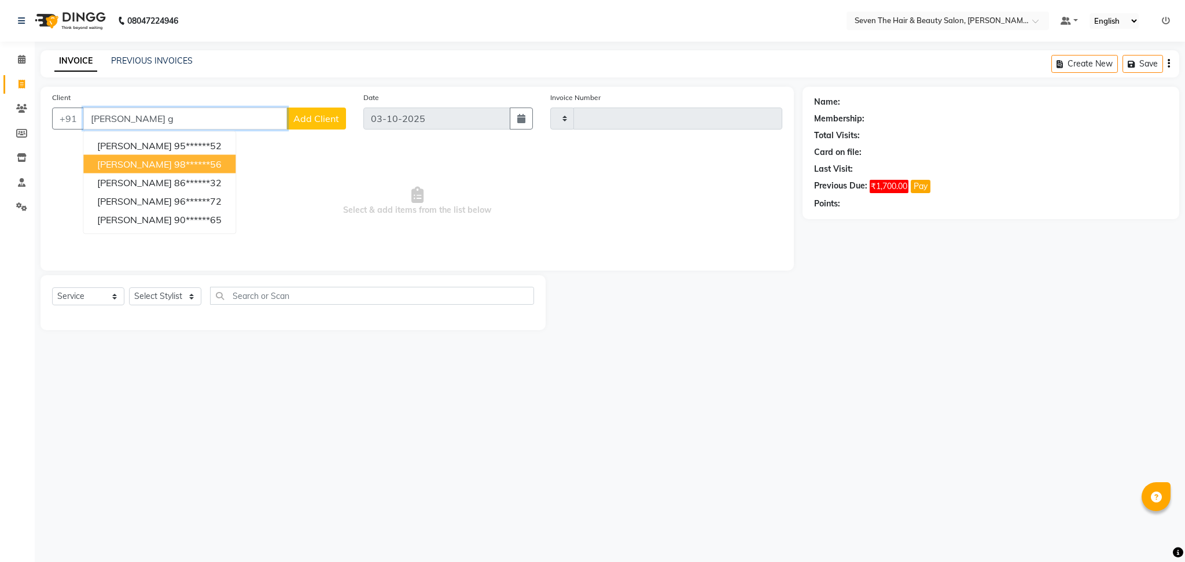
click at [169, 169] on span "[PERSON_NAME]" at bounding box center [134, 164] width 75 height 12
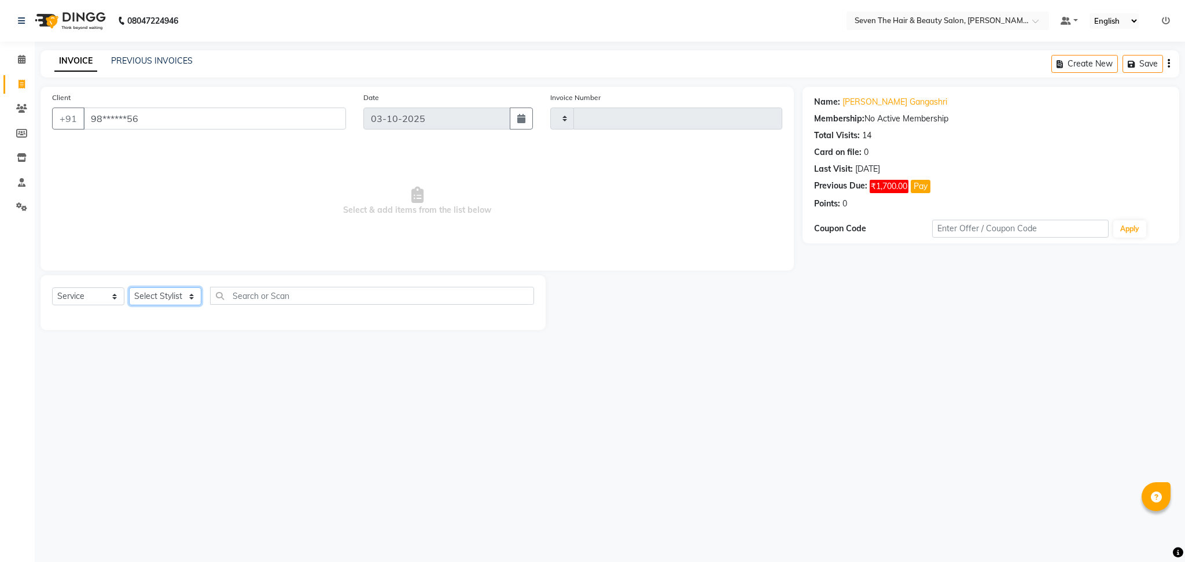
click at [165, 295] on select "Select Stylist" at bounding box center [165, 296] width 72 height 18
click at [289, 296] on input "text" at bounding box center [372, 296] width 324 height 18
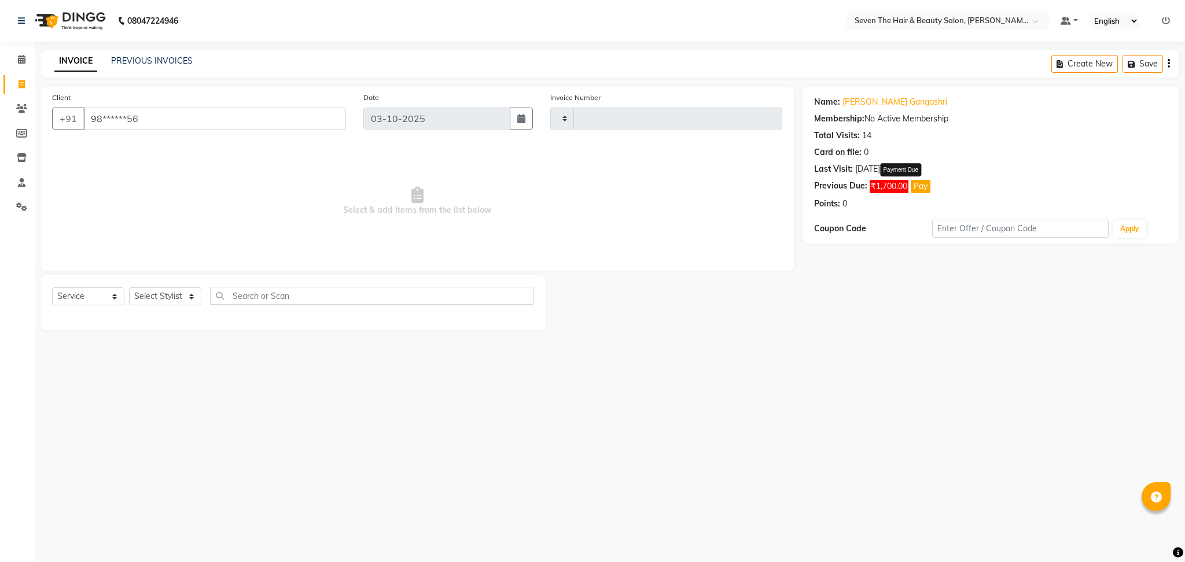
click at [917, 188] on button "Pay" at bounding box center [920, 186] width 20 height 13
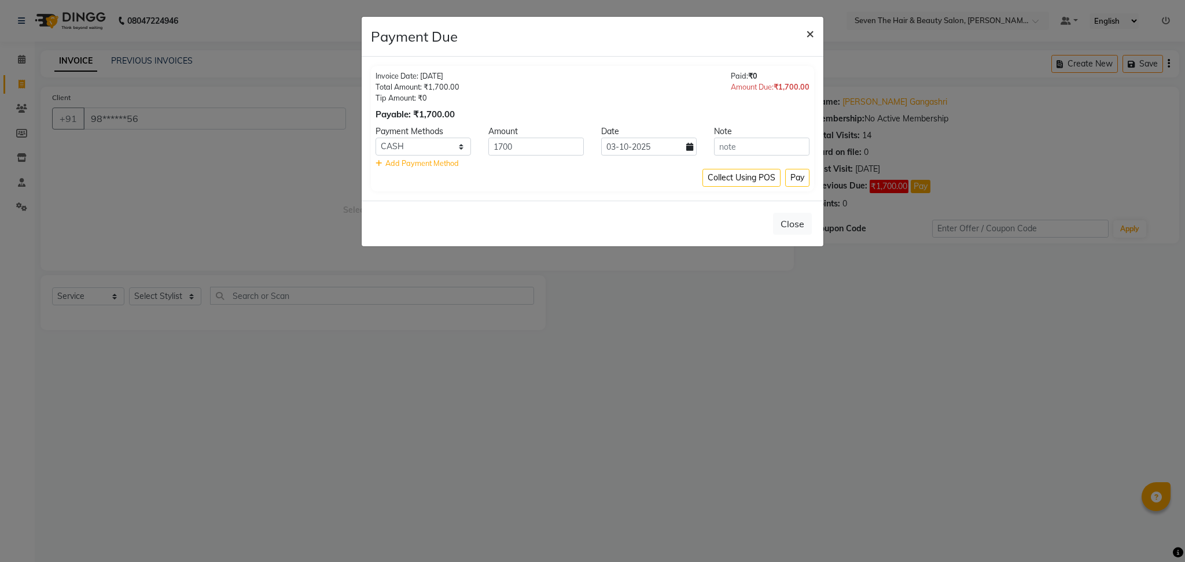
click at [816, 40] on button "×" at bounding box center [810, 33] width 27 height 32
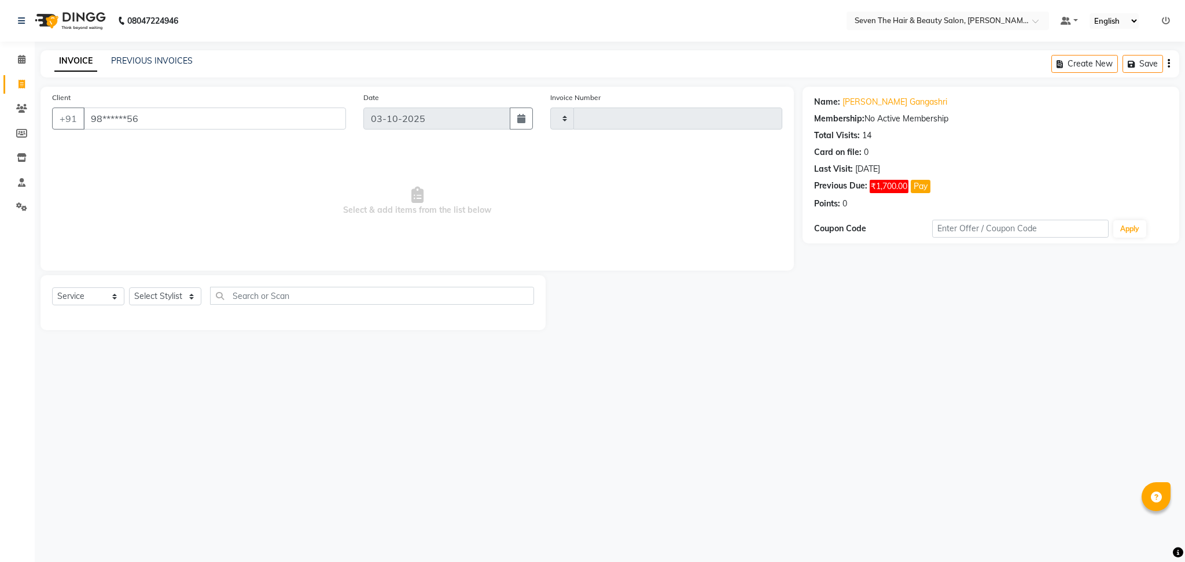
click at [179, 306] on div "Select Service Product Membership Package Voucher Prepaid Gift Card Select Styl…" at bounding box center [293, 300] width 482 height 27
click at [169, 294] on select "Select Stylist" at bounding box center [165, 296] width 72 height 18
click at [129, 288] on select "Select Stylist" at bounding box center [165, 296] width 72 height 18
click at [104, 289] on select "Select Service Product Membership Package Voucher Prepaid Gift Card" at bounding box center [88, 296] width 72 height 18
click at [52, 288] on select "Select Service Product Membership Package Voucher Prepaid Gift Card" at bounding box center [88, 296] width 72 height 18
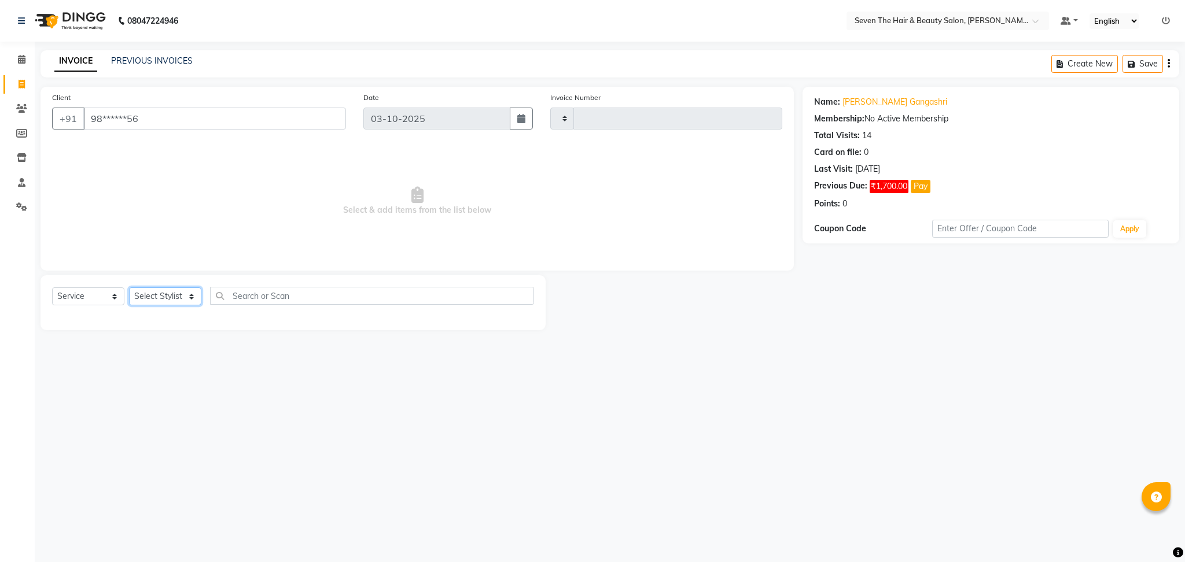
click at [167, 294] on select "Select Stylist" at bounding box center [165, 296] width 72 height 18
click at [21, 67] on link "Calendar" at bounding box center [17, 59] width 28 height 19
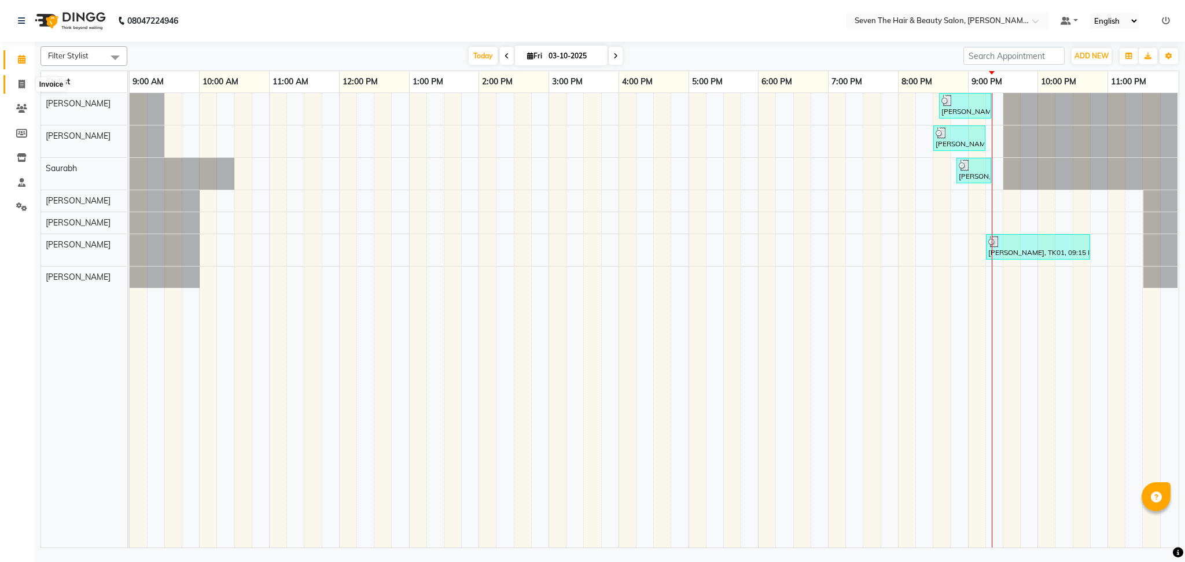
click at [17, 89] on span at bounding box center [22, 84] width 20 height 13
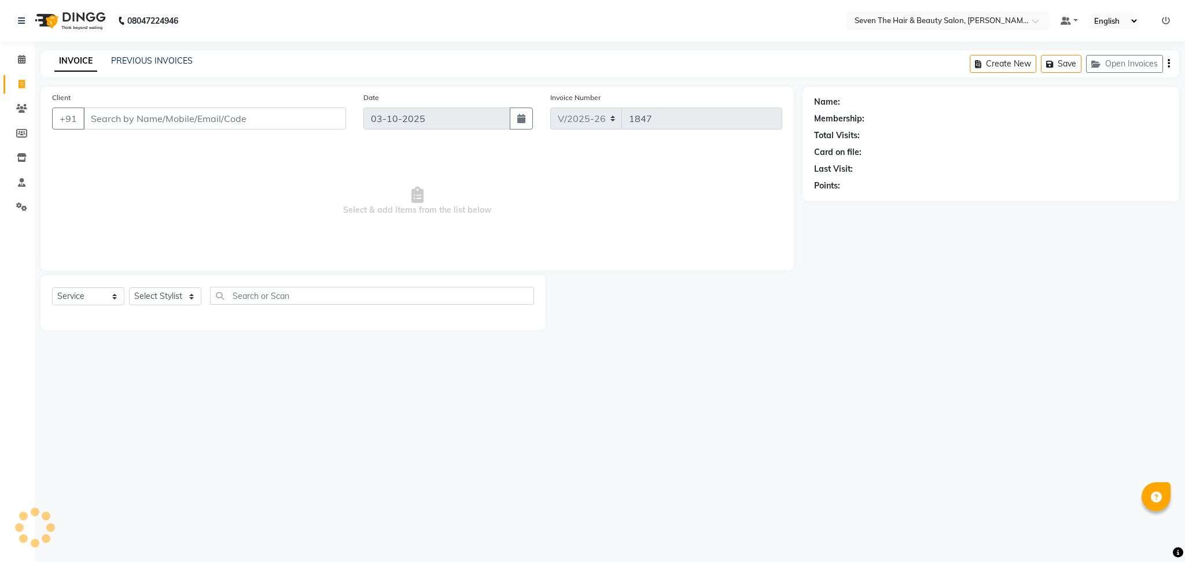
click at [187, 121] on input "Client" at bounding box center [214, 119] width 263 height 22
click at [171, 292] on select "Select Stylist [PERSON_NAME] [PERSON_NAME] [PERSON_NAME] [PERSON_NAME] [PERSON_…" at bounding box center [165, 296] width 72 height 18
click at [129, 288] on select "Select Stylist [PERSON_NAME] [PERSON_NAME] [PERSON_NAME] [PERSON_NAME] [PERSON_…" at bounding box center [165, 296] width 72 height 18
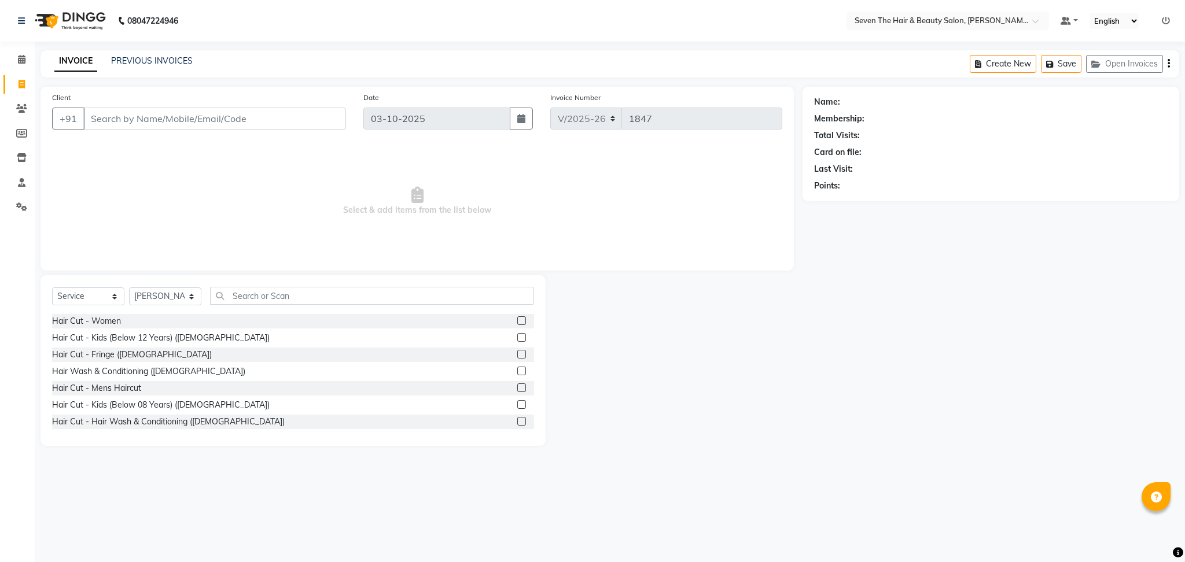
click at [517, 318] on label at bounding box center [521, 320] width 9 height 9
click at [517, 318] on input "checkbox" at bounding box center [521, 322] width 8 height 8
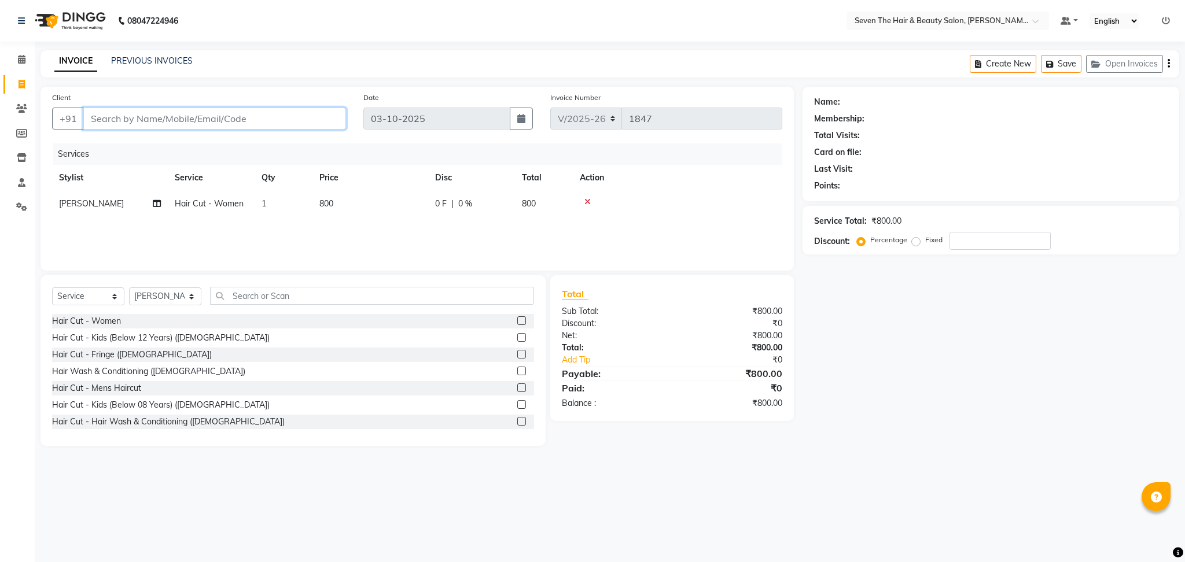
click at [198, 122] on input "Client" at bounding box center [214, 119] width 263 height 22
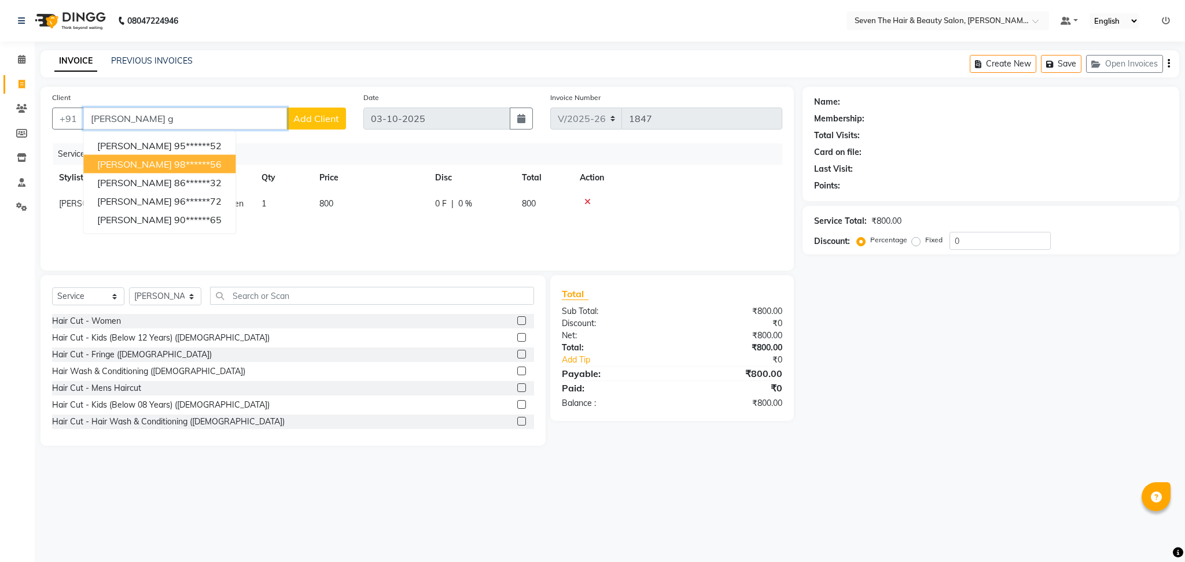
click at [213, 163] on ngb-highlight "98******56" at bounding box center [197, 164] width 47 height 12
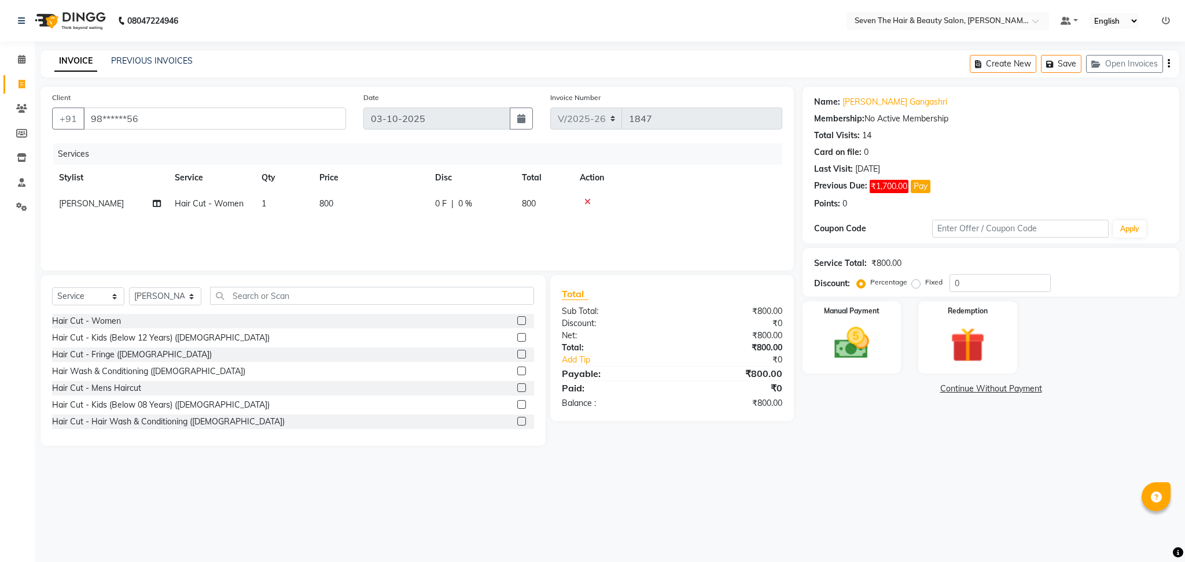
click at [517, 335] on label at bounding box center [521, 337] width 9 height 9
click at [517, 335] on input "checkbox" at bounding box center [521, 338] width 8 height 8
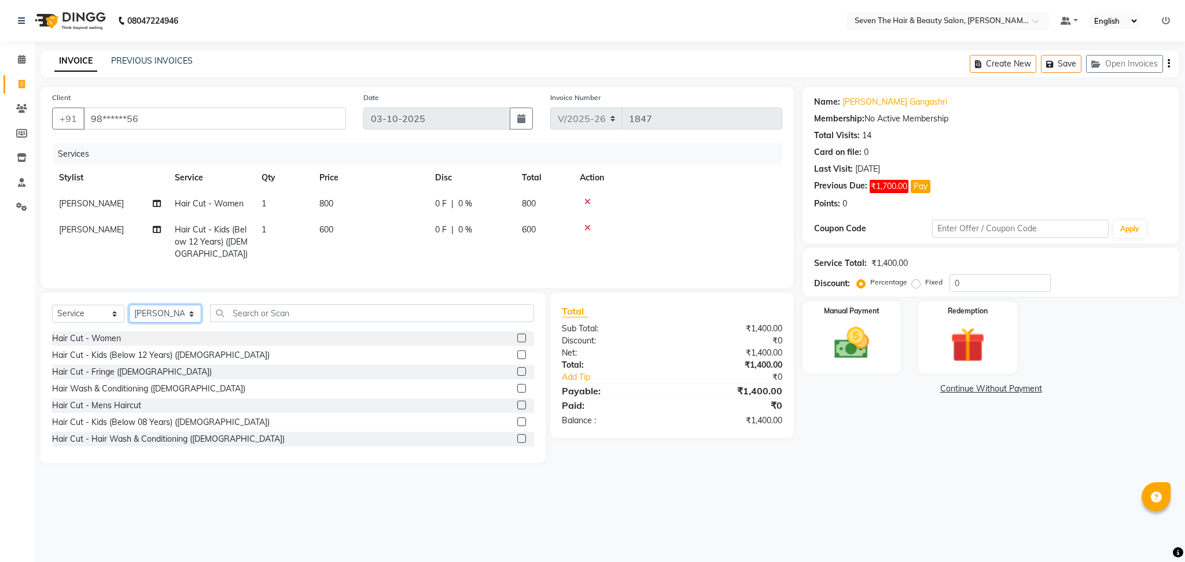
click at [171, 323] on select "Select Stylist [PERSON_NAME] [PERSON_NAME] [PERSON_NAME] [PERSON_NAME] [PERSON_…" at bounding box center [165, 314] width 72 height 18
click at [129, 317] on select "Select Stylist [PERSON_NAME] [PERSON_NAME] [PERSON_NAME] [PERSON_NAME] [PERSON_…" at bounding box center [165, 314] width 72 height 18
click at [517, 359] on label at bounding box center [521, 355] width 9 height 9
click at [517, 359] on input "checkbox" at bounding box center [521, 356] width 8 height 8
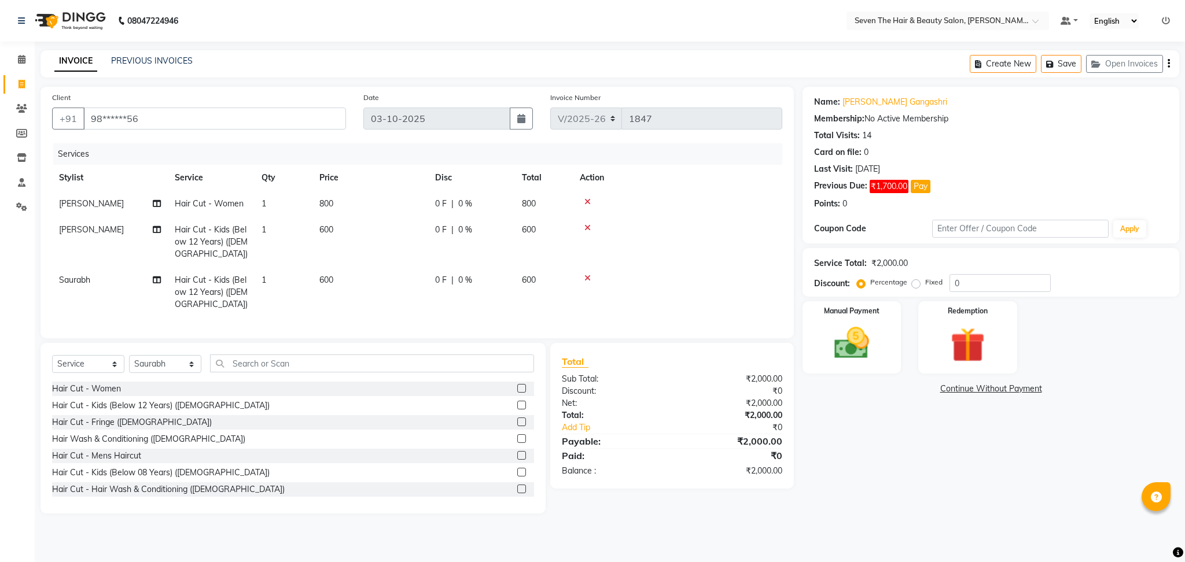
click at [434, 202] on td "0 F | 0 %" at bounding box center [471, 204] width 87 height 26
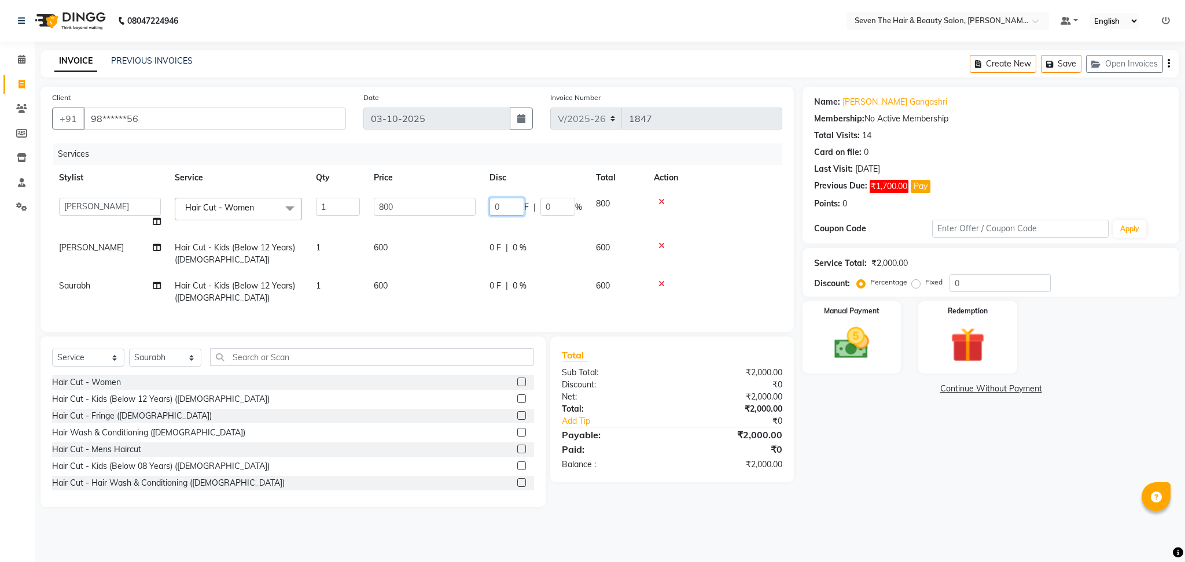
click at [498, 205] on input "0" at bounding box center [506, 207] width 35 height 18
click at [493, 248] on td "0 F | 0 %" at bounding box center [535, 254] width 106 height 38
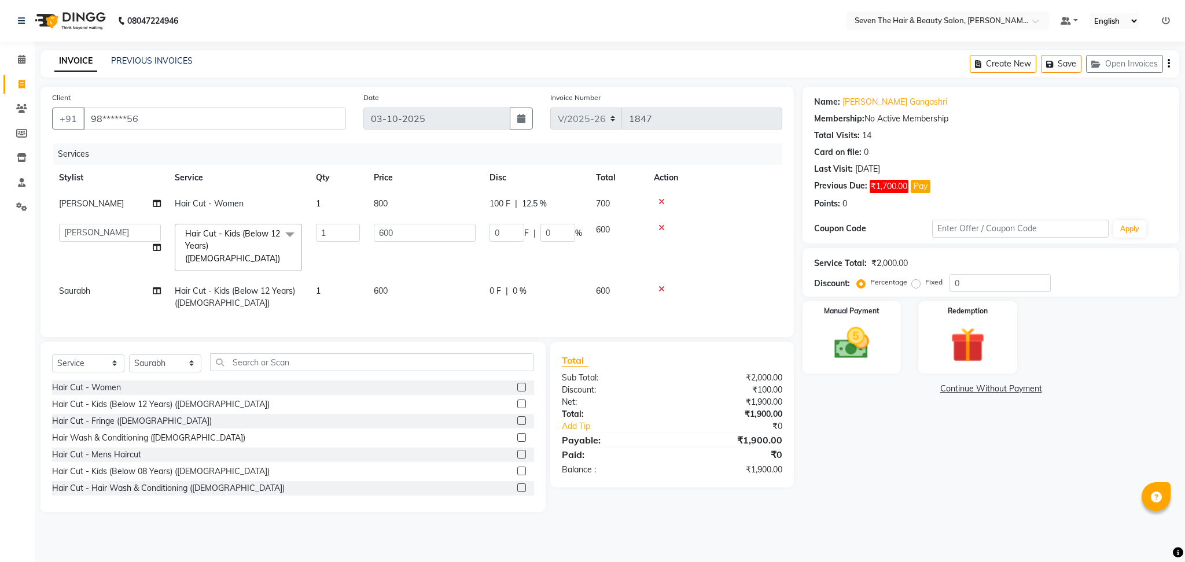
click at [493, 248] on td "0 F | 0 %" at bounding box center [535, 247] width 106 height 61
click at [492, 234] on input "0" at bounding box center [506, 233] width 35 height 18
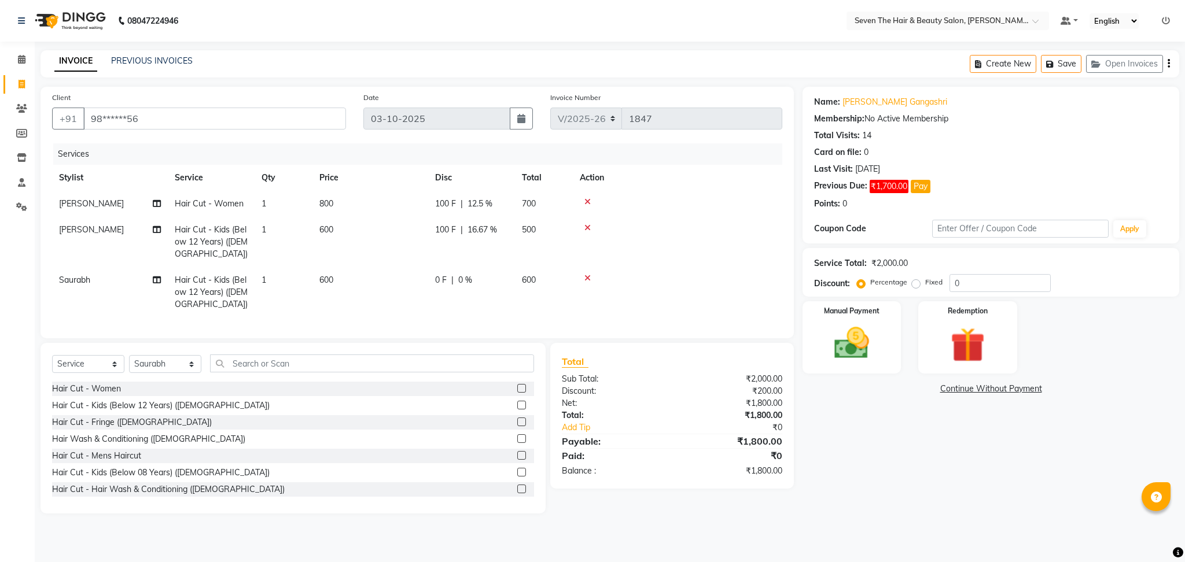
click at [497, 274] on div "0 F | 0 %" at bounding box center [471, 280] width 73 height 12
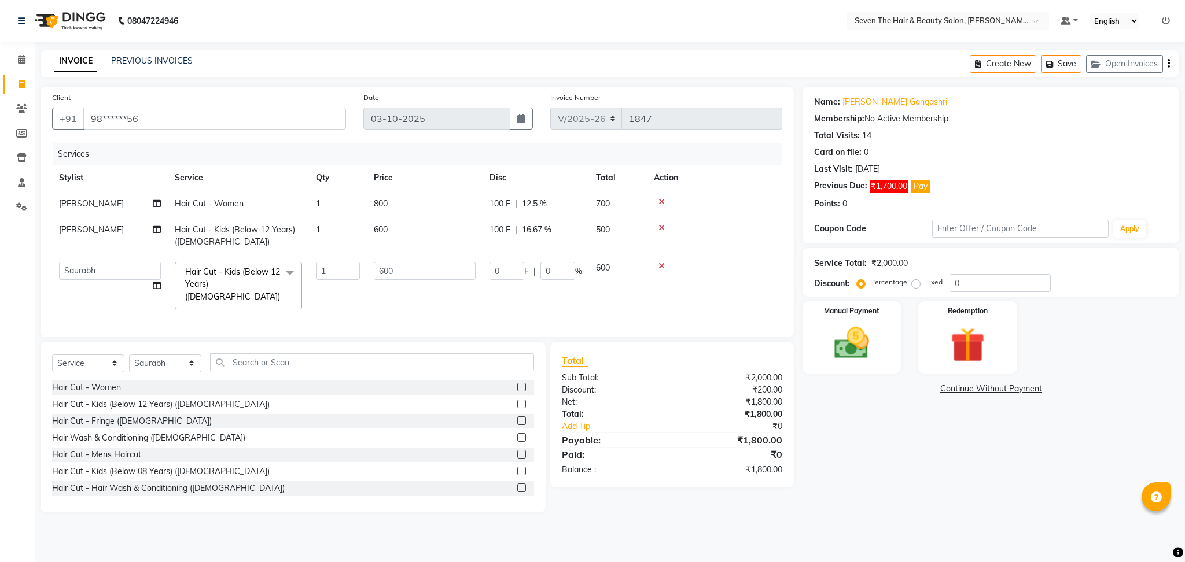
click at [497, 274] on input "0" at bounding box center [506, 271] width 35 height 18
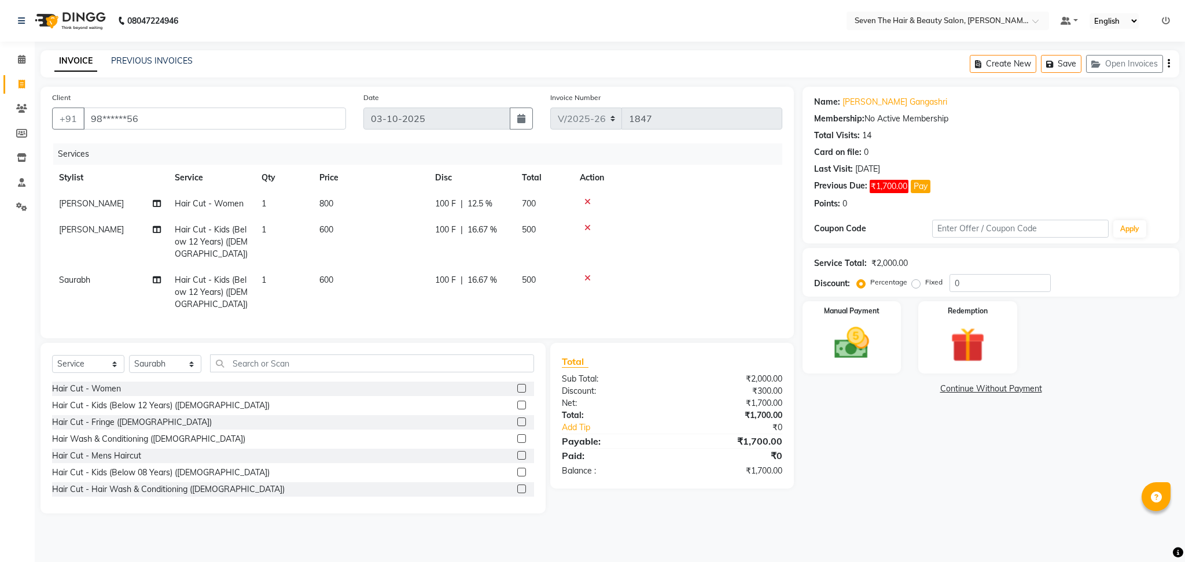
click at [734, 278] on td at bounding box center [677, 292] width 209 height 50
click at [880, 337] on img at bounding box center [851, 344] width 59 height 42
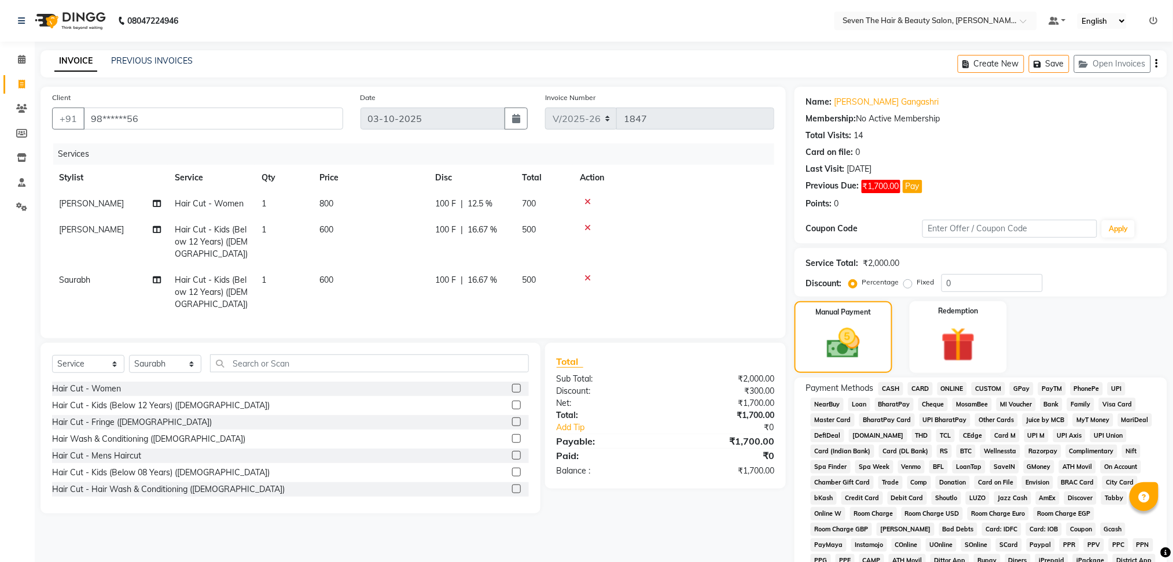
click at [952, 392] on span "ONLINE" at bounding box center [952, 388] width 30 height 13
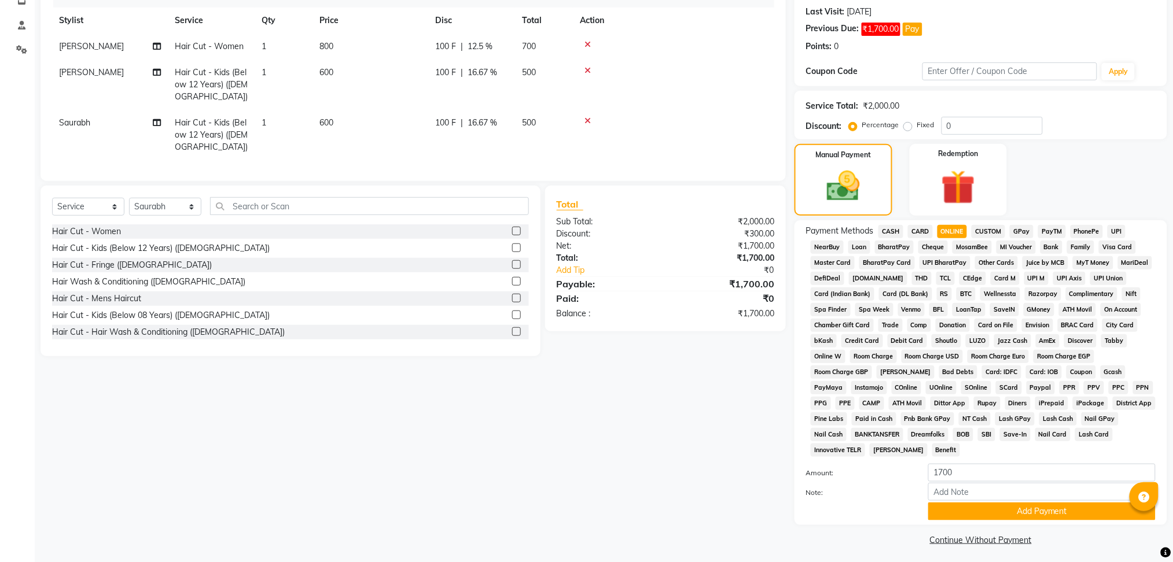
scroll to position [161, 0]
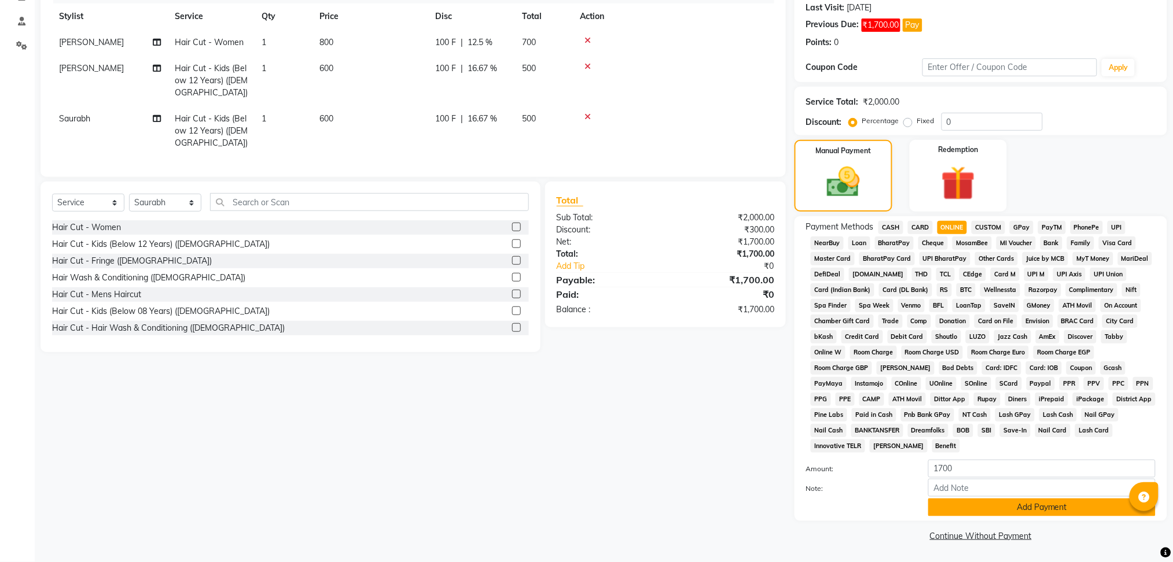
click at [965, 504] on button "Add Payment" at bounding box center [1041, 508] width 227 height 18
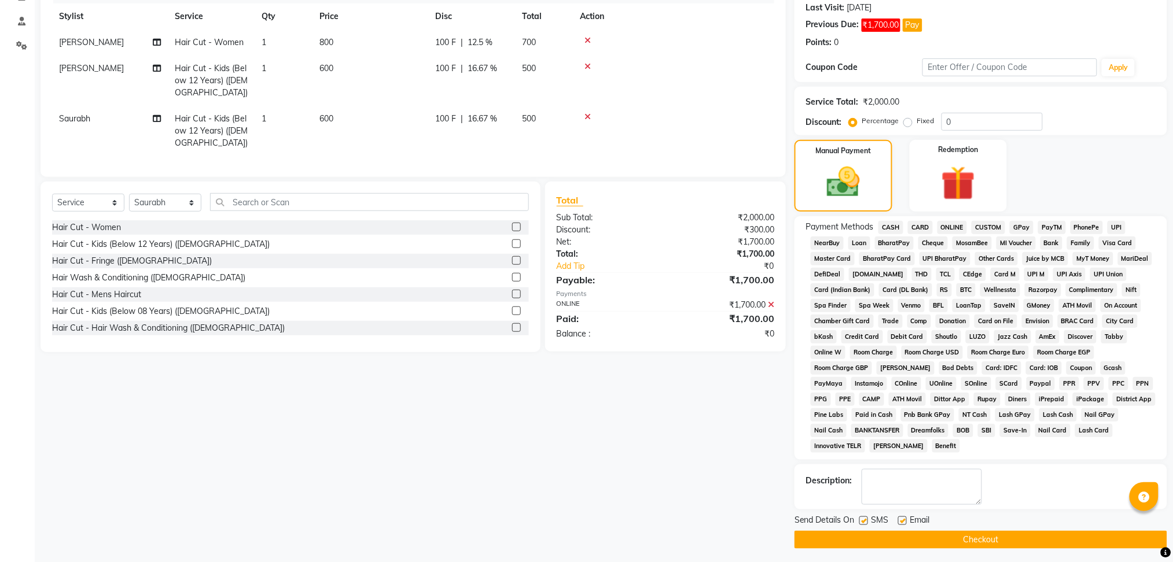
click at [901, 521] on label at bounding box center [902, 521] width 9 height 9
click at [901, 521] on input "checkbox" at bounding box center [902, 522] width 8 height 8
click at [864, 518] on label at bounding box center [863, 521] width 9 height 9
click at [864, 518] on input "checkbox" at bounding box center [863, 522] width 8 height 8
click at [867, 537] on button "Checkout" at bounding box center [980, 540] width 373 height 18
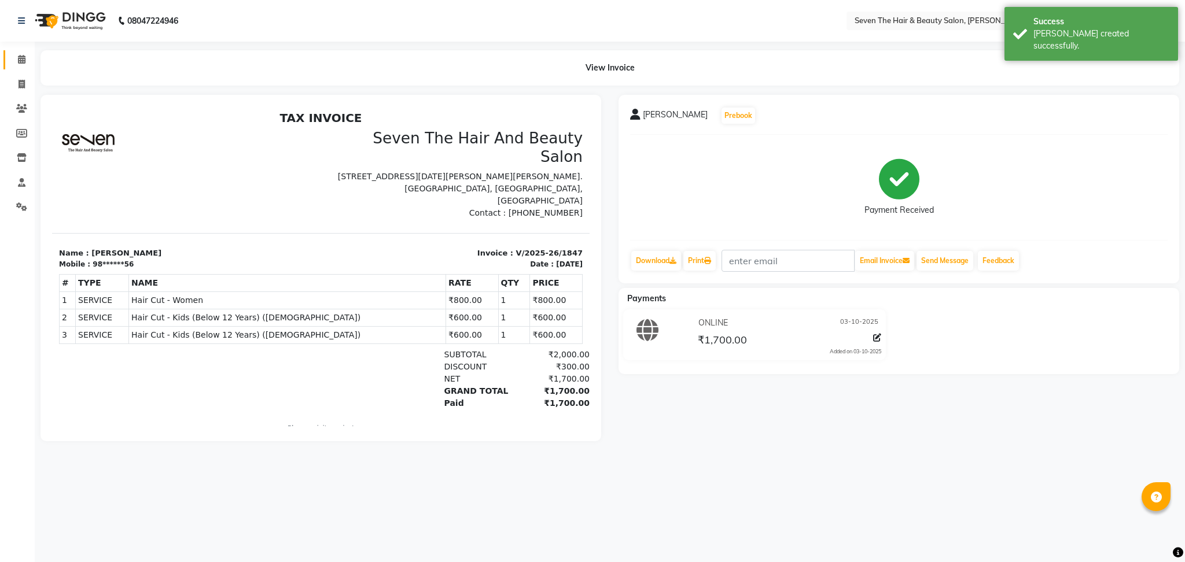
click at [19, 67] on link "Calendar" at bounding box center [17, 59] width 28 height 19
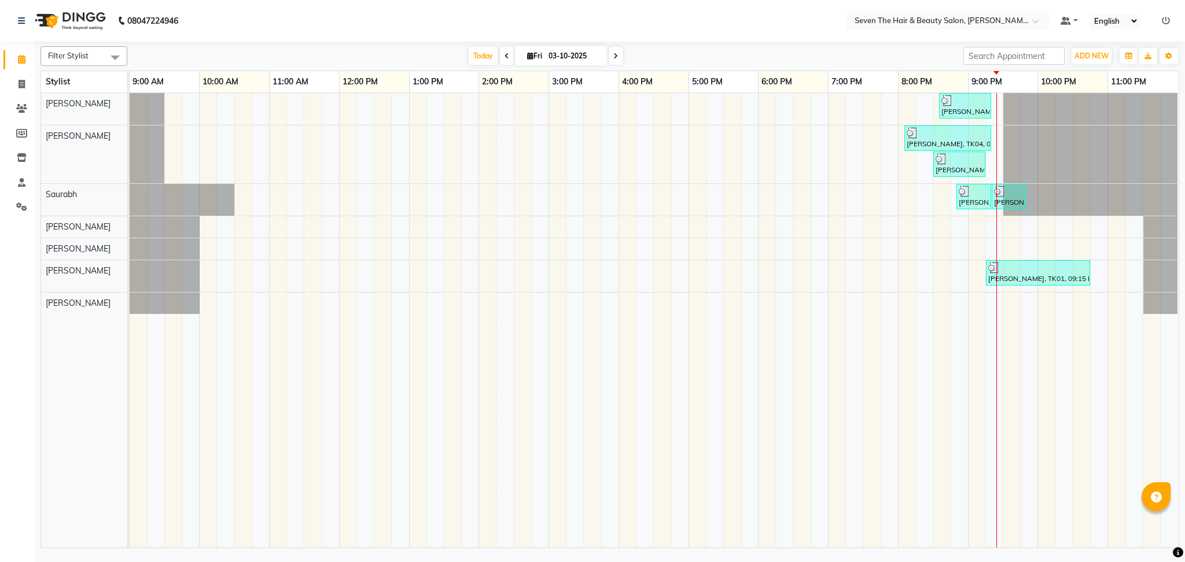
click at [611, 64] on span at bounding box center [616, 56] width 14 height 18
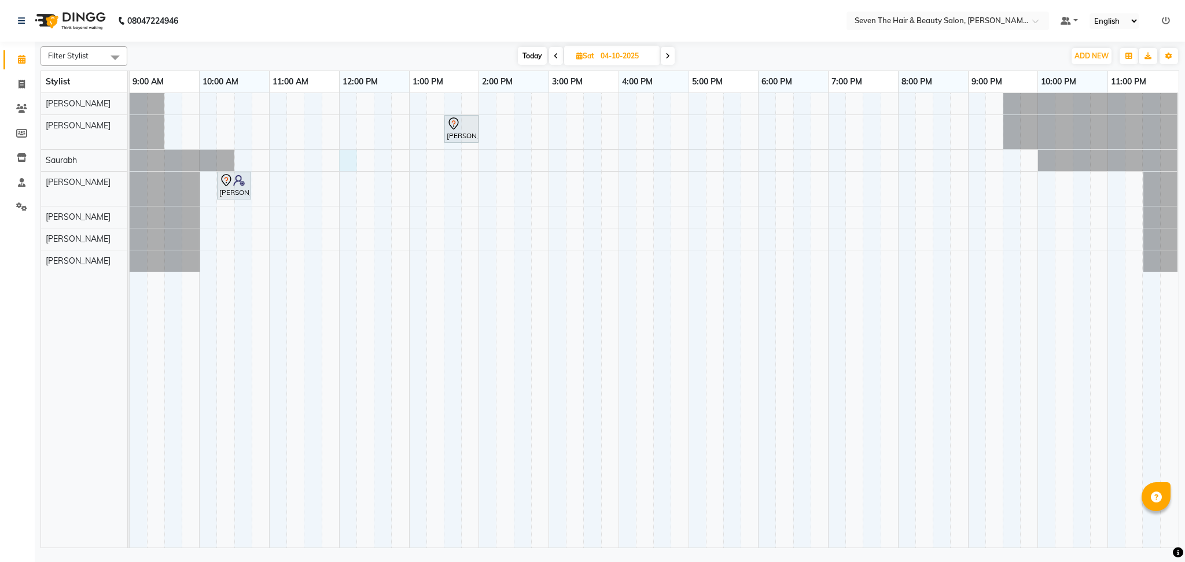
click at [344, 158] on div "[PERSON_NAME], 01:30 PM-02:00 PM, Hair Cut - Mens Haircut [PERSON_NAME], 10:15 …" at bounding box center [654, 320] width 1049 height 455
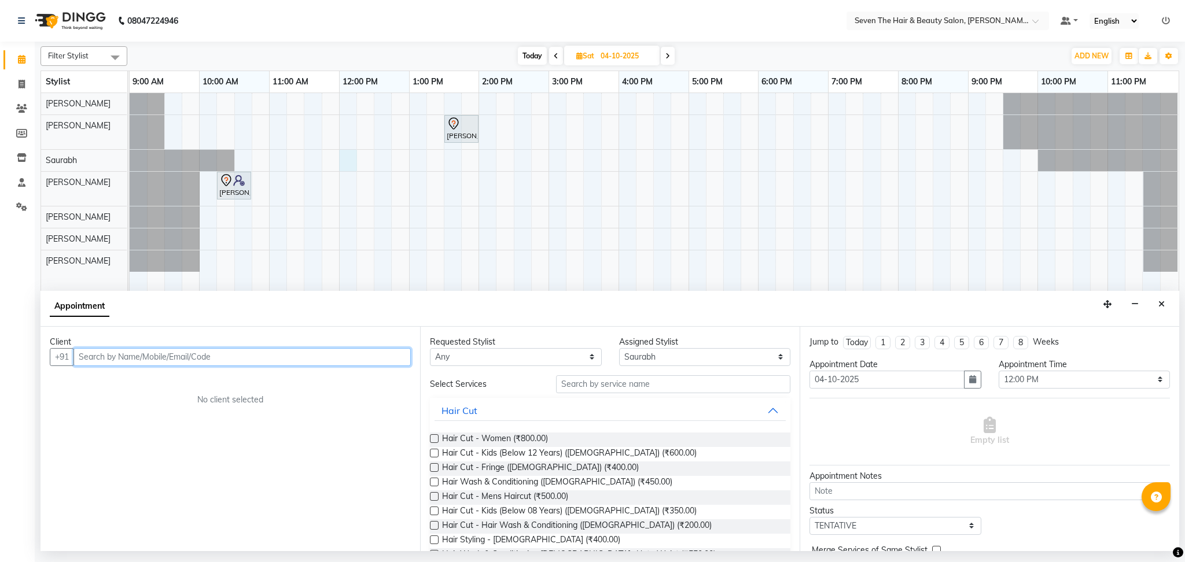
click at [216, 365] on input "text" at bounding box center [241, 357] width 337 height 18
click at [179, 379] on ngb-highlight "90******73" at bounding box center [189, 382] width 47 height 12
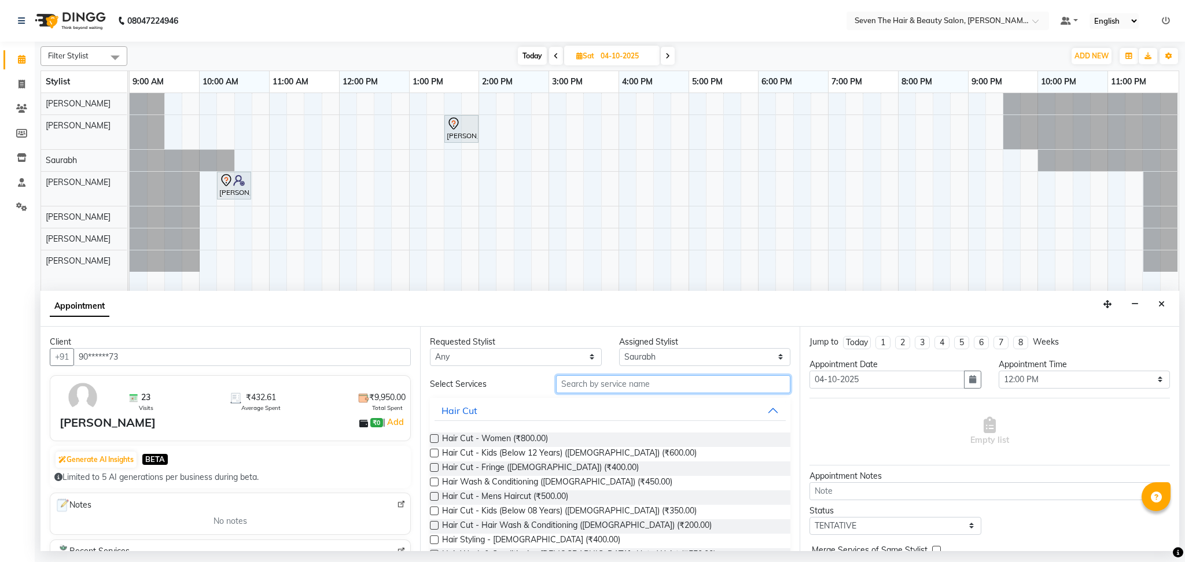
click at [573, 388] on input "text" at bounding box center [673, 384] width 234 height 18
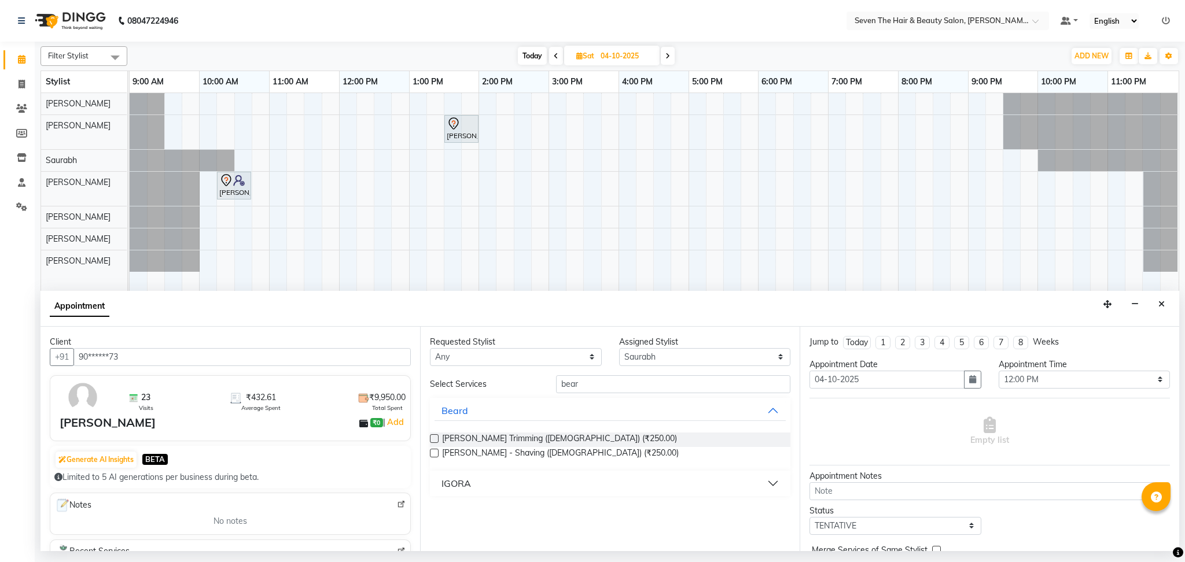
click at [436, 437] on label at bounding box center [434, 438] width 9 height 9
click at [436, 437] on input "checkbox" at bounding box center [434, 440] width 8 height 8
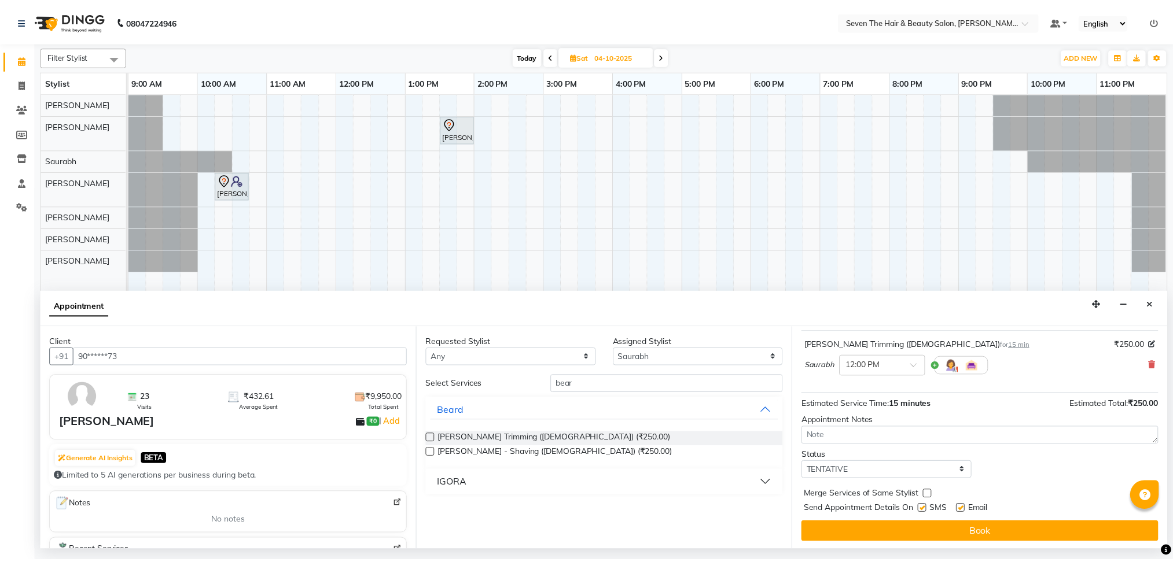
scroll to position [69, 0]
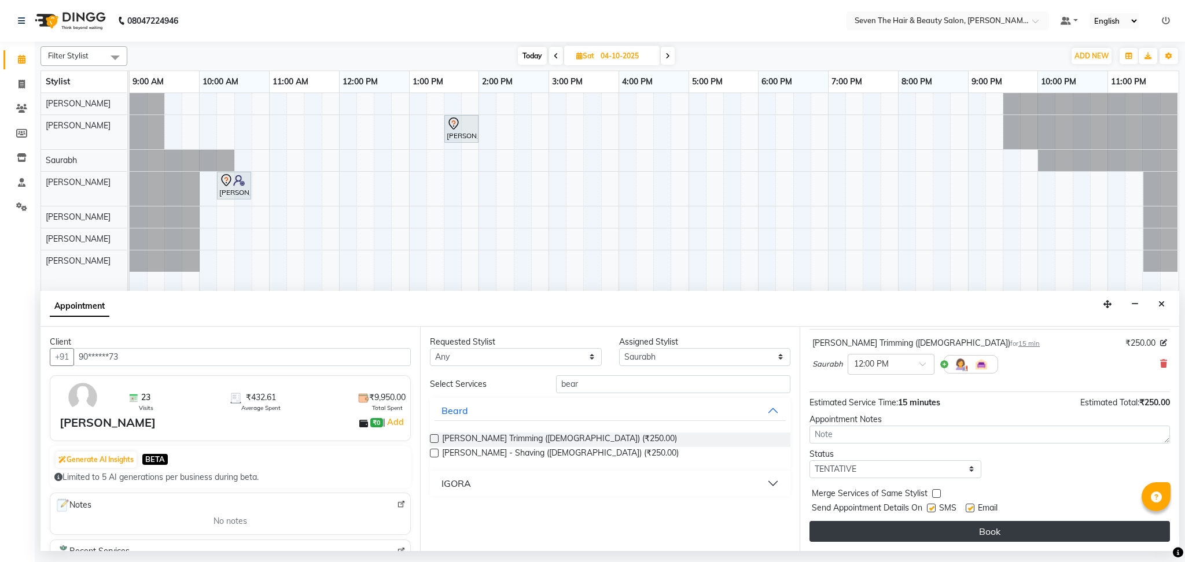
click at [1052, 535] on button "Book" at bounding box center [989, 531] width 360 height 21
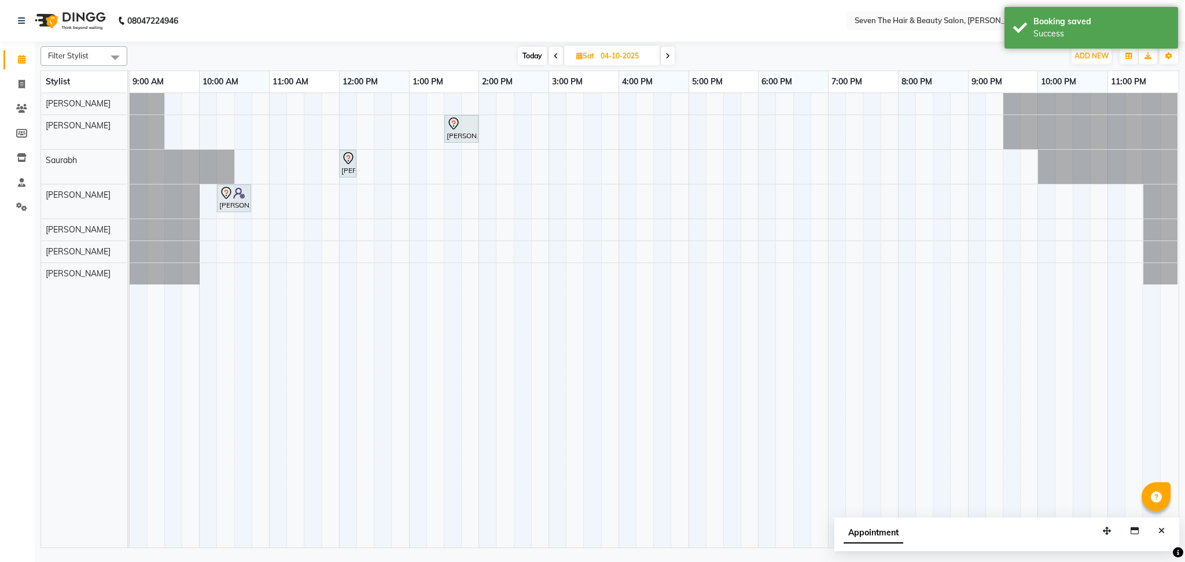
click at [525, 55] on span "Today" at bounding box center [532, 56] width 29 height 18
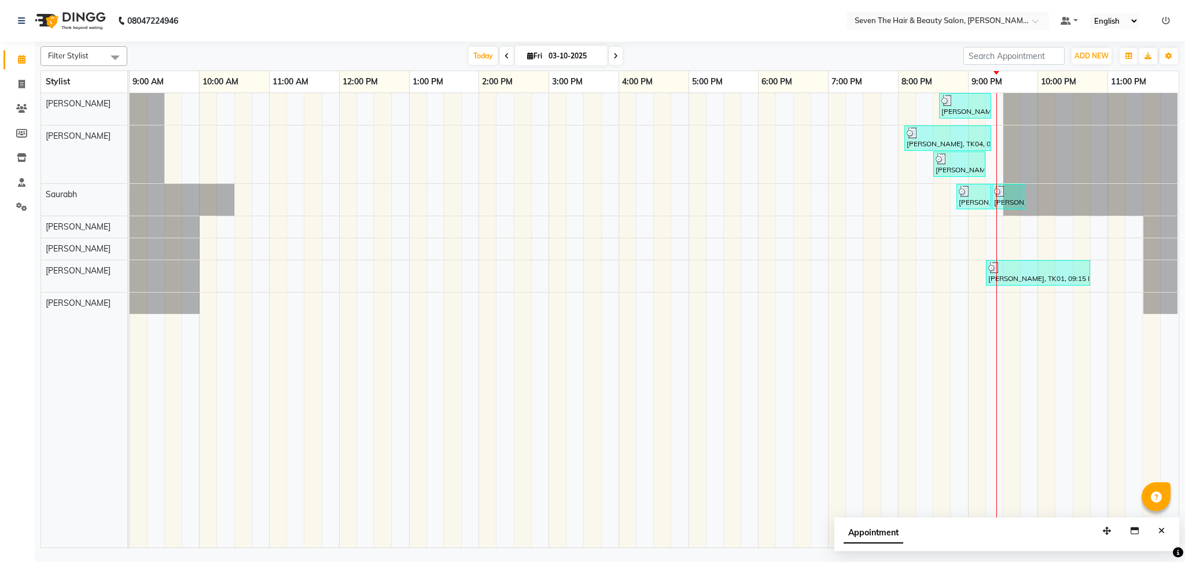
click at [21, 95] on li "Invoice" at bounding box center [17, 84] width 35 height 25
click at [23, 86] on icon at bounding box center [22, 84] width 6 height 9
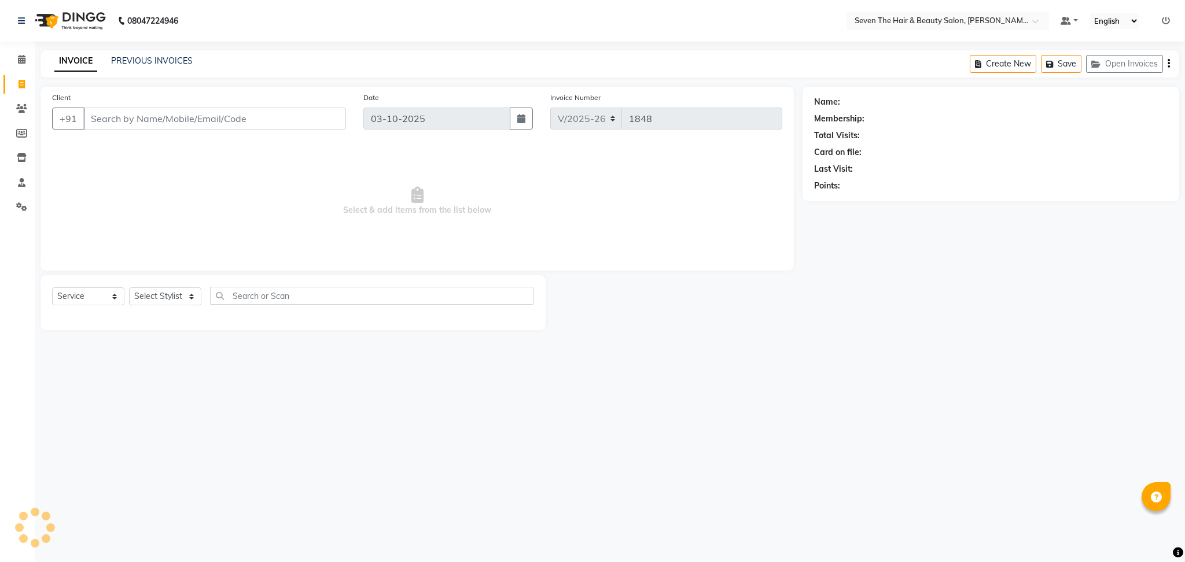
click at [131, 102] on div "Client +91" at bounding box center [198, 114] width 311 height 47
click at [153, 115] on input "Client" at bounding box center [214, 119] width 263 height 22
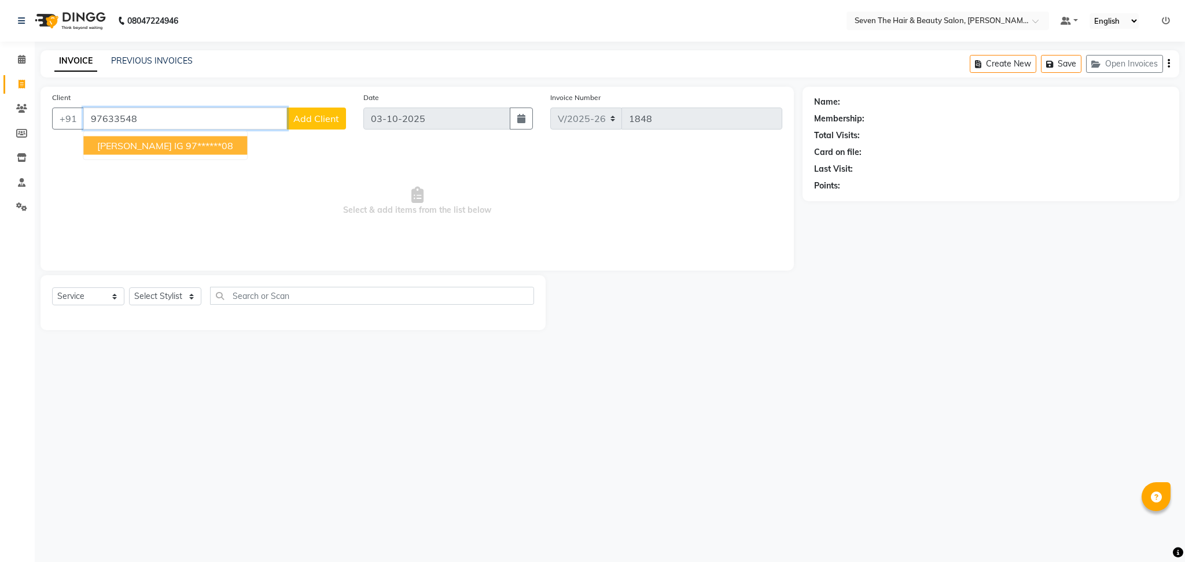
click at [186, 150] on ngb-highlight "97******08" at bounding box center [209, 146] width 47 height 12
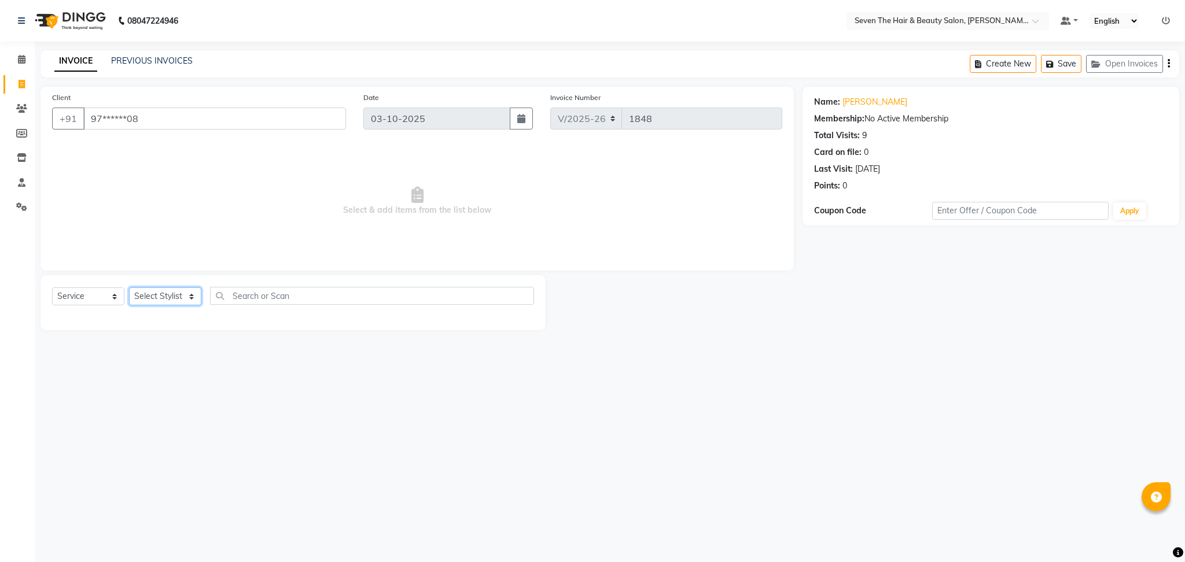
click at [171, 292] on select "Select Stylist [PERSON_NAME] [PERSON_NAME] [PERSON_NAME] [PERSON_NAME] [PERSON_…" at bounding box center [165, 296] width 72 height 18
click at [129, 288] on select "Select Stylist [PERSON_NAME] [PERSON_NAME] [PERSON_NAME] [PERSON_NAME] [PERSON_…" at bounding box center [165, 296] width 72 height 18
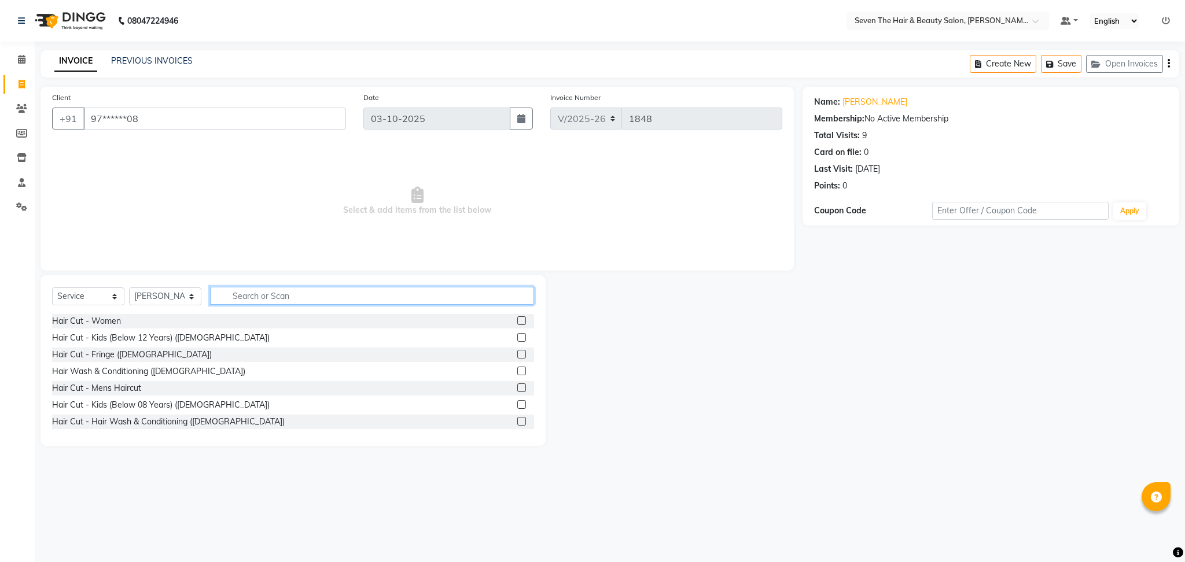
click at [278, 292] on input "text" at bounding box center [372, 296] width 324 height 18
click at [517, 322] on label at bounding box center [521, 320] width 9 height 9
click at [517, 322] on input "checkbox" at bounding box center [521, 322] width 8 height 8
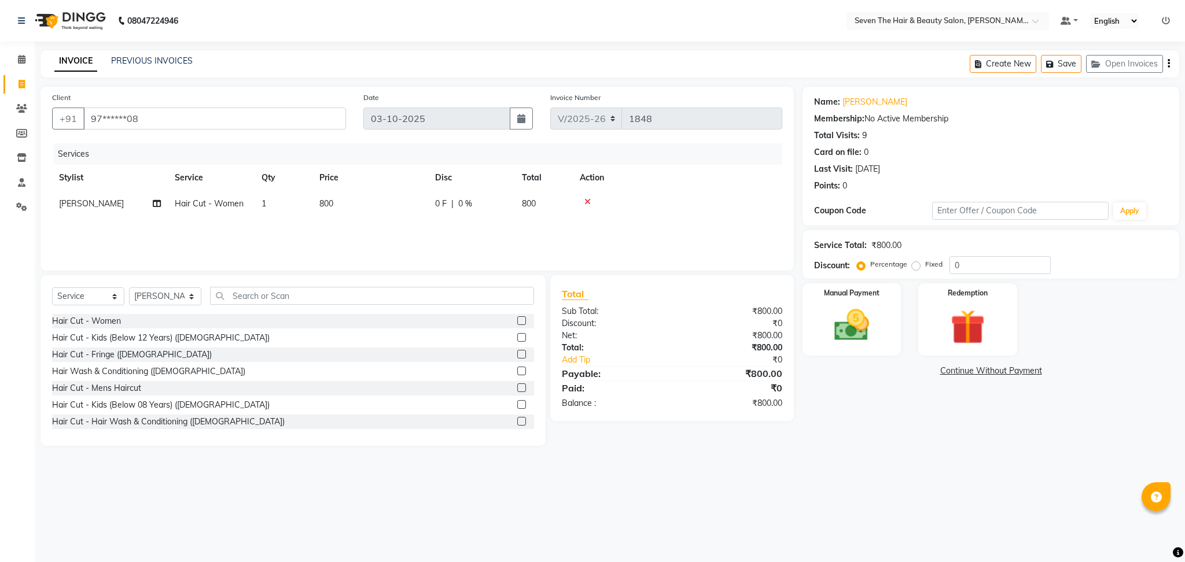
click at [925, 266] on label "Fixed" at bounding box center [933, 264] width 17 height 10
click at [914, 266] on input "Fixed" at bounding box center [918, 264] width 8 height 8
click at [957, 266] on input "0" at bounding box center [999, 265] width 101 height 18
click at [895, 315] on div "Manual Payment" at bounding box center [852, 319] width 102 height 75
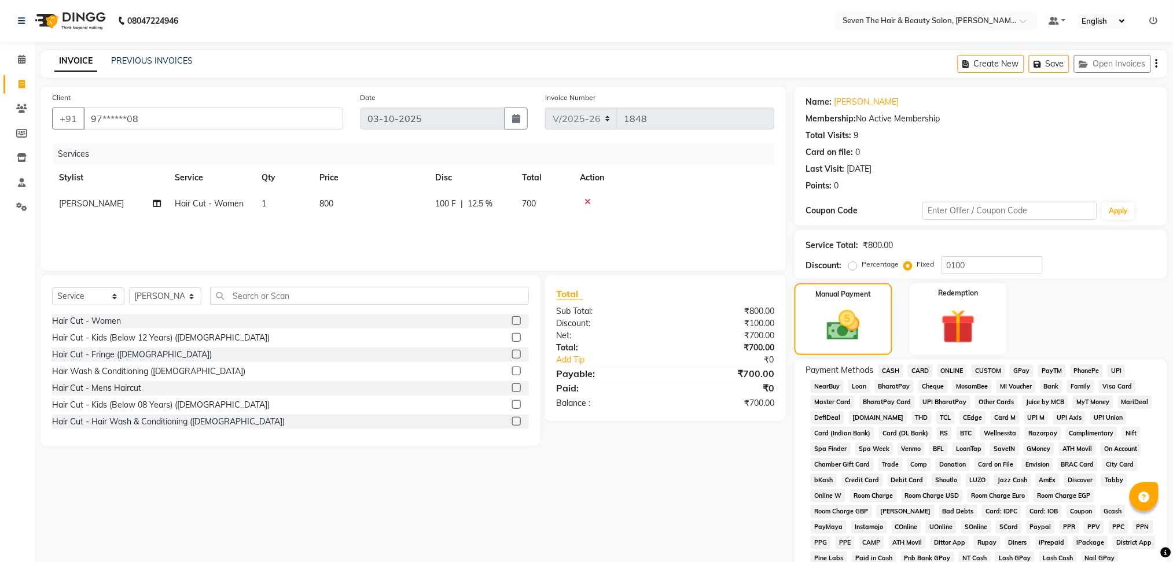
click at [960, 368] on span "ONLINE" at bounding box center [952, 370] width 30 height 13
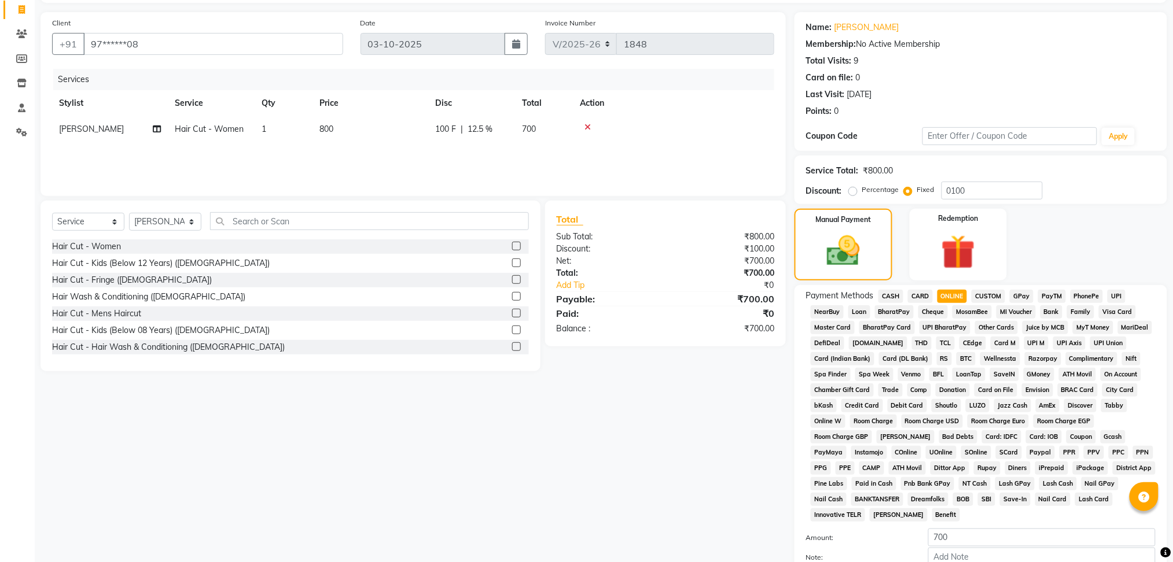
scroll to position [143, 0]
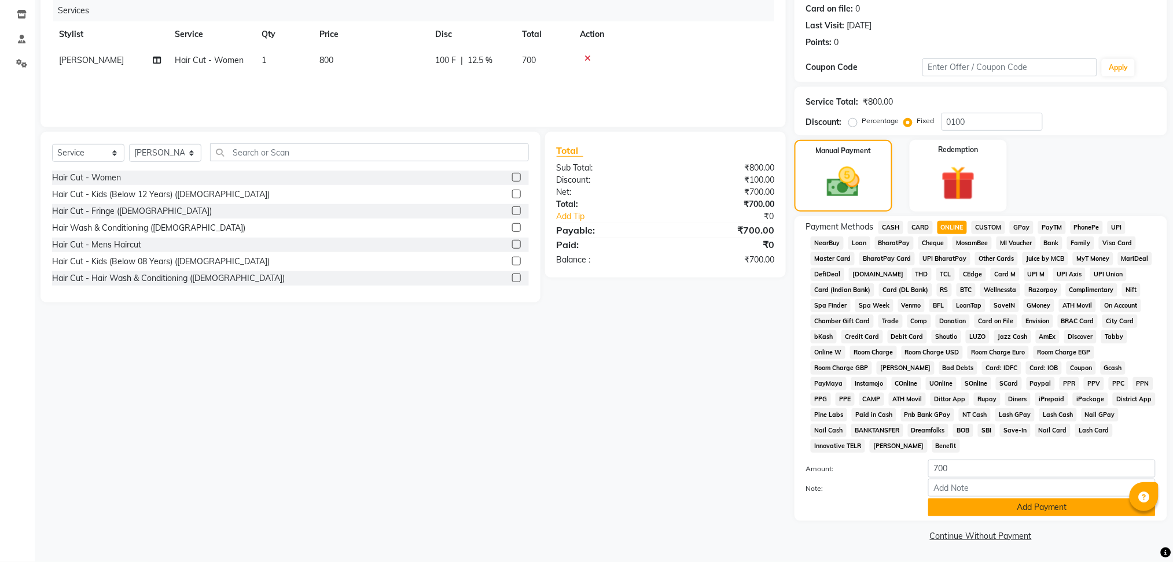
click at [1018, 505] on button "Add Payment" at bounding box center [1041, 508] width 227 height 18
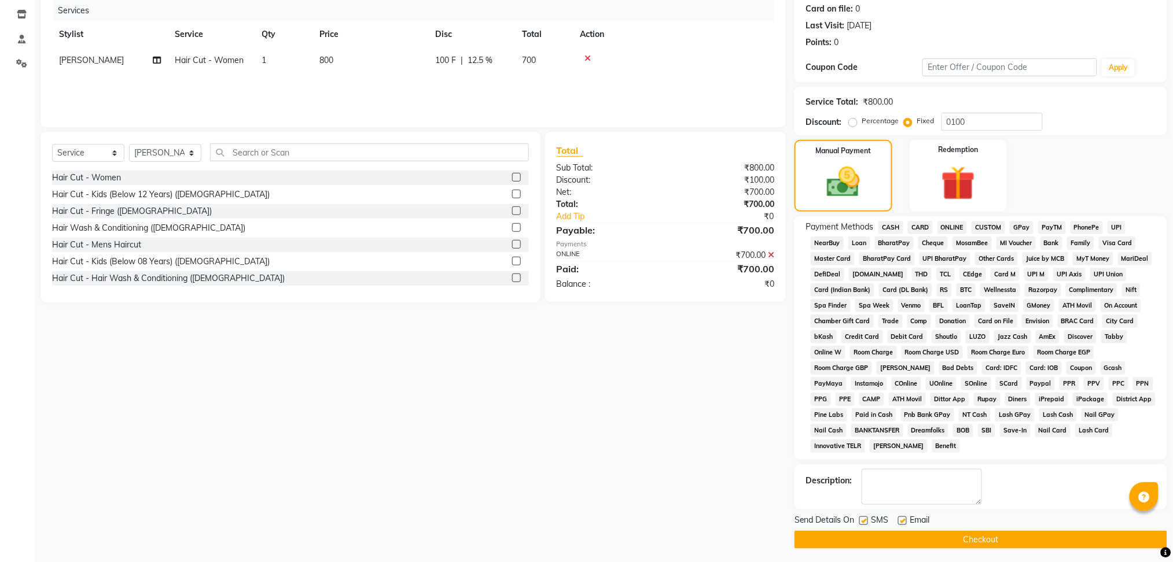
click at [898, 521] on label at bounding box center [902, 521] width 9 height 9
click at [898, 521] on input "checkbox" at bounding box center [902, 522] width 8 height 8
click at [867, 520] on label at bounding box center [863, 521] width 9 height 9
click at [867, 520] on input "checkbox" at bounding box center [863, 522] width 8 height 8
click at [876, 537] on button "Checkout" at bounding box center [980, 540] width 373 height 18
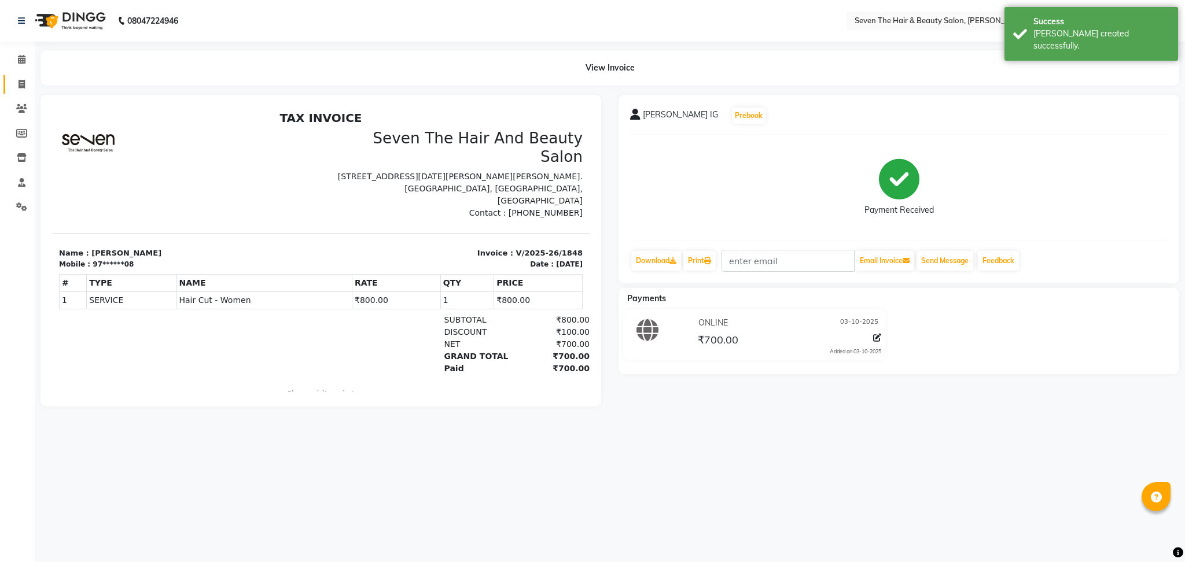
click at [13, 82] on span at bounding box center [22, 84] width 20 height 13
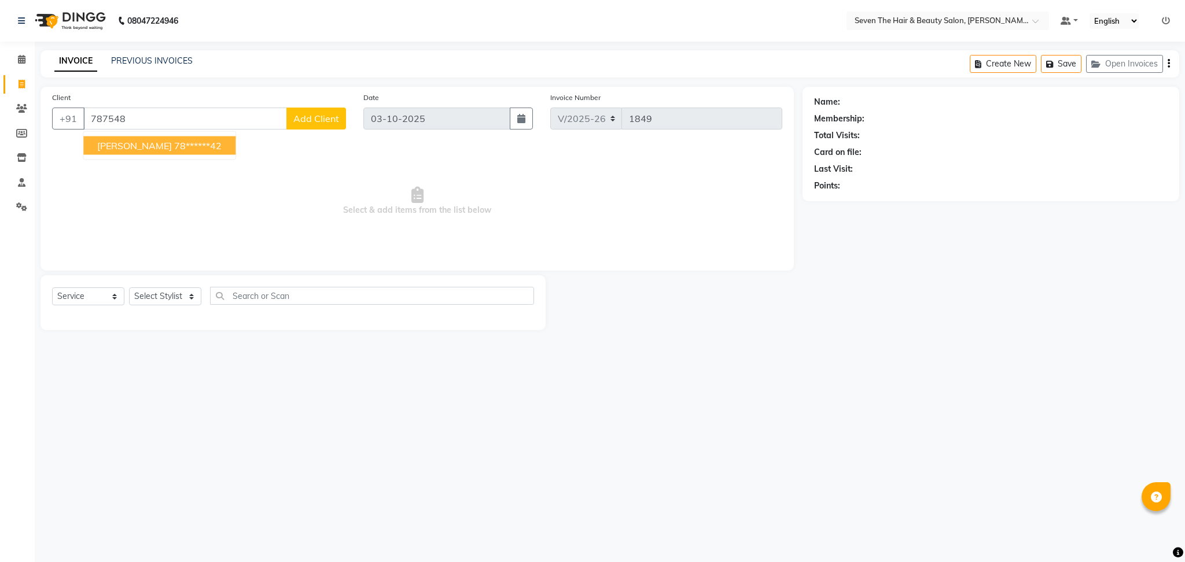
click at [109, 140] on span "[PERSON_NAME]" at bounding box center [134, 146] width 75 height 12
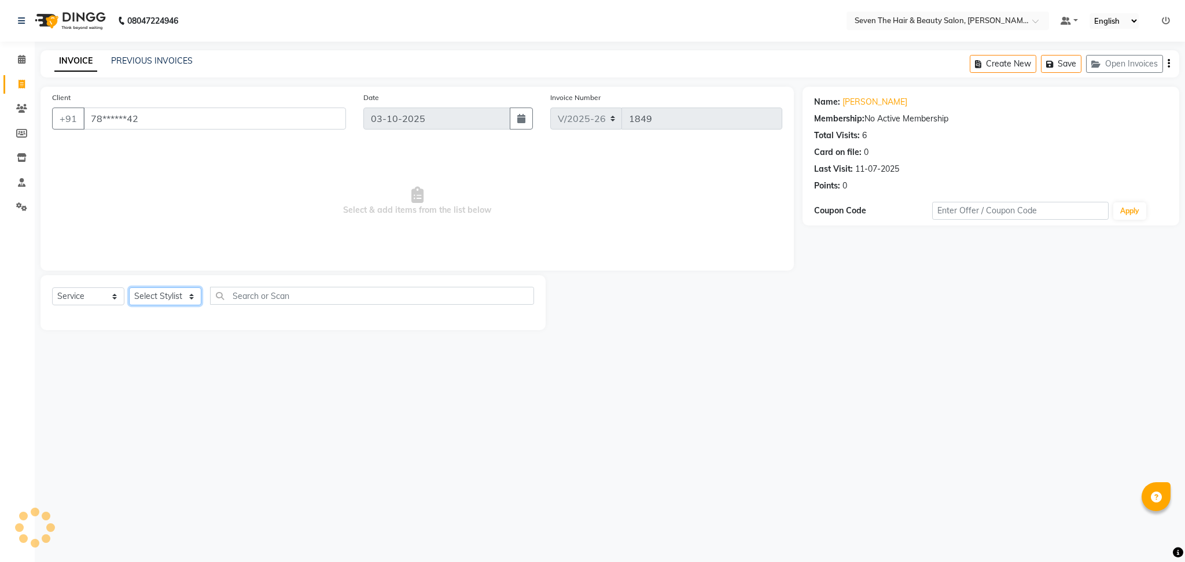
click at [179, 297] on select "Select Stylist [PERSON_NAME] [PERSON_NAME] [PERSON_NAME] [PERSON_NAME] [PERSON_…" at bounding box center [165, 296] width 72 height 18
click at [129, 288] on select "Select Stylist [PERSON_NAME] [PERSON_NAME] [PERSON_NAME] [PERSON_NAME] [PERSON_…" at bounding box center [165, 296] width 72 height 18
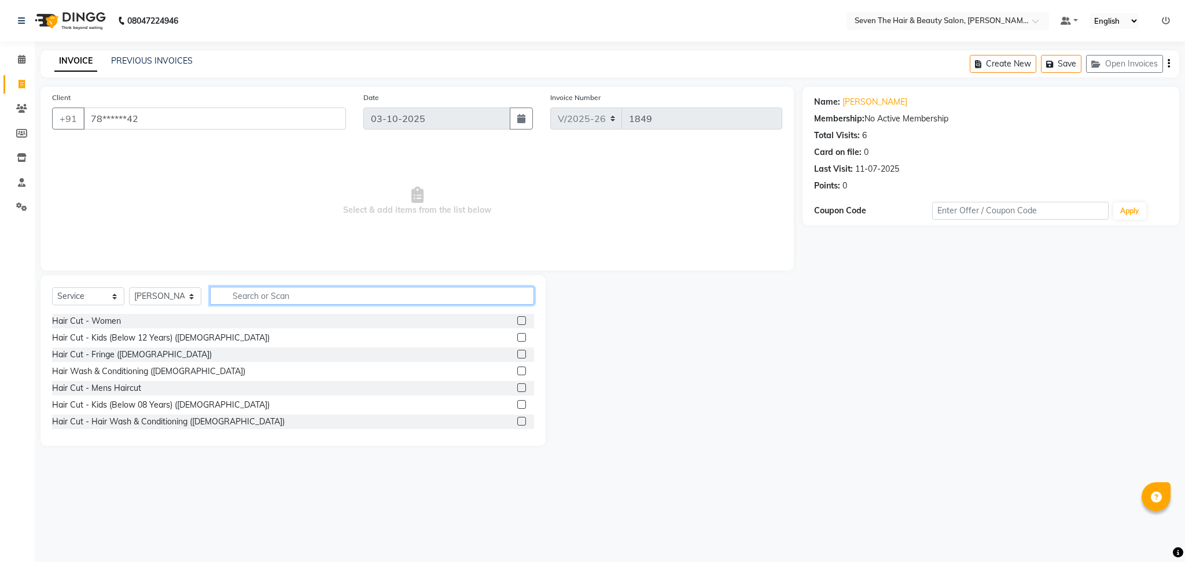
click at [264, 304] on input "text" at bounding box center [372, 296] width 324 height 18
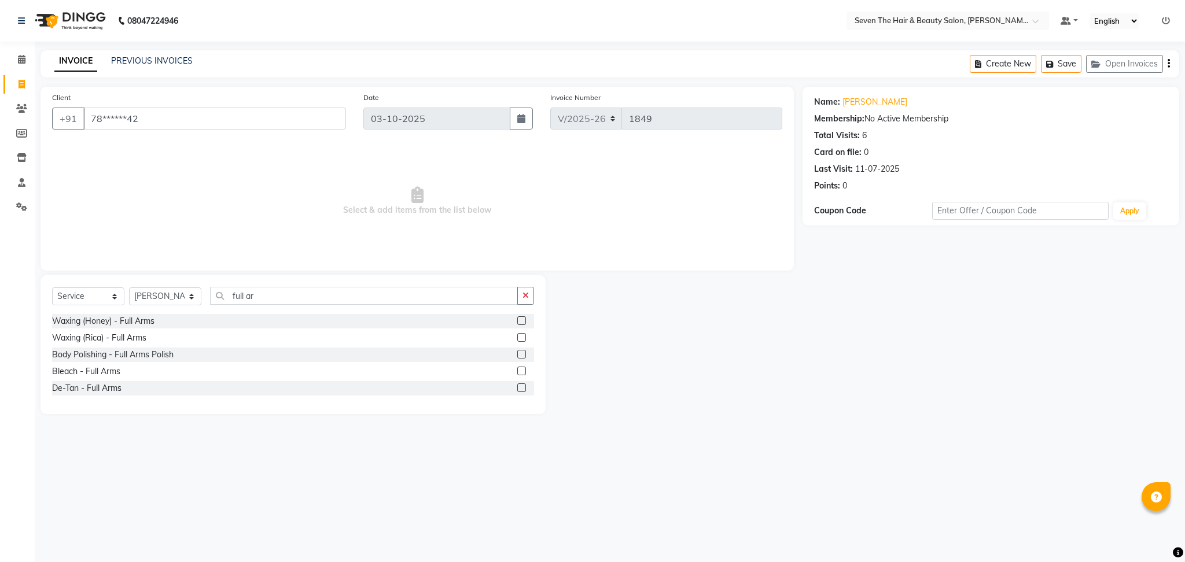
click at [517, 339] on label at bounding box center [521, 337] width 9 height 9
click at [517, 339] on input "checkbox" at bounding box center [521, 338] width 8 height 8
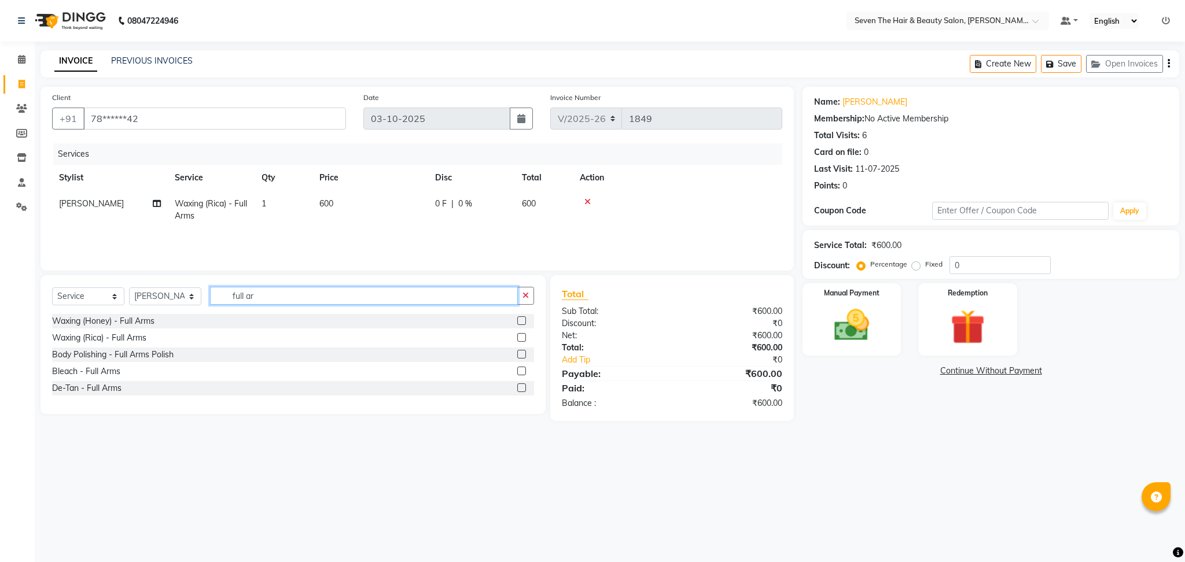
click at [358, 298] on input "full ar" at bounding box center [364, 296] width 308 height 18
click at [519, 338] on label at bounding box center [521, 337] width 9 height 9
click at [519, 338] on input "checkbox" at bounding box center [521, 338] width 8 height 8
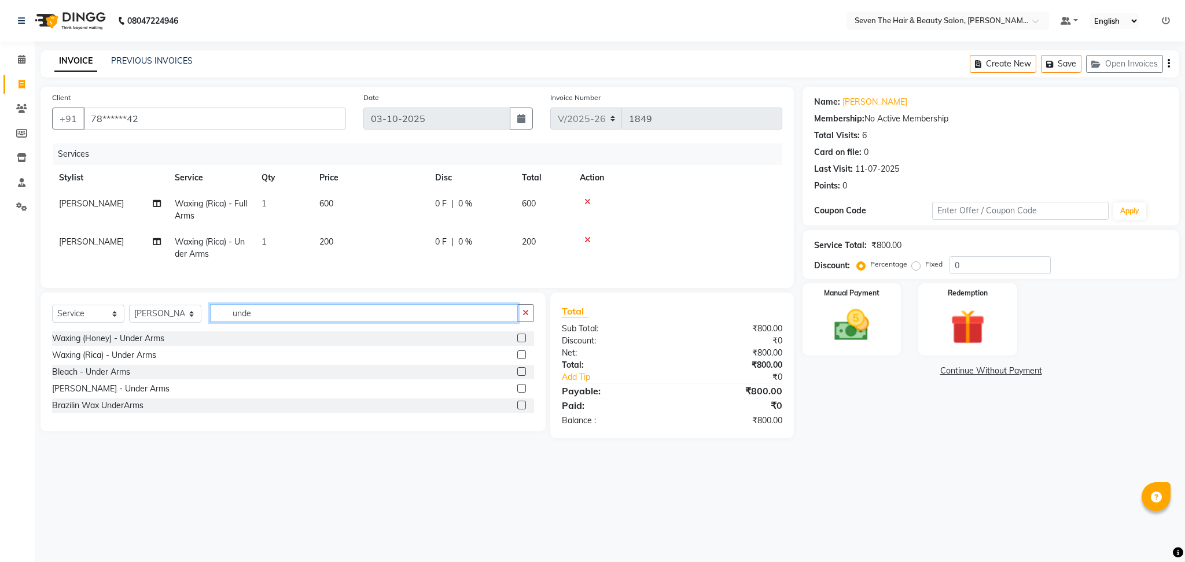
drag, startPoint x: 274, startPoint y: 327, endPoint x: 180, endPoint y: 337, distance: 94.9
click at [180, 331] on div "Select Service Product Membership Package Voucher Prepaid Gift Card Select Styl…" at bounding box center [293, 317] width 482 height 27
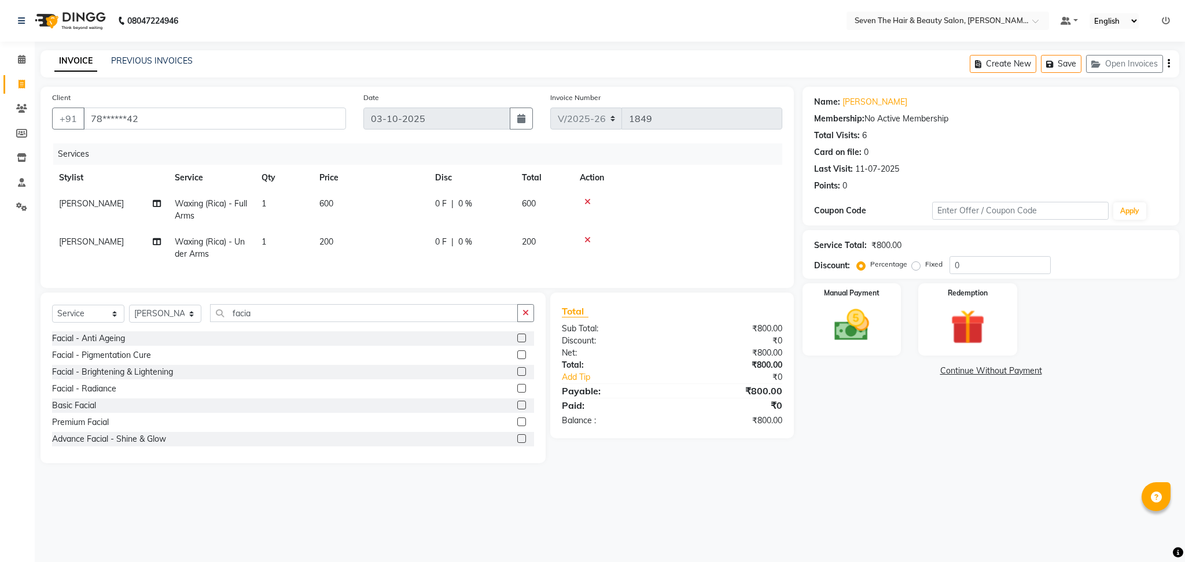
click at [517, 443] on label at bounding box center [521, 438] width 9 height 9
click at [517, 443] on input "checkbox" at bounding box center [521, 440] width 8 height 8
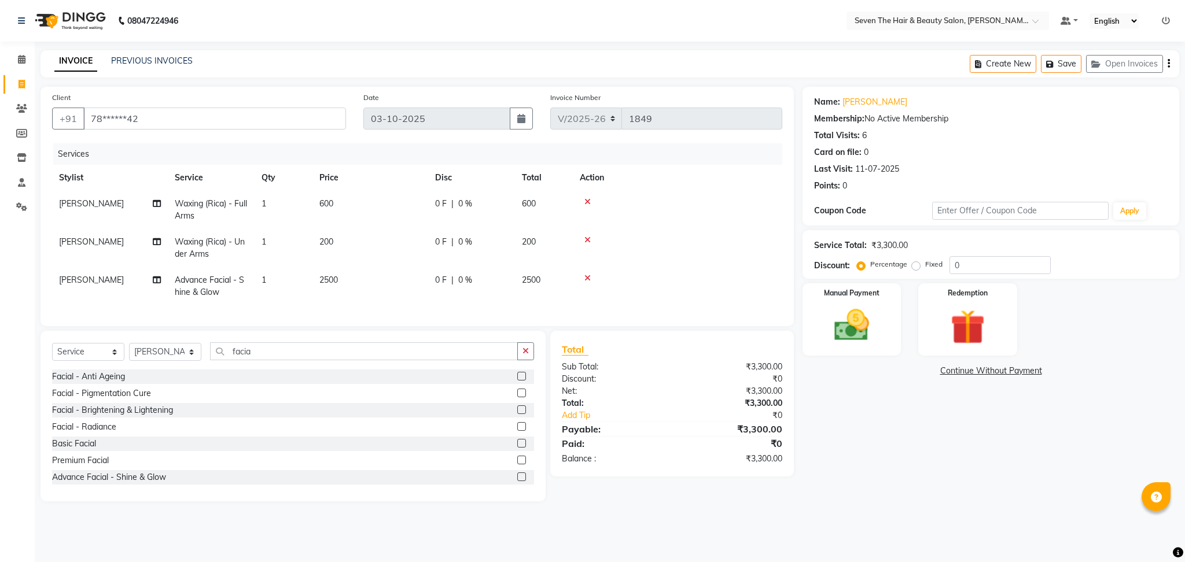
click at [489, 279] on div "0 F | 0 %" at bounding box center [471, 280] width 73 height 12
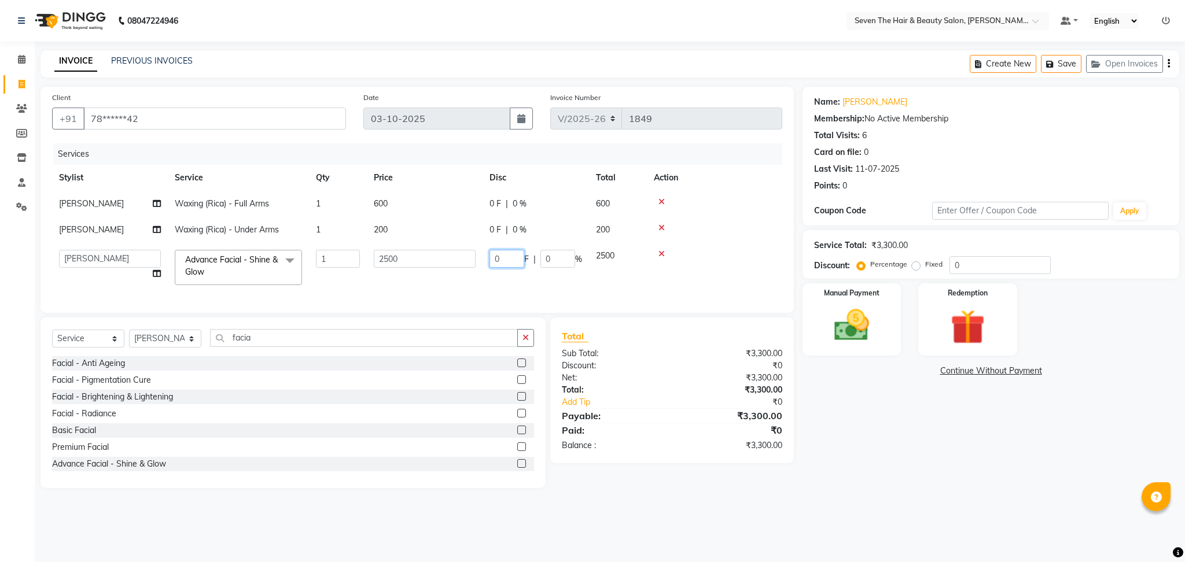
click at [495, 257] on input "0" at bounding box center [506, 259] width 35 height 18
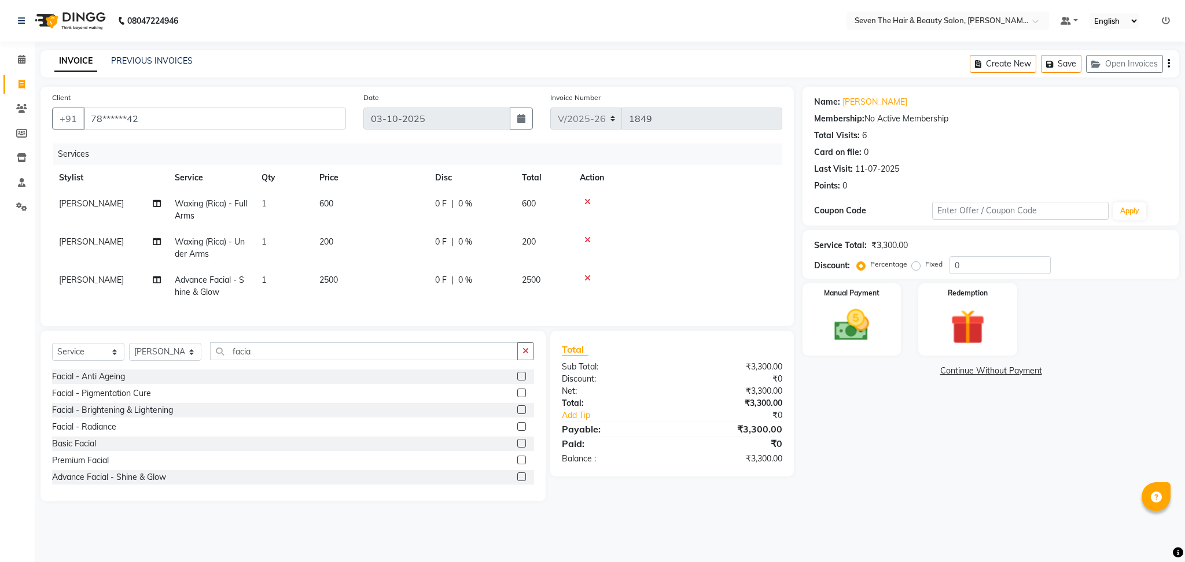
click at [550, 259] on td "200" at bounding box center [544, 248] width 58 height 38
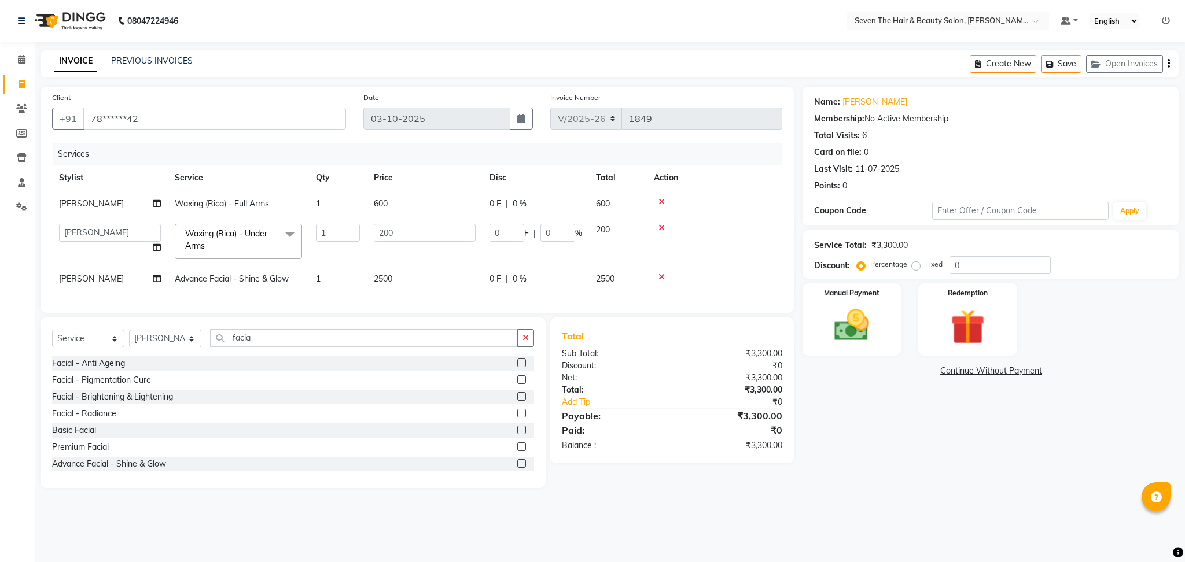
click at [518, 278] on span "0 %" at bounding box center [520, 279] width 14 height 12
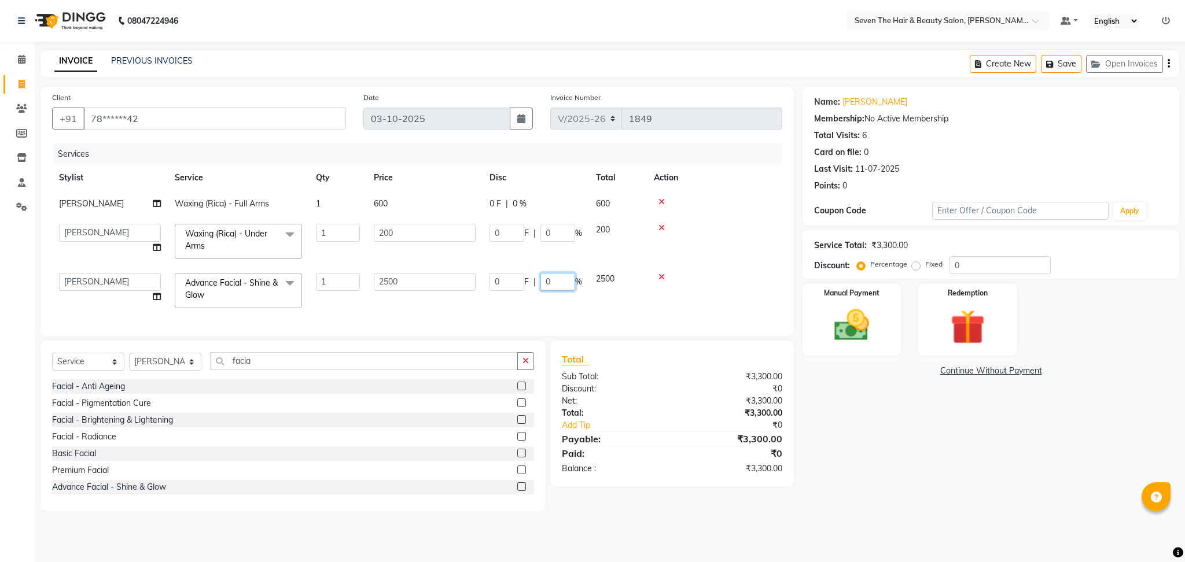
click at [562, 278] on input "0" at bounding box center [557, 282] width 35 height 18
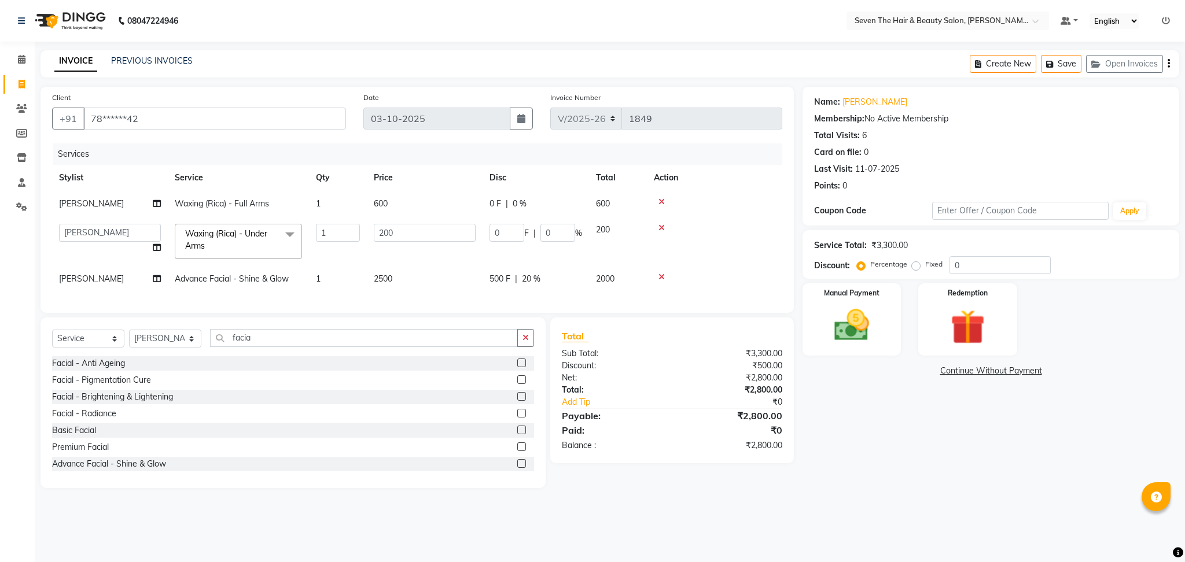
click at [716, 282] on td at bounding box center [714, 279] width 135 height 26
click at [856, 351] on div "Manual Payment" at bounding box center [852, 319] width 102 height 75
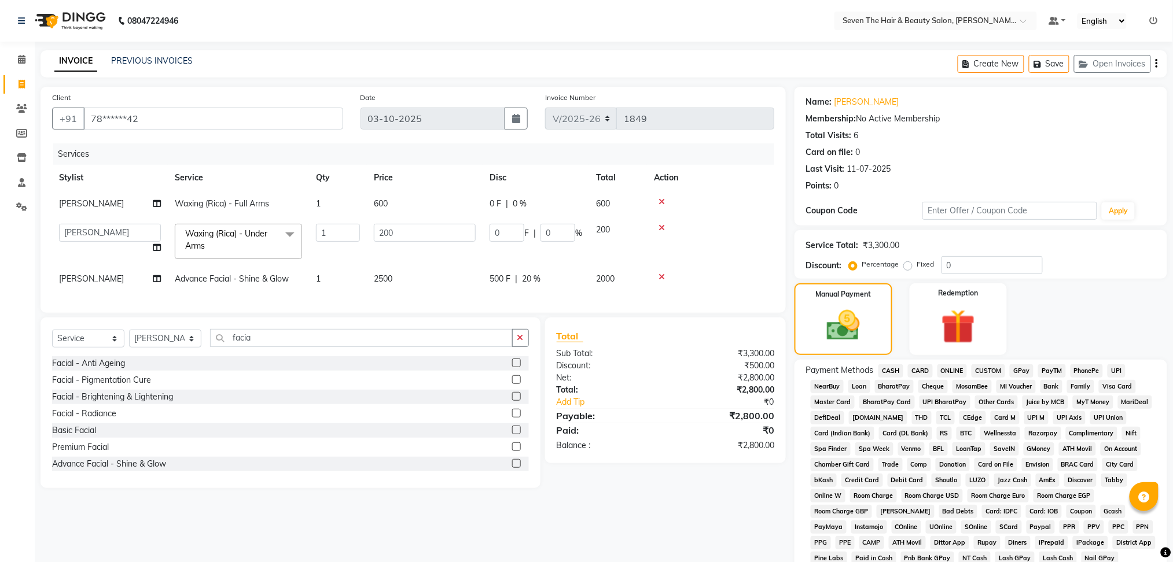
click at [957, 366] on span "ONLINE" at bounding box center [952, 370] width 30 height 13
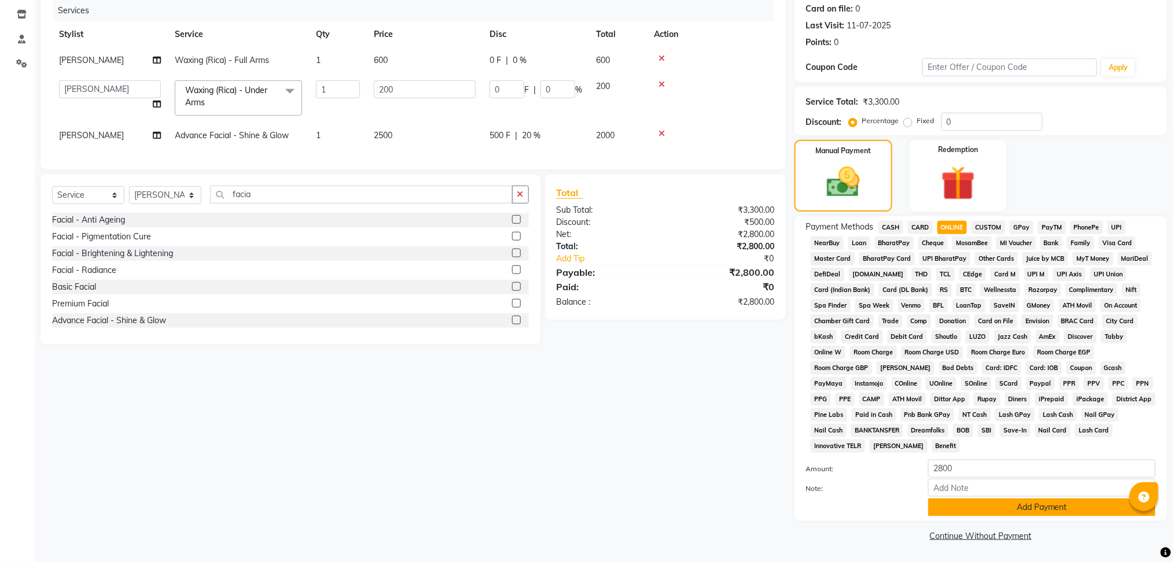
click at [1028, 513] on button "Add Payment" at bounding box center [1041, 508] width 227 height 18
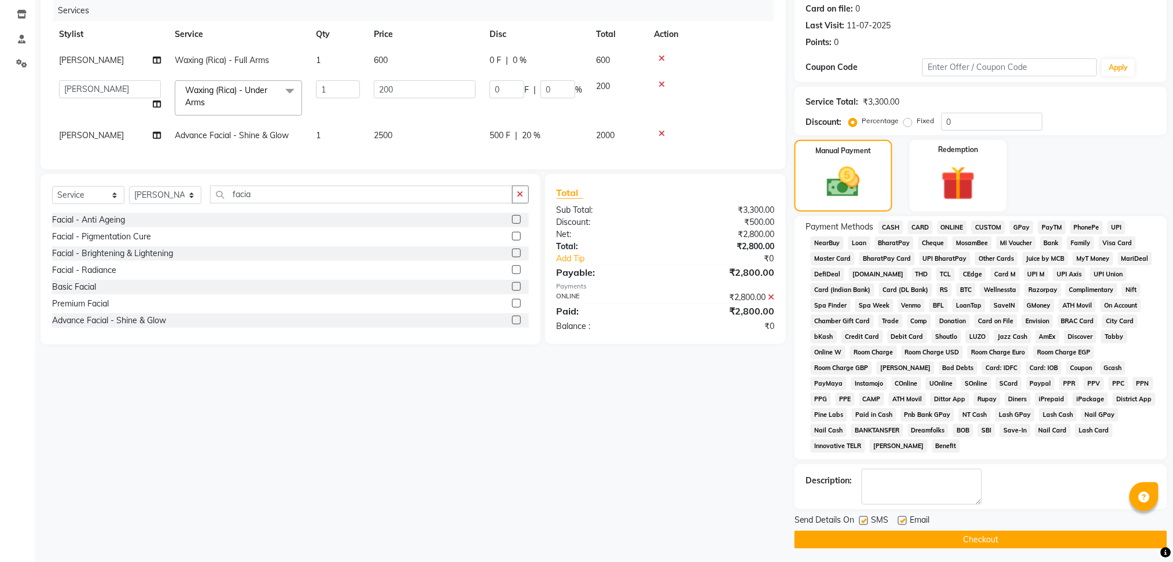
click at [904, 517] on label at bounding box center [902, 521] width 9 height 9
click at [904, 518] on input "checkbox" at bounding box center [902, 522] width 8 height 8
click at [864, 521] on label at bounding box center [863, 521] width 9 height 9
click at [864, 521] on input "checkbox" at bounding box center [863, 522] width 8 height 8
click at [873, 541] on button "Checkout" at bounding box center [980, 540] width 373 height 18
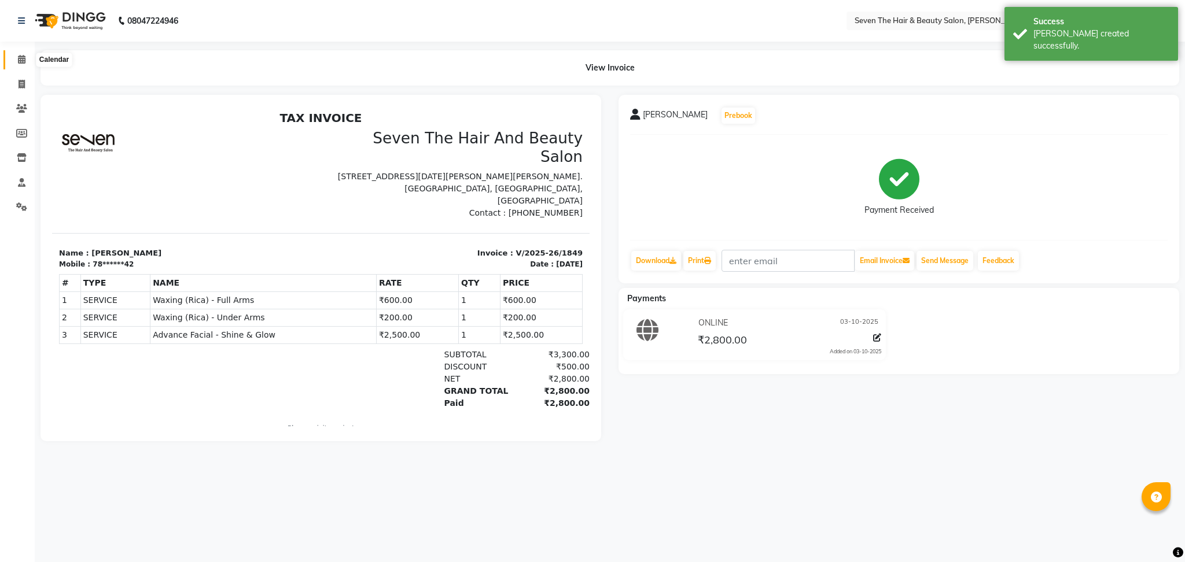
click at [24, 59] on icon at bounding box center [22, 59] width 8 height 9
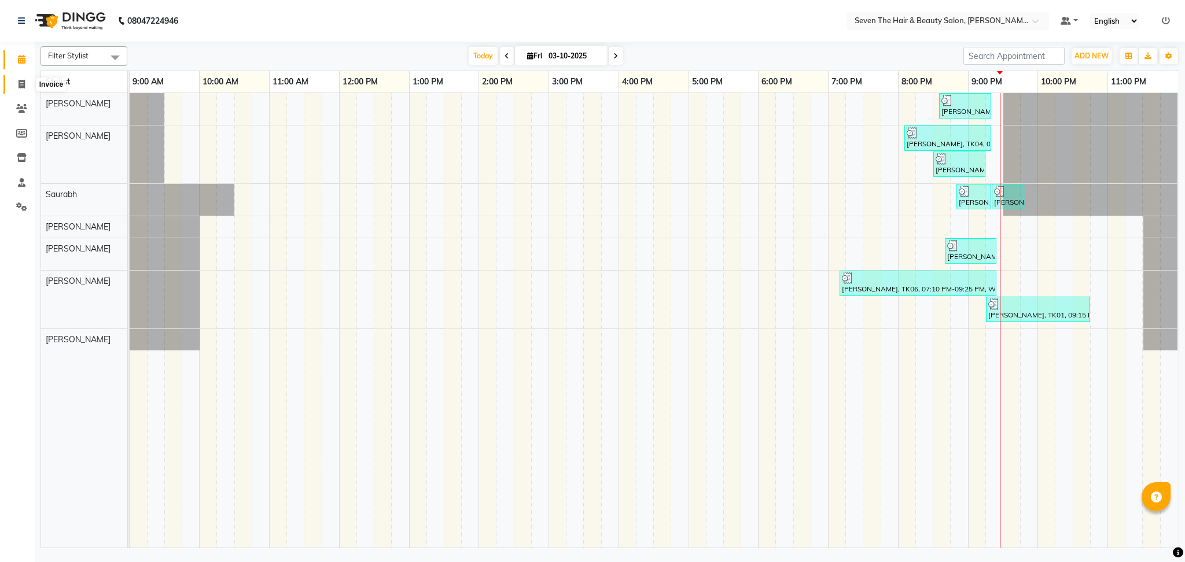
click at [20, 83] on icon at bounding box center [22, 84] width 6 height 9
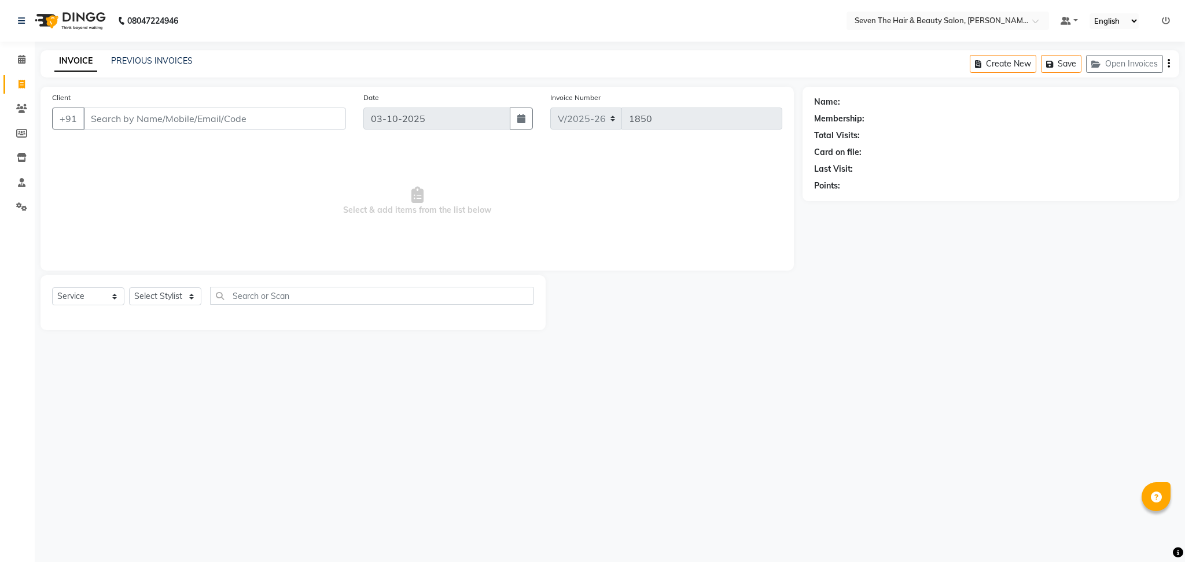
click at [126, 115] on input "Client" at bounding box center [214, 119] width 263 height 22
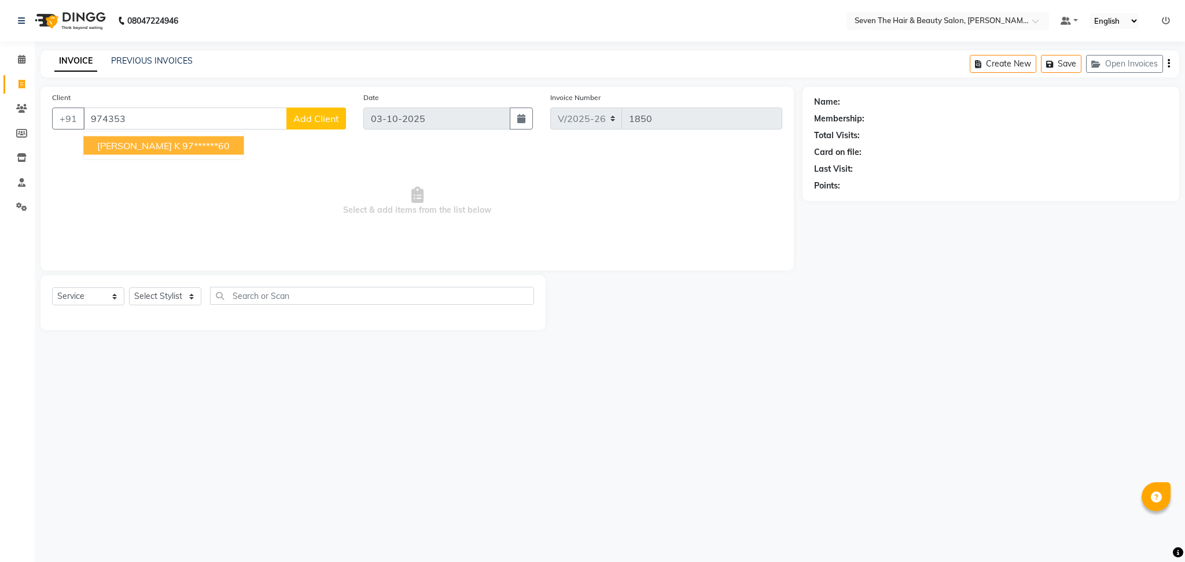
click at [121, 149] on span "[PERSON_NAME] K" at bounding box center [138, 146] width 83 height 12
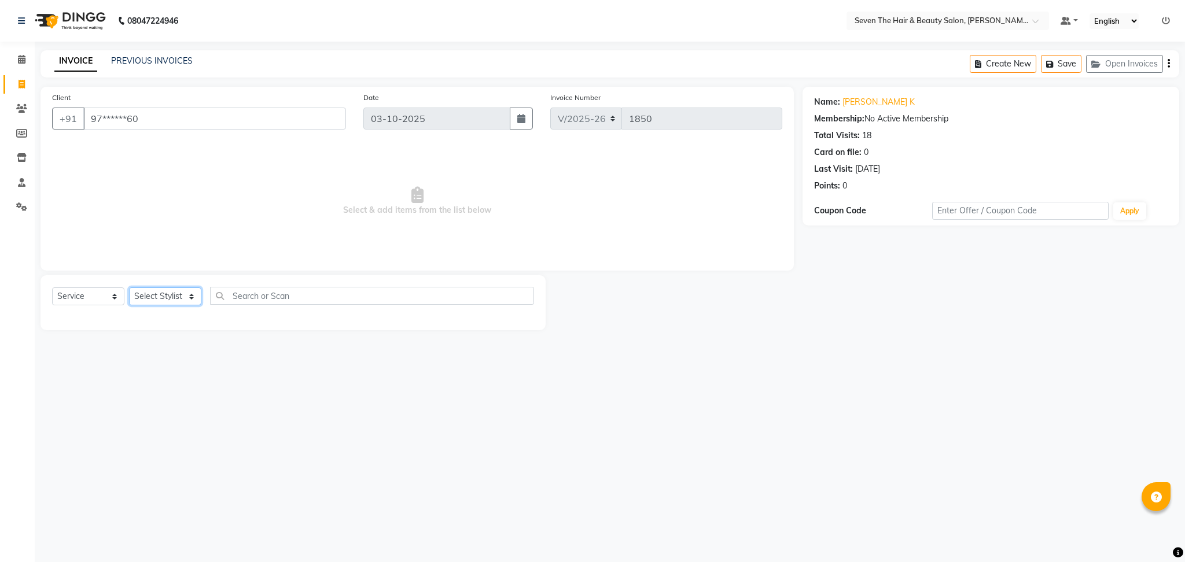
drag, startPoint x: 161, startPoint y: 299, endPoint x: 151, endPoint y: -33, distance: 332.2
click at [151, 0] on html "08047224946 Select Location × Seven The Hair & Beauty Salon, Pradhikaran Nigadi…" at bounding box center [592, 281] width 1185 height 562
click at [129, 288] on select "Select Stylist [PERSON_NAME] [PERSON_NAME] [PERSON_NAME] [PERSON_NAME] [PERSON_…" at bounding box center [165, 296] width 72 height 18
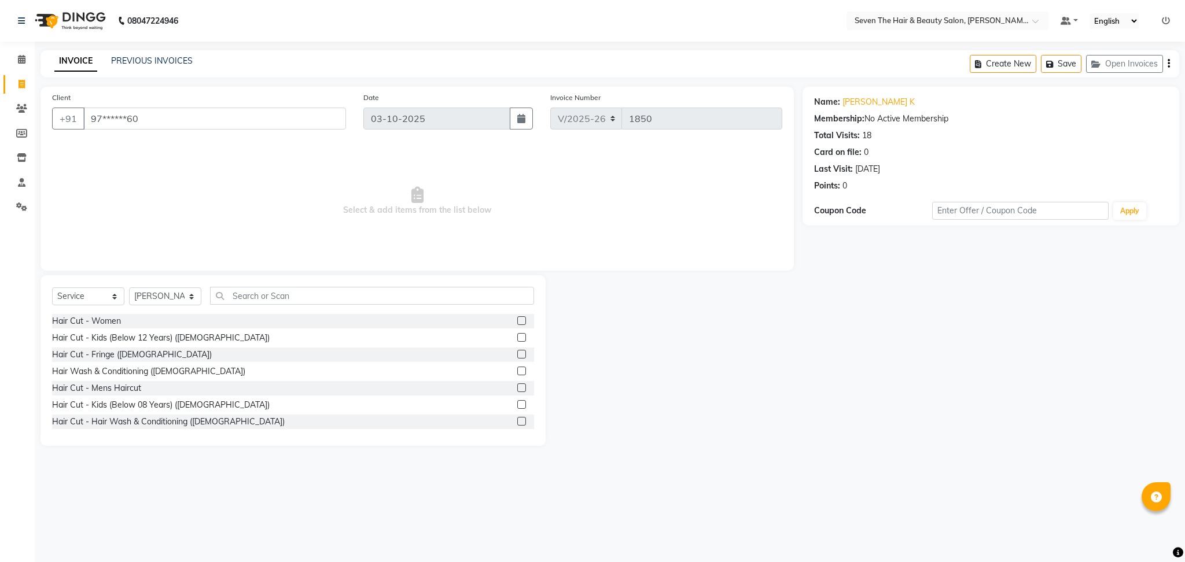
click at [517, 387] on label at bounding box center [521, 388] width 9 height 9
click at [517, 387] on input "checkbox" at bounding box center [521, 389] width 8 height 8
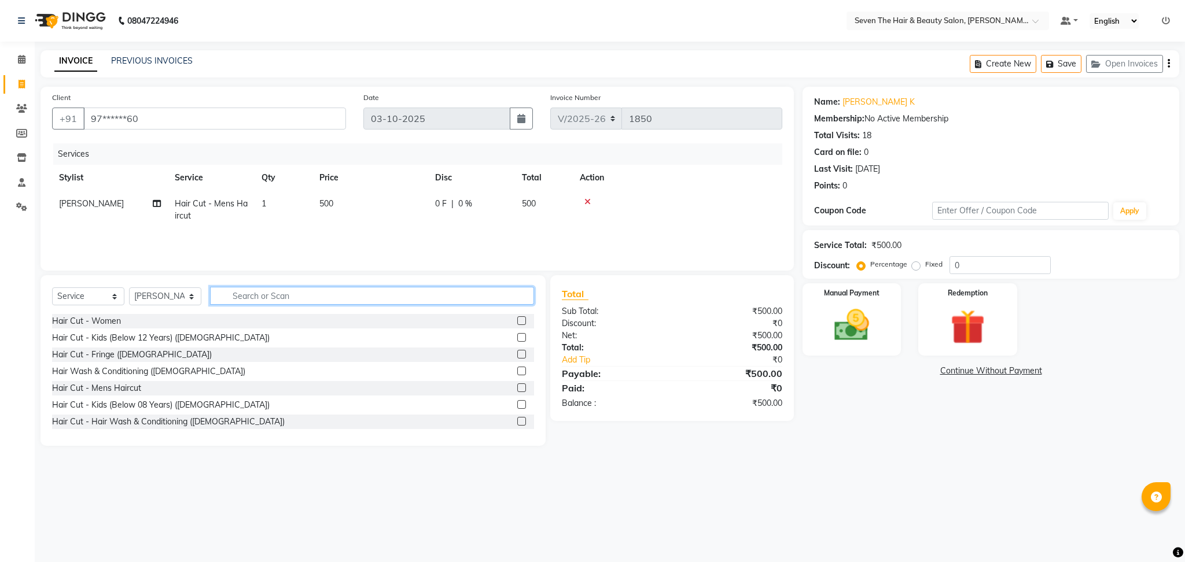
click at [359, 296] on input "text" at bounding box center [372, 296] width 324 height 18
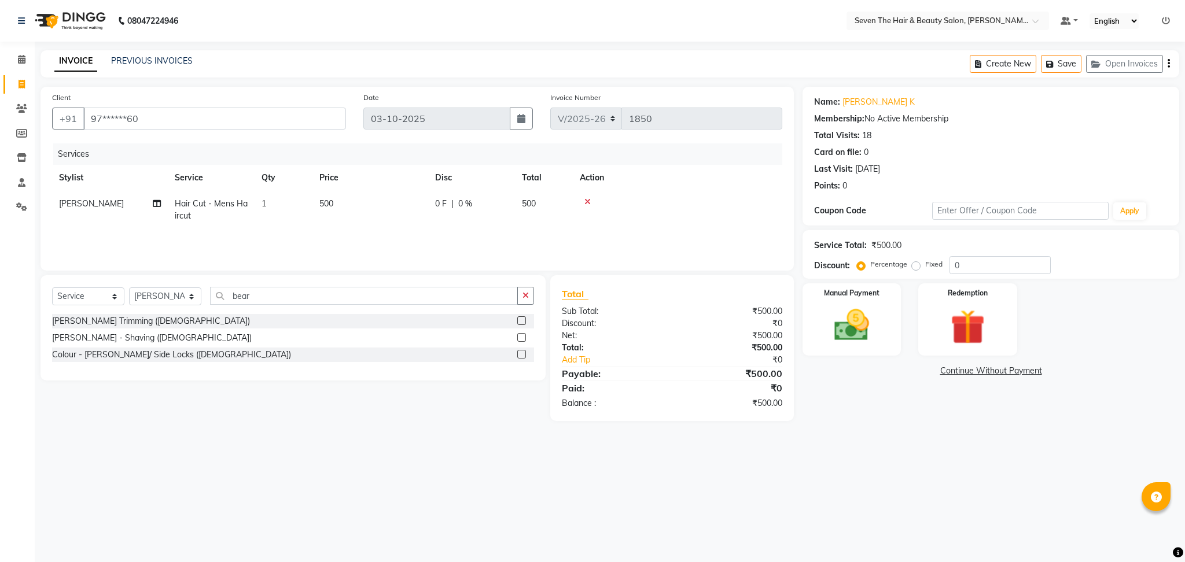
click at [521, 322] on label at bounding box center [521, 320] width 9 height 9
click at [521, 322] on input "checkbox" at bounding box center [521, 322] width 8 height 8
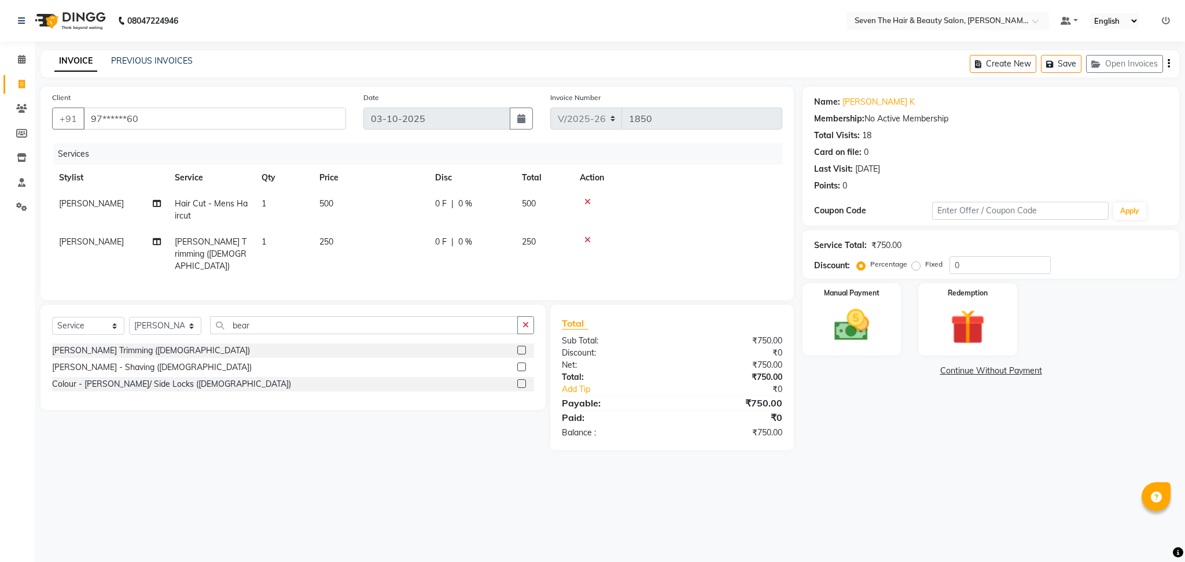
click at [414, 211] on td "500" at bounding box center [370, 210] width 116 height 38
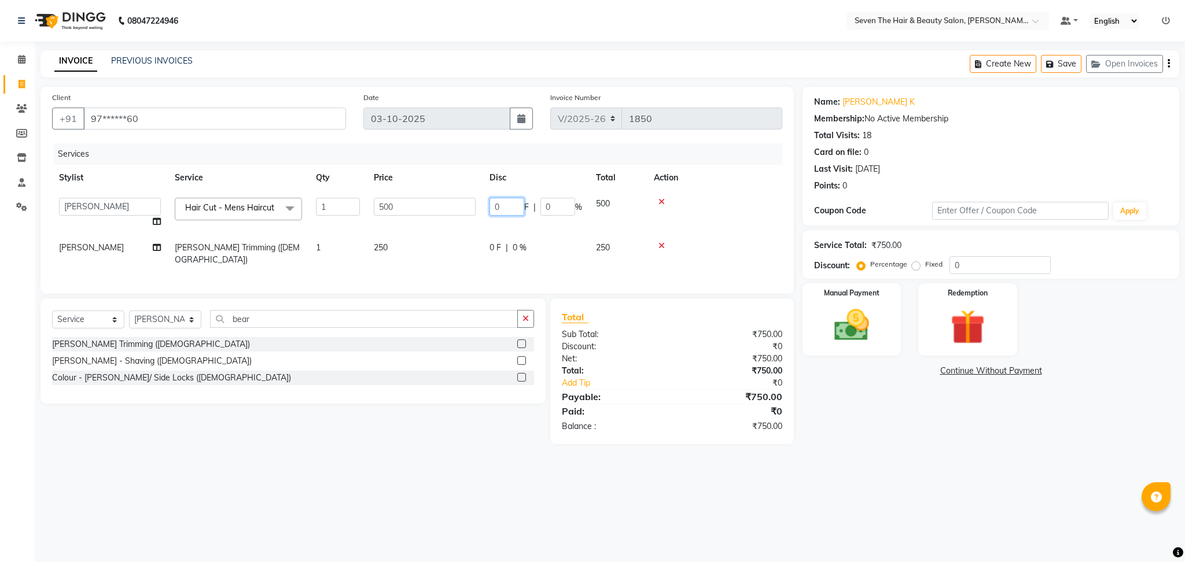
click at [510, 204] on input "0" at bounding box center [506, 207] width 35 height 18
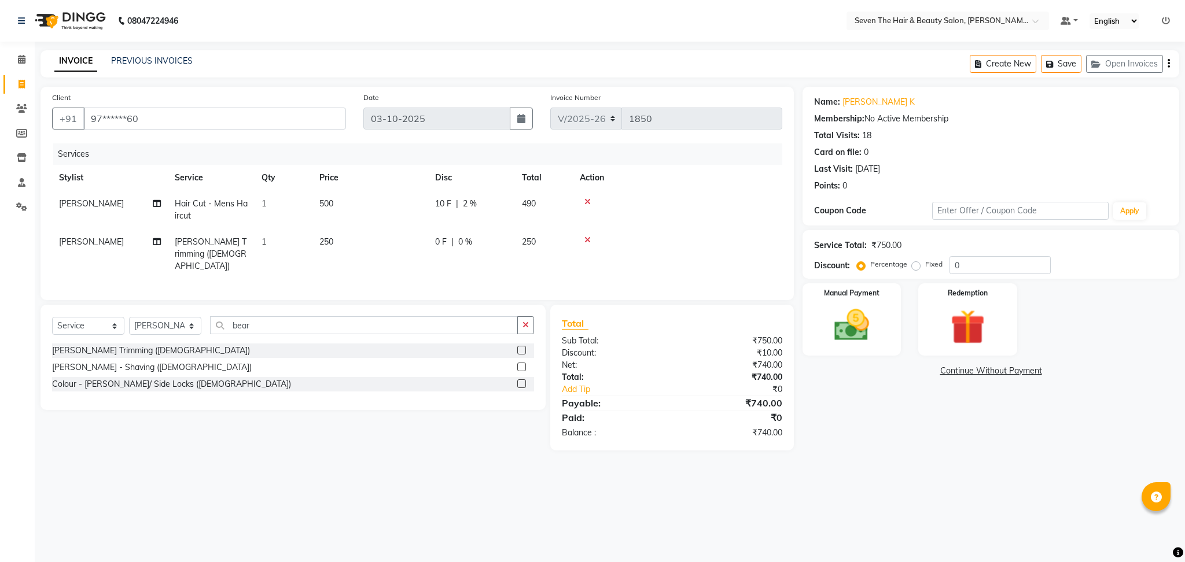
click at [503, 229] on tbody "[PERSON_NAME] Hair Cut - Mens Haircut 1 500 10 F | 2 % 490 [PERSON_NAME] Trimmi…" at bounding box center [417, 235] width 730 height 89
click at [475, 236] on div "0 F | 0 %" at bounding box center [471, 242] width 73 height 12
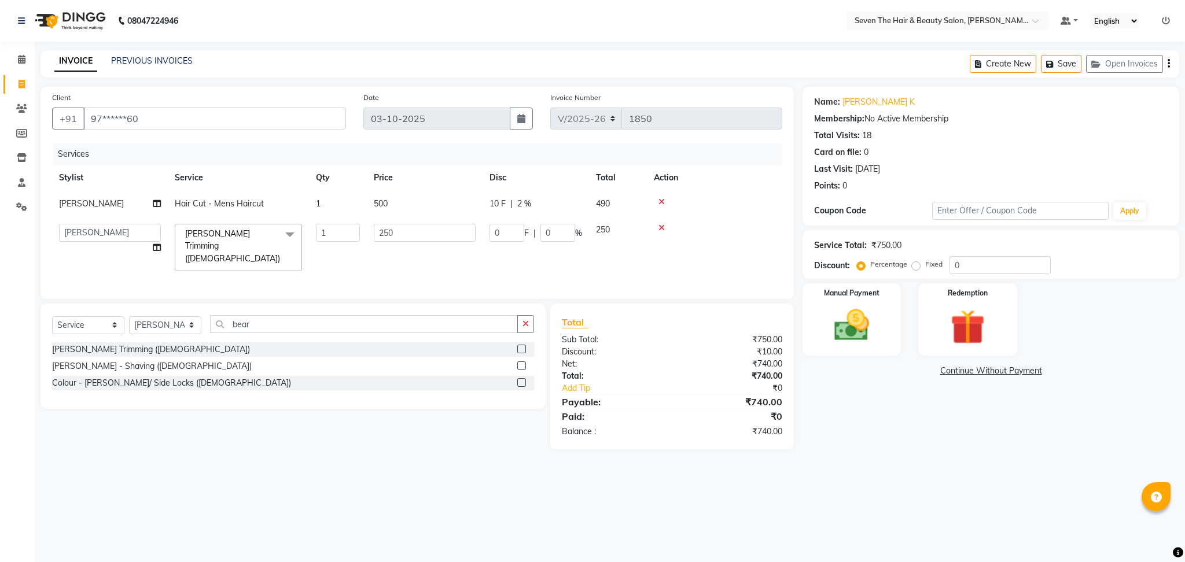
click at [503, 205] on span "10 F" at bounding box center [497, 204] width 16 height 12
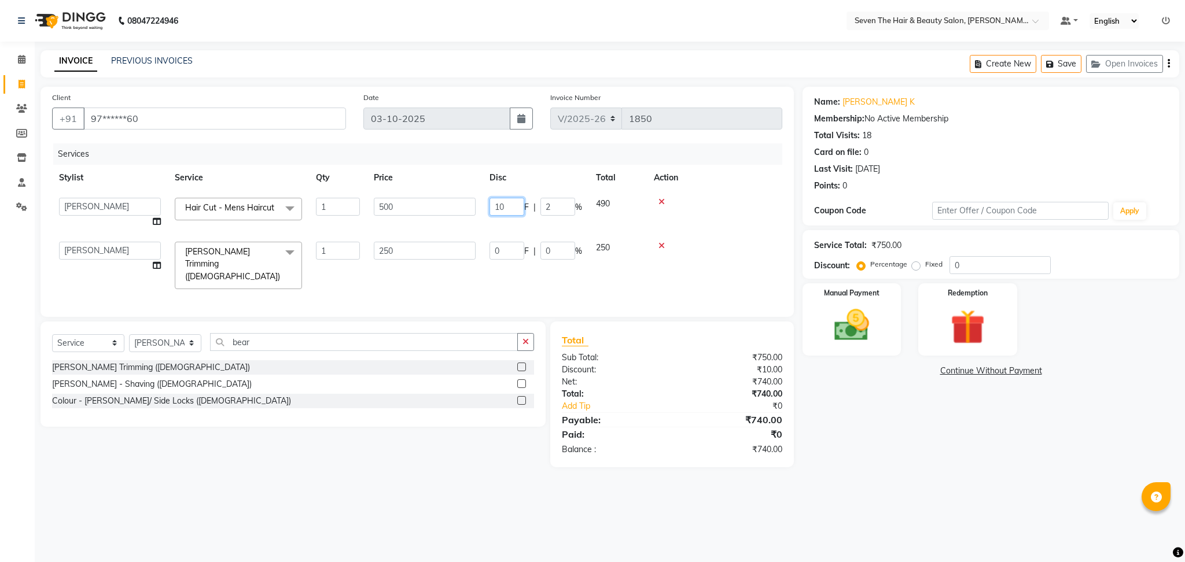
click at [503, 205] on input "10" at bounding box center [506, 207] width 35 height 18
click at [497, 241] on td "0 F | 0 %" at bounding box center [535, 265] width 106 height 61
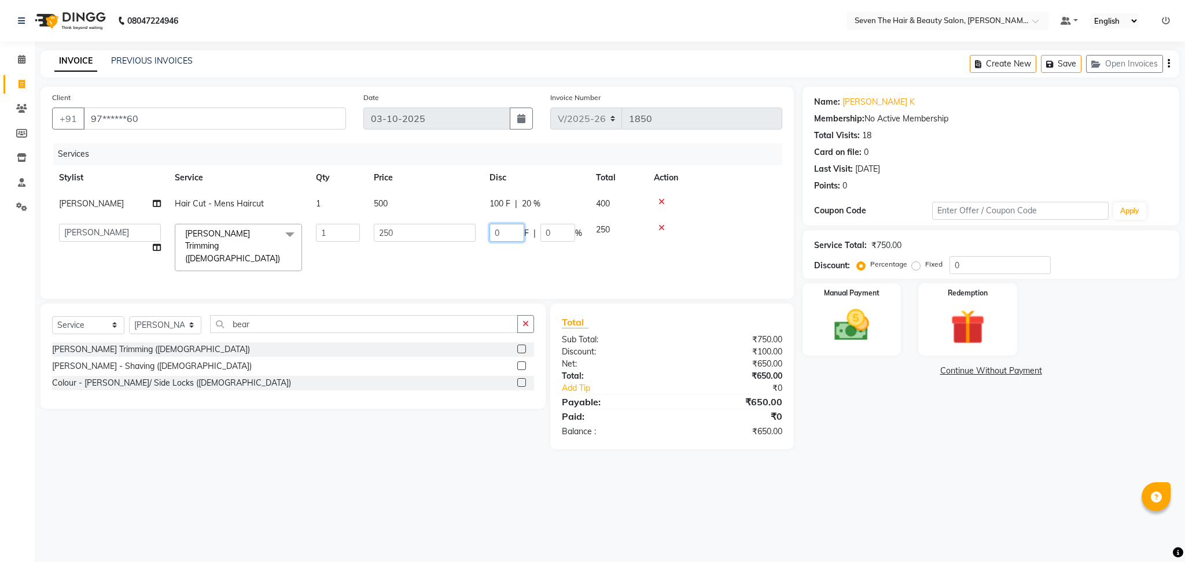
click at [497, 241] on input "0" at bounding box center [506, 233] width 35 height 18
click at [736, 193] on td at bounding box center [714, 204] width 135 height 26
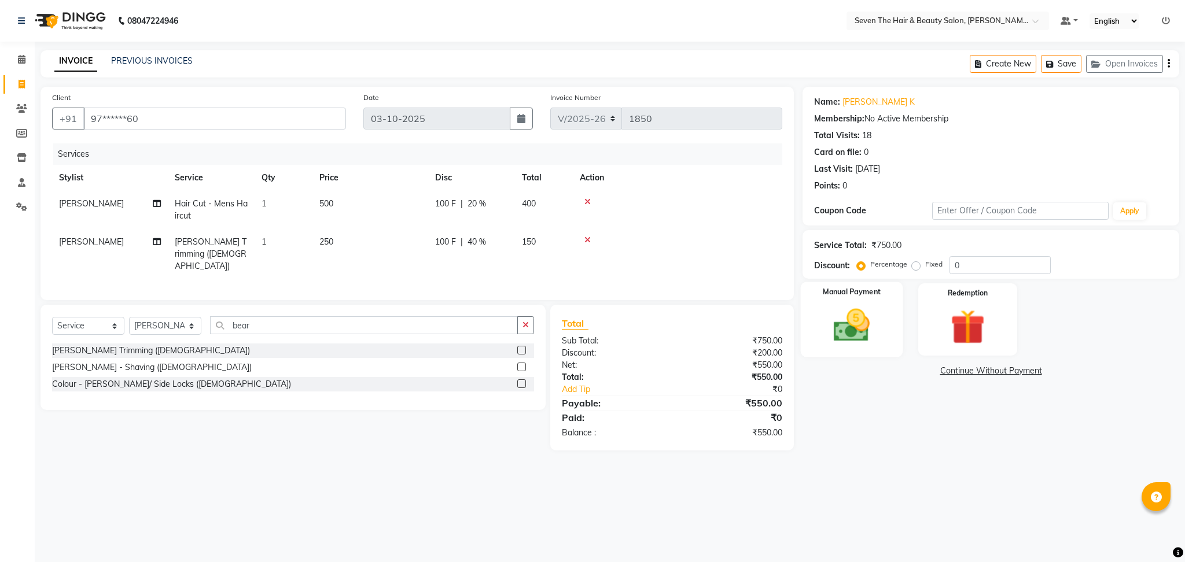
click at [863, 334] on img at bounding box center [851, 326] width 59 height 42
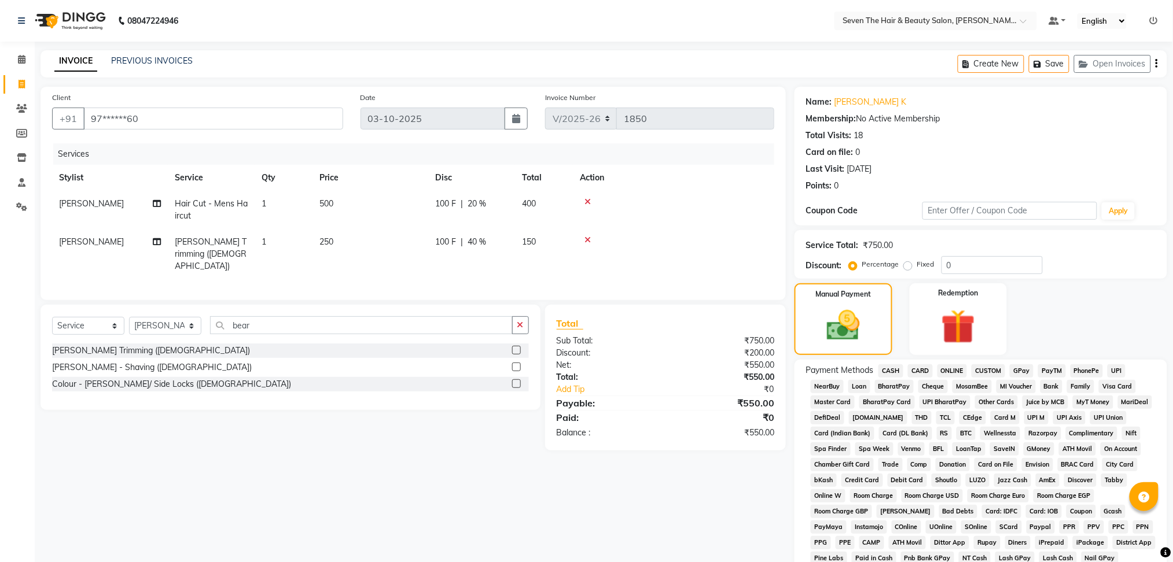
click at [951, 378] on div "ONLINE" at bounding box center [949, 372] width 35 height 16
click at [954, 368] on span "ONLINE" at bounding box center [952, 370] width 30 height 13
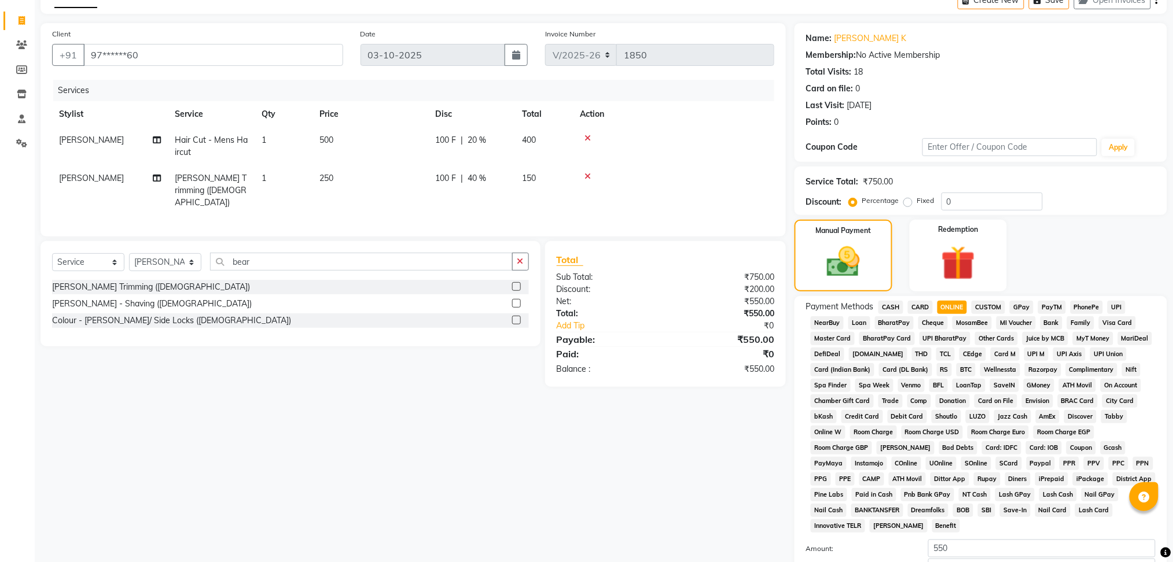
scroll to position [143, 0]
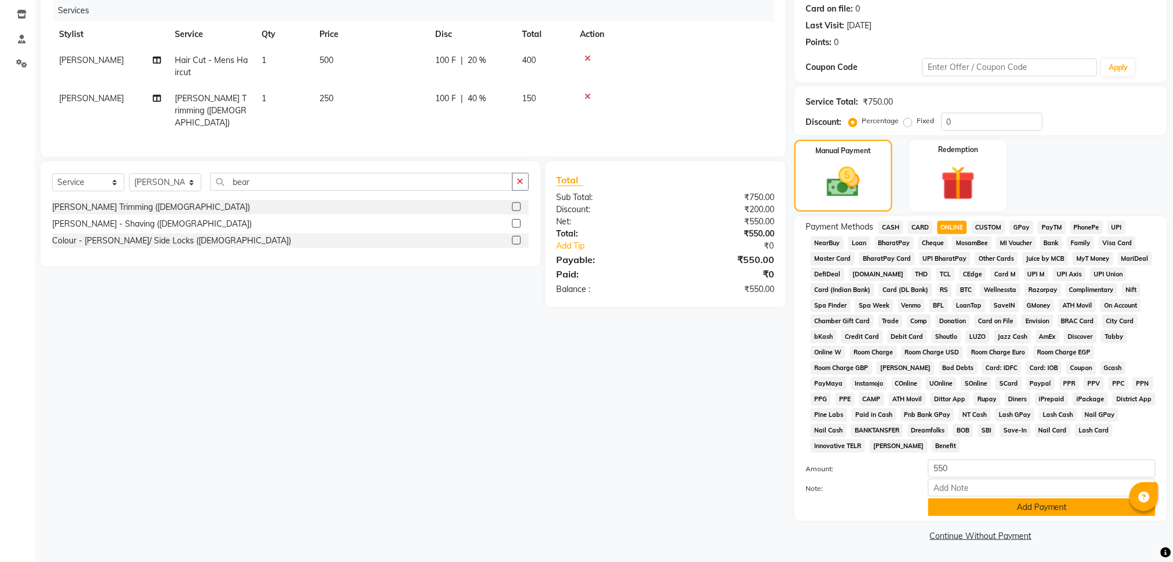
click at [1034, 510] on button "Add Payment" at bounding box center [1041, 508] width 227 height 18
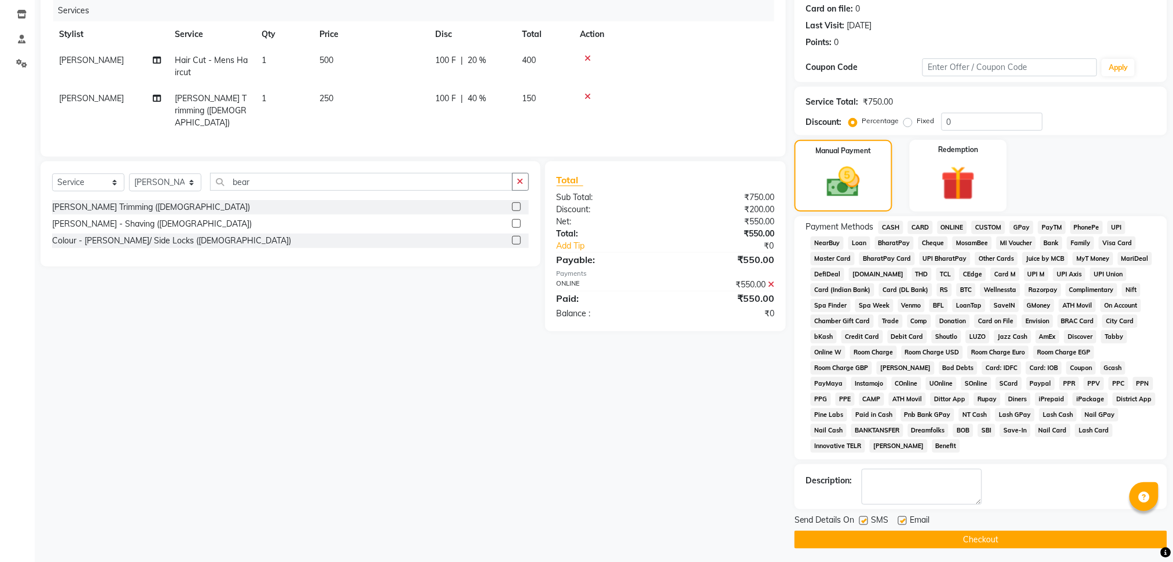
click at [902, 521] on label at bounding box center [902, 521] width 9 height 9
click at [902, 521] on input "checkbox" at bounding box center [902, 522] width 8 height 8
click at [861, 519] on label at bounding box center [863, 521] width 9 height 9
click at [861, 519] on input "checkbox" at bounding box center [863, 522] width 8 height 8
click at [868, 539] on button "Checkout" at bounding box center [980, 540] width 373 height 18
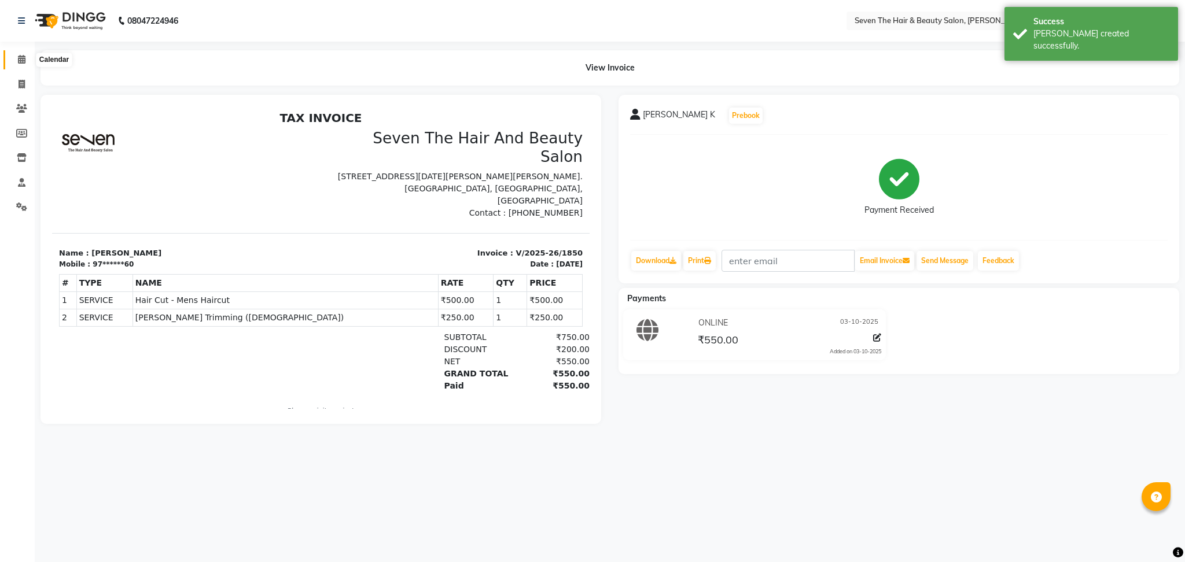
click at [19, 60] on icon at bounding box center [22, 59] width 8 height 9
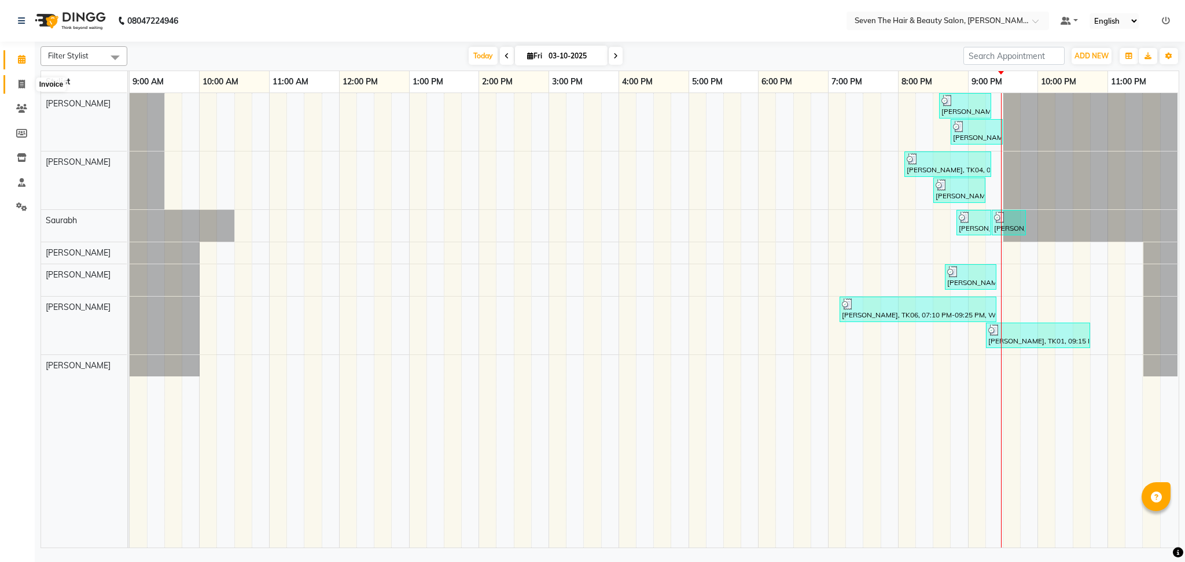
click at [15, 84] on span at bounding box center [22, 84] width 20 height 13
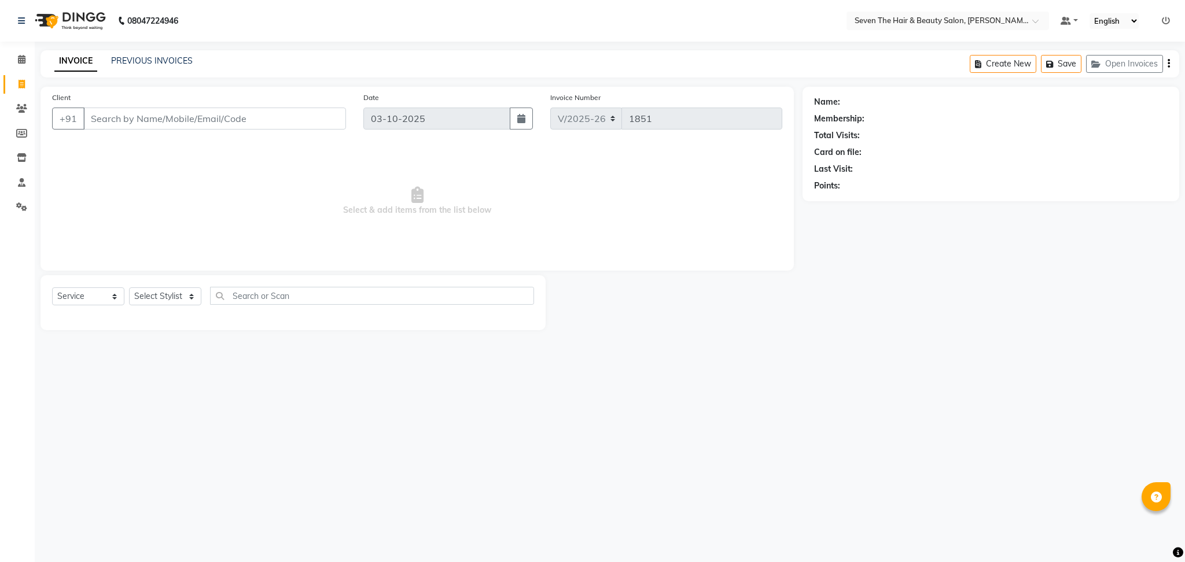
click at [109, 123] on input "Client" at bounding box center [214, 119] width 263 height 22
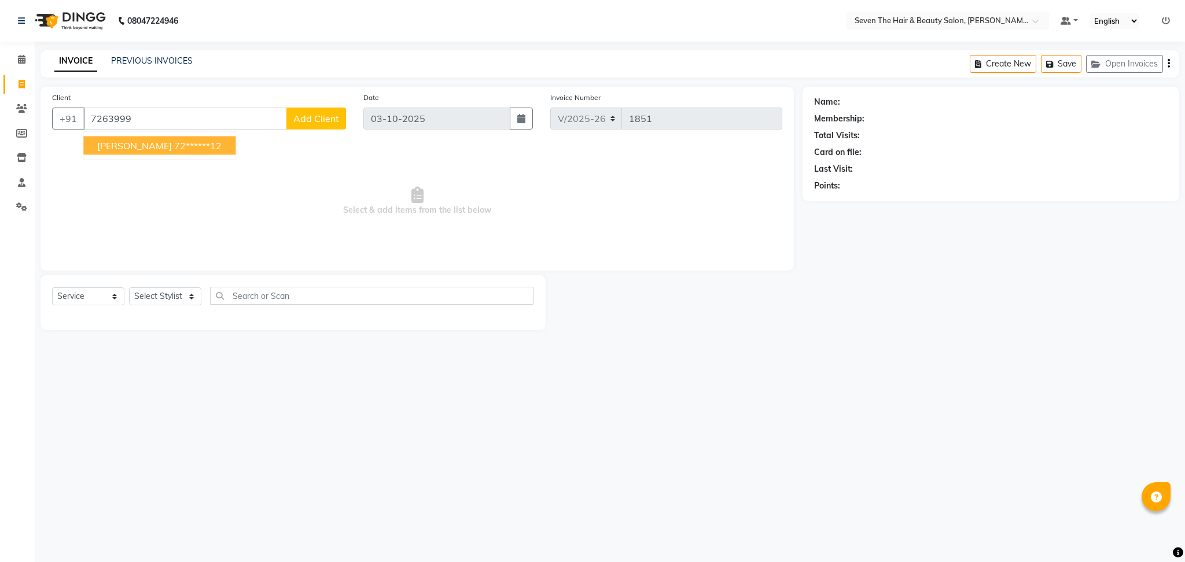
click at [143, 142] on span "[PERSON_NAME]" at bounding box center [134, 146] width 75 height 12
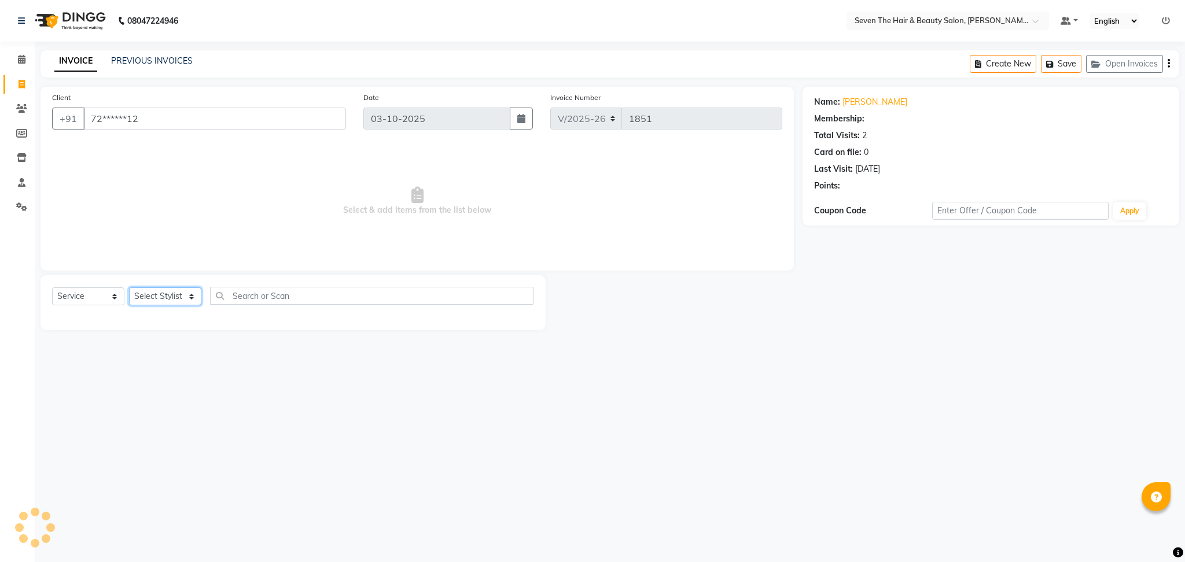
click at [175, 302] on select "Select Stylist [PERSON_NAME] [PERSON_NAME] [PERSON_NAME] [PERSON_NAME] [PERSON_…" at bounding box center [165, 296] width 72 height 18
click at [129, 288] on select "Select Stylist [PERSON_NAME] [PERSON_NAME] [PERSON_NAME] [PERSON_NAME] [PERSON_…" at bounding box center [165, 296] width 72 height 18
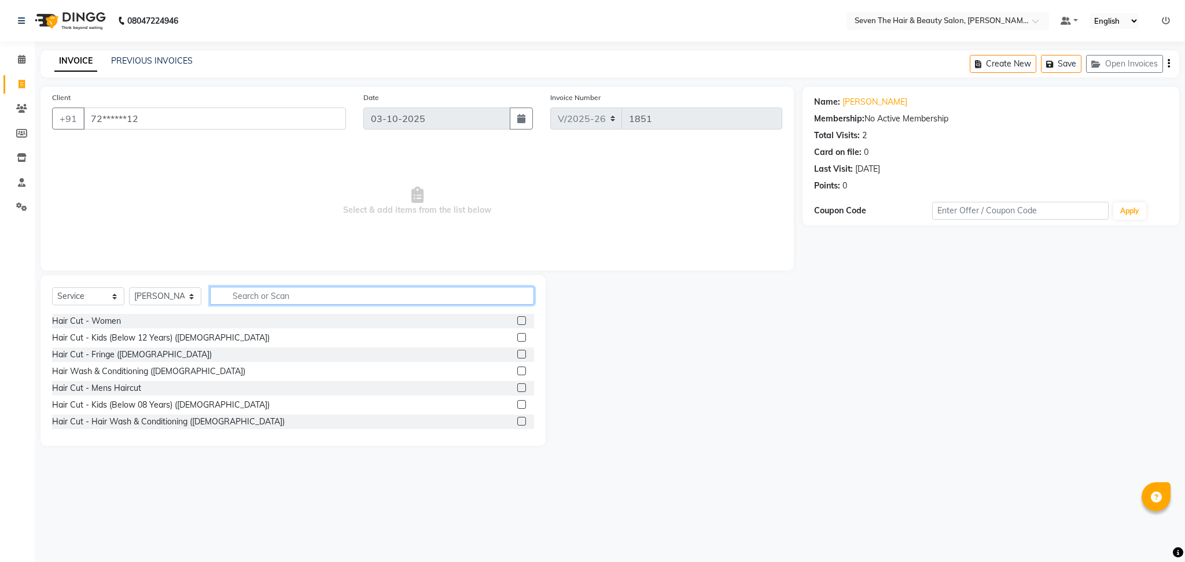
click at [279, 290] on input "text" at bounding box center [372, 296] width 324 height 18
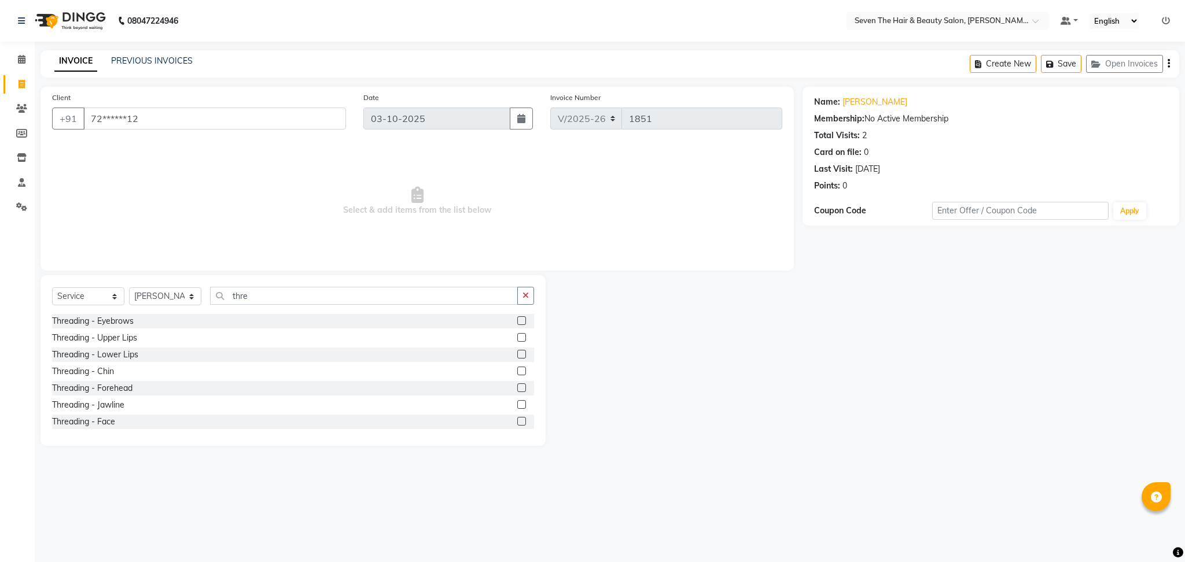
click at [517, 319] on label at bounding box center [521, 320] width 9 height 9
click at [517, 319] on input "checkbox" at bounding box center [521, 322] width 8 height 8
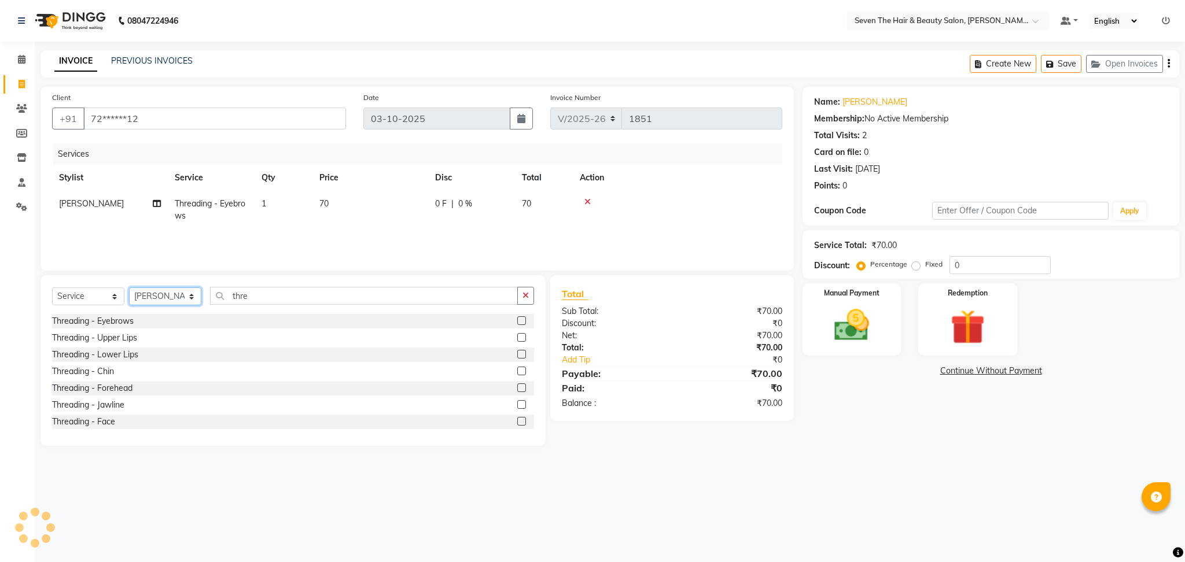
click at [150, 295] on select "Select Stylist [PERSON_NAME] [PERSON_NAME] [PERSON_NAME] [PERSON_NAME] [PERSON_…" at bounding box center [165, 296] width 72 height 18
click at [129, 288] on select "Select Stylist [PERSON_NAME] [PERSON_NAME] [PERSON_NAME] [PERSON_NAME] [PERSON_…" at bounding box center [165, 296] width 72 height 18
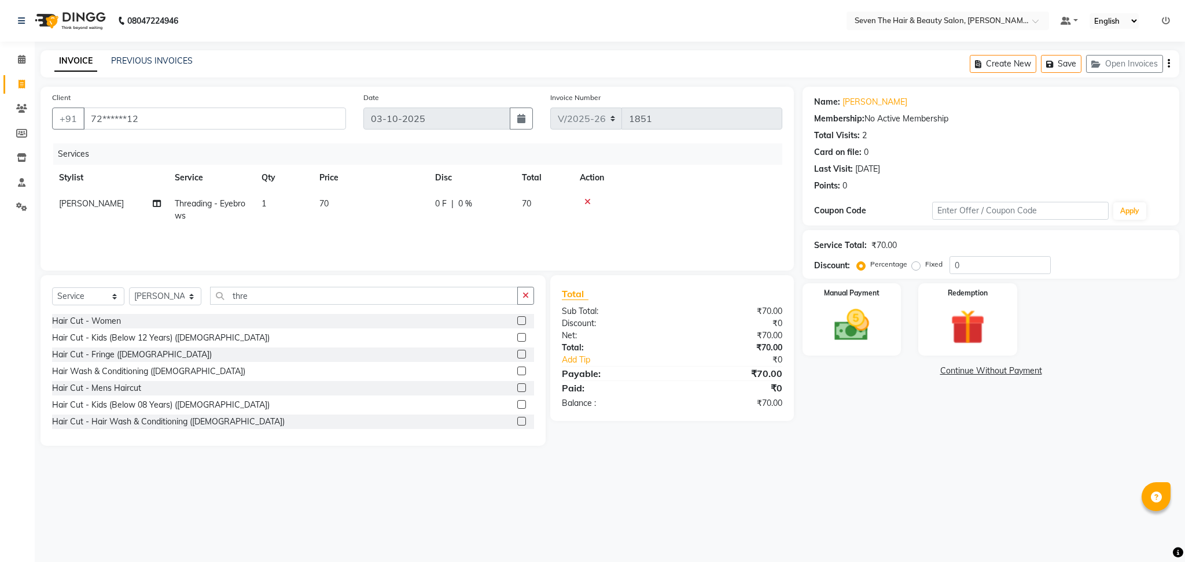
click at [517, 323] on label at bounding box center [521, 320] width 9 height 9
click at [517, 323] on input "checkbox" at bounding box center [521, 322] width 8 height 8
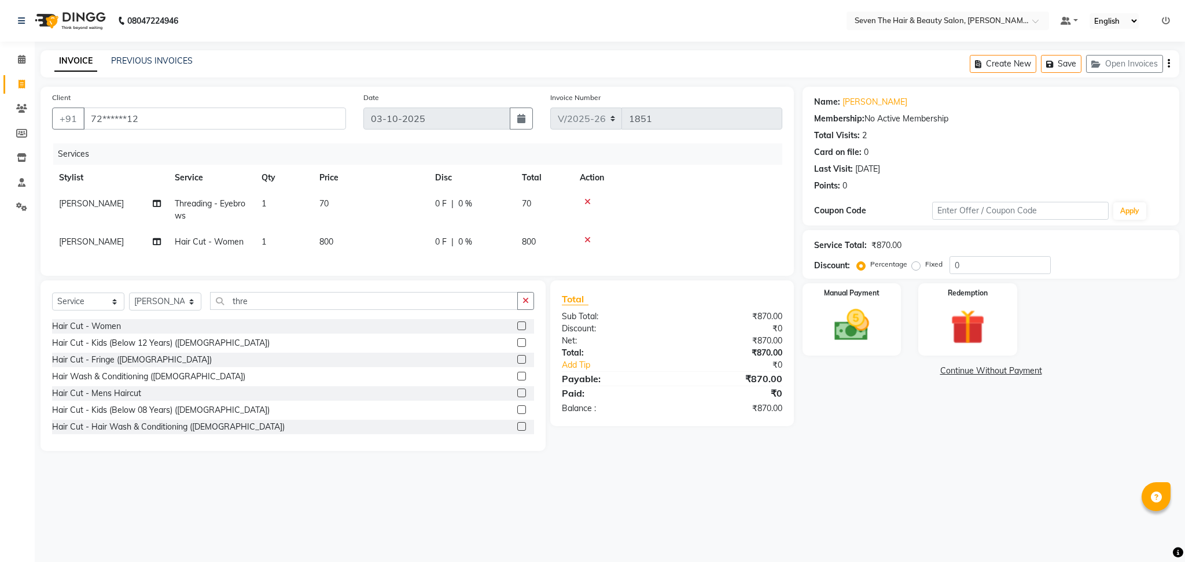
click at [517, 330] on label at bounding box center [521, 326] width 9 height 9
click at [517, 330] on input "checkbox" at bounding box center [521, 327] width 8 height 8
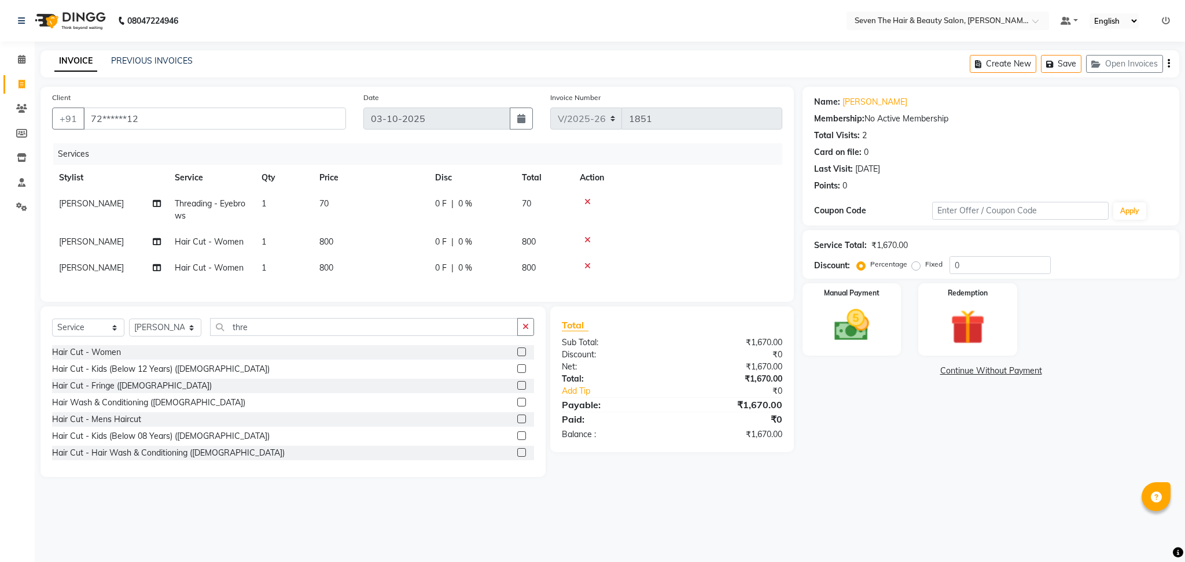
click at [76, 261] on td "[PERSON_NAME]" at bounding box center [110, 268] width 116 height 26
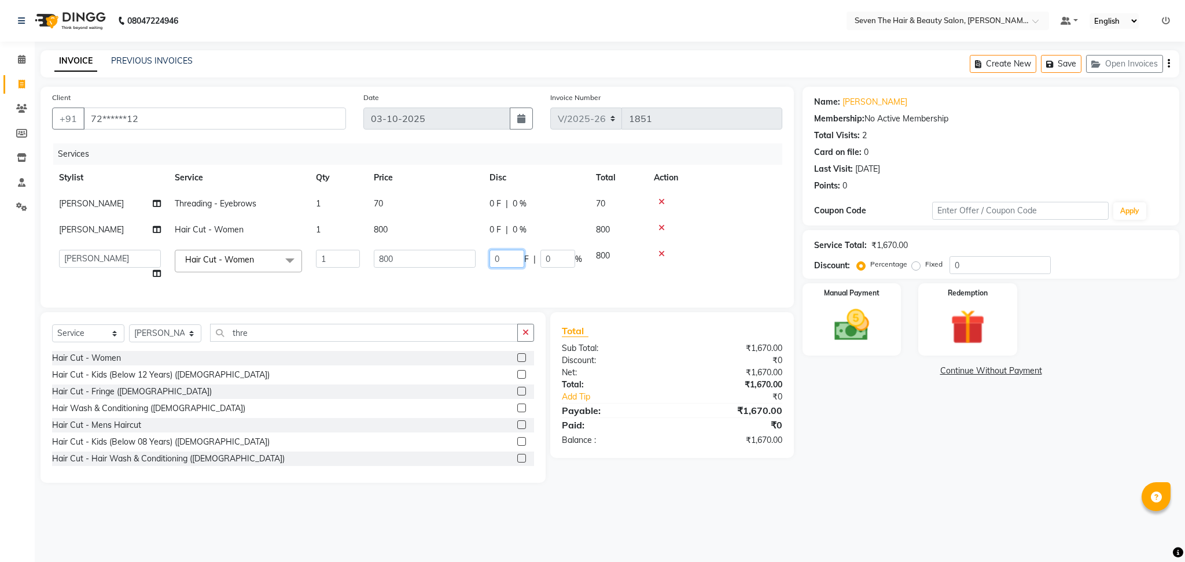
click at [492, 260] on input "0" at bounding box center [506, 259] width 35 height 18
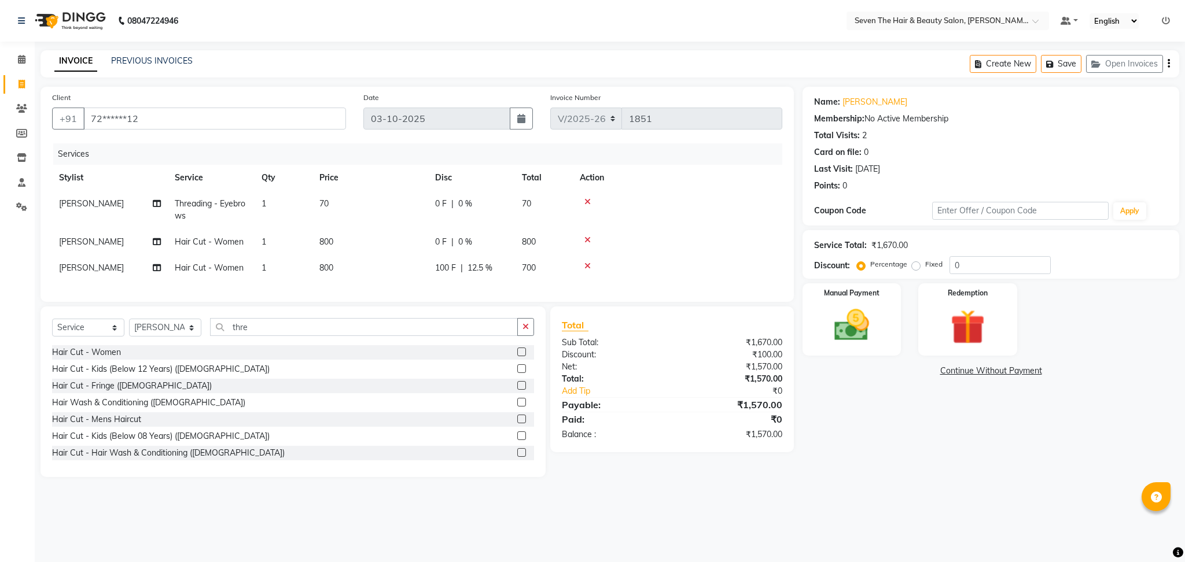
click at [494, 230] on td "0 F | 0 %" at bounding box center [471, 242] width 87 height 26
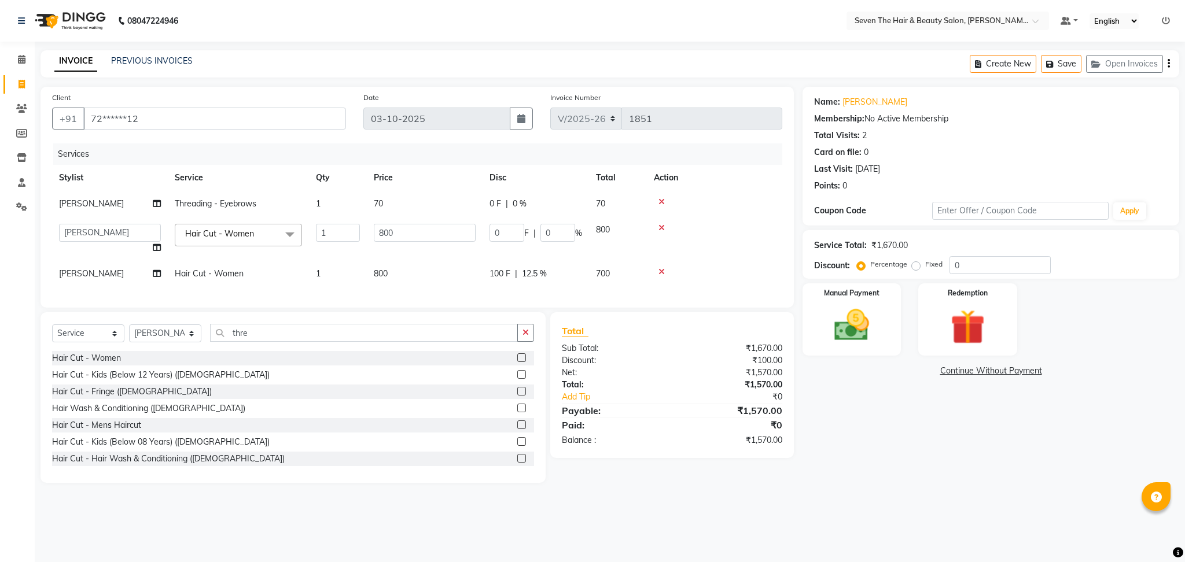
click at [494, 230] on input "0" at bounding box center [506, 233] width 35 height 18
click at [491, 225] on input "100" at bounding box center [506, 233] width 35 height 18
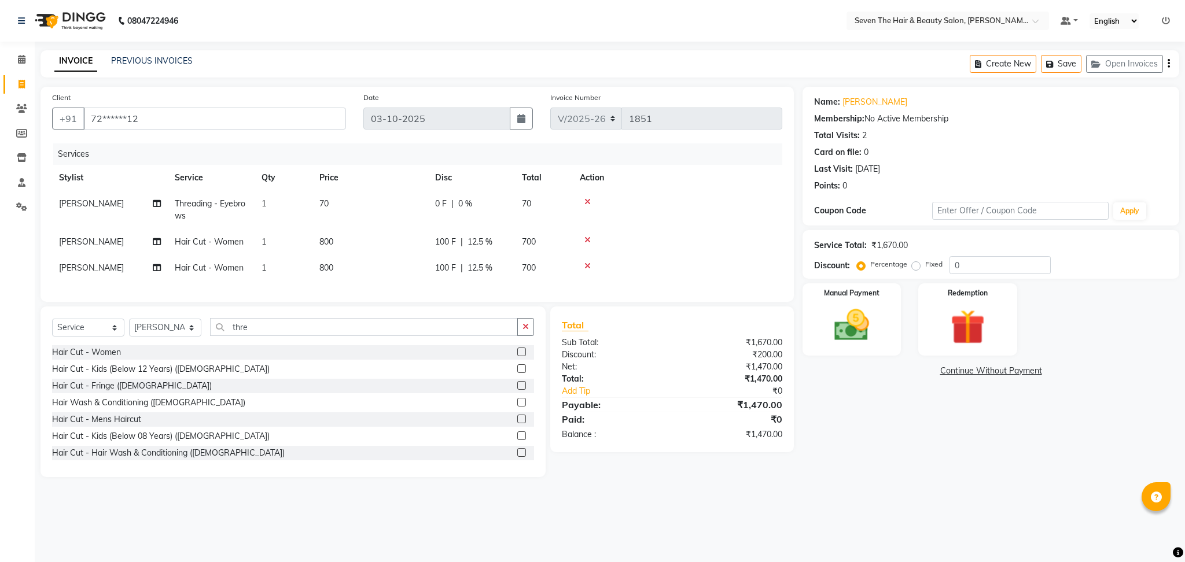
click at [853, 411] on div "Name: [PERSON_NAME] Membership: No Active Membership Total Visits: 2 Card on fi…" at bounding box center [994, 282] width 385 height 390
click at [854, 326] on img at bounding box center [851, 326] width 59 height 42
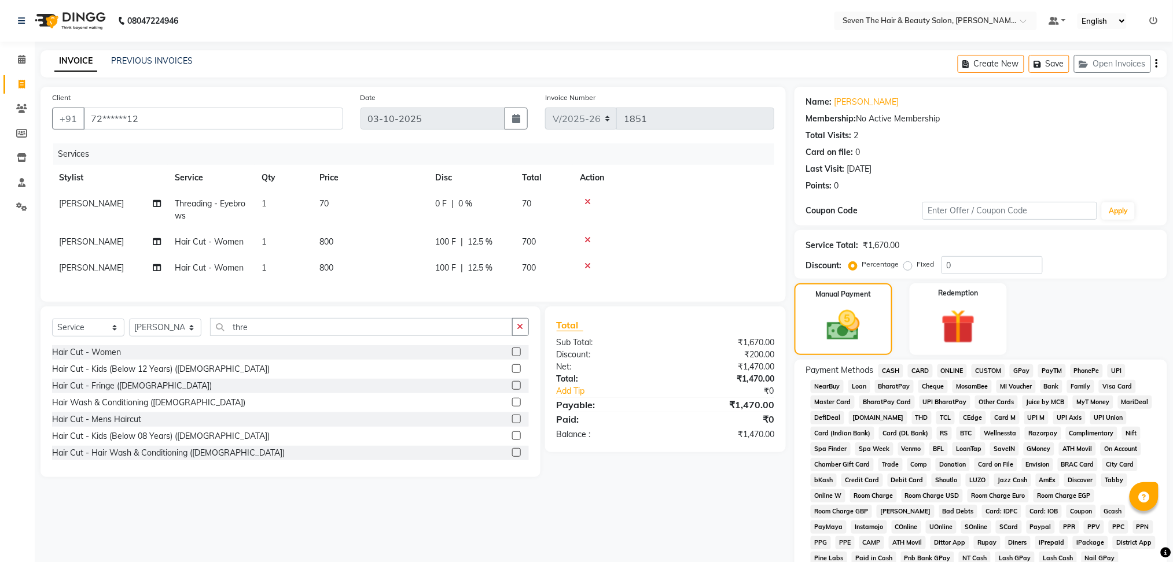
click at [961, 377] on span "ONLINE" at bounding box center [952, 370] width 30 height 13
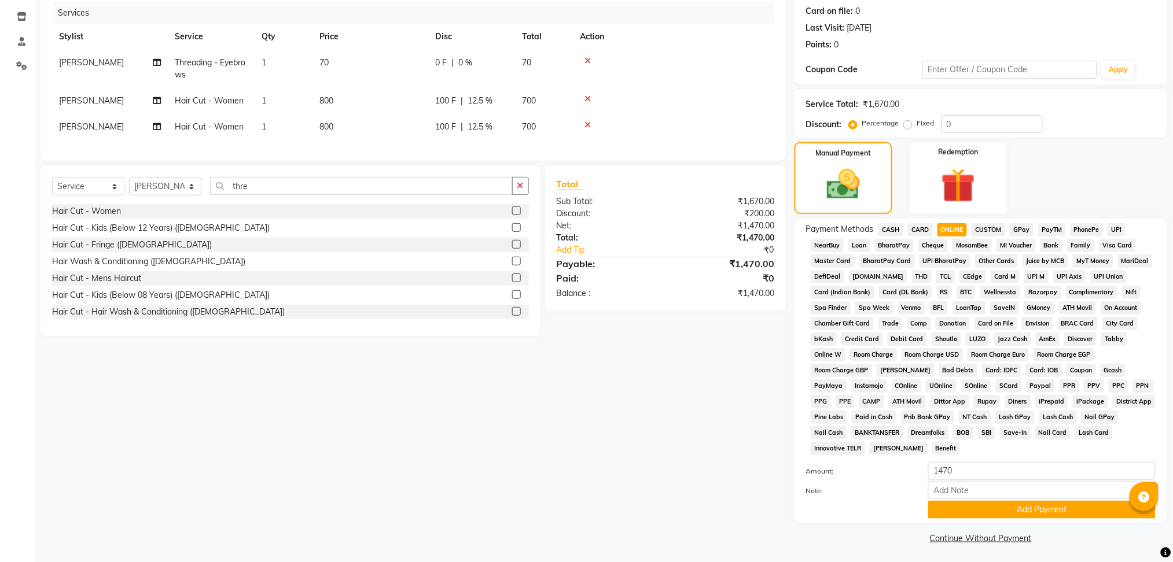
scroll to position [143, 0]
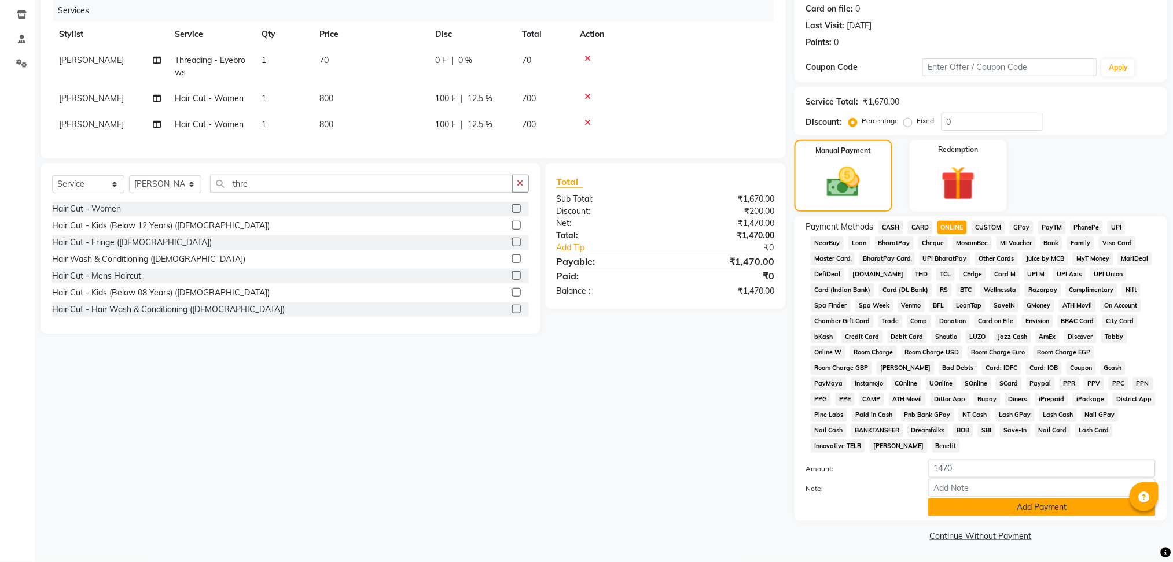
click at [1008, 502] on button "Add Payment" at bounding box center [1041, 508] width 227 height 18
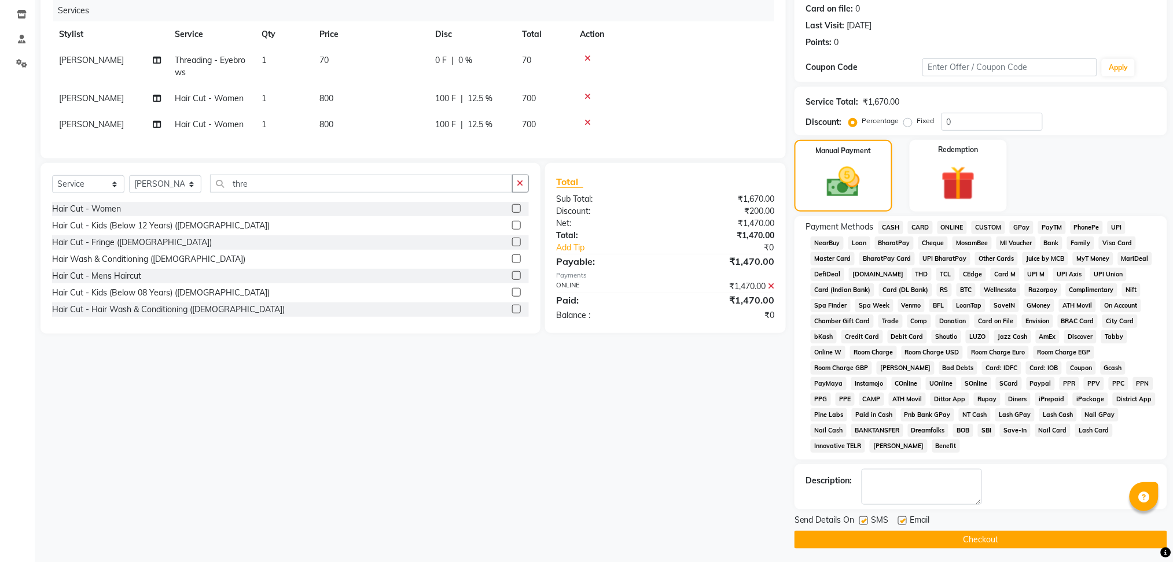
click at [899, 523] on label at bounding box center [902, 521] width 9 height 9
click at [899, 523] on input "checkbox" at bounding box center [902, 522] width 8 height 8
click at [864, 521] on label at bounding box center [863, 521] width 9 height 9
click at [864, 521] on input "checkbox" at bounding box center [863, 522] width 8 height 8
click at [870, 533] on button "Checkout" at bounding box center [980, 540] width 373 height 18
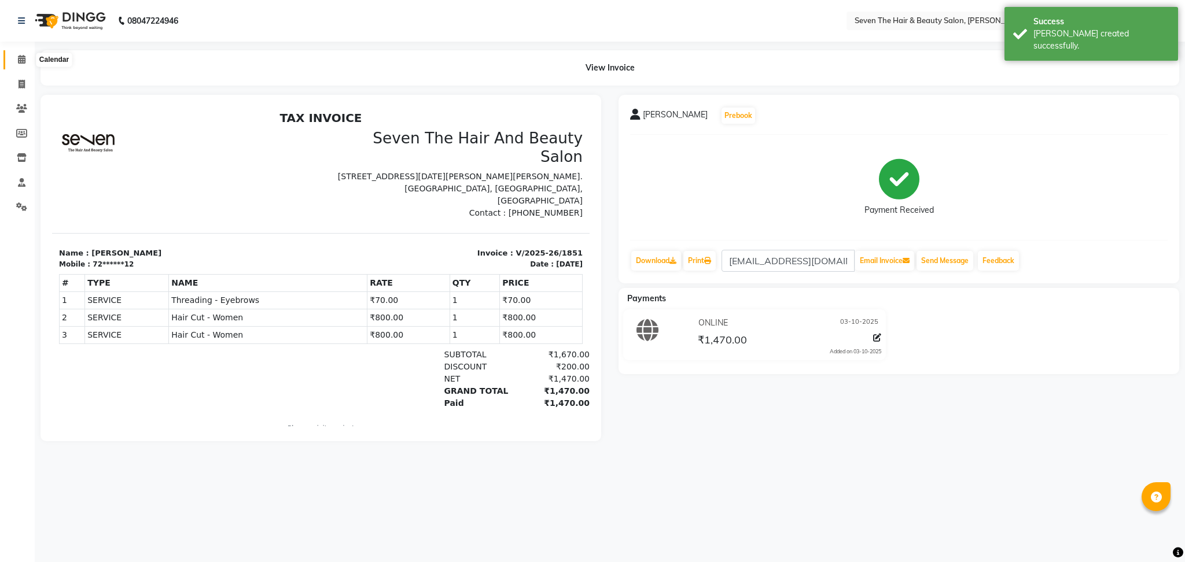
click at [26, 57] on span at bounding box center [22, 59] width 20 height 13
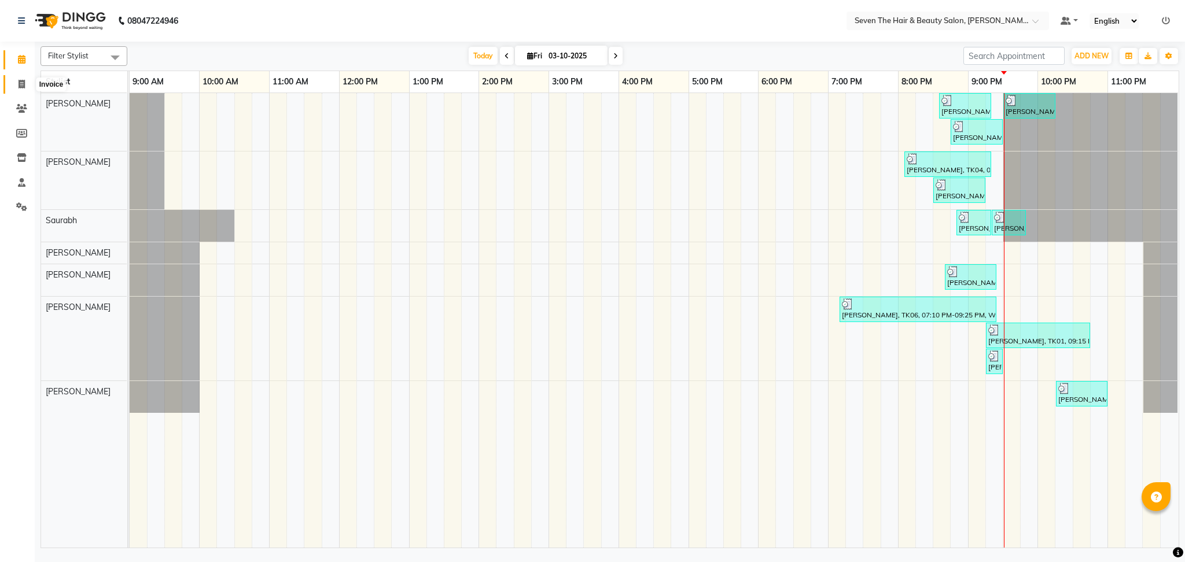
click at [20, 86] on icon at bounding box center [22, 84] width 6 height 9
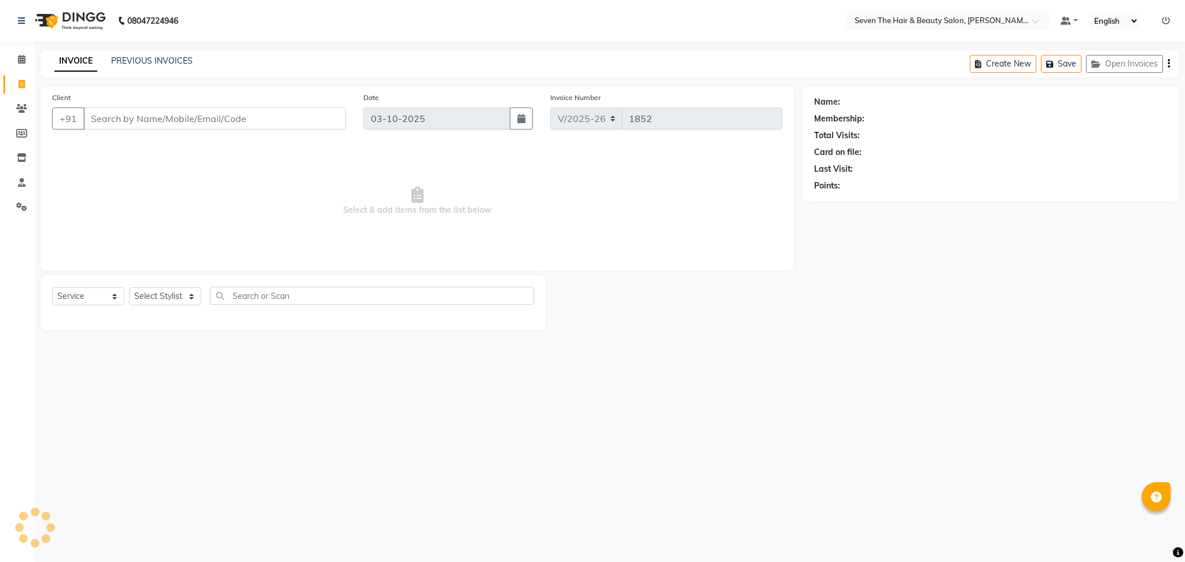
click at [149, 115] on input "Client" at bounding box center [214, 119] width 263 height 22
click at [324, 113] on span "Add Client" at bounding box center [316, 119] width 46 height 12
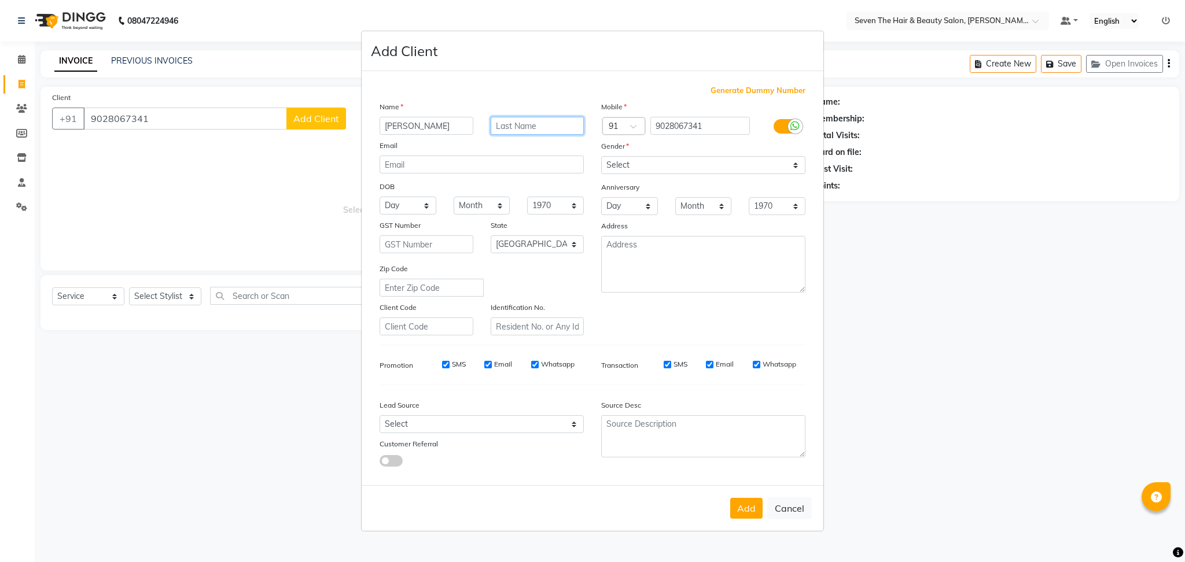
click at [526, 128] on input "text" at bounding box center [538, 126] width 94 height 18
click at [620, 169] on select "Select [DEMOGRAPHIC_DATA] [DEMOGRAPHIC_DATA] Other Prefer Not To Say" at bounding box center [703, 165] width 204 height 18
click at [601, 156] on select "Select [DEMOGRAPHIC_DATA] [DEMOGRAPHIC_DATA] Other Prefer Not To Say" at bounding box center [703, 165] width 204 height 18
click at [757, 509] on button "Add" at bounding box center [746, 508] width 32 height 21
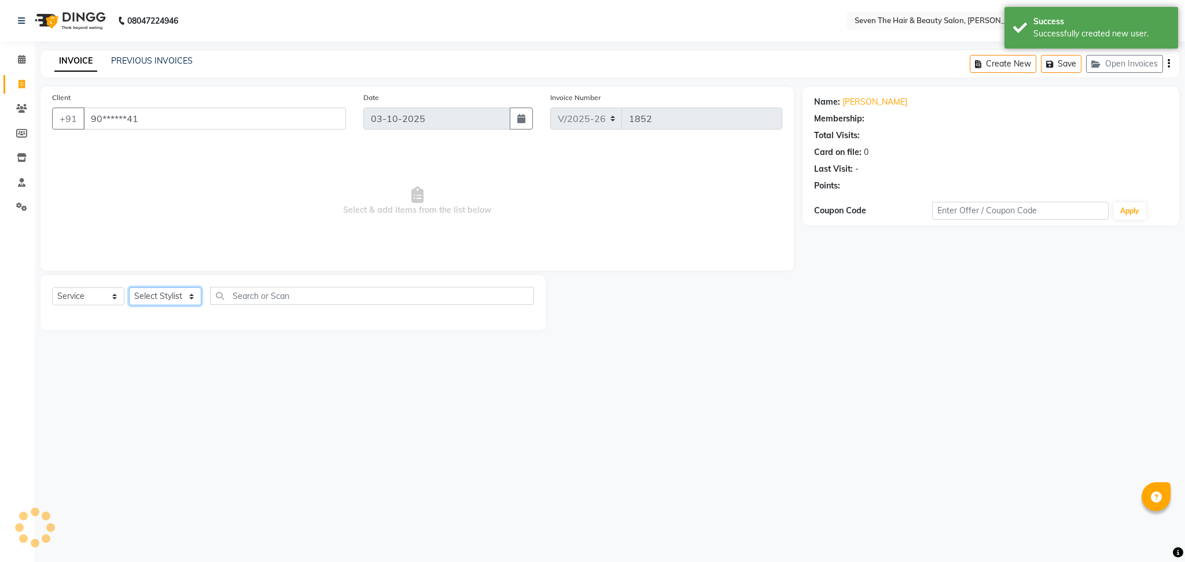
click at [169, 297] on select "Select Stylist [PERSON_NAME] [PERSON_NAME] [PERSON_NAME] [PERSON_NAME] [PERSON_…" at bounding box center [165, 296] width 72 height 18
click at [129, 288] on select "Select Stylist [PERSON_NAME] [PERSON_NAME] [PERSON_NAME] [PERSON_NAME] [PERSON_…" at bounding box center [165, 296] width 72 height 18
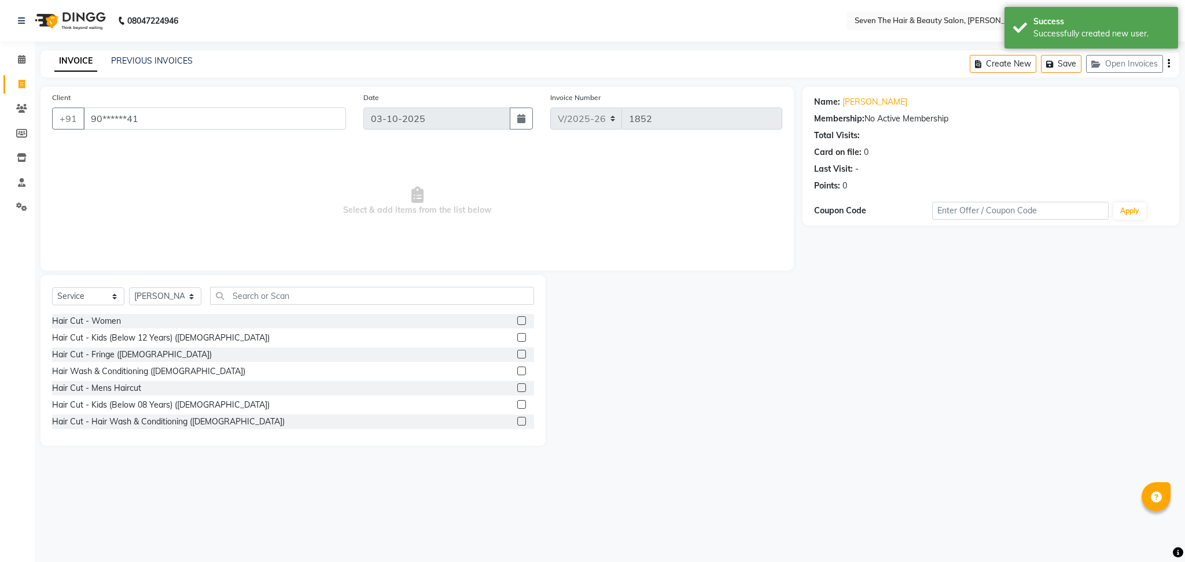
click at [517, 320] on label at bounding box center [521, 320] width 9 height 9
click at [517, 320] on input "checkbox" at bounding box center [521, 322] width 8 height 8
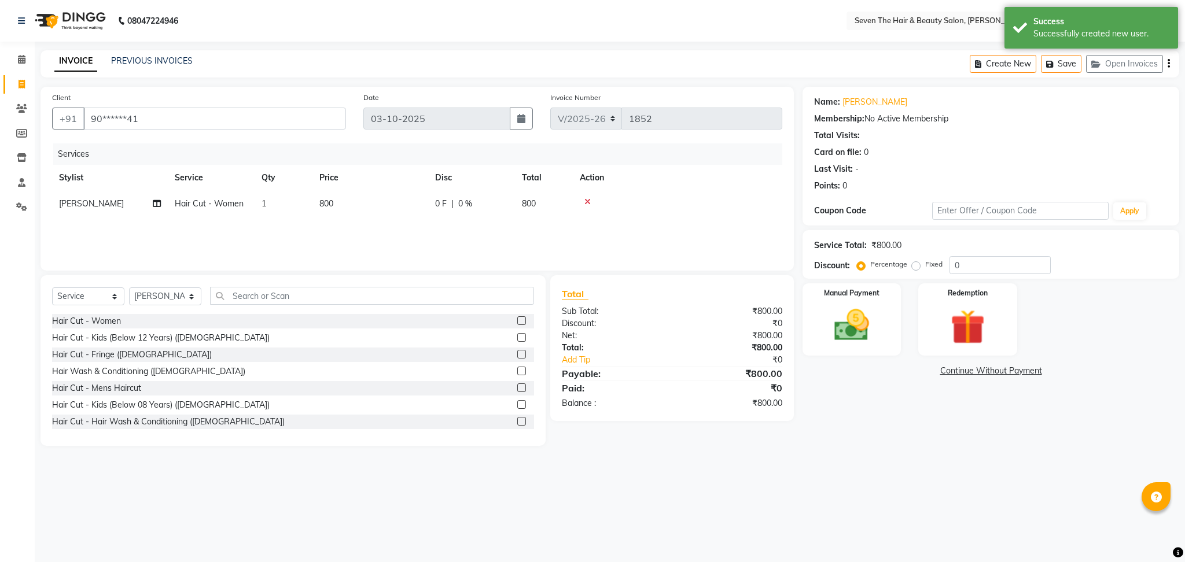
click at [925, 267] on label "Fixed" at bounding box center [933, 264] width 17 height 10
click at [915, 267] on input "Fixed" at bounding box center [918, 264] width 8 height 8
click at [956, 259] on input "0" at bounding box center [999, 265] width 101 height 18
click at [862, 307] on img at bounding box center [851, 326] width 59 height 42
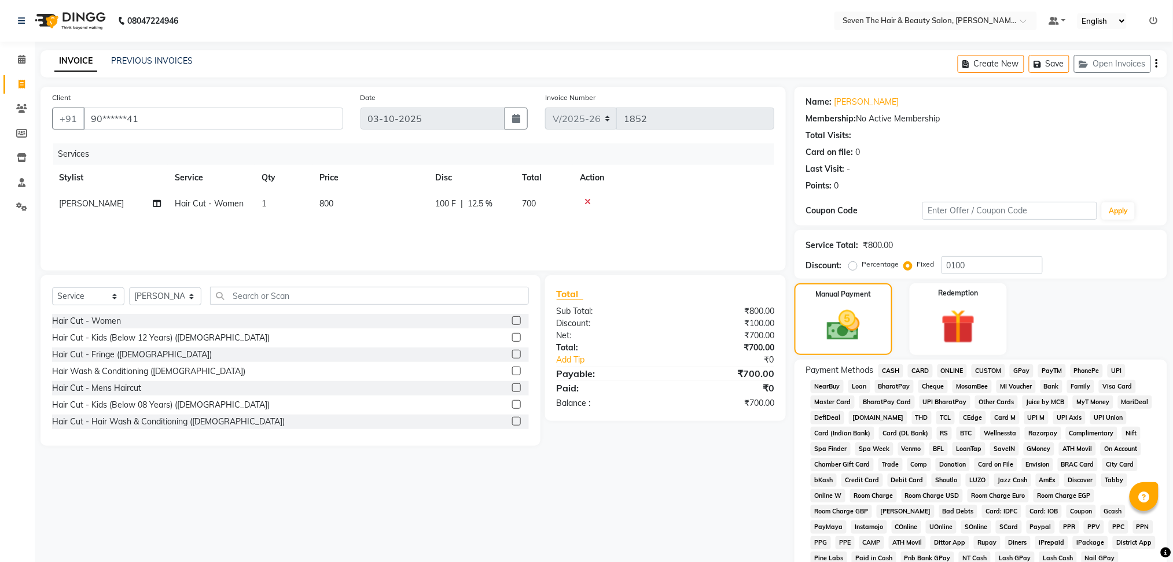
click at [954, 372] on span "ONLINE" at bounding box center [952, 370] width 30 height 13
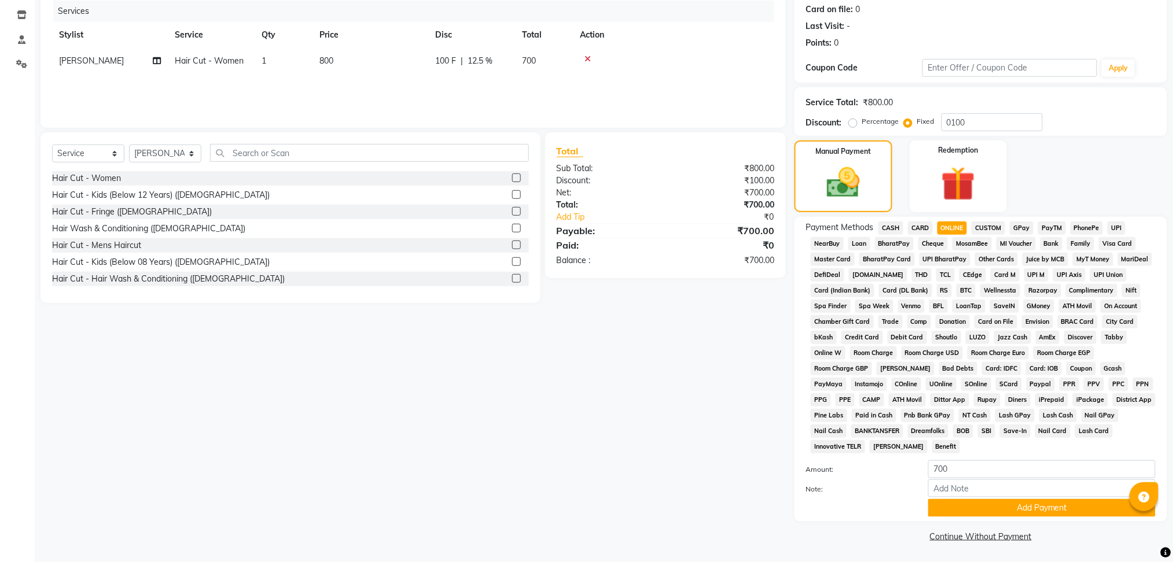
scroll to position [143, 0]
click at [1013, 500] on button "Add Payment" at bounding box center [1041, 508] width 227 height 18
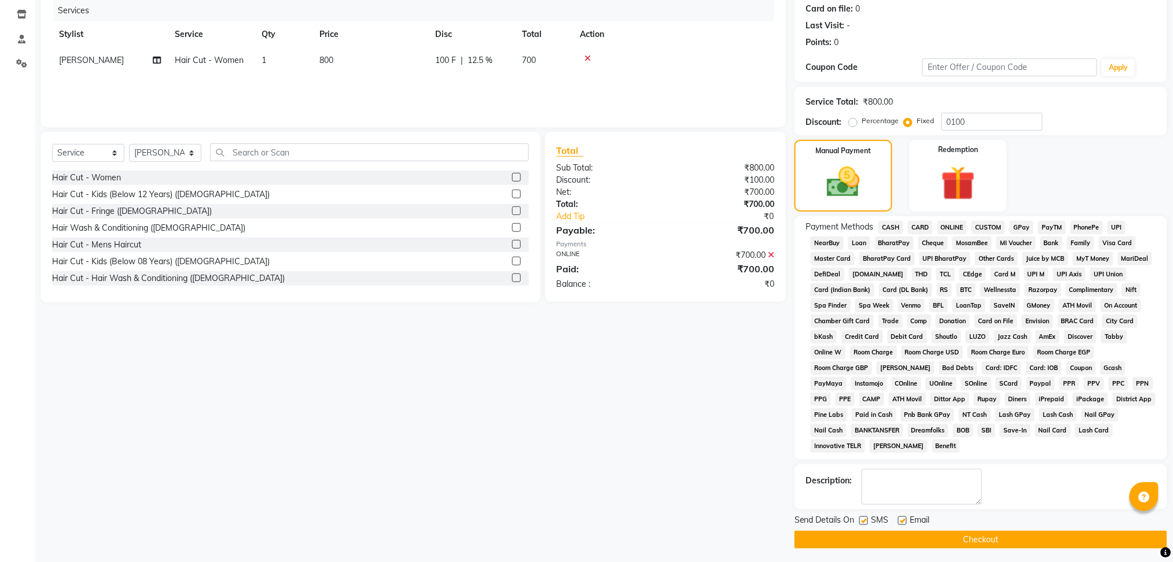
click at [903, 522] on label at bounding box center [902, 521] width 9 height 9
click at [903, 522] on input "checkbox" at bounding box center [902, 522] width 8 height 8
click at [856, 518] on div "Send Details On SMS Email" at bounding box center [980, 521] width 373 height 14
click at [868, 520] on div "SMS" at bounding box center [878, 521] width 39 height 14
click at [865, 522] on label at bounding box center [863, 521] width 9 height 9
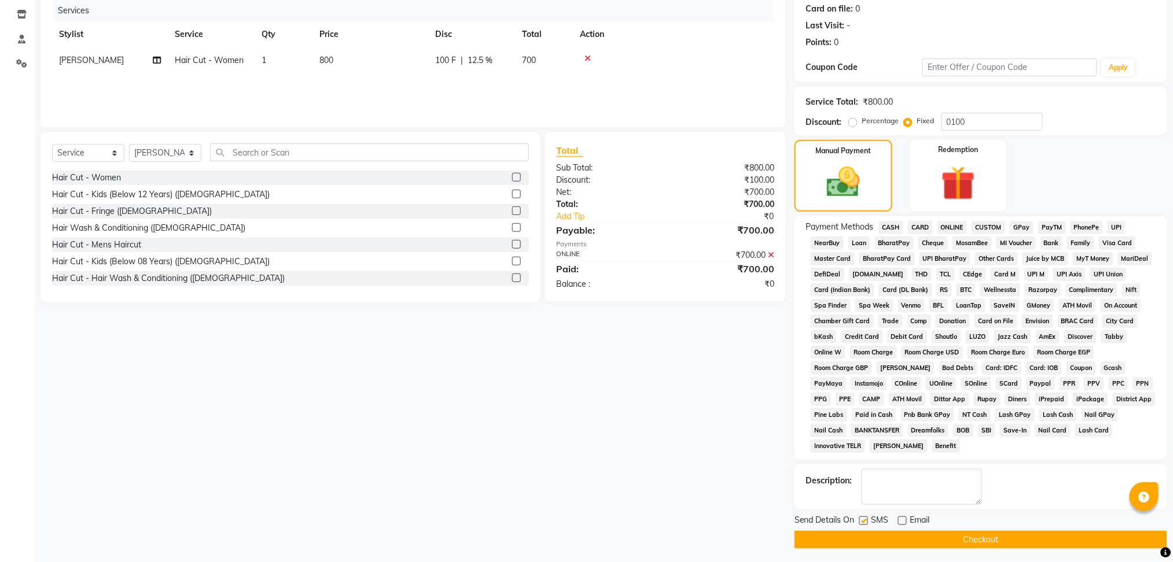
click at [865, 522] on input "checkbox" at bounding box center [863, 522] width 8 height 8
click at [876, 537] on button "Checkout" at bounding box center [980, 540] width 373 height 18
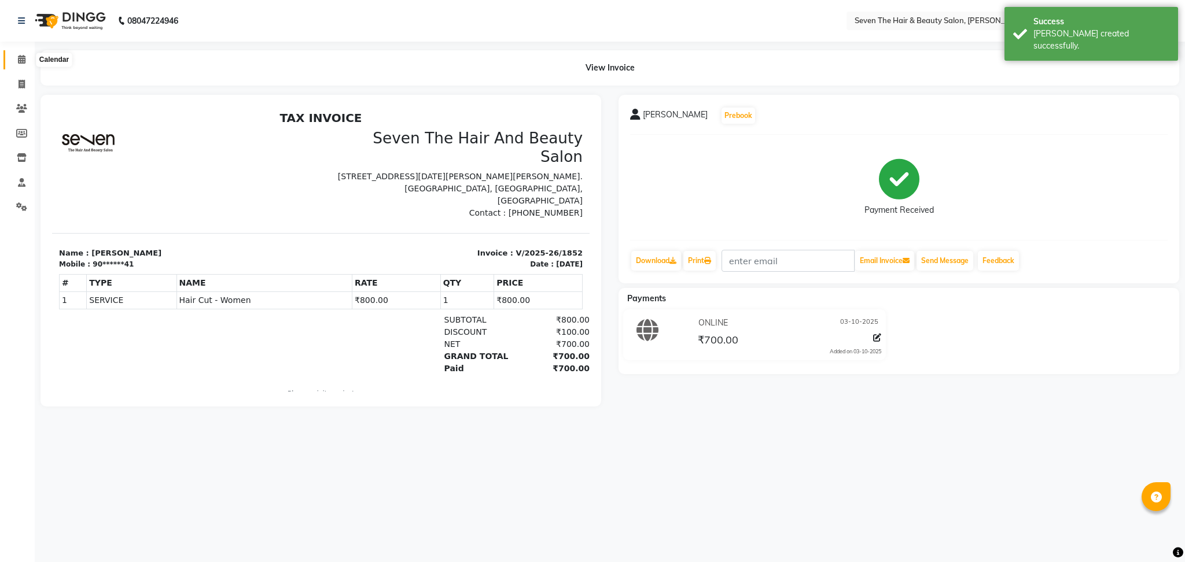
click at [16, 57] on span at bounding box center [22, 59] width 20 height 13
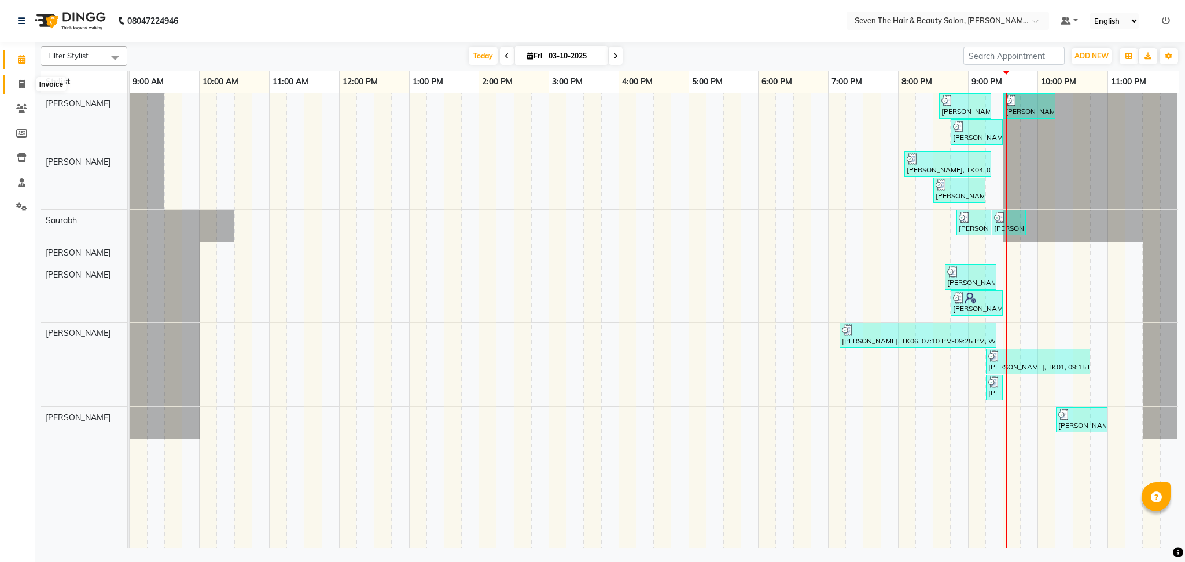
click at [21, 89] on span at bounding box center [22, 84] width 20 height 13
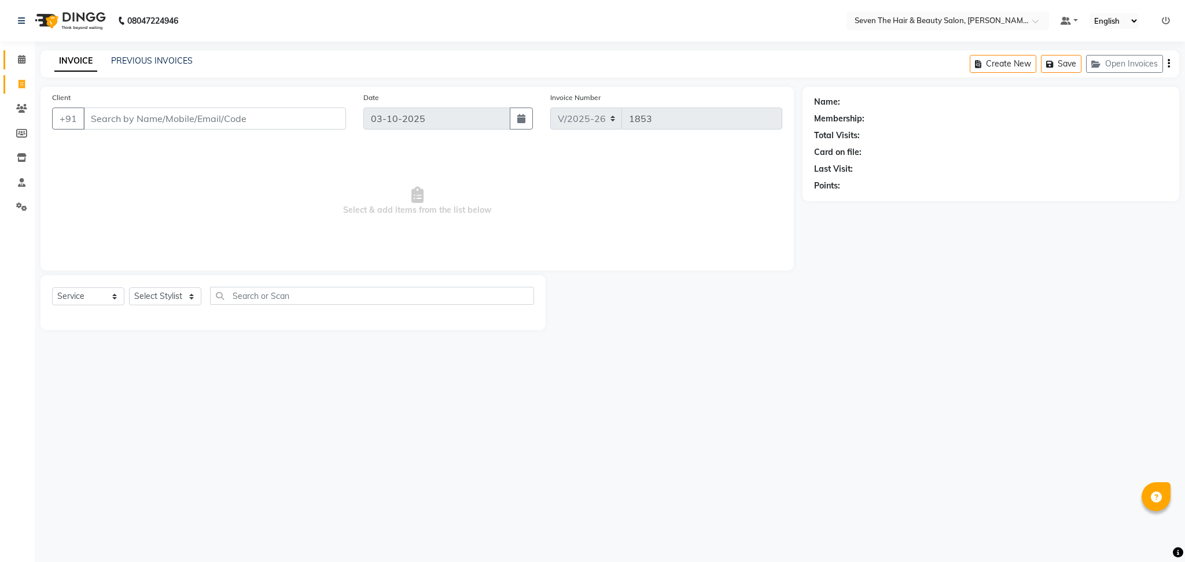
click at [22, 51] on link "Calendar" at bounding box center [17, 59] width 28 height 19
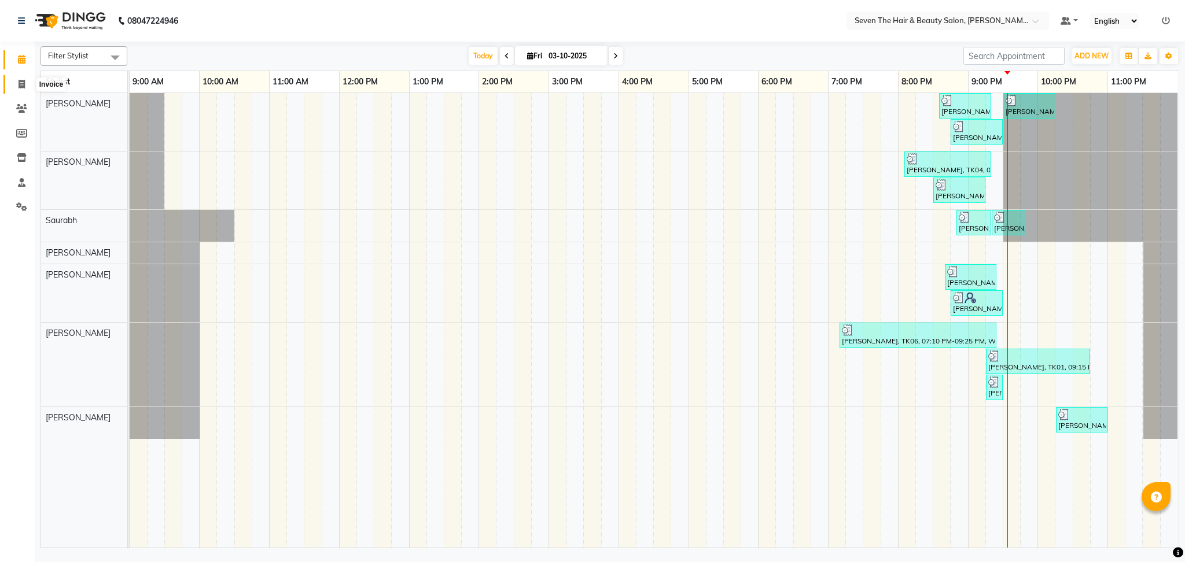
click at [22, 86] on icon at bounding box center [22, 84] width 6 height 9
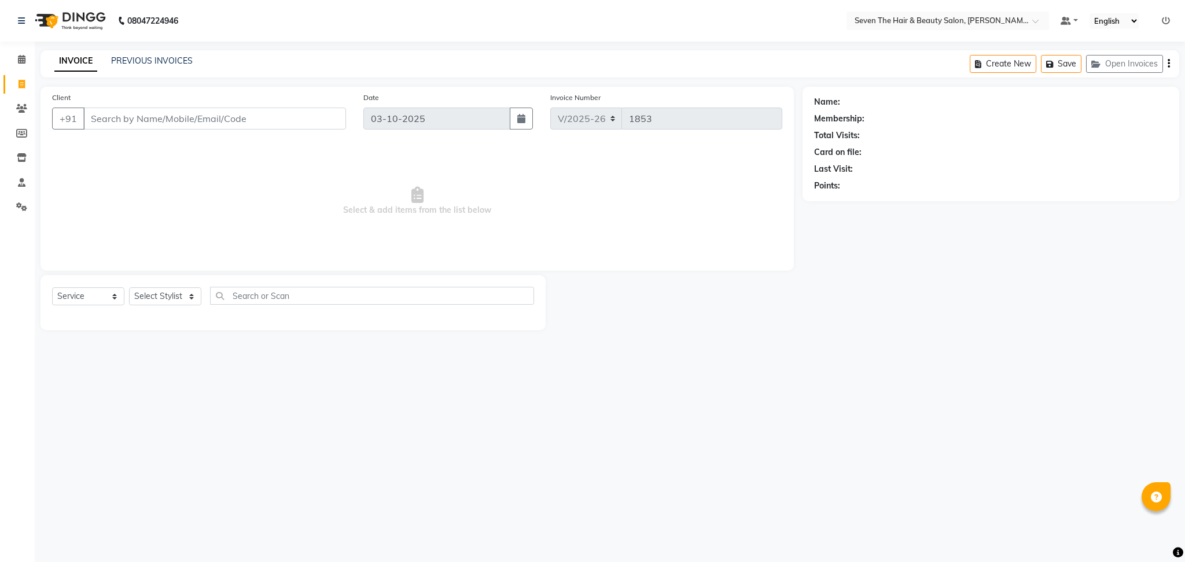
click at [131, 116] on input "Client" at bounding box center [214, 119] width 263 height 22
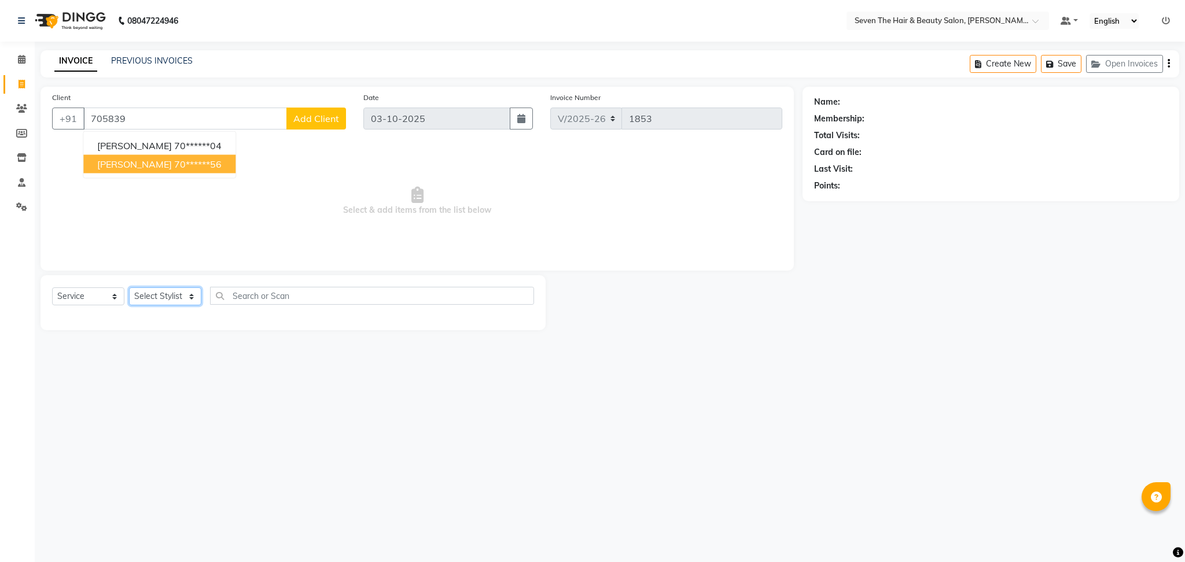
click at [169, 298] on select "Select Stylist [PERSON_NAME] [PERSON_NAME] [PERSON_NAME] [PERSON_NAME] [PERSON_…" at bounding box center [165, 296] width 72 height 18
click at [129, 288] on select "Select Stylist [PERSON_NAME] [PERSON_NAME] [PERSON_NAME] [PERSON_NAME] [PERSON_…" at bounding box center [165, 296] width 72 height 18
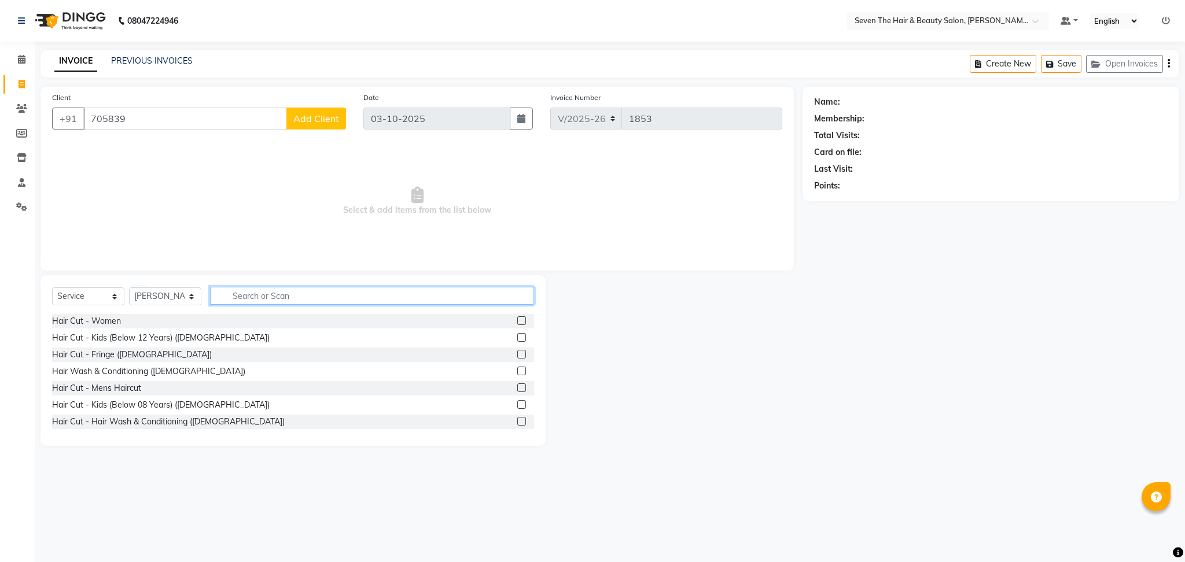
click at [290, 294] on input "text" at bounding box center [372, 296] width 324 height 18
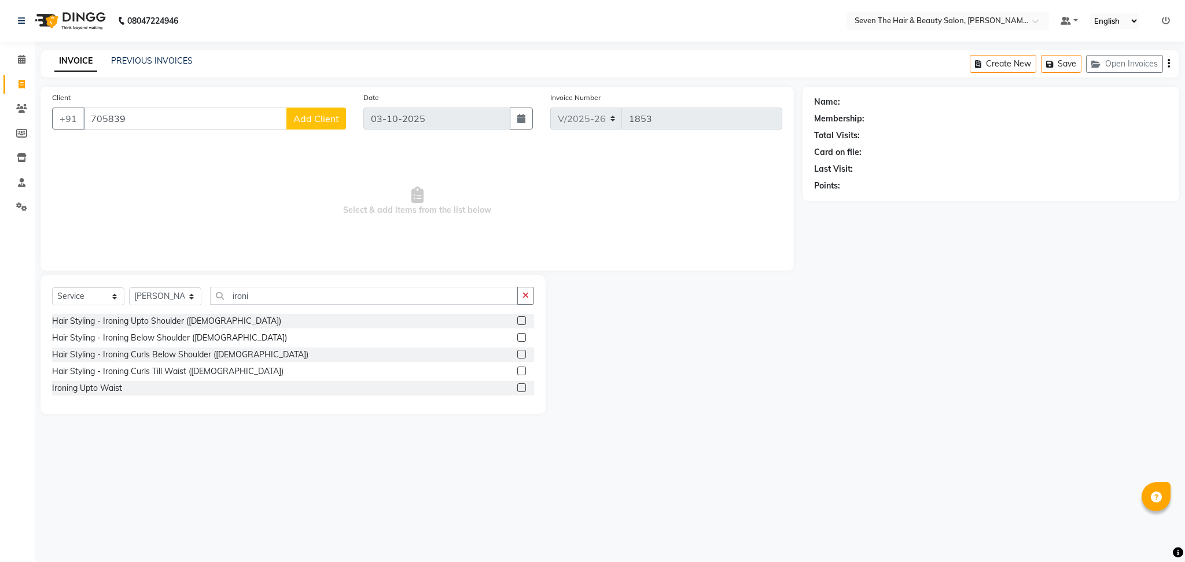
click at [520, 340] on label at bounding box center [521, 337] width 9 height 9
click at [520, 340] on input "checkbox" at bounding box center [521, 338] width 8 height 8
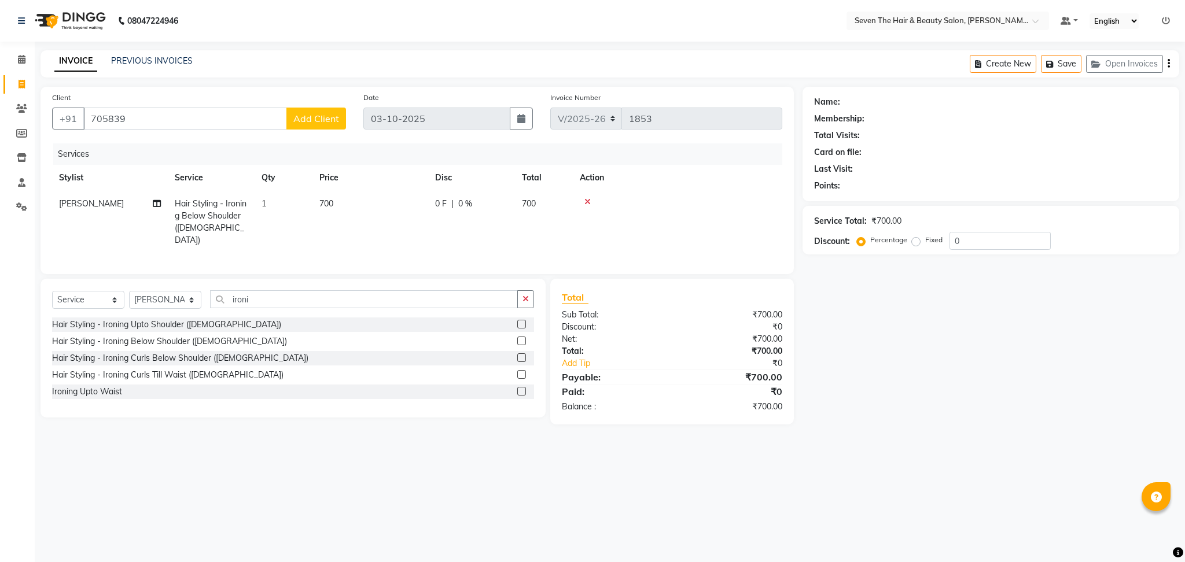
click at [454, 202] on div "0 F | 0 %" at bounding box center [471, 204] width 73 height 12
click at [492, 206] on input "0" at bounding box center [506, 207] width 35 height 18
click at [651, 242] on div "Services Stylist Service Qty Price Disc Total Action [PERSON_NAME] Hair Styling…" at bounding box center [417, 202] width 730 height 119
click at [198, 120] on input "705839" at bounding box center [185, 119] width 204 height 22
click at [174, 143] on ngb-highlight "70******56" at bounding box center [197, 146] width 47 height 12
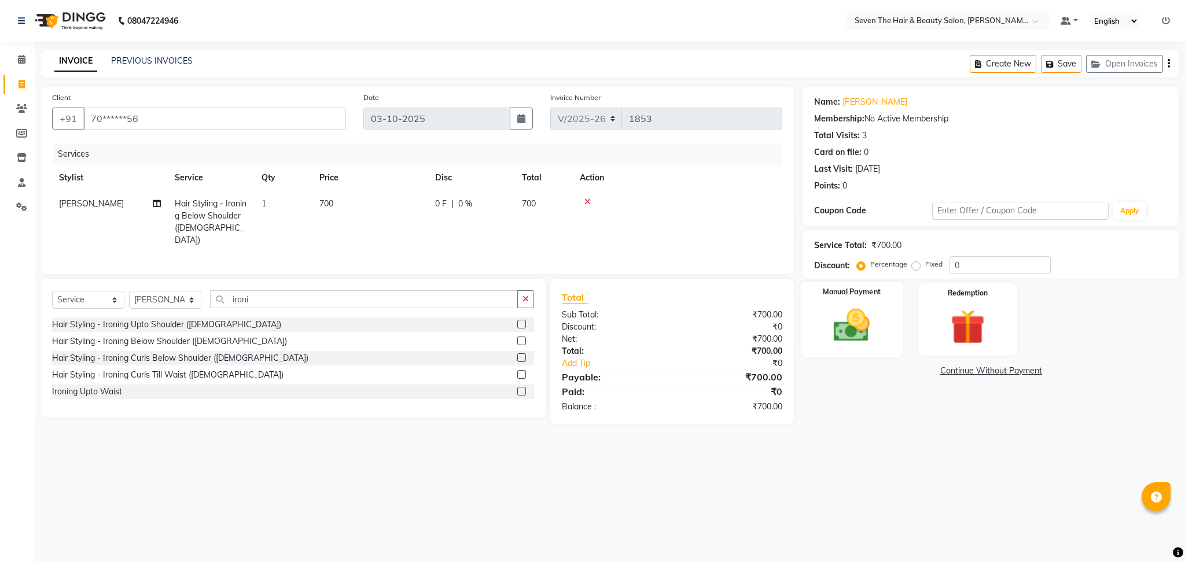
click at [854, 299] on div "Manual Payment" at bounding box center [852, 319] width 102 height 75
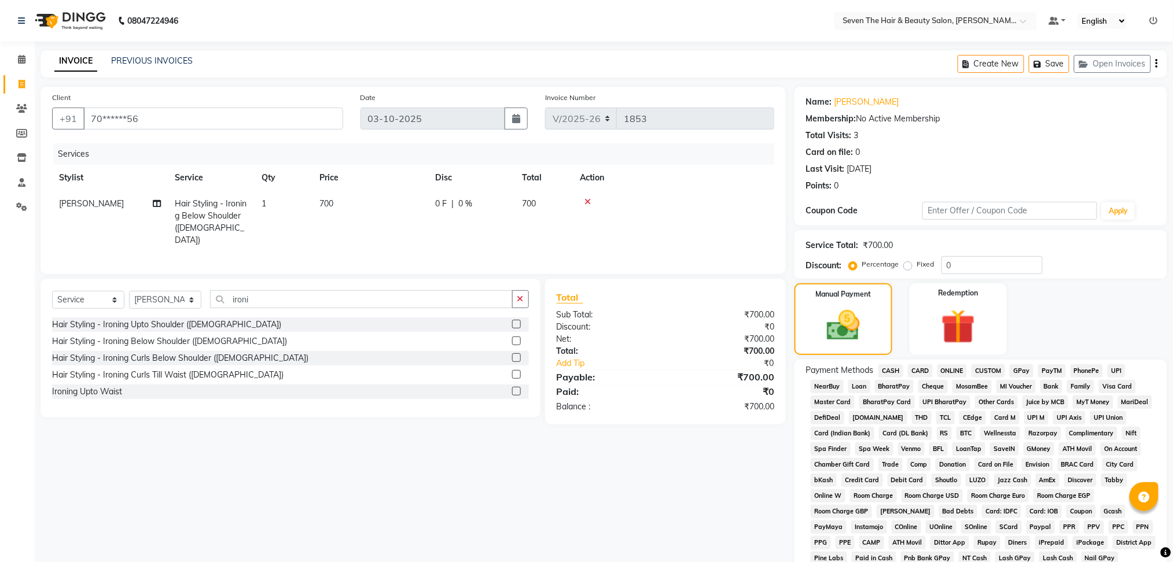
click at [917, 263] on label "Fixed" at bounding box center [925, 264] width 17 height 10
click at [908, 263] on input "Fixed" at bounding box center [910, 264] width 8 height 8
click at [947, 265] on input "0" at bounding box center [991, 265] width 101 height 18
click at [939, 361] on div "Payment Methods CASH CARD ONLINE CUSTOM GPay PayTM PhonePe UPI NearBuy Loan Bha…" at bounding box center [980, 482] width 373 height 244
click at [945, 366] on span "ONLINE" at bounding box center [952, 370] width 30 height 13
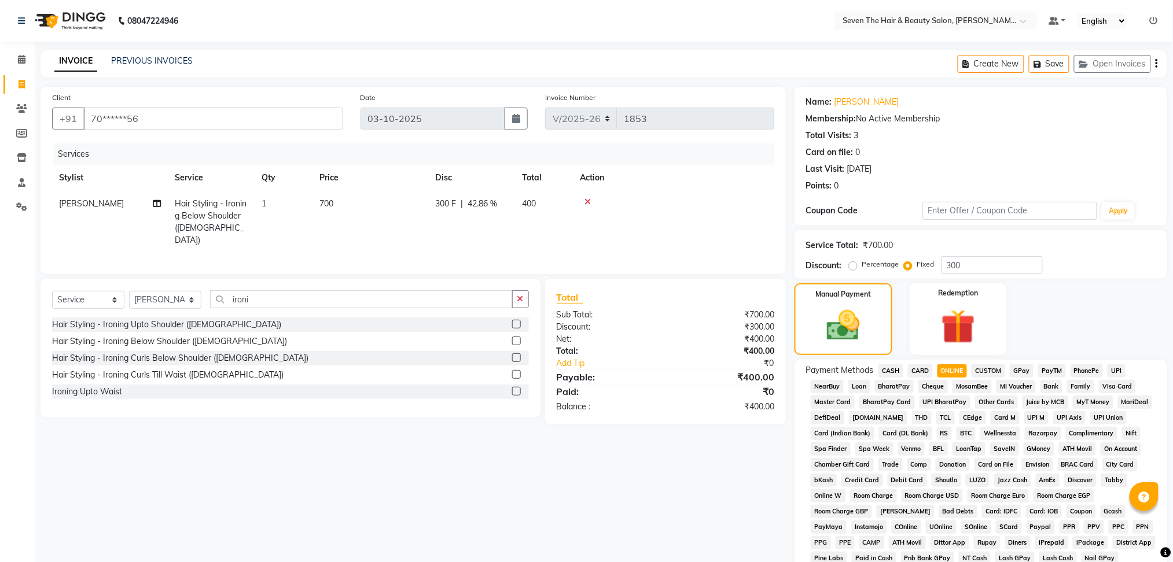
scroll to position [143, 0]
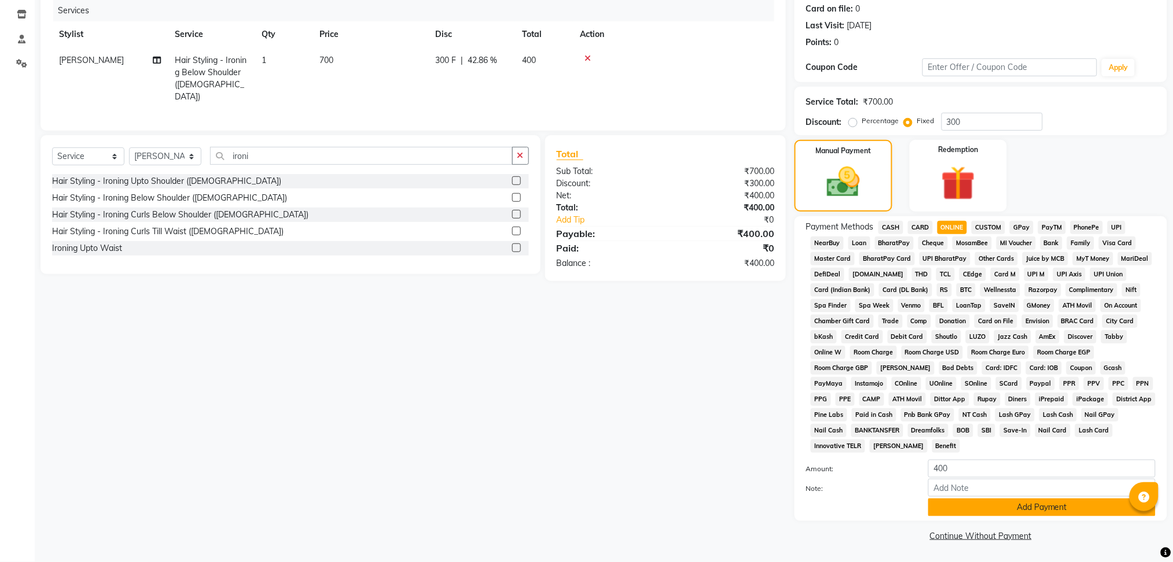
click at [1029, 502] on button "Add Payment" at bounding box center [1041, 508] width 227 height 18
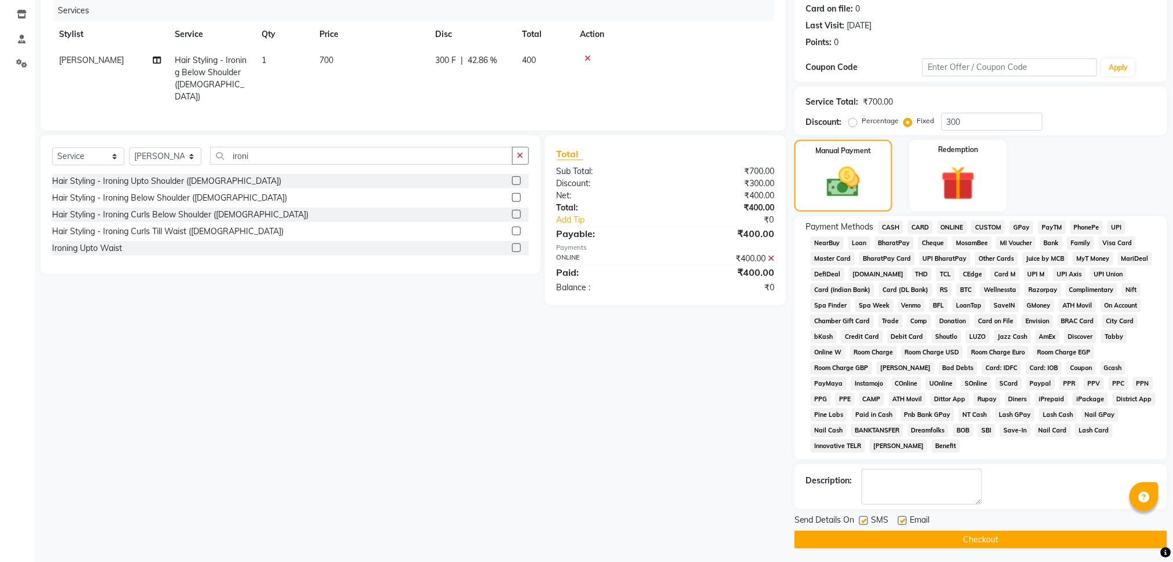
click at [906, 539] on button "Checkout" at bounding box center [980, 540] width 373 height 18
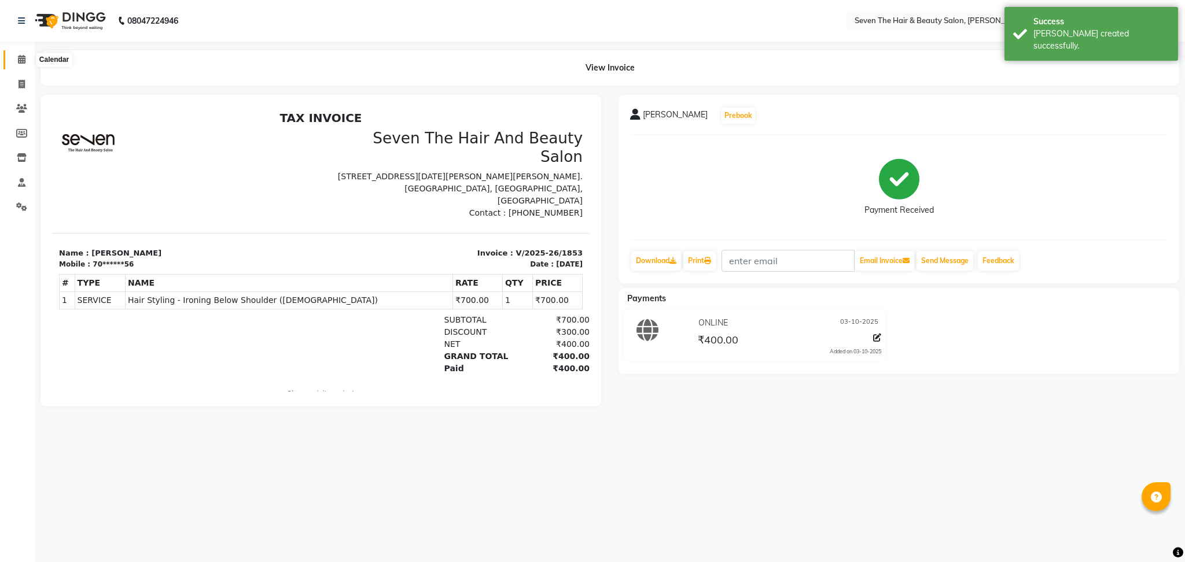
click at [16, 54] on span at bounding box center [22, 59] width 20 height 13
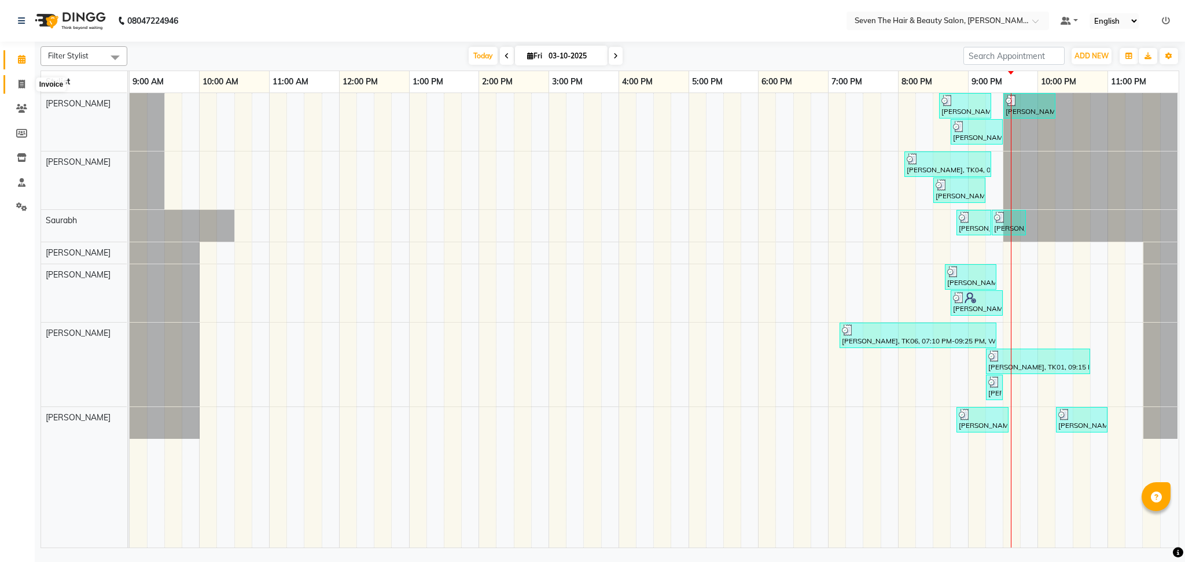
click at [16, 87] on span at bounding box center [22, 84] width 20 height 13
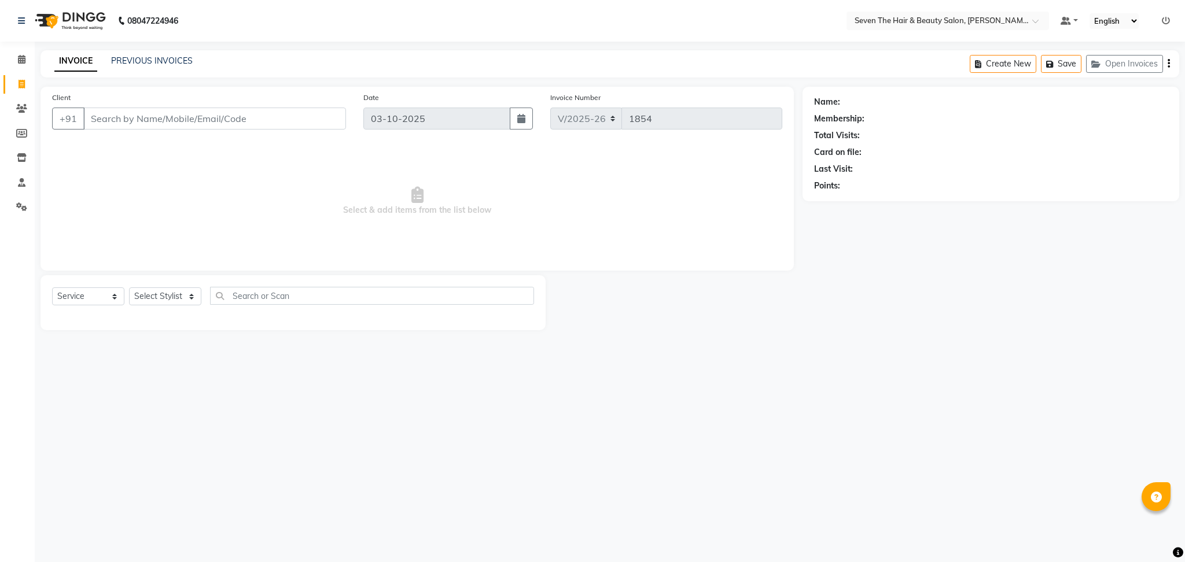
click at [158, 116] on input "Client" at bounding box center [214, 119] width 263 height 22
click at [151, 146] on ngb-highlight "82******36" at bounding box center [147, 146] width 47 height 12
click at [171, 292] on select "Select Stylist [PERSON_NAME] [PERSON_NAME] [PERSON_NAME] [PERSON_NAME] [PERSON_…" at bounding box center [165, 296] width 72 height 18
click at [129, 288] on select "Select Stylist [PERSON_NAME] [PERSON_NAME] [PERSON_NAME] [PERSON_NAME] [PERSON_…" at bounding box center [165, 296] width 72 height 18
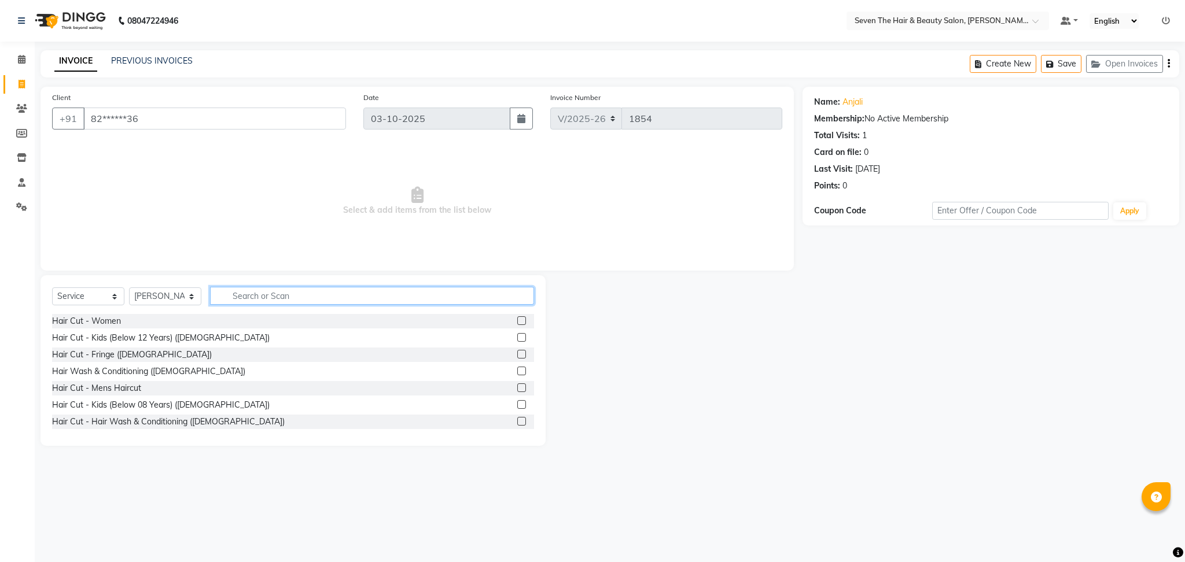
click at [270, 293] on input "text" at bounding box center [372, 296] width 324 height 18
drag, startPoint x: 505, startPoint y: 326, endPoint x: 512, endPoint y: 322, distance: 7.8
click at [517, 322] on div at bounding box center [521, 322] width 8 height 12
click at [517, 322] on label at bounding box center [521, 320] width 9 height 9
click at [517, 322] on input "checkbox" at bounding box center [521, 322] width 8 height 8
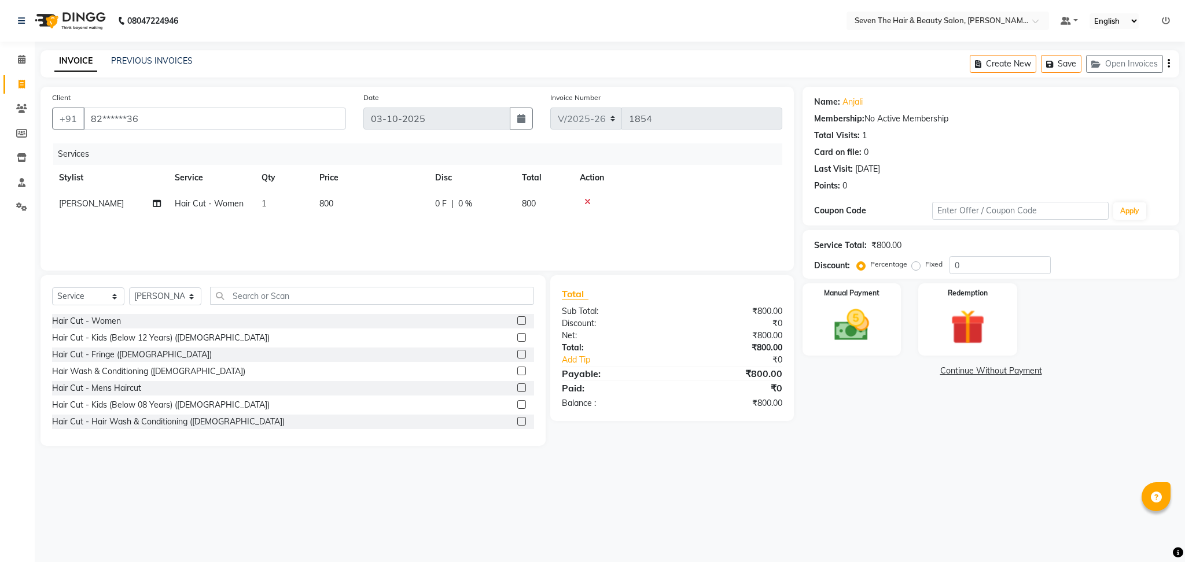
click at [477, 195] on td "0 F | 0 %" at bounding box center [471, 204] width 87 height 26
click at [497, 202] on input "0" at bounding box center [506, 207] width 35 height 18
click at [840, 335] on img at bounding box center [851, 326] width 59 height 42
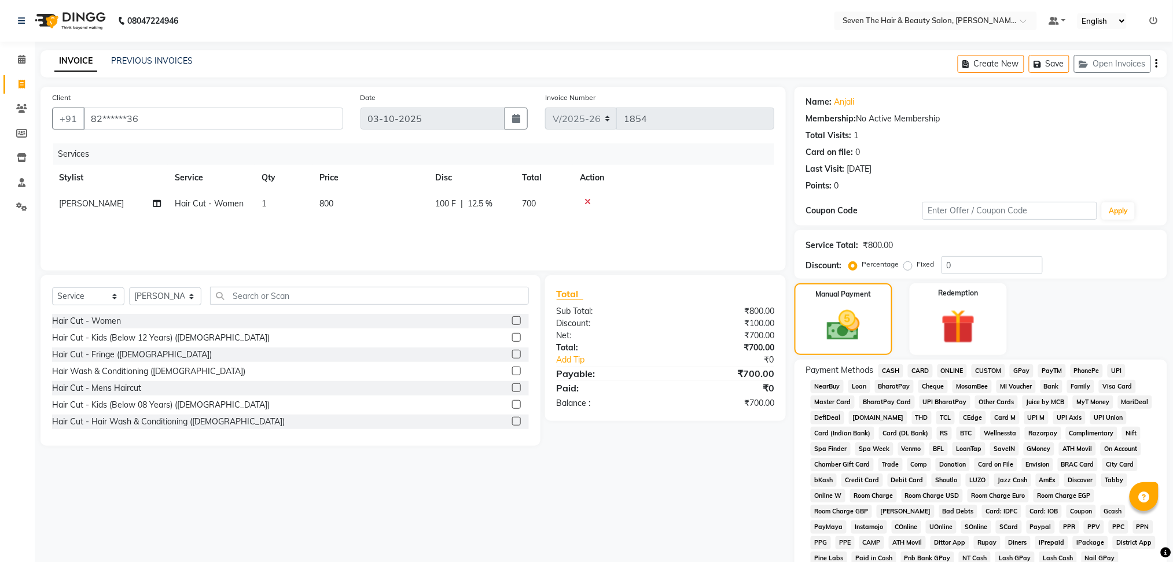
click at [957, 374] on span "ONLINE" at bounding box center [952, 370] width 30 height 13
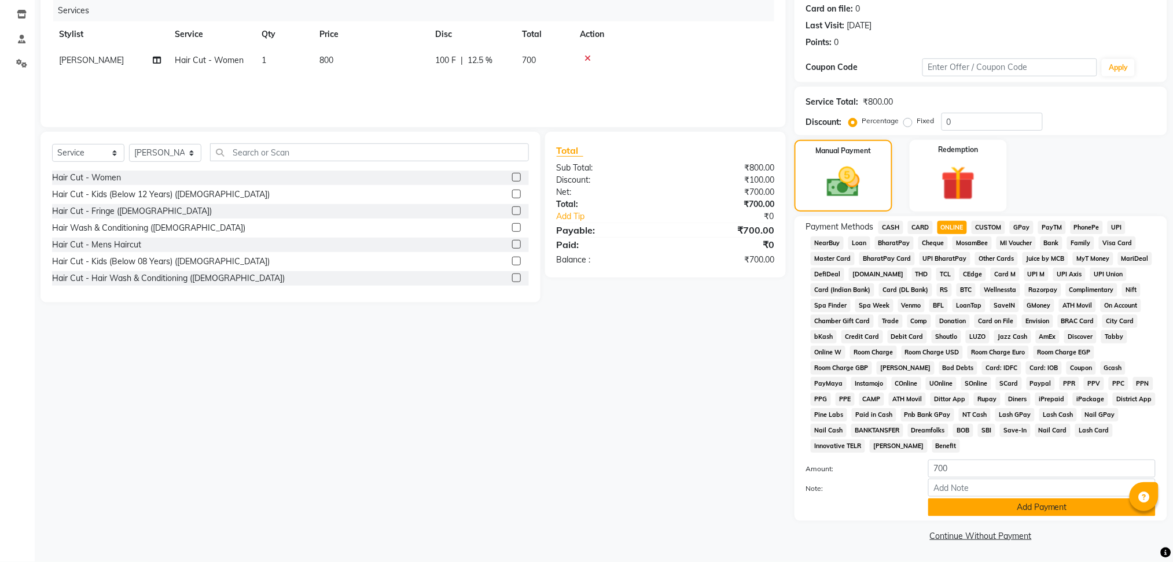
click at [1038, 504] on button "Add Payment" at bounding box center [1041, 508] width 227 height 18
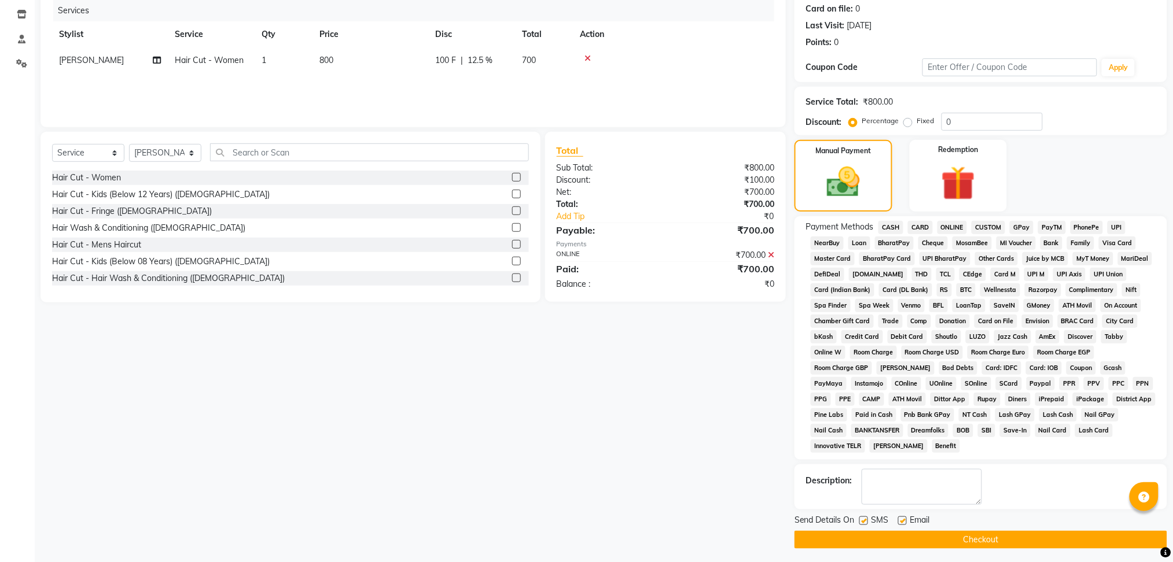
click at [903, 521] on label at bounding box center [902, 521] width 9 height 9
click at [903, 521] on input "checkbox" at bounding box center [902, 522] width 8 height 8
click at [864, 519] on label at bounding box center [863, 521] width 9 height 9
click at [864, 519] on input "checkbox" at bounding box center [863, 522] width 8 height 8
click at [873, 539] on button "Checkout" at bounding box center [980, 540] width 373 height 18
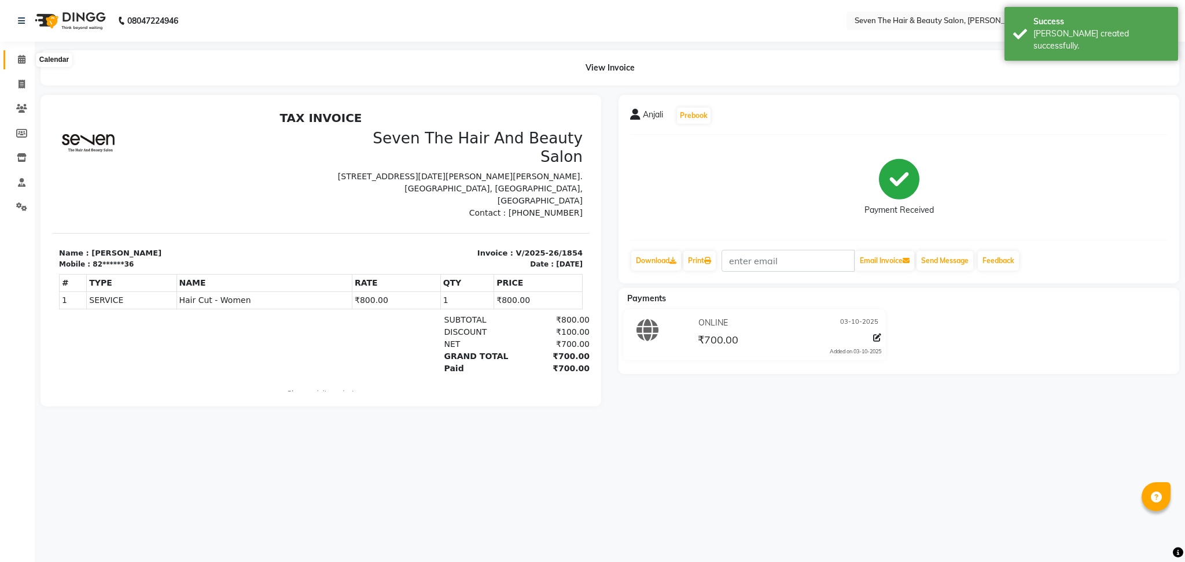
click at [22, 57] on icon at bounding box center [22, 59] width 8 height 9
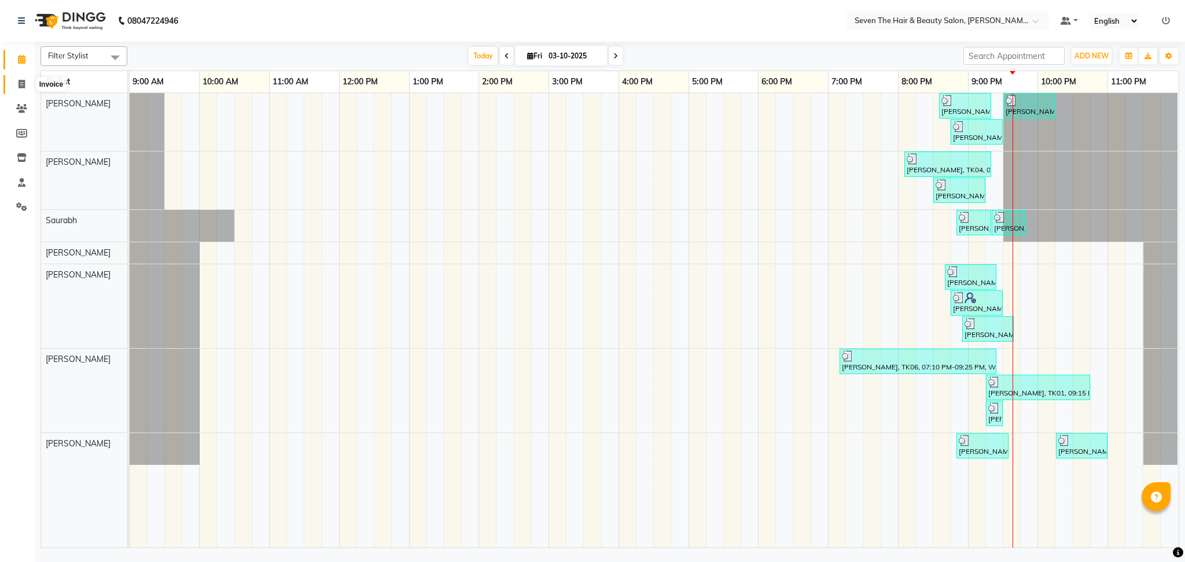
click at [21, 83] on icon at bounding box center [22, 84] width 6 height 9
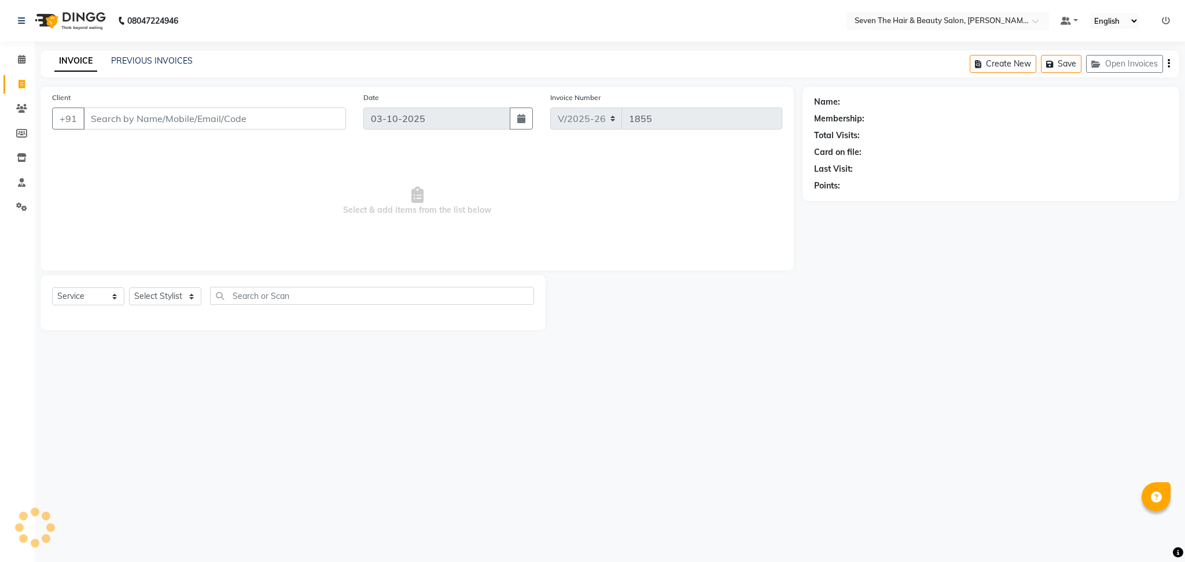
click at [126, 114] on input "Client" at bounding box center [214, 119] width 263 height 22
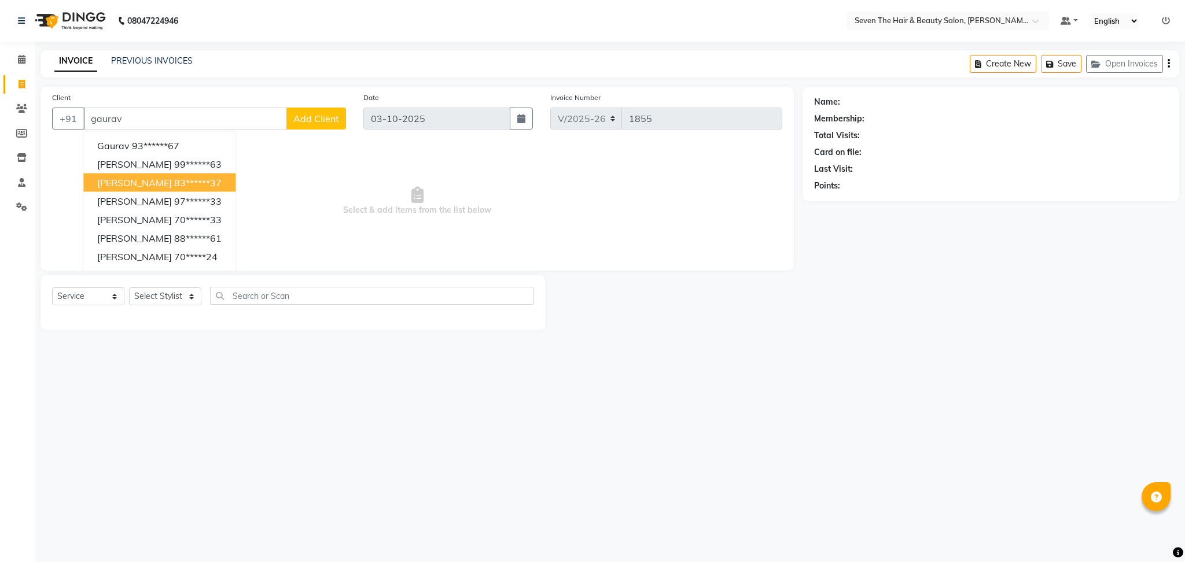
click at [174, 183] on ngb-highlight "83******37" at bounding box center [197, 183] width 47 height 12
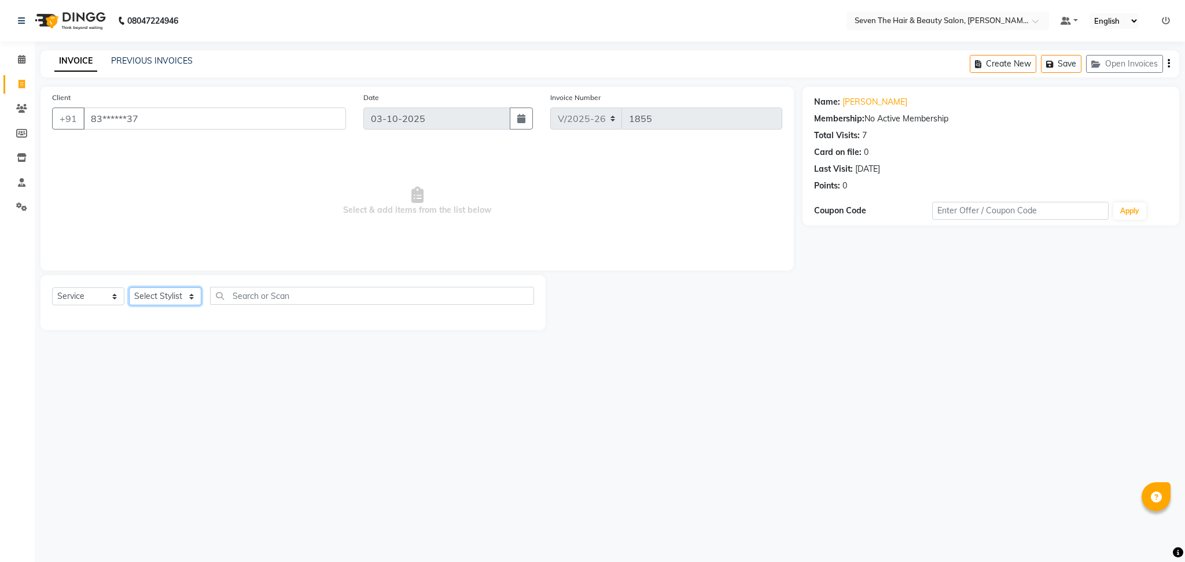
click at [174, 288] on select "Select Stylist [PERSON_NAME] [PERSON_NAME] [PERSON_NAME] [PERSON_NAME] [PERSON_…" at bounding box center [165, 296] width 72 height 18
click at [129, 288] on select "Select Stylist [PERSON_NAME] [PERSON_NAME] [PERSON_NAME] [PERSON_NAME] [PERSON_…" at bounding box center [165, 296] width 72 height 18
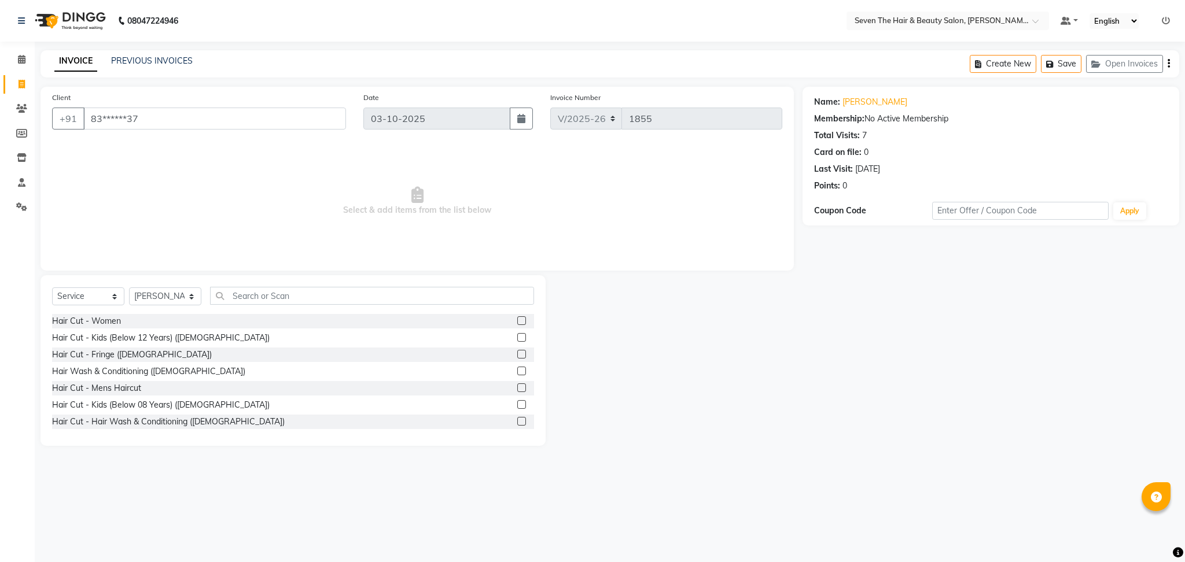
click at [336, 285] on div "Select Service Product Membership Package Voucher Prepaid Gift Card Select Styl…" at bounding box center [292, 360] width 505 height 171
click at [338, 294] on input "text" at bounding box center [372, 296] width 324 height 18
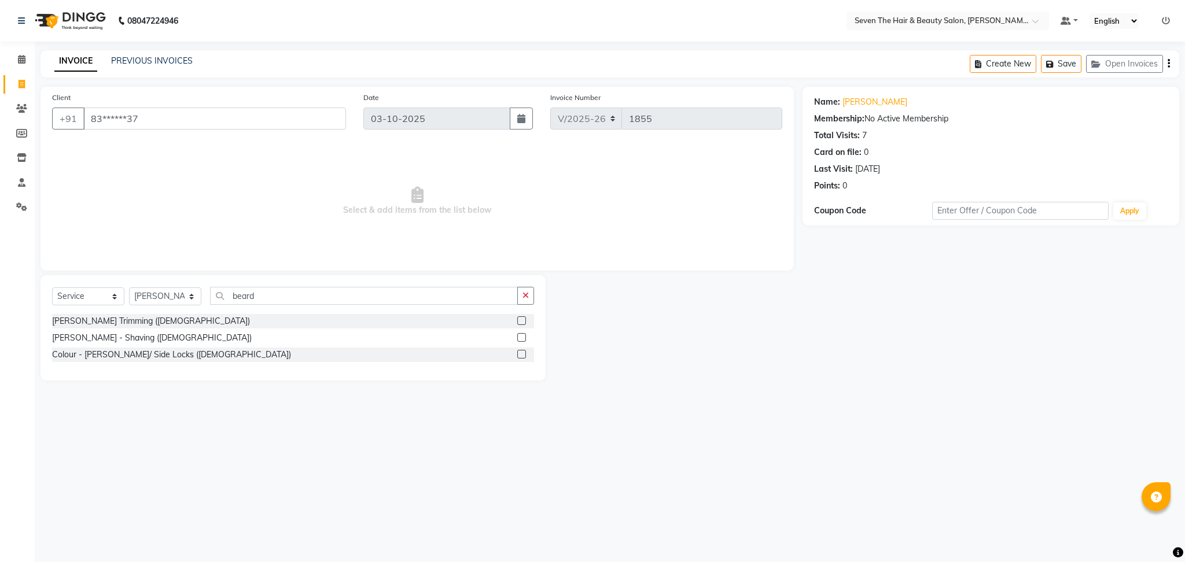
click at [521, 323] on label at bounding box center [521, 320] width 9 height 9
click at [521, 323] on input "checkbox" at bounding box center [521, 322] width 8 height 8
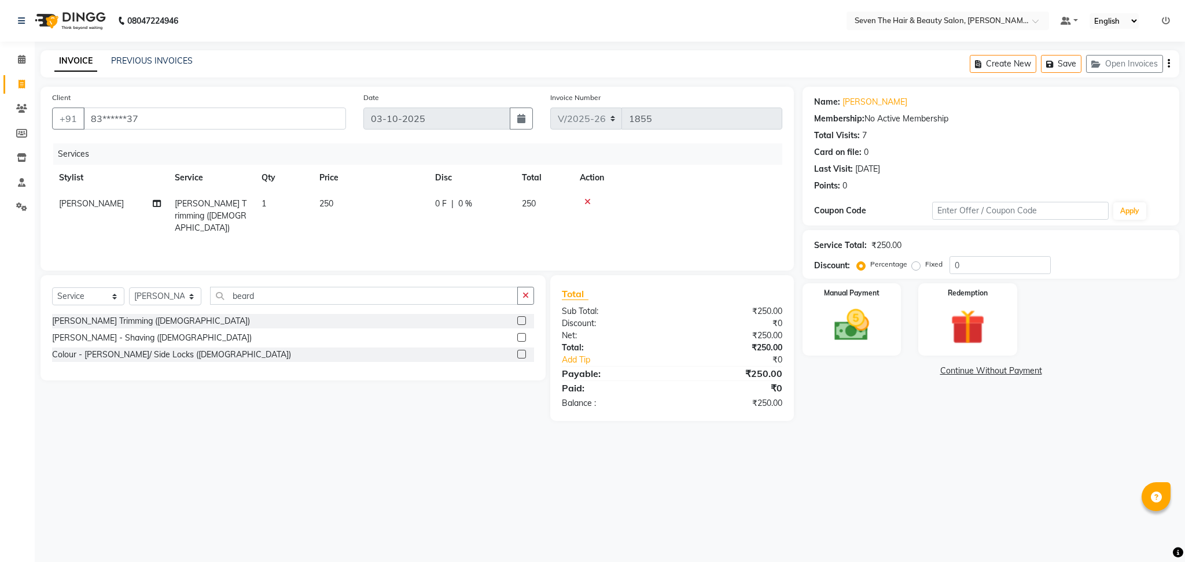
click at [455, 202] on div "0 F | 0 %" at bounding box center [471, 204] width 73 height 12
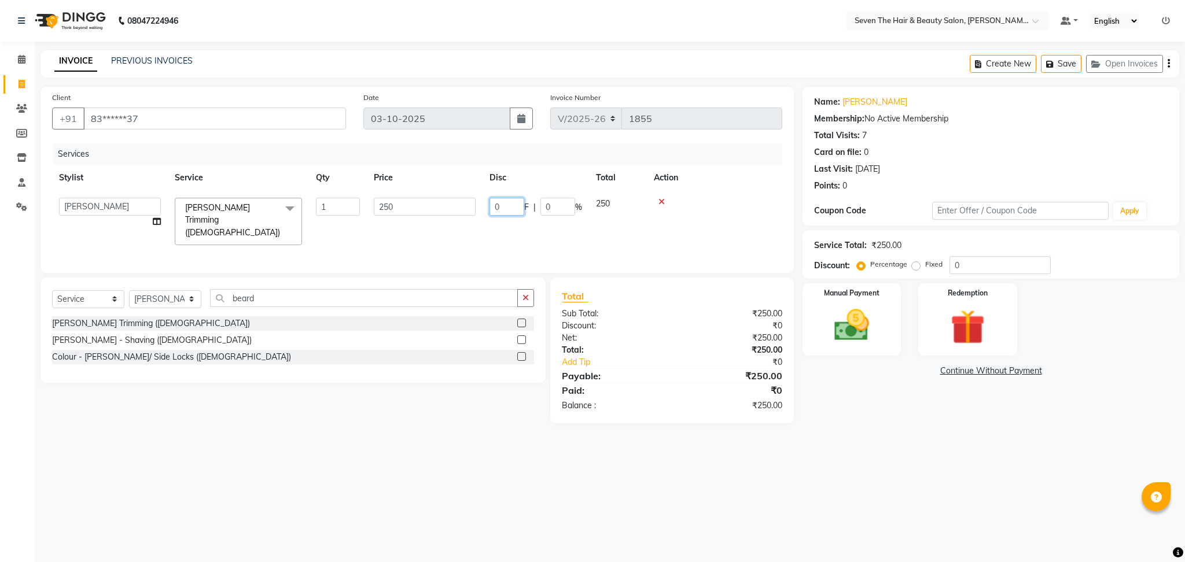
click at [504, 209] on input "0" at bounding box center [506, 207] width 35 height 18
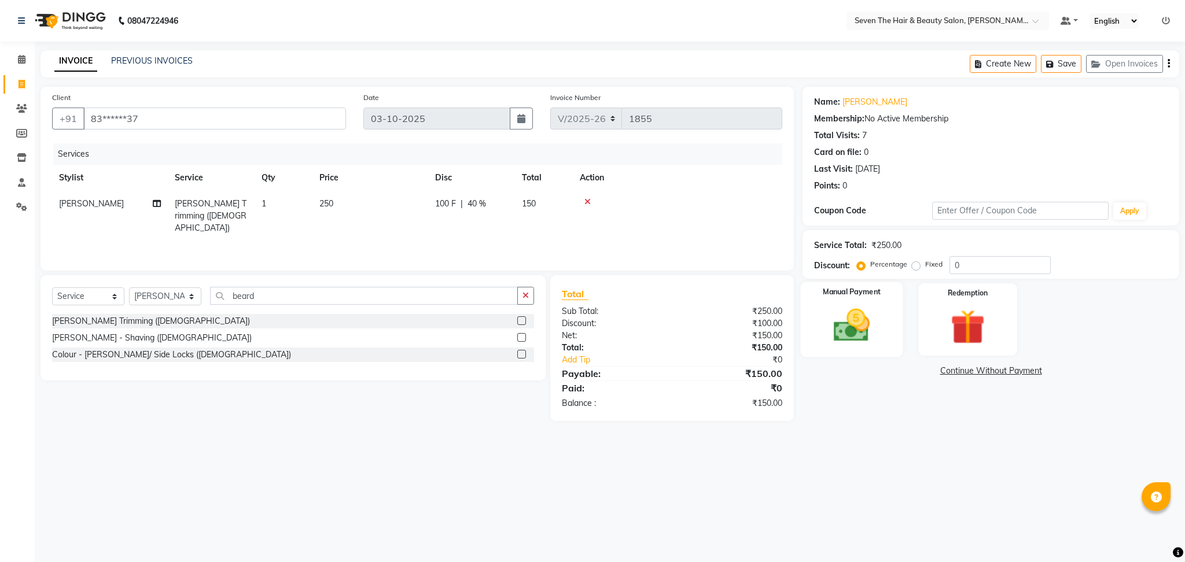
click at [843, 341] on img at bounding box center [851, 326] width 59 height 42
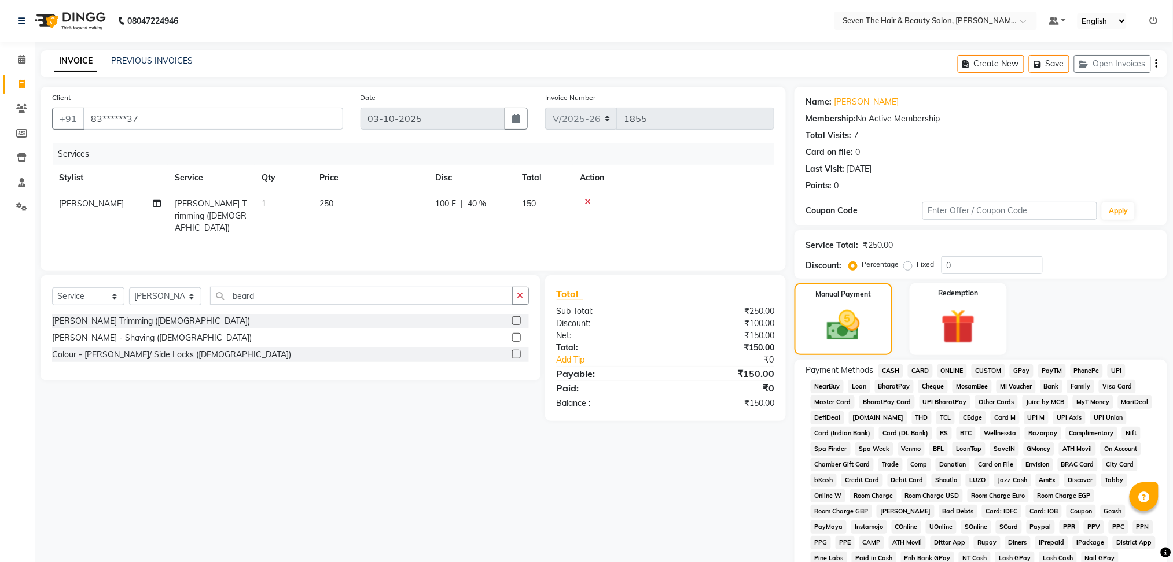
click at [953, 371] on span "ONLINE" at bounding box center [952, 370] width 30 height 13
drag, startPoint x: 1170, startPoint y: 520, endPoint x: 1179, endPoint y: 521, distance: 8.7
click at [1173, 521] on html "08047224946 Select Location × Seven The Hair & Beauty Salon, Pradhikaran Nigadi…" at bounding box center [586, 281] width 1173 height 562
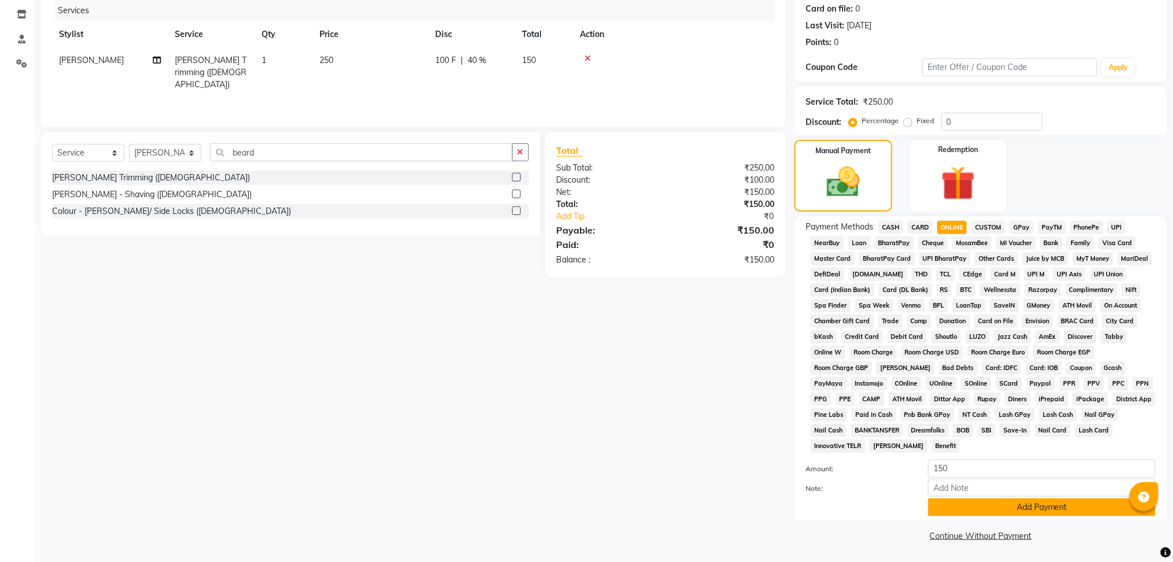
click at [1030, 501] on button "Add Payment" at bounding box center [1041, 508] width 227 height 18
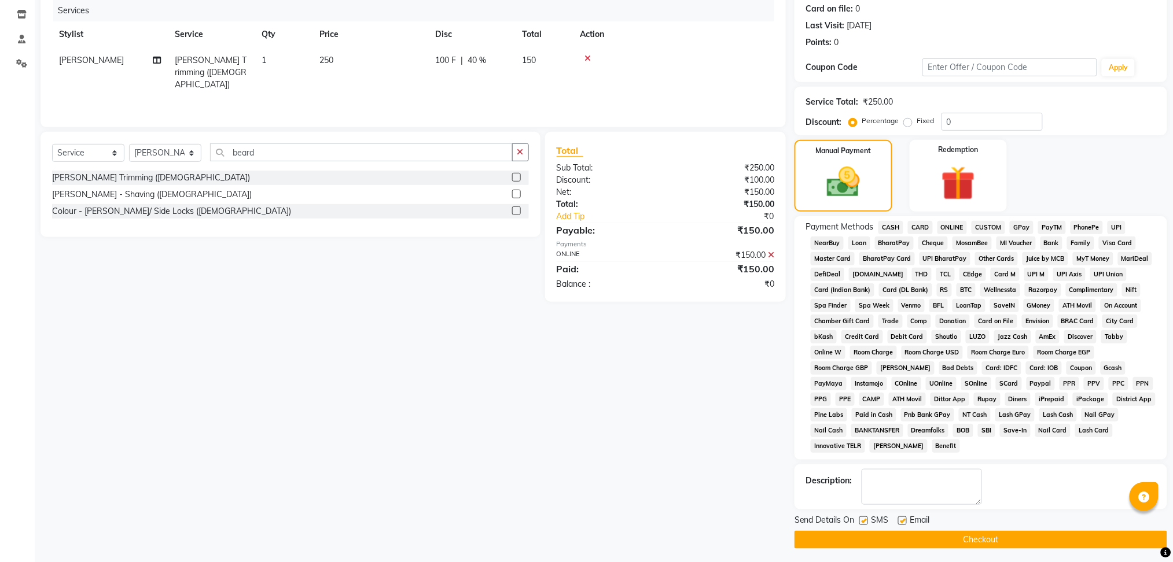
click at [898, 518] on label at bounding box center [902, 521] width 9 height 9
click at [898, 518] on input "checkbox" at bounding box center [902, 522] width 8 height 8
click at [866, 521] on label at bounding box center [863, 521] width 9 height 9
click at [866, 521] on input "checkbox" at bounding box center [863, 522] width 8 height 8
click at [872, 543] on button "Checkout" at bounding box center [980, 540] width 373 height 18
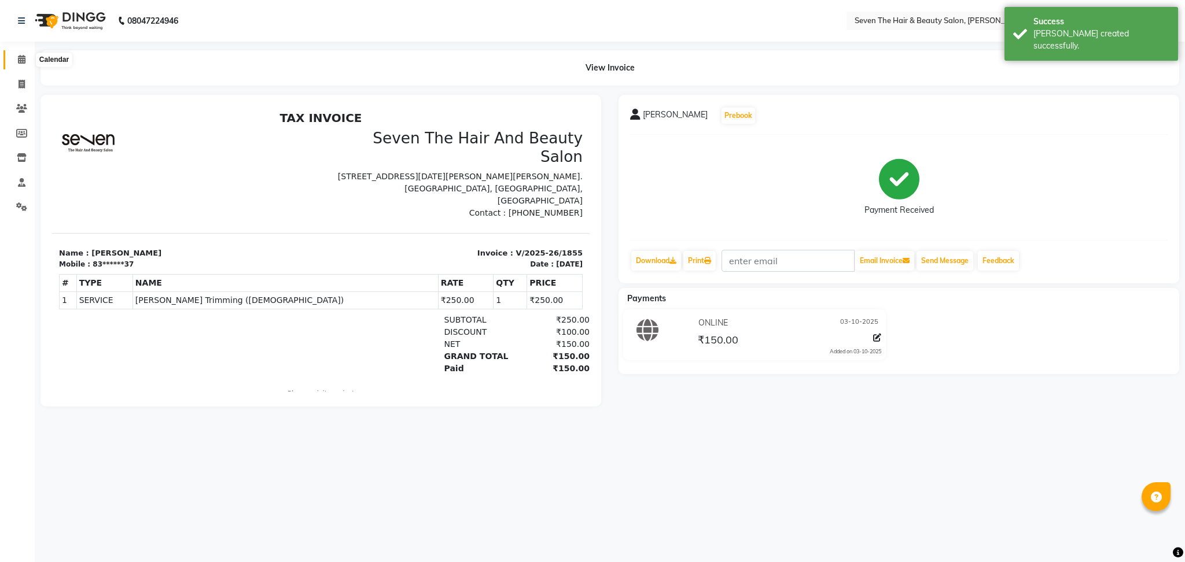
click at [21, 64] on span at bounding box center [22, 59] width 20 height 13
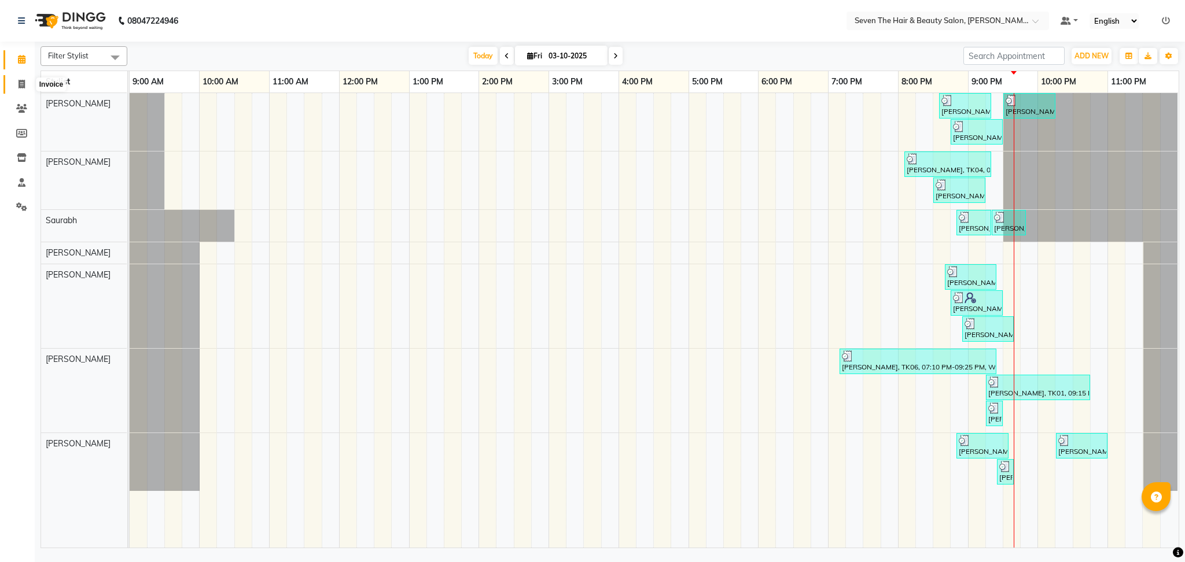
click at [27, 78] on span at bounding box center [22, 84] width 20 height 13
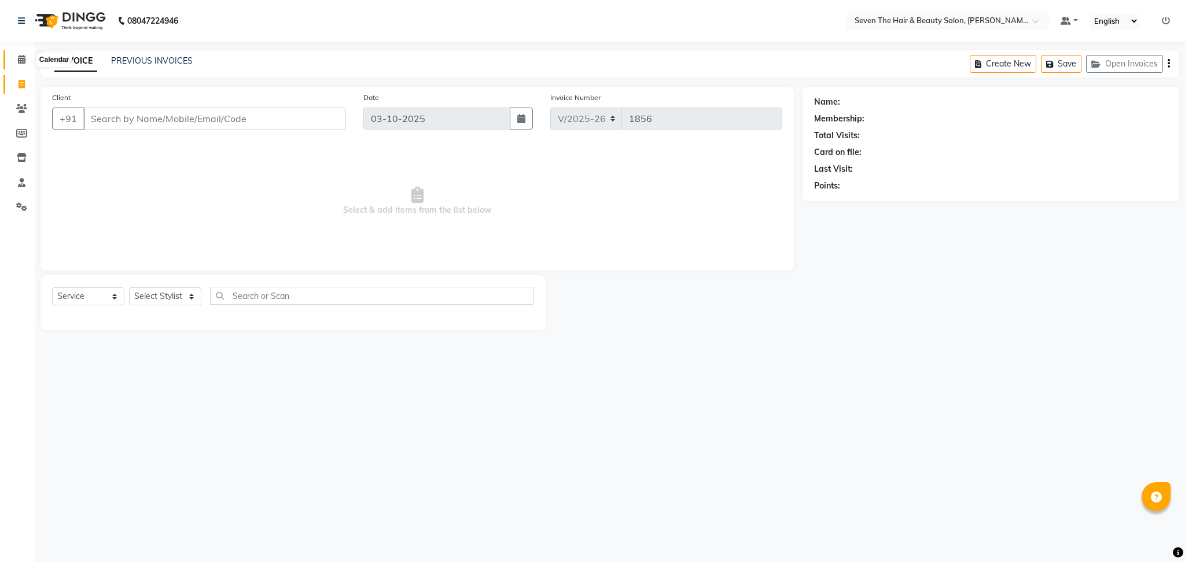
click at [24, 60] on icon at bounding box center [22, 59] width 8 height 9
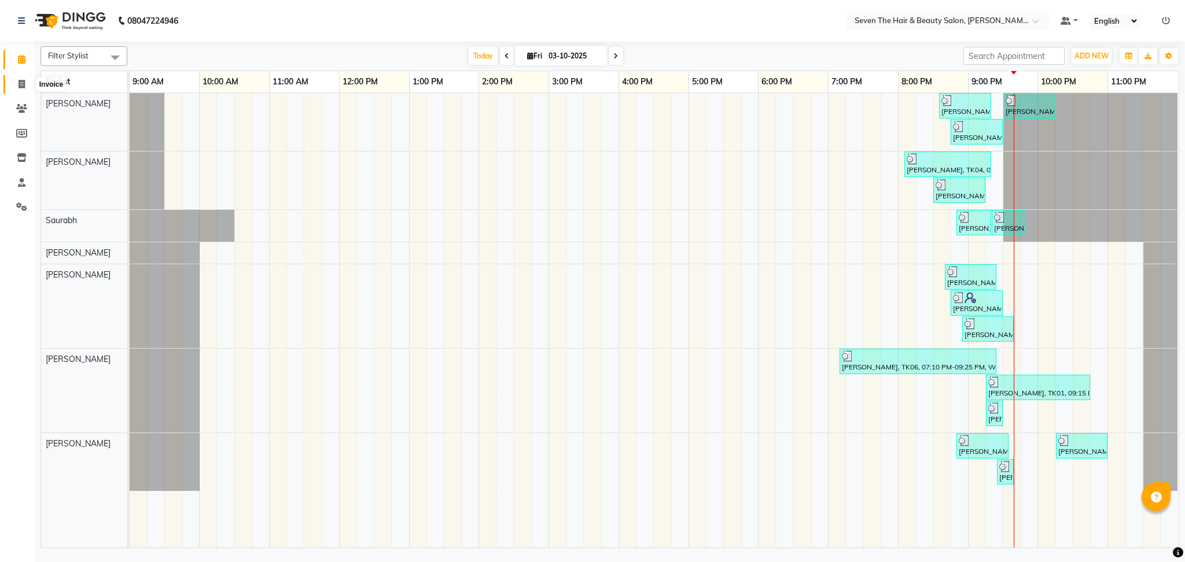
click at [23, 83] on icon at bounding box center [22, 84] width 6 height 9
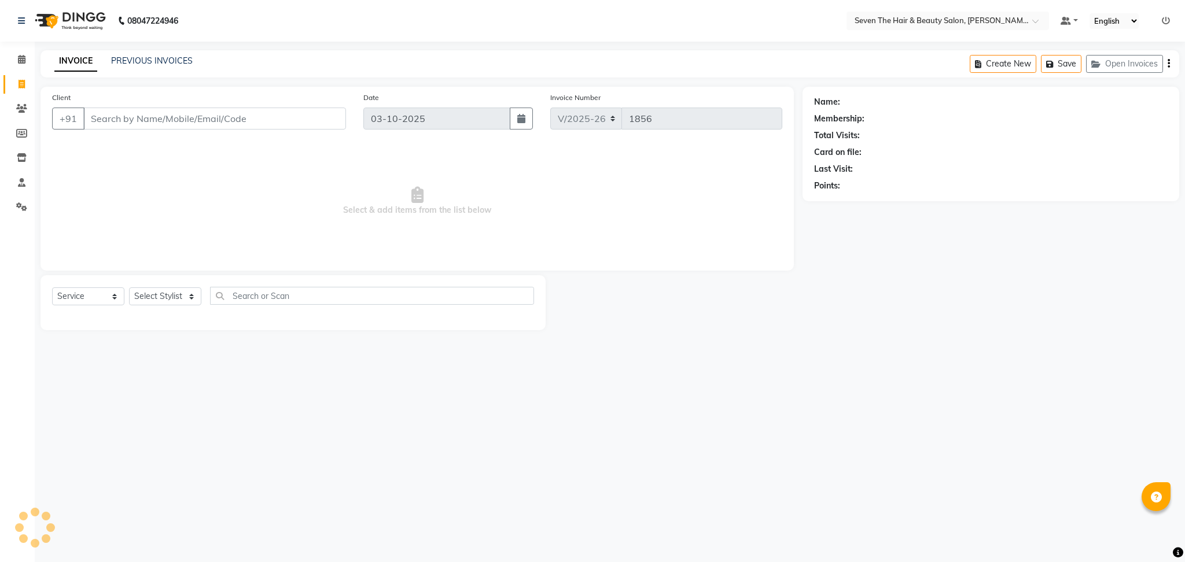
click at [172, 118] on input "Client" at bounding box center [214, 119] width 263 height 22
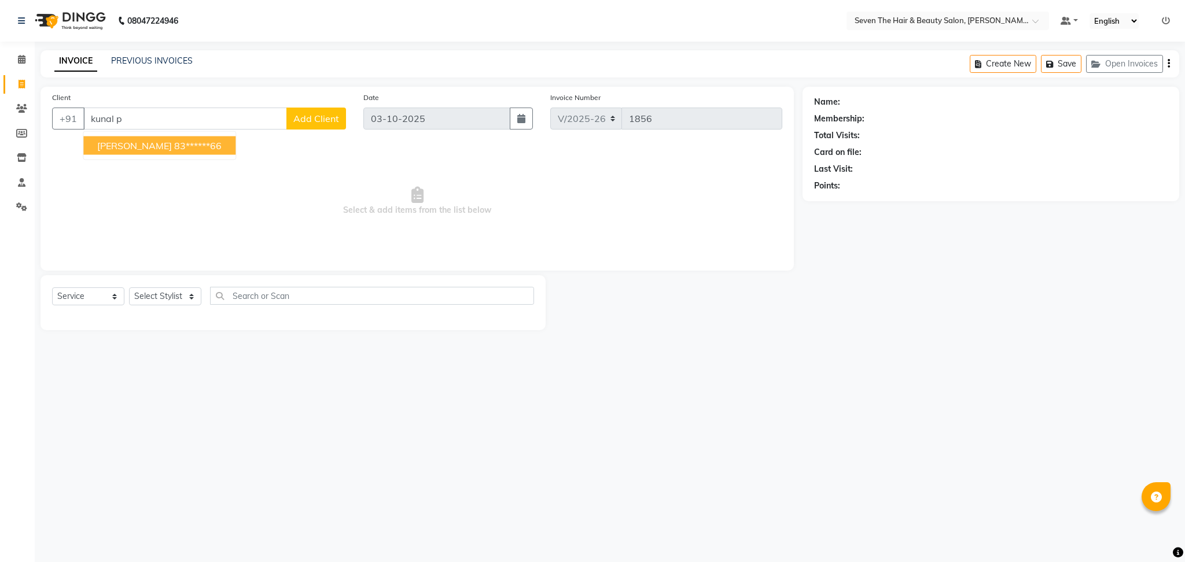
click at [186, 143] on ngb-highlight "83******66" at bounding box center [197, 146] width 47 height 12
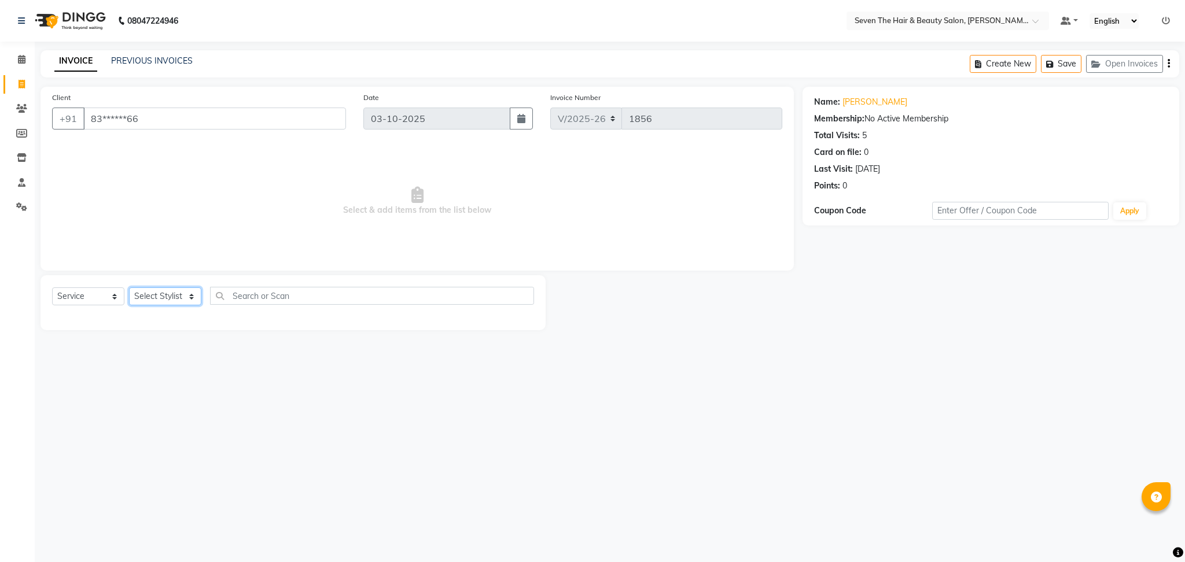
drag, startPoint x: 183, startPoint y: 294, endPoint x: 143, endPoint y: 145, distance: 154.6
click at [143, 145] on div "Client +91 83******66 Date [DATE] Invoice Number V/2025 V/[PHONE_NUMBER] Select…" at bounding box center [417, 209] width 770 height 244
click at [129, 288] on select "Select Stylist [PERSON_NAME] [PERSON_NAME] [PERSON_NAME] [PERSON_NAME] [PERSON_…" at bounding box center [165, 296] width 72 height 18
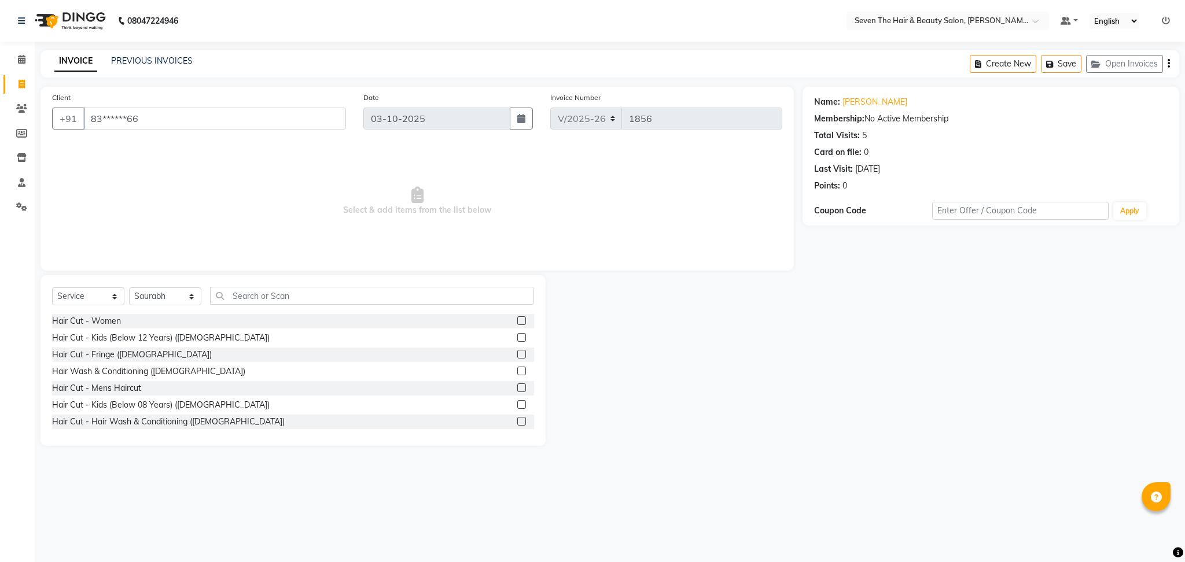
click at [517, 388] on label at bounding box center [521, 388] width 9 height 9
click at [517, 388] on input "checkbox" at bounding box center [521, 389] width 8 height 8
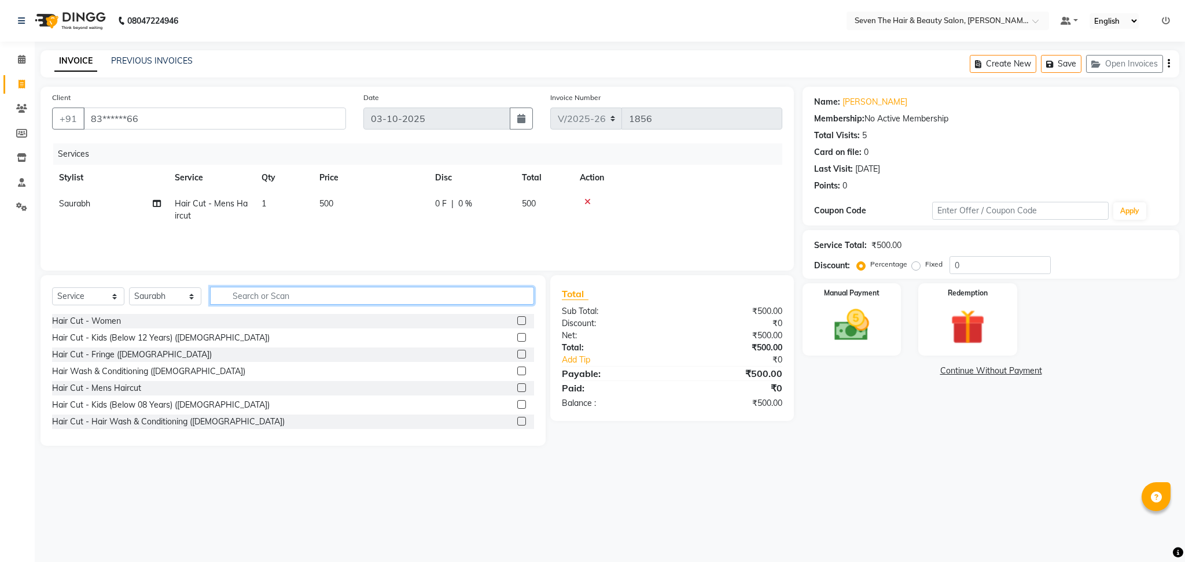
click at [349, 299] on input "text" at bounding box center [372, 296] width 324 height 18
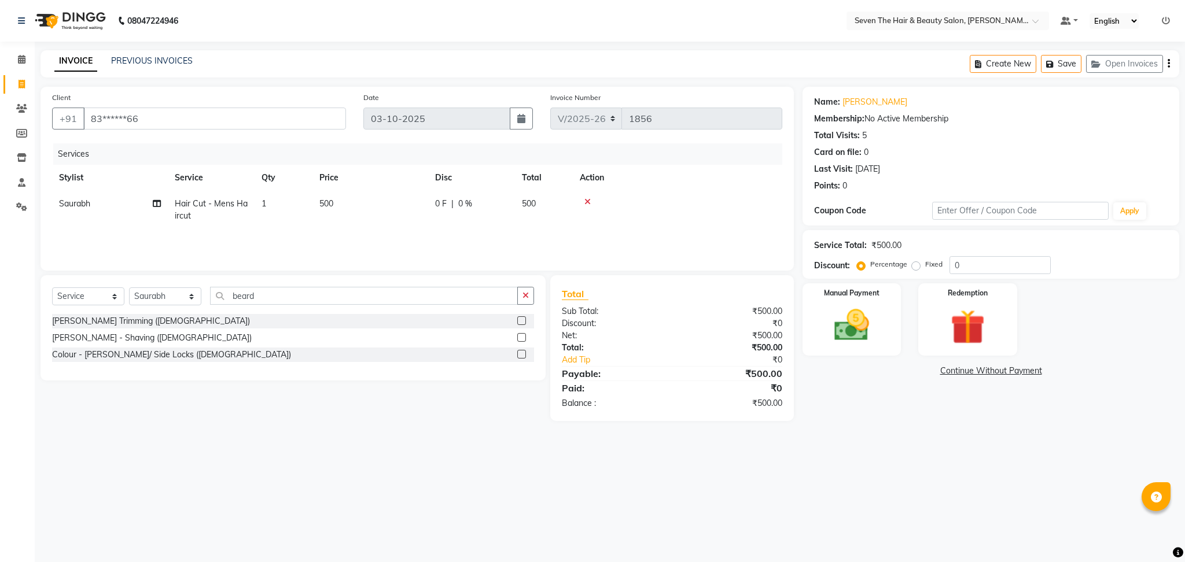
click at [516, 322] on div "[PERSON_NAME] Trimming ([DEMOGRAPHIC_DATA])" at bounding box center [293, 321] width 482 height 14
click at [522, 320] on label at bounding box center [521, 320] width 9 height 9
click at [522, 320] on input "checkbox" at bounding box center [521, 322] width 8 height 8
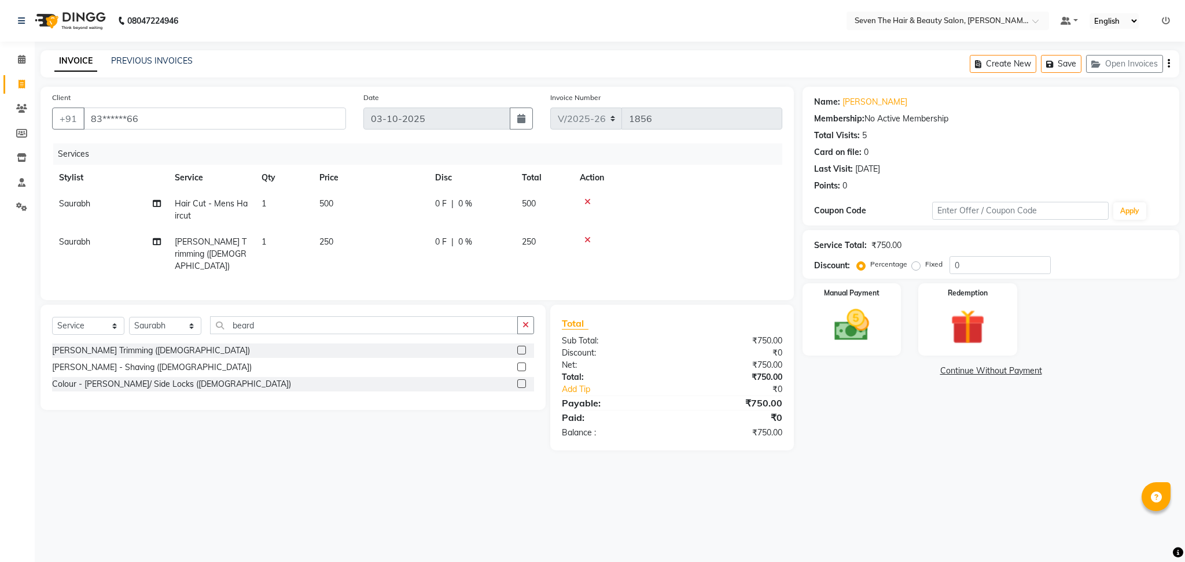
click at [925, 269] on label "Fixed" at bounding box center [933, 264] width 17 height 10
click at [915, 268] on input "Fixed" at bounding box center [918, 264] width 8 height 8
click at [956, 268] on input "0" at bounding box center [999, 265] width 101 height 18
click at [847, 328] on img at bounding box center [851, 326] width 59 height 42
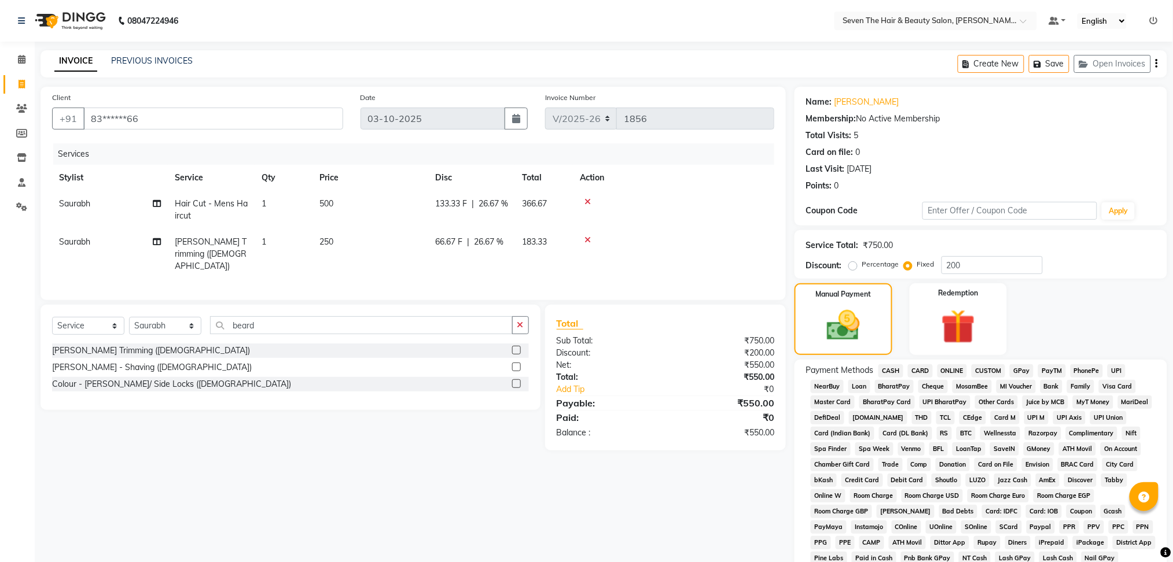
click at [944, 369] on span "ONLINE" at bounding box center [952, 370] width 30 height 13
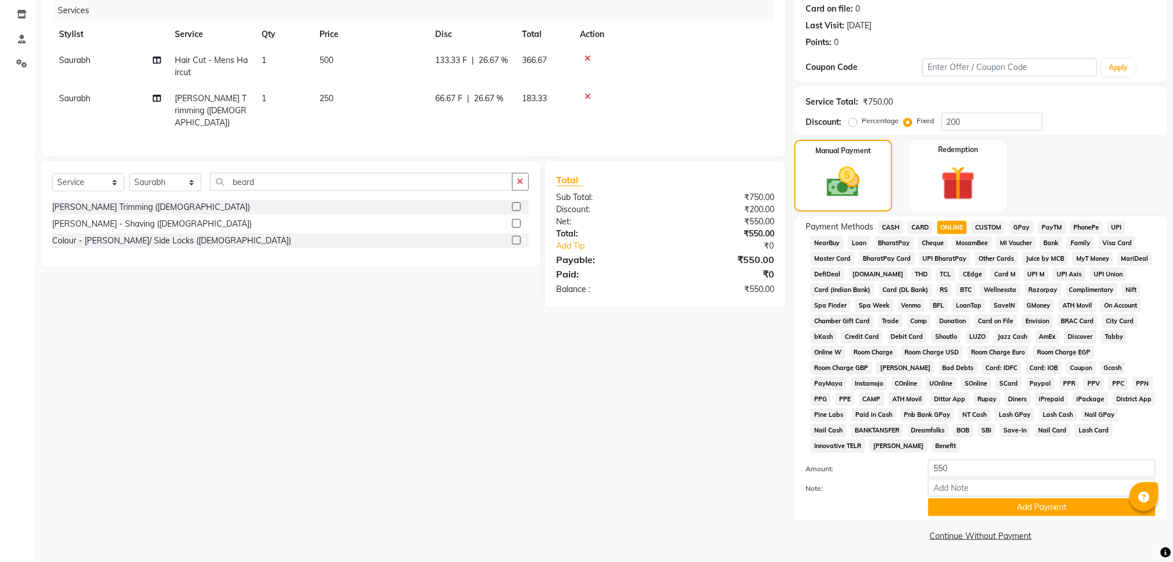
click at [1031, 518] on div "Payment Methods CASH CARD ONLINE CUSTOM GPay PayTM PhonePe UPI NearBuy Loan Bha…" at bounding box center [980, 368] width 373 height 305
click at [1014, 506] on button "Add Payment" at bounding box center [1041, 508] width 227 height 18
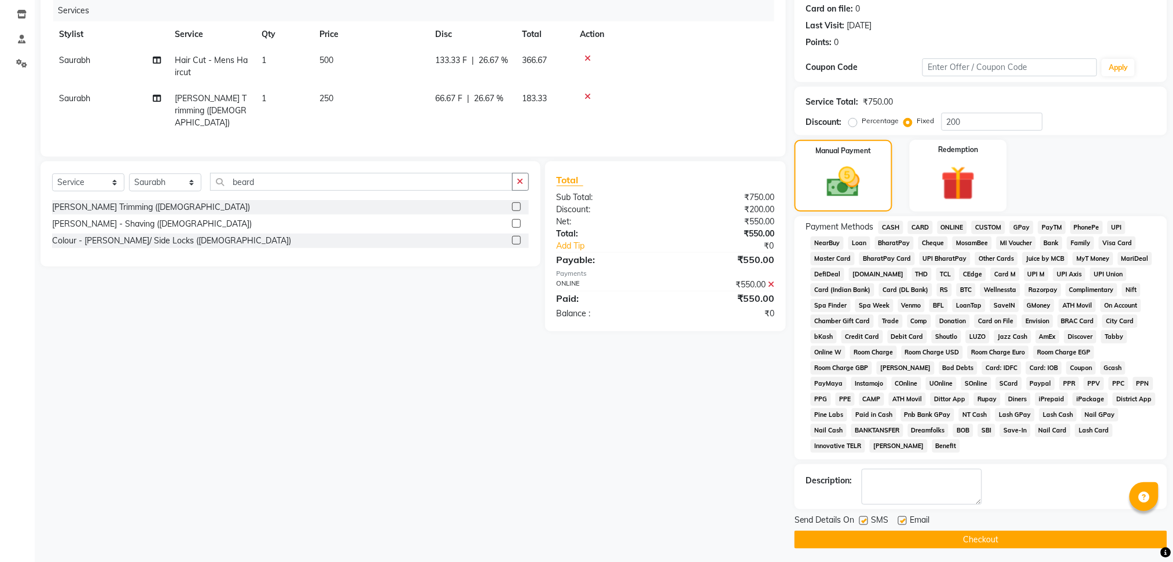
click at [898, 521] on label at bounding box center [902, 521] width 9 height 9
click at [898, 521] on input "checkbox" at bounding box center [902, 522] width 8 height 8
click at [864, 520] on label at bounding box center [863, 521] width 9 height 9
click at [864, 520] on input "checkbox" at bounding box center [863, 522] width 8 height 8
click at [872, 541] on button "Checkout" at bounding box center [980, 540] width 373 height 18
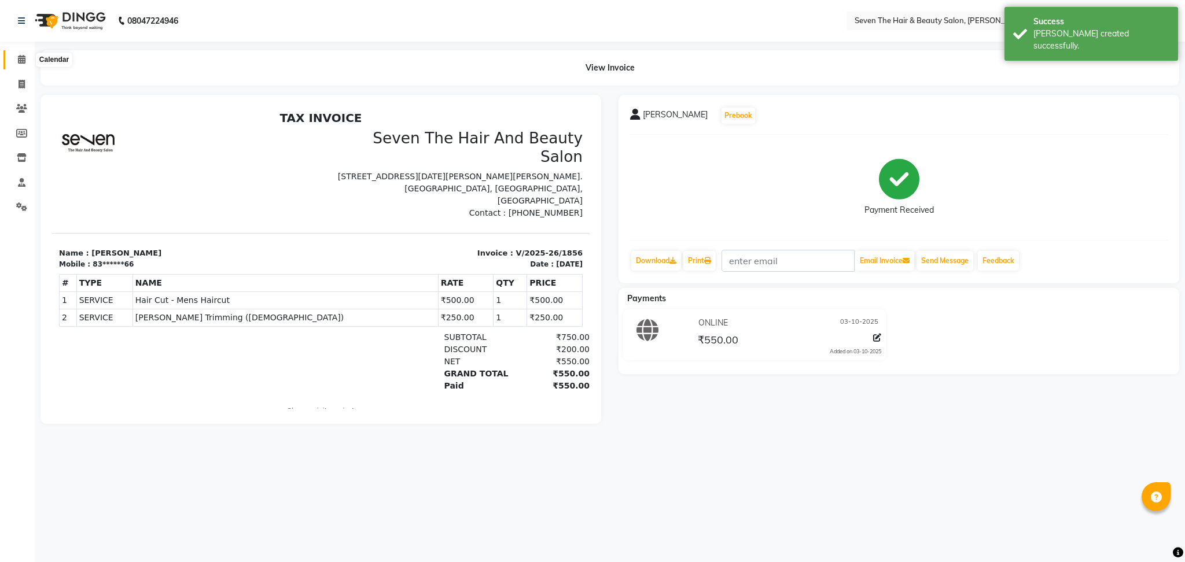
click at [24, 59] on icon at bounding box center [22, 59] width 8 height 9
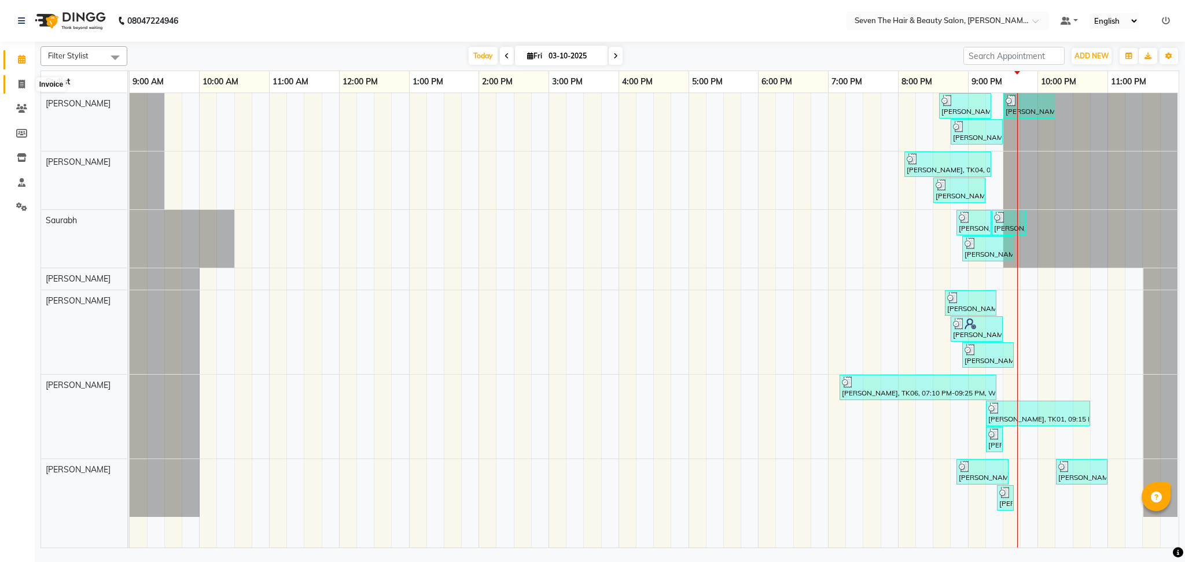
click at [19, 89] on span at bounding box center [22, 84] width 20 height 13
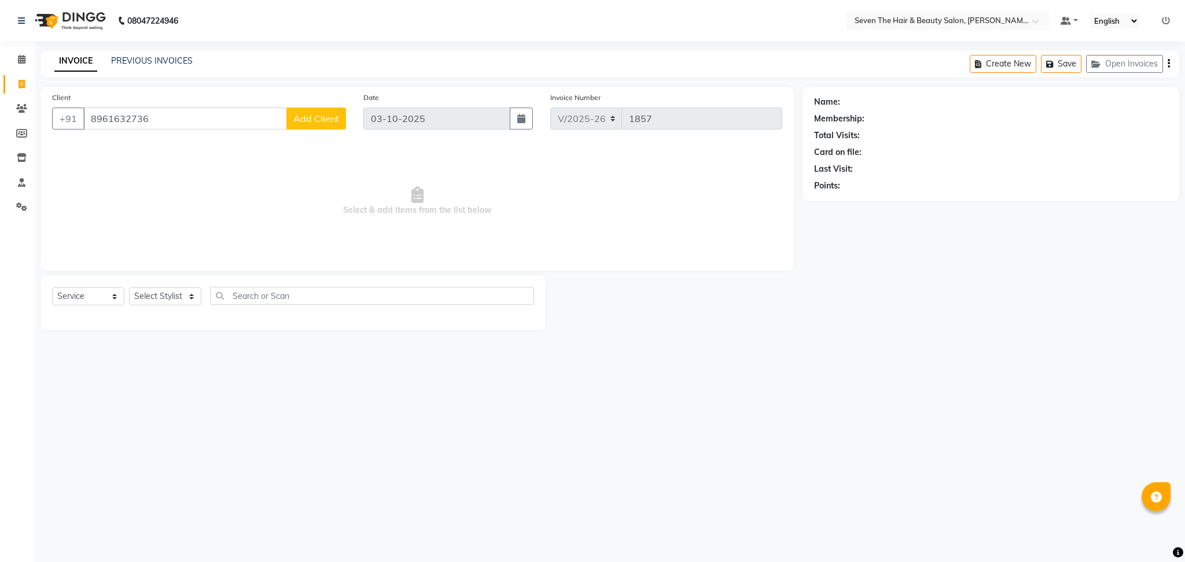
click at [326, 113] on span "Add Client" at bounding box center [316, 119] width 46 height 12
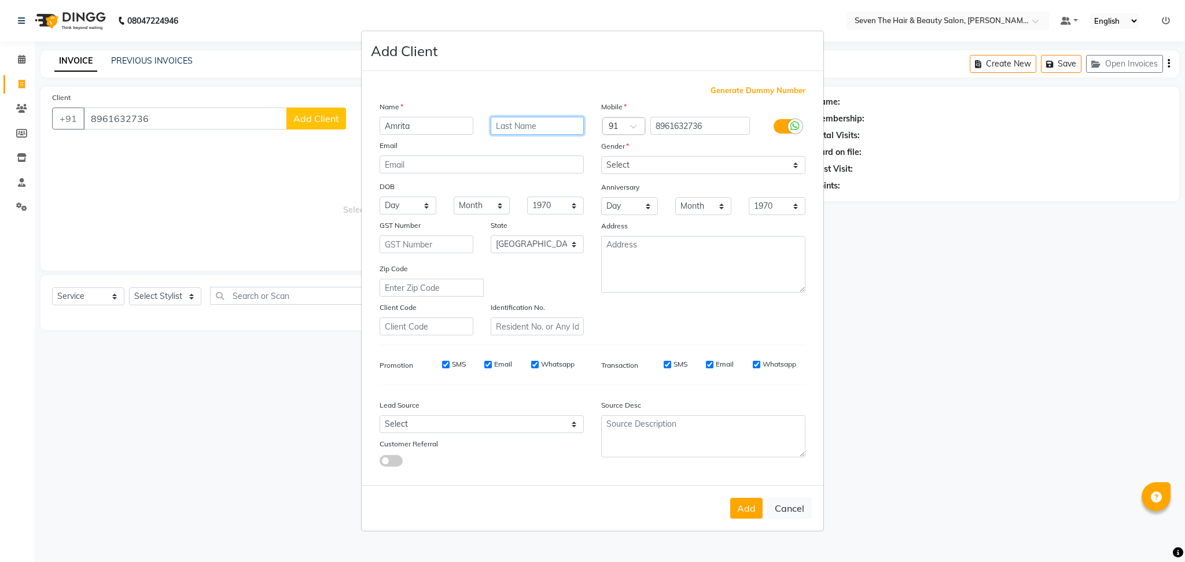
click at [511, 130] on input "text" at bounding box center [538, 126] width 94 height 18
click at [623, 162] on select "Select [DEMOGRAPHIC_DATA] [DEMOGRAPHIC_DATA] Other Prefer Not To Say" at bounding box center [703, 165] width 204 height 18
click at [601, 156] on select "Select [DEMOGRAPHIC_DATA] [DEMOGRAPHIC_DATA] Other Prefer Not To Say" at bounding box center [703, 165] width 204 height 18
click at [507, 168] on input "email" at bounding box center [481, 165] width 204 height 18
click at [408, 209] on select "Day 01 02 03 04 05 06 07 08 09 10 11 12 13 14 15 16 17 18 19 20 21 22 23 24 25 …" at bounding box center [407, 206] width 57 height 18
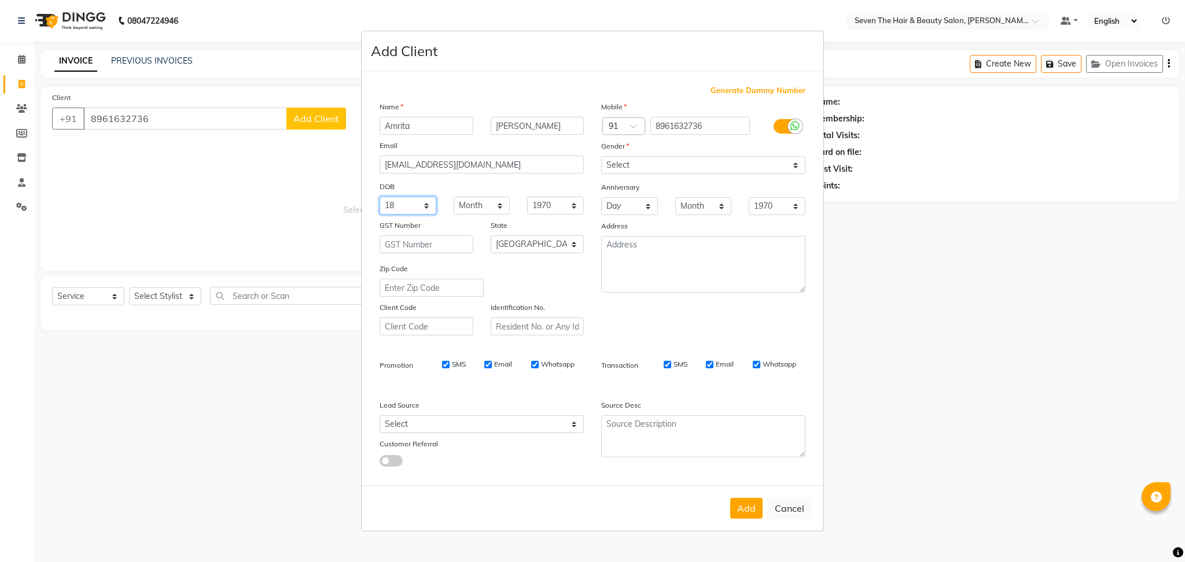
click at [379, 197] on select "Day 01 02 03 04 05 06 07 08 09 10 11 12 13 14 15 16 17 18 19 20 21 22 23 24 25 …" at bounding box center [407, 206] width 57 height 18
click at [473, 208] on select "Month January February March April May June July August September October Novem…" at bounding box center [481, 206] width 57 height 18
click at [453, 197] on select "Month January February March April May June July August September October Novem…" at bounding box center [481, 206] width 57 height 18
click at [654, 276] on textarea at bounding box center [703, 264] width 204 height 57
click at [746, 517] on button "Add" at bounding box center [746, 508] width 32 height 21
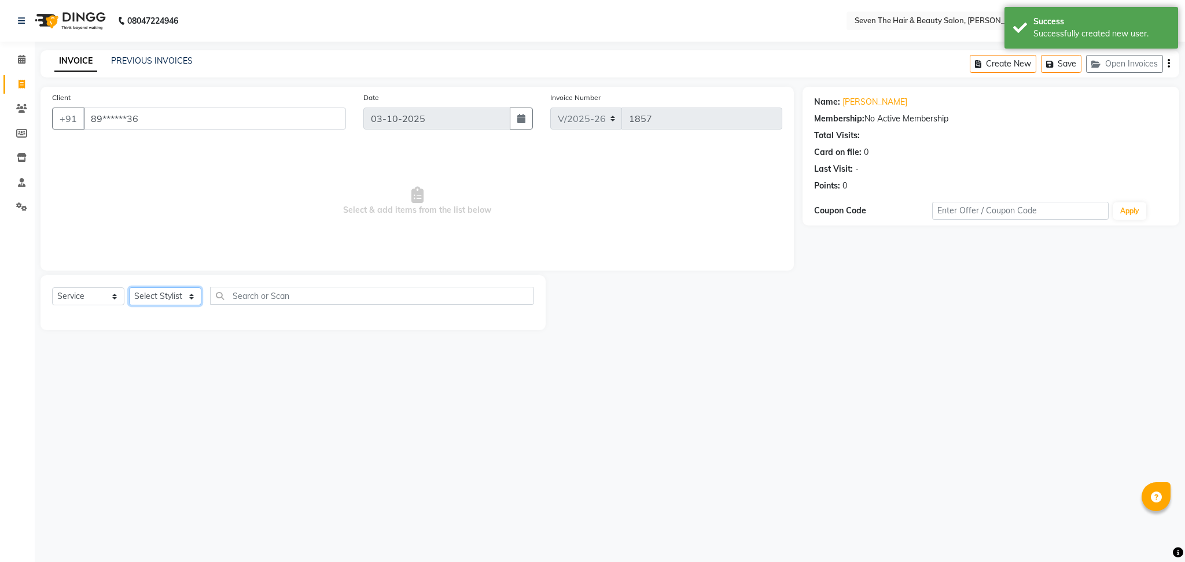
click at [176, 296] on select "Select Stylist [PERSON_NAME] [PERSON_NAME] [PERSON_NAME] [PERSON_NAME] [PERSON_…" at bounding box center [165, 296] width 72 height 18
click at [129, 288] on select "Select Stylist [PERSON_NAME] [PERSON_NAME] [PERSON_NAME] [PERSON_NAME] [PERSON_…" at bounding box center [165, 296] width 72 height 18
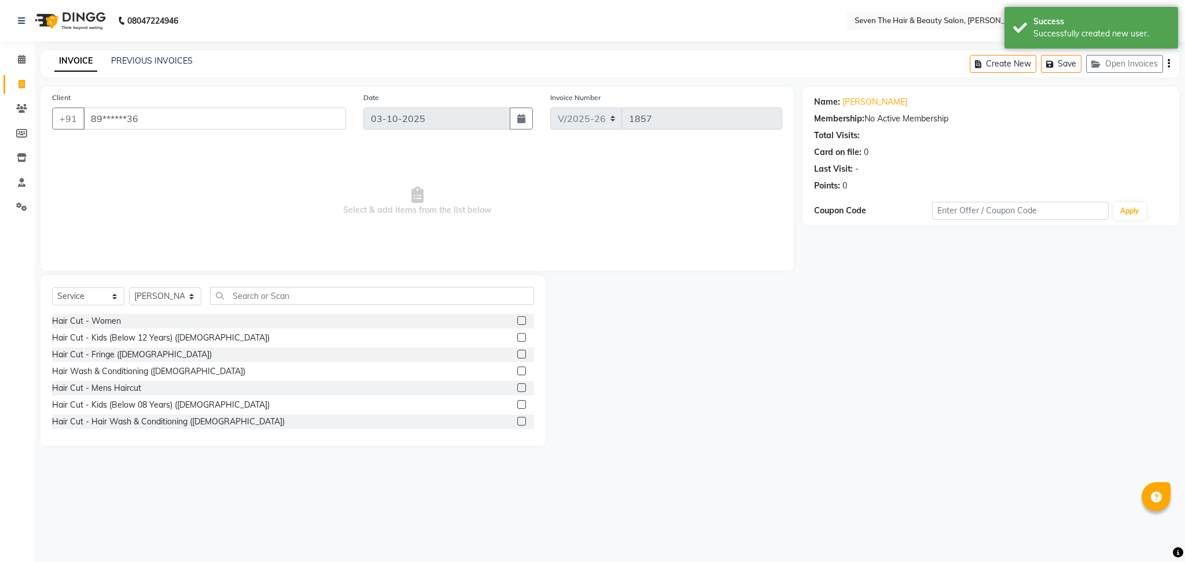
click at [517, 319] on label at bounding box center [521, 320] width 9 height 9
click at [517, 319] on input "checkbox" at bounding box center [521, 322] width 8 height 8
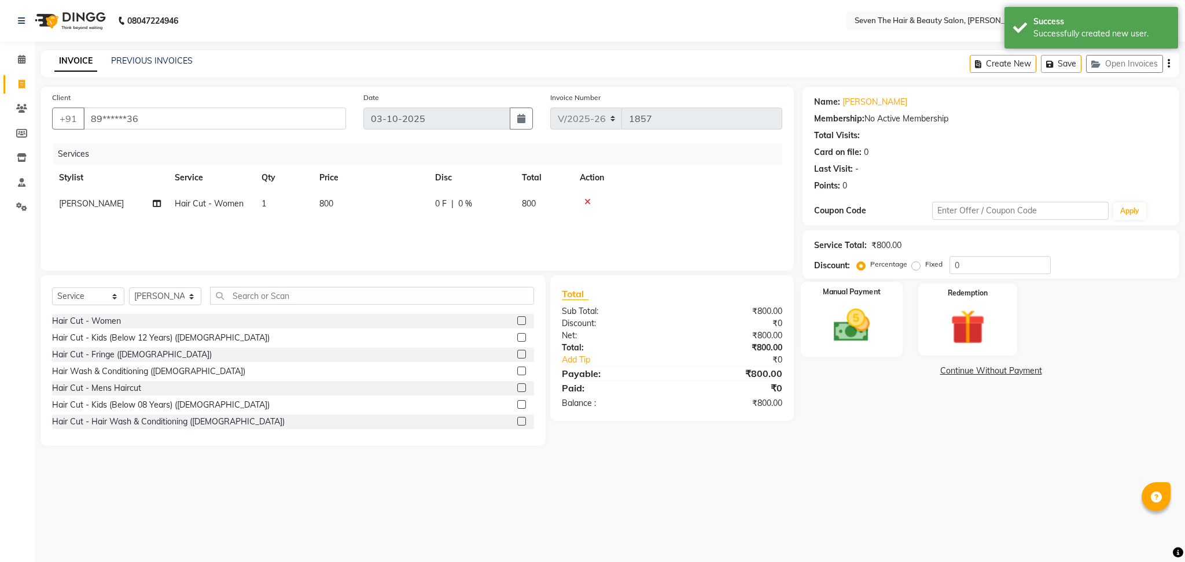
click at [853, 340] on img at bounding box center [851, 326] width 59 height 42
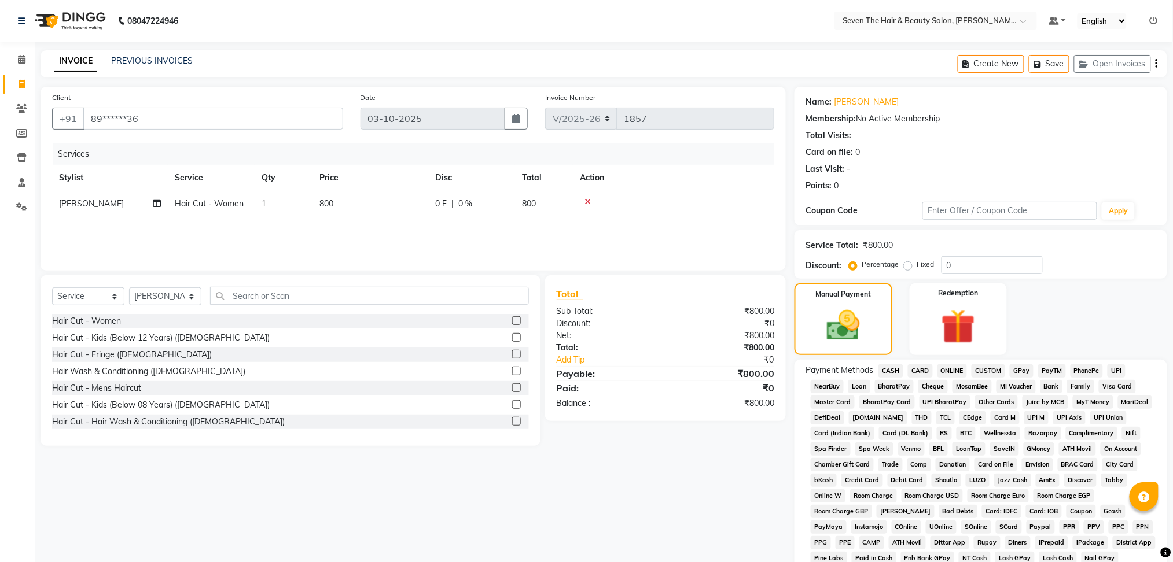
click at [917, 268] on label "Fixed" at bounding box center [925, 264] width 17 height 10
click at [906, 268] on input "Fixed" at bounding box center [910, 264] width 8 height 8
click at [942, 265] on input "0" at bounding box center [991, 265] width 101 height 18
click at [957, 374] on span "ONLINE" at bounding box center [952, 370] width 30 height 13
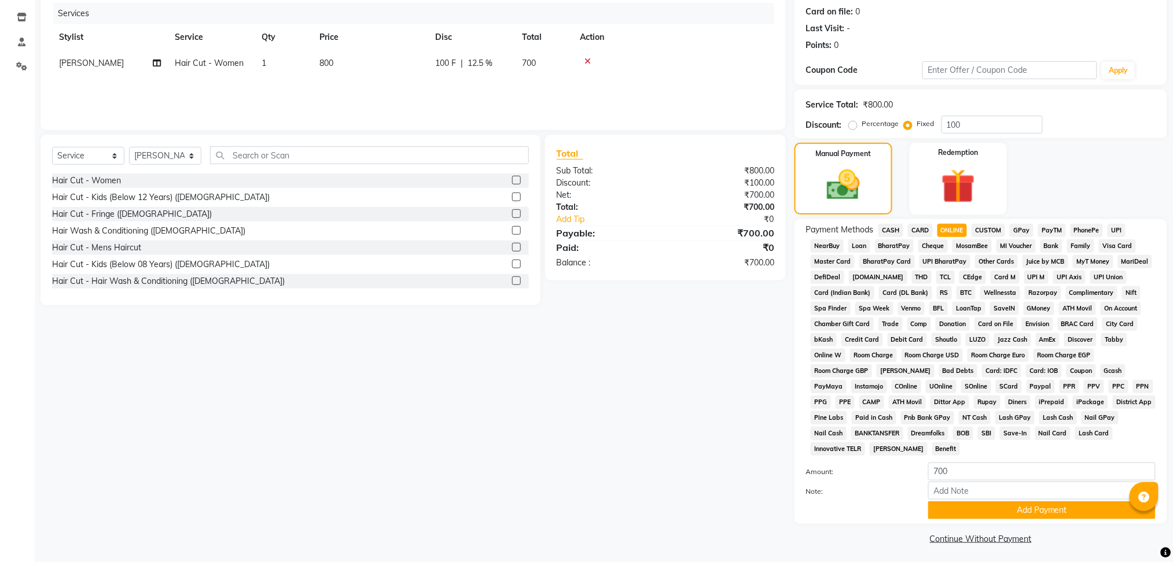
scroll to position [143, 0]
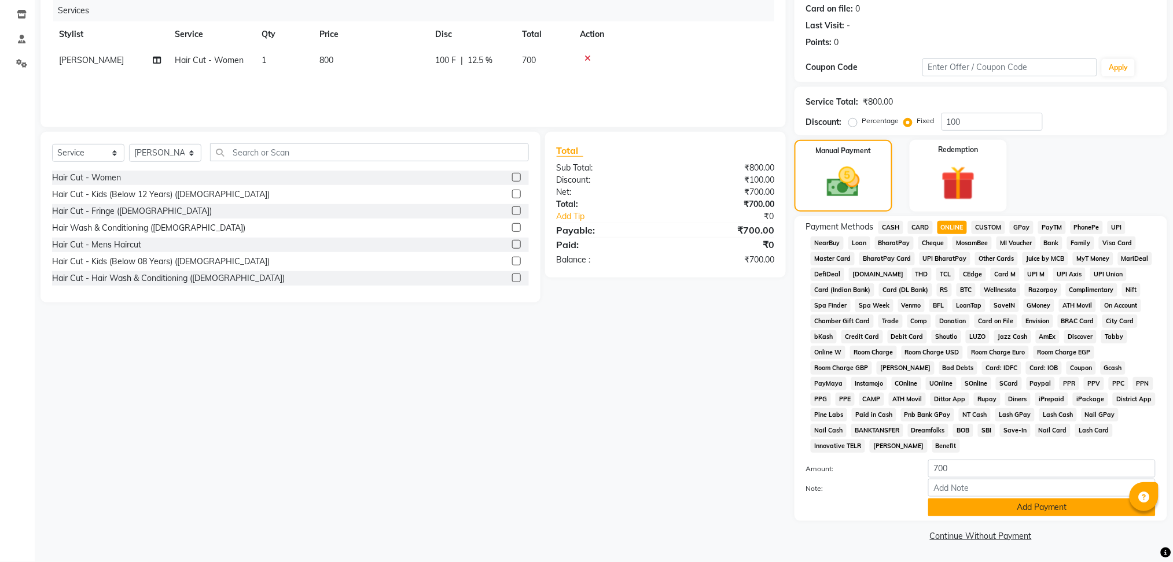
click at [1001, 507] on button "Add Payment" at bounding box center [1041, 508] width 227 height 18
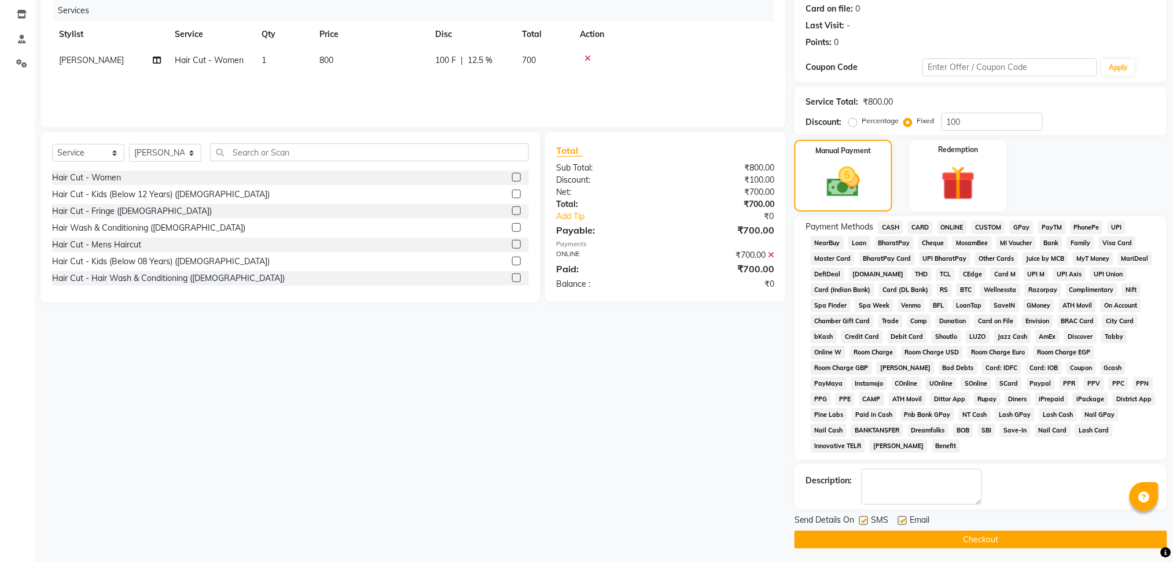
click at [901, 520] on label at bounding box center [902, 521] width 9 height 9
click at [901, 520] on input "checkbox" at bounding box center [902, 522] width 8 height 8
click at [864, 517] on label at bounding box center [863, 521] width 9 height 9
click at [864, 518] on input "checkbox" at bounding box center [863, 522] width 8 height 8
click at [868, 533] on button "Checkout" at bounding box center [980, 540] width 373 height 18
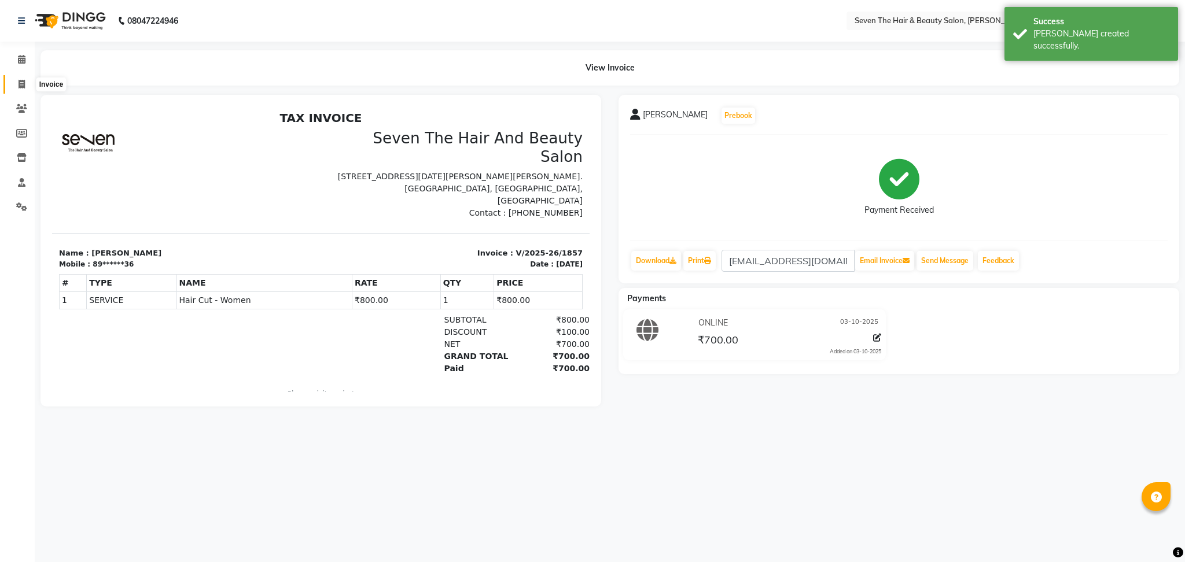
click at [20, 85] on icon at bounding box center [22, 84] width 6 height 9
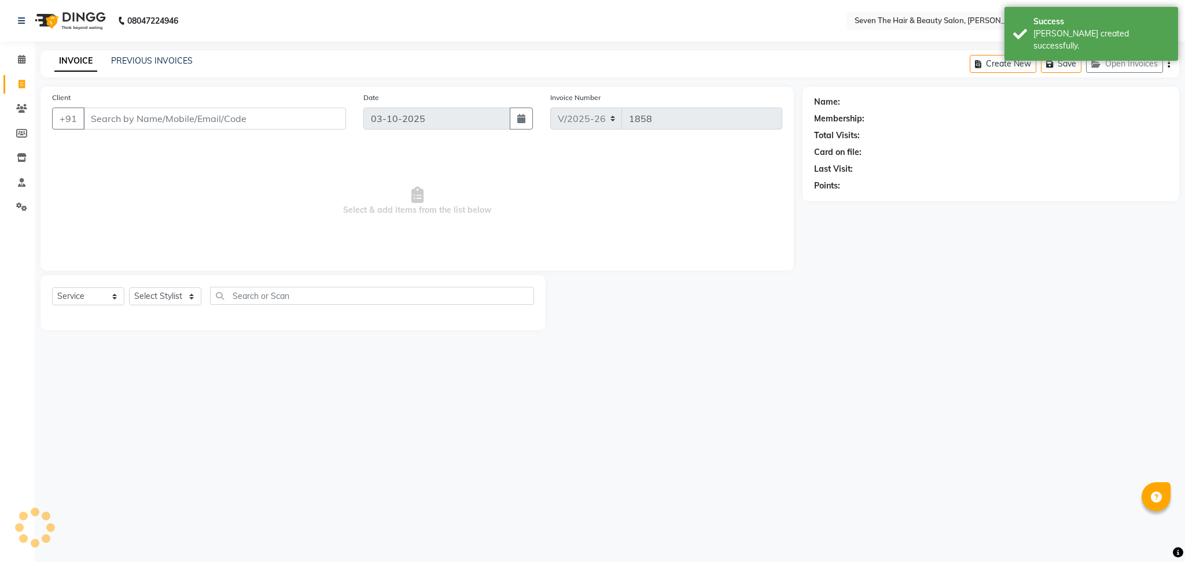
click at [115, 123] on input "Client" at bounding box center [214, 119] width 263 height 22
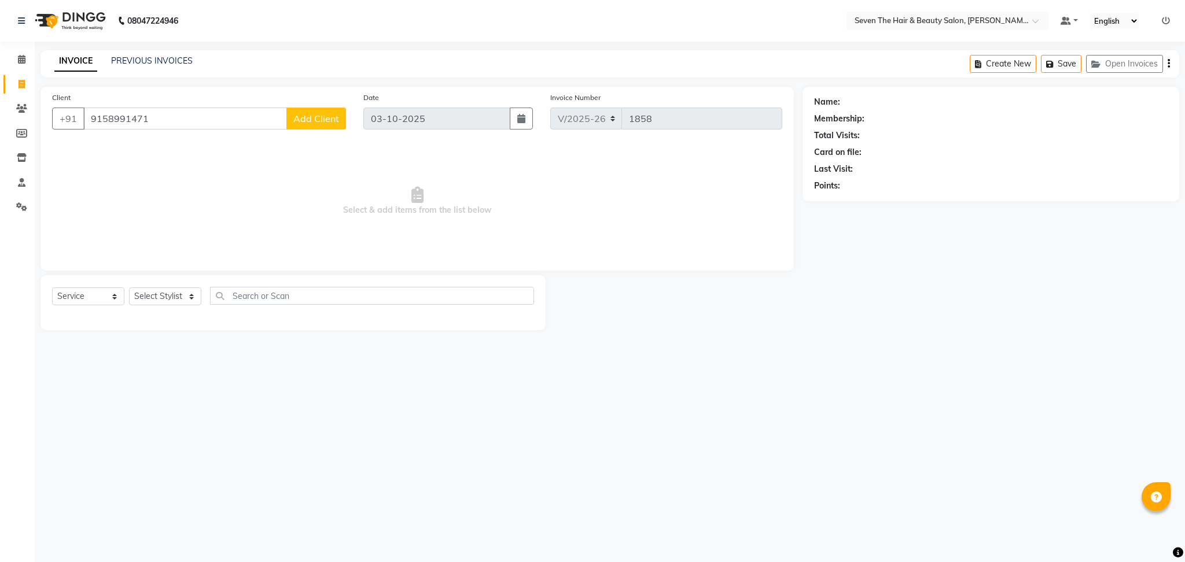
click at [316, 120] on span "Add Client" at bounding box center [316, 119] width 46 height 12
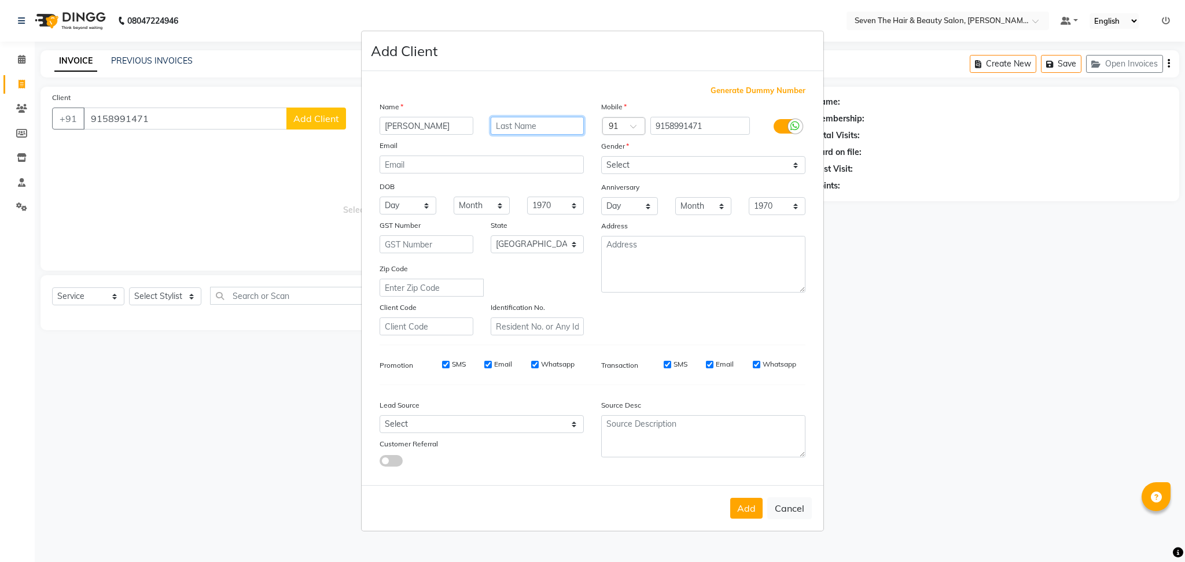
click at [529, 126] on input "text" at bounding box center [538, 126] width 94 height 18
click at [618, 157] on select "Select [DEMOGRAPHIC_DATA] [DEMOGRAPHIC_DATA] Other Prefer Not To Say" at bounding box center [703, 165] width 204 height 18
click at [601, 156] on select "Select [DEMOGRAPHIC_DATA] [DEMOGRAPHIC_DATA] Other Prefer Not To Say" at bounding box center [703, 165] width 204 height 18
click at [740, 506] on button "Add" at bounding box center [746, 508] width 32 height 21
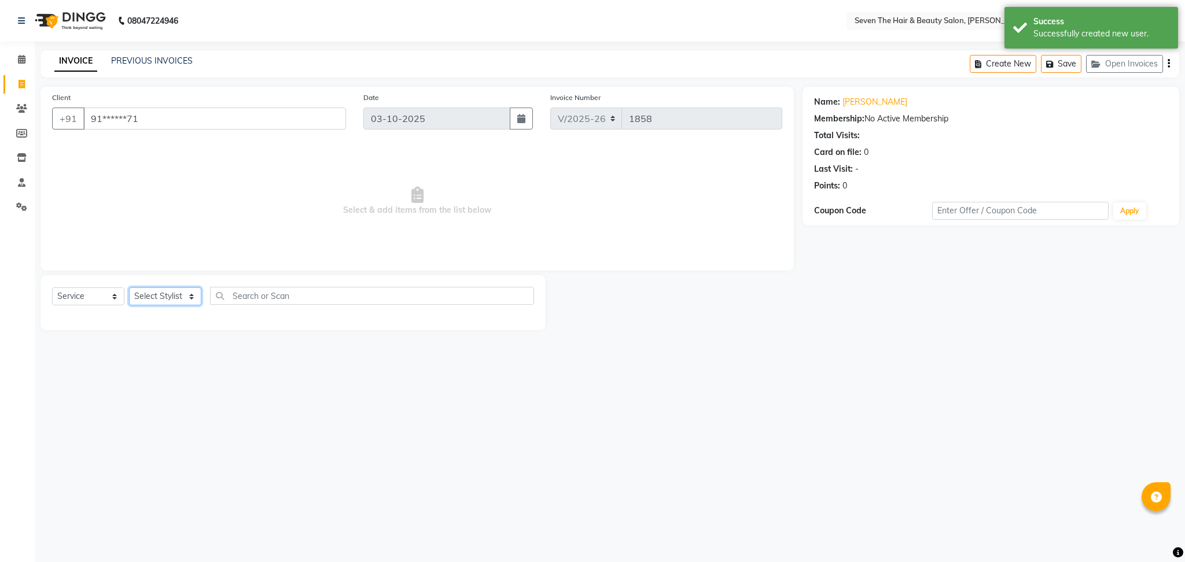
click at [151, 292] on select "Select Stylist [PERSON_NAME] [PERSON_NAME] [PERSON_NAME] [PERSON_NAME] [PERSON_…" at bounding box center [165, 296] width 72 height 18
click at [129, 288] on select "Select Stylist [PERSON_NAME] [PERSON_NAME] [PERSON_NAME] [PERSON_NAME] [PERSON_…" at bounding box center [165, 296] width 72 height 18
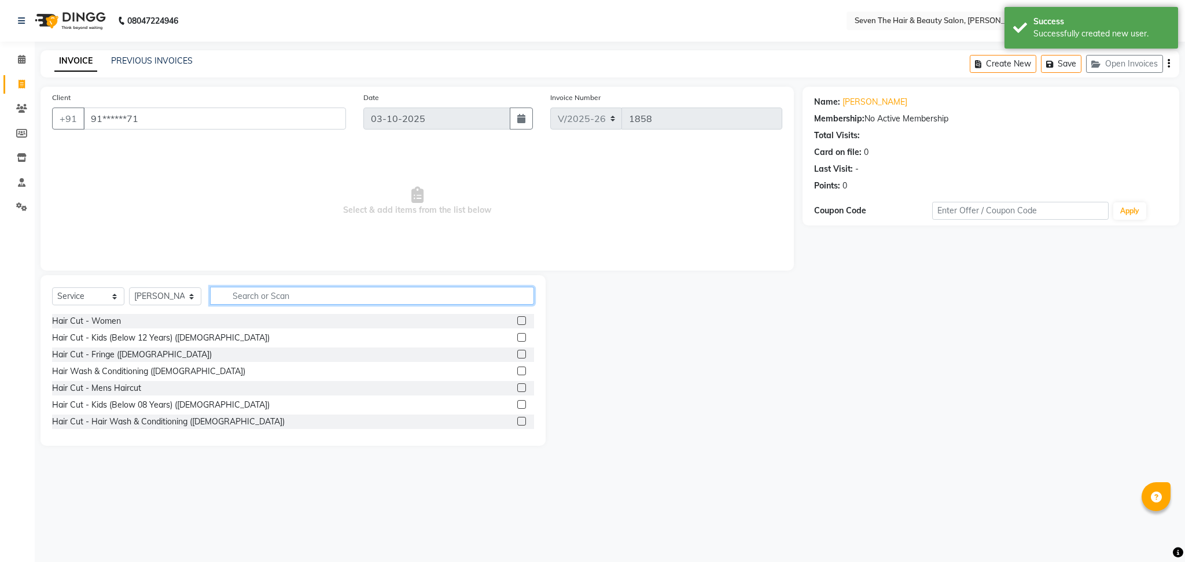
click at [279, 297] on input "text" at bounding box center [372, 296] width 324 height 18
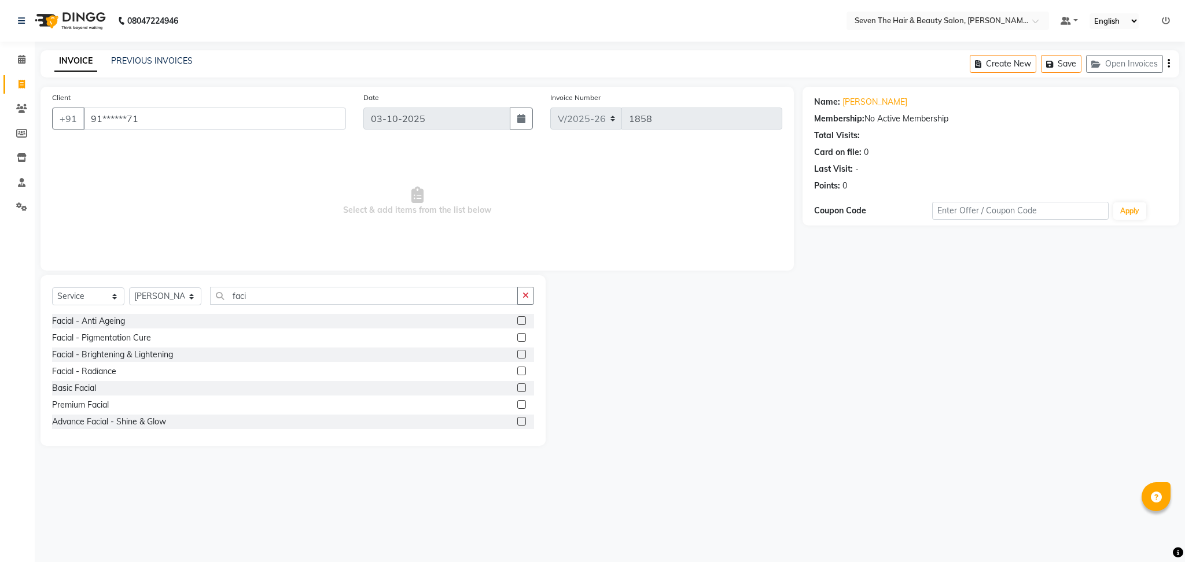
click at [517, 422] on label at bounding box center [521, 421] width 9 height 9
click at [517, 422] on input "checkbox" at bounding box center [521, 422] width 8 height 8
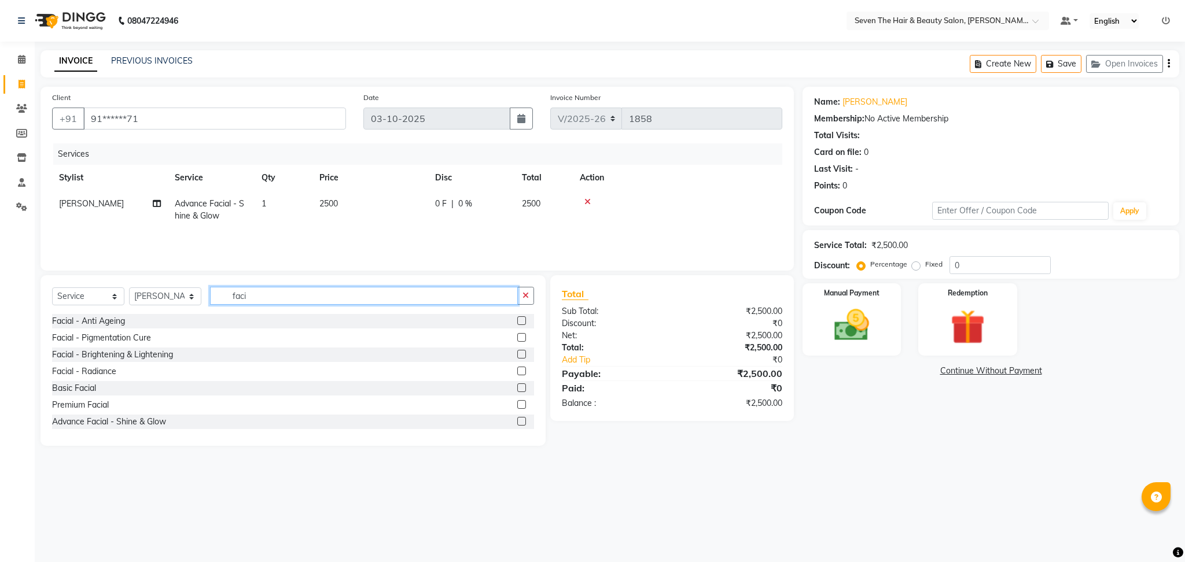
drag, startPoint x: 274, startPoint y: 299, endPoint x: 215, endPoint y: 297, distance: 59.6
click at [215, 297] on input "faci" at bounding box center [364, 296] width 308 height 18
click at [517, 319] on label at bounding box center [521, 320] width 9 height 9
click at [517, 319] on input "checkbox" at bounding box center [521, 322] width 8 height 8
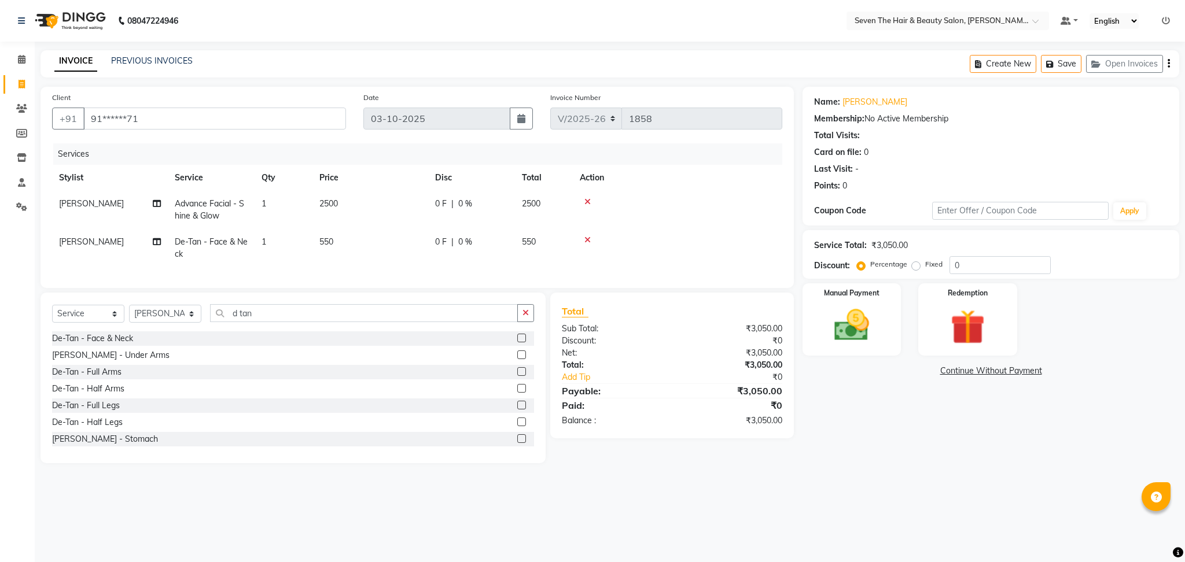
click at [517, 376] on label at bounding box center [521, 371] width 9 height 9
click at [517, 376] on input "checkbox" at bounding box center [521, 372] width 8 height 8
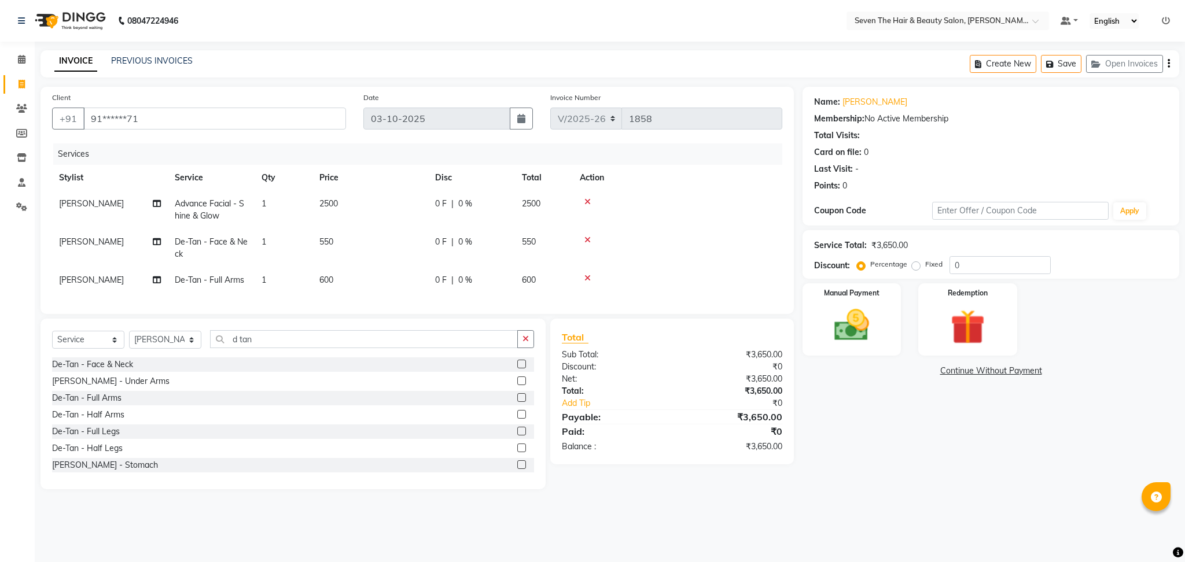
click at [925, 261] on label "Fixed" at bounding box center [933, 264] width 17 height 10
click at [916, 261] on input "Fixed" at bounding box center [918, 264] width 8 height 8
click at [870, 265] on label "Percentage" at bounding box center [888, 264] width 37 height 10
click at [863, 265] on input "Percentage" at bounding box center [863, 264] width 8 height 8
click at [443, 216] on td "0 F | 0 %" at bounding box center [471, 210] width 87 height 38
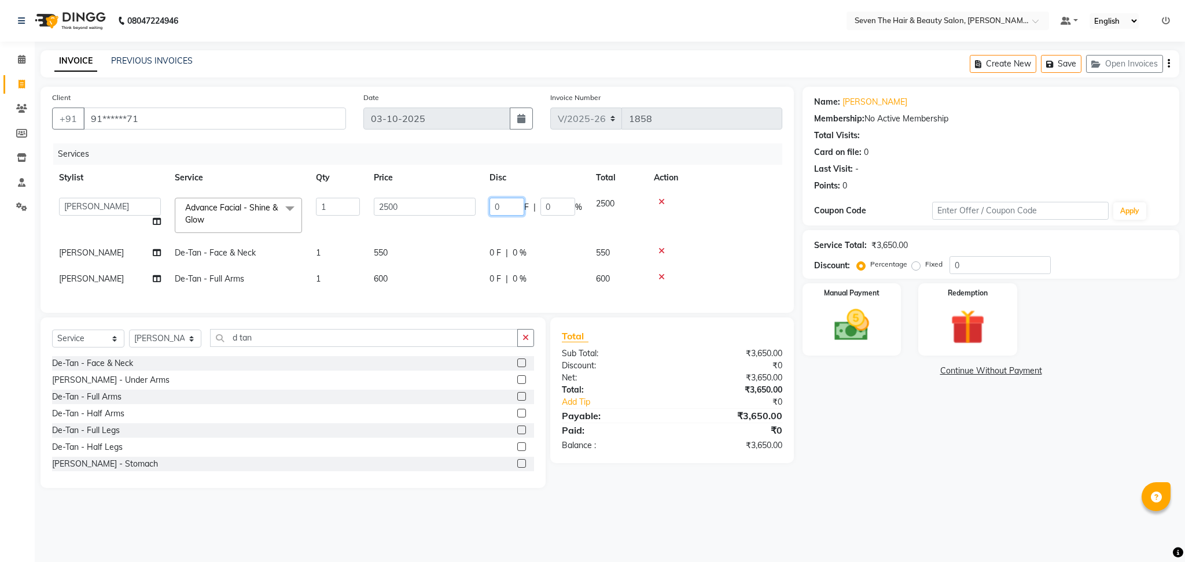
click at [507, 209] on input "0" at bounding box center [506, 207] width 35 height 18
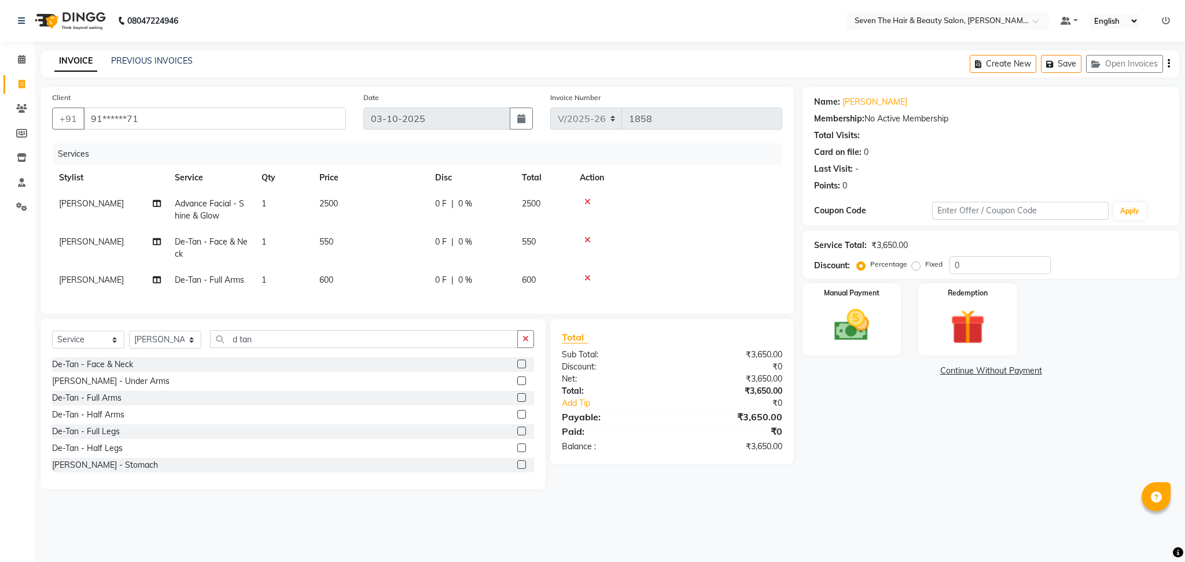
click at [560, 205] on td "2500" at bounding box center [544, 210] width 58 height 38
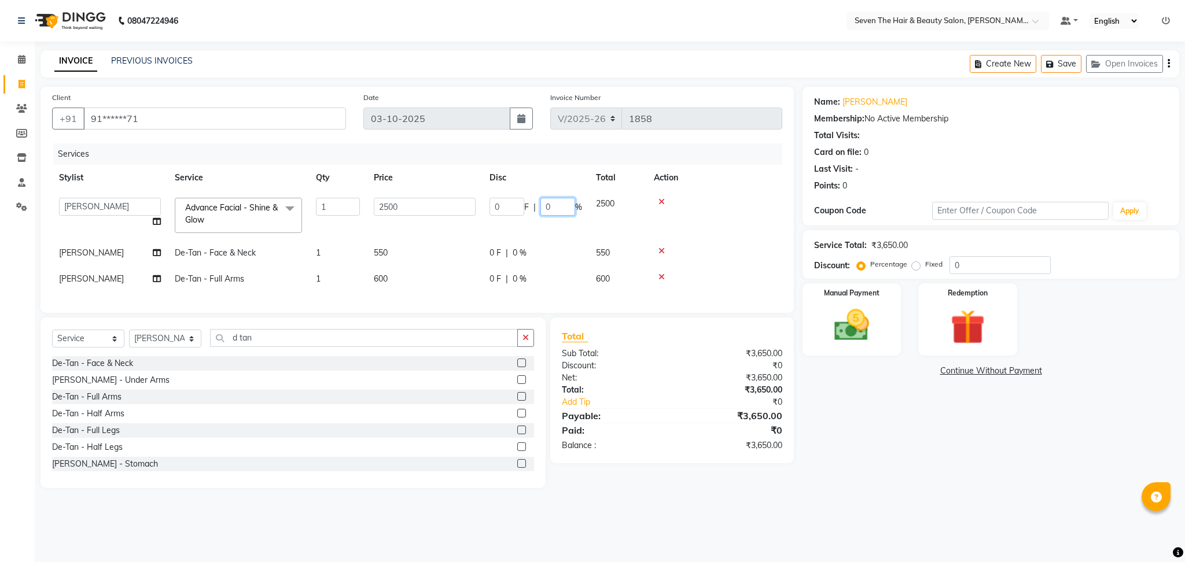
click at [560, 205] on input "0" at bounding box center [557, 207] width 35 height 18
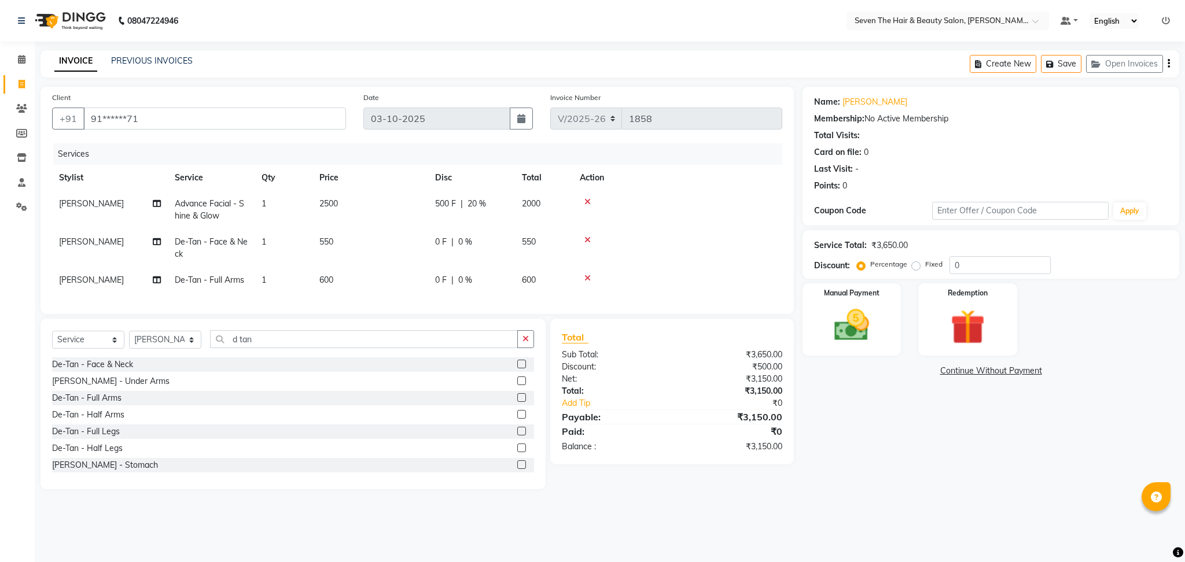
click at [735, 195] on td at bounding box center [677, 210] width 209 height 38
click at [844, 326] on img at bounding box center [851, 326] width 59 height 42
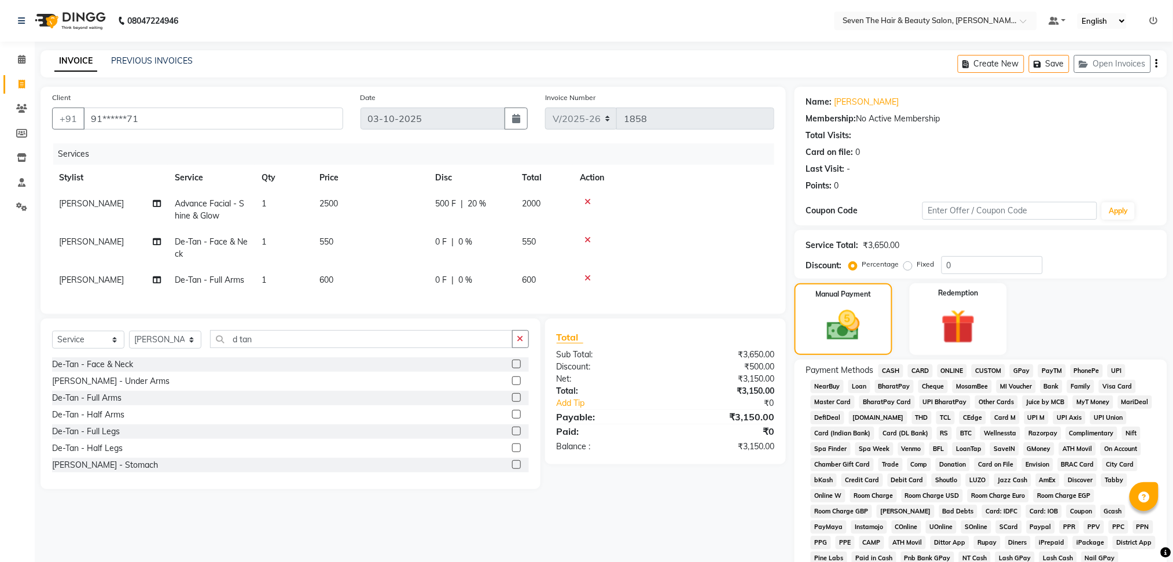
click at [952, 370] on span "ONLINE" at bounding box center [952, 370] width 30 height 13
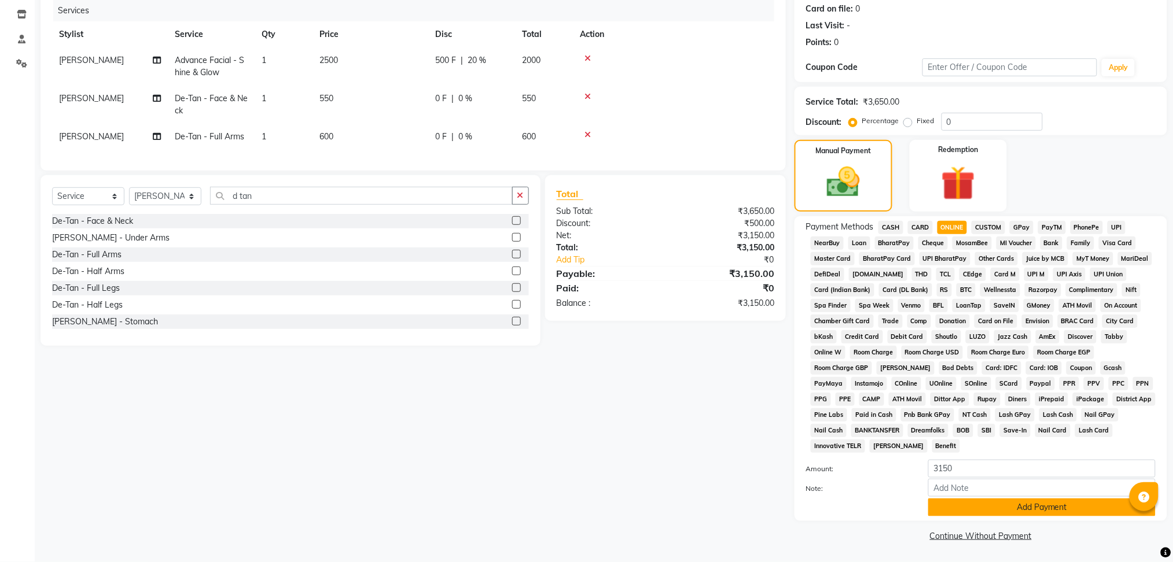
click at [1016, 502] on button "Add Payment" at bounding box center [1041, 508] width 227 height 18
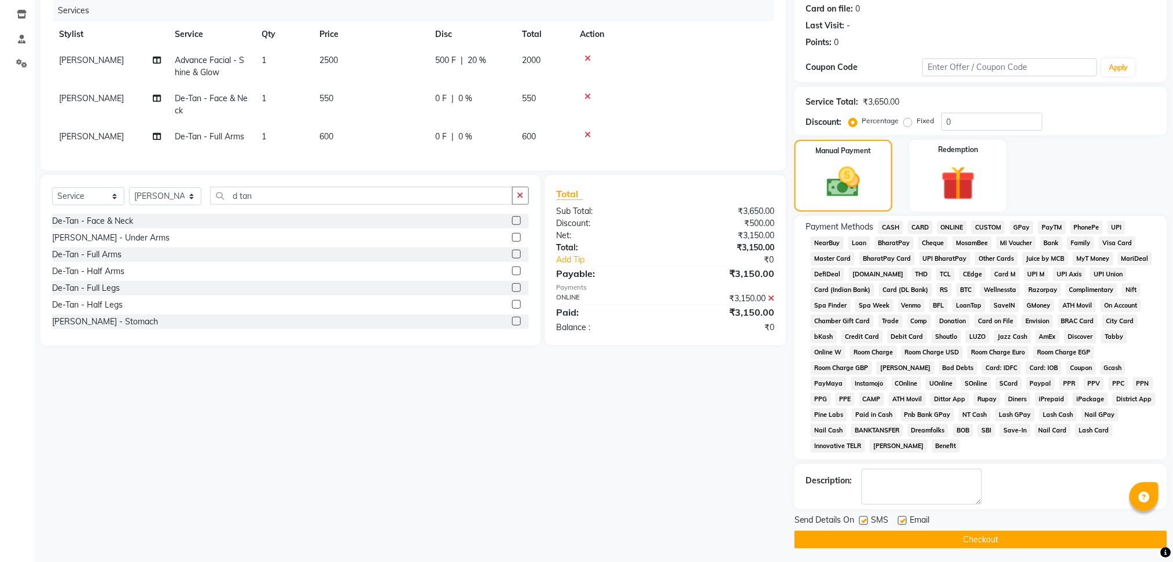
click at [902, 539] on button "Checkout" at bounding box center [980, 540] width 373 height 18
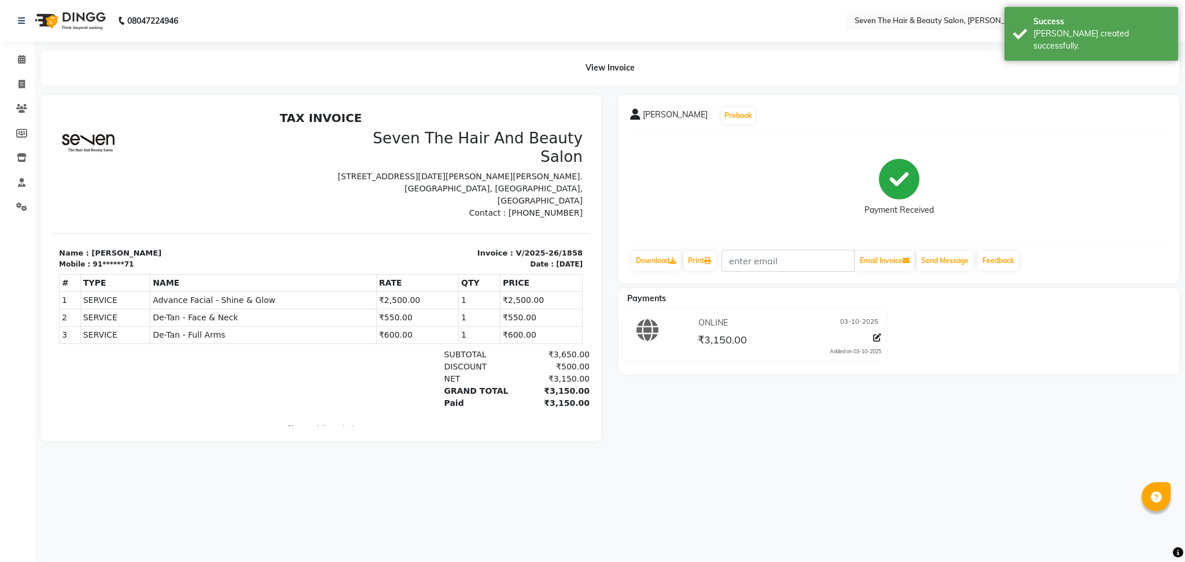
click at [23, 48] on li "Calendar" at bounding box center [17, 59] width 35 height 25
click at [20, 56] on icon at bounding box center [22, 59] width 8 height 9
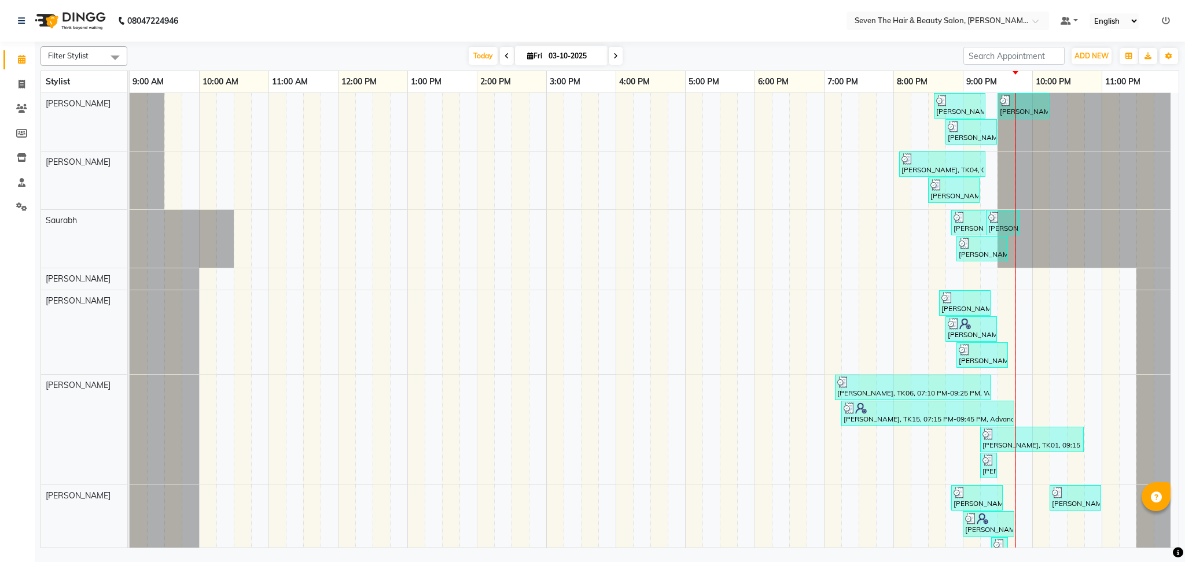
click at [1162, 22] on icon at bounding box center [1166, 21] width 8 height 8
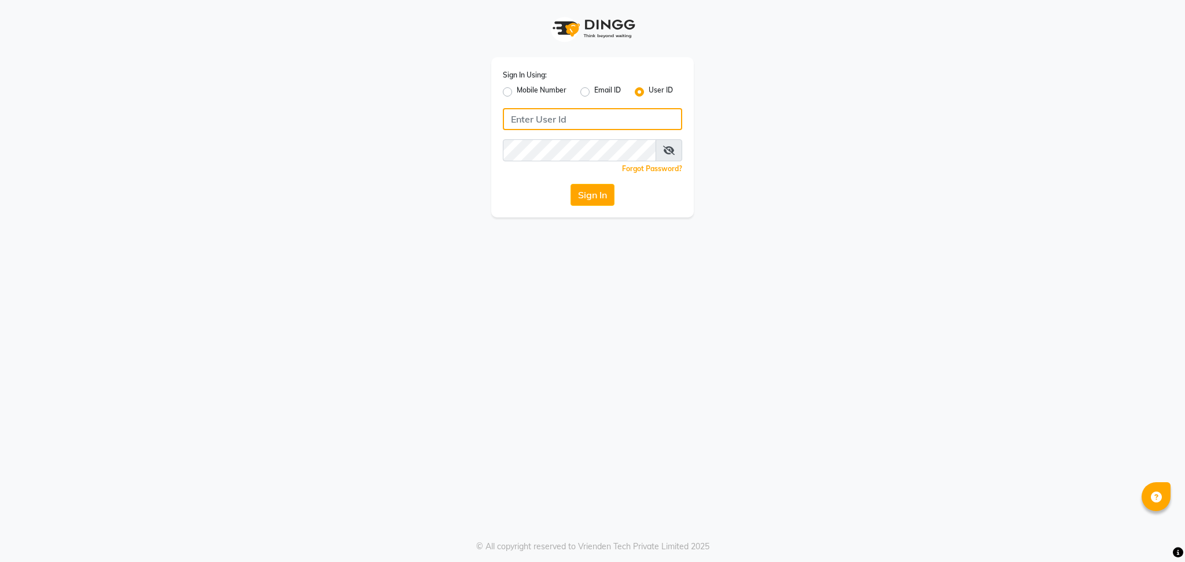
click at [581, 116] on input "Username" at bounding box center [592, 119] width 179 height 22
click at [577, 196] on button "Sign In" at bounding box center [592, 195] width 44 height 22
